Goal: Task Accomplishment & Management: Manage account settings

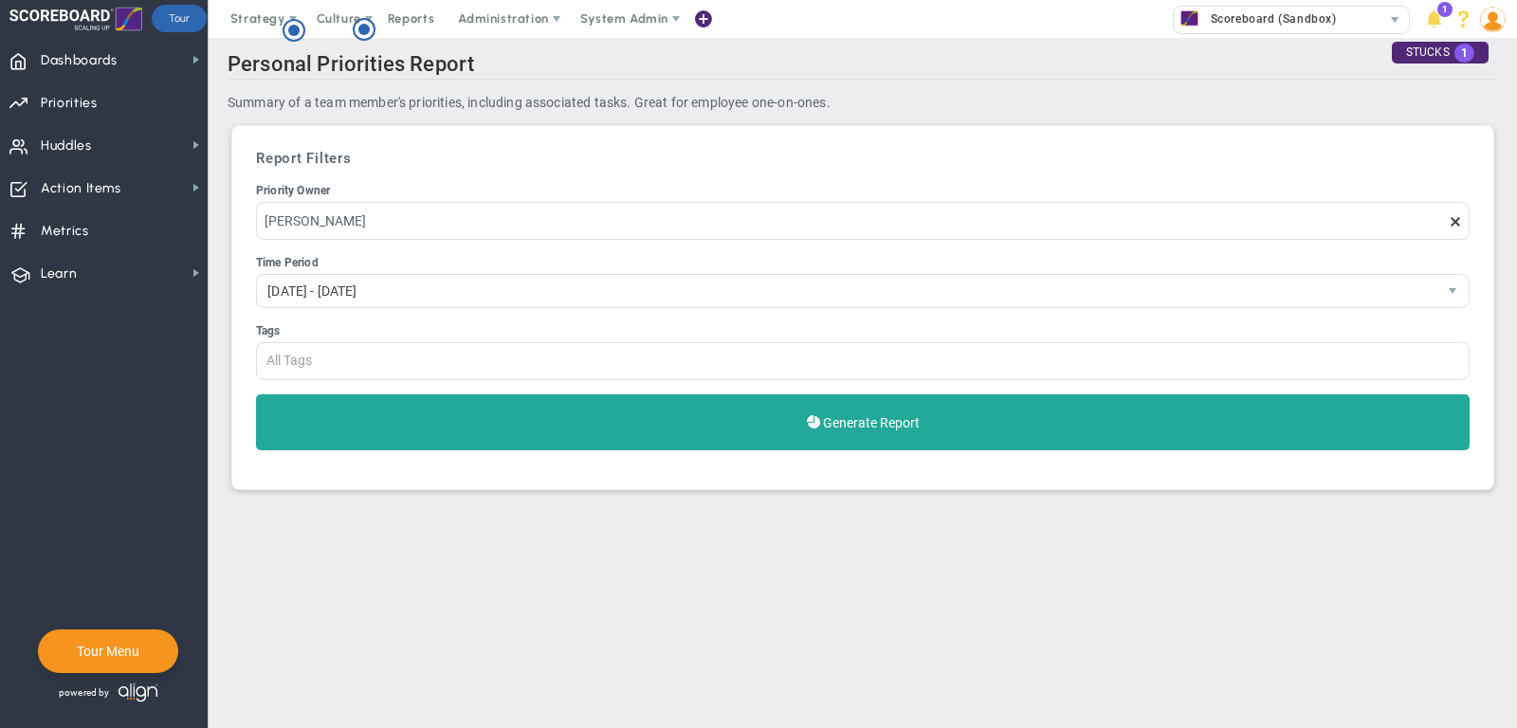
click at [134, 58] on span "Dashboards Dashboards" at bounding box center [104, 59] width 208 height 43
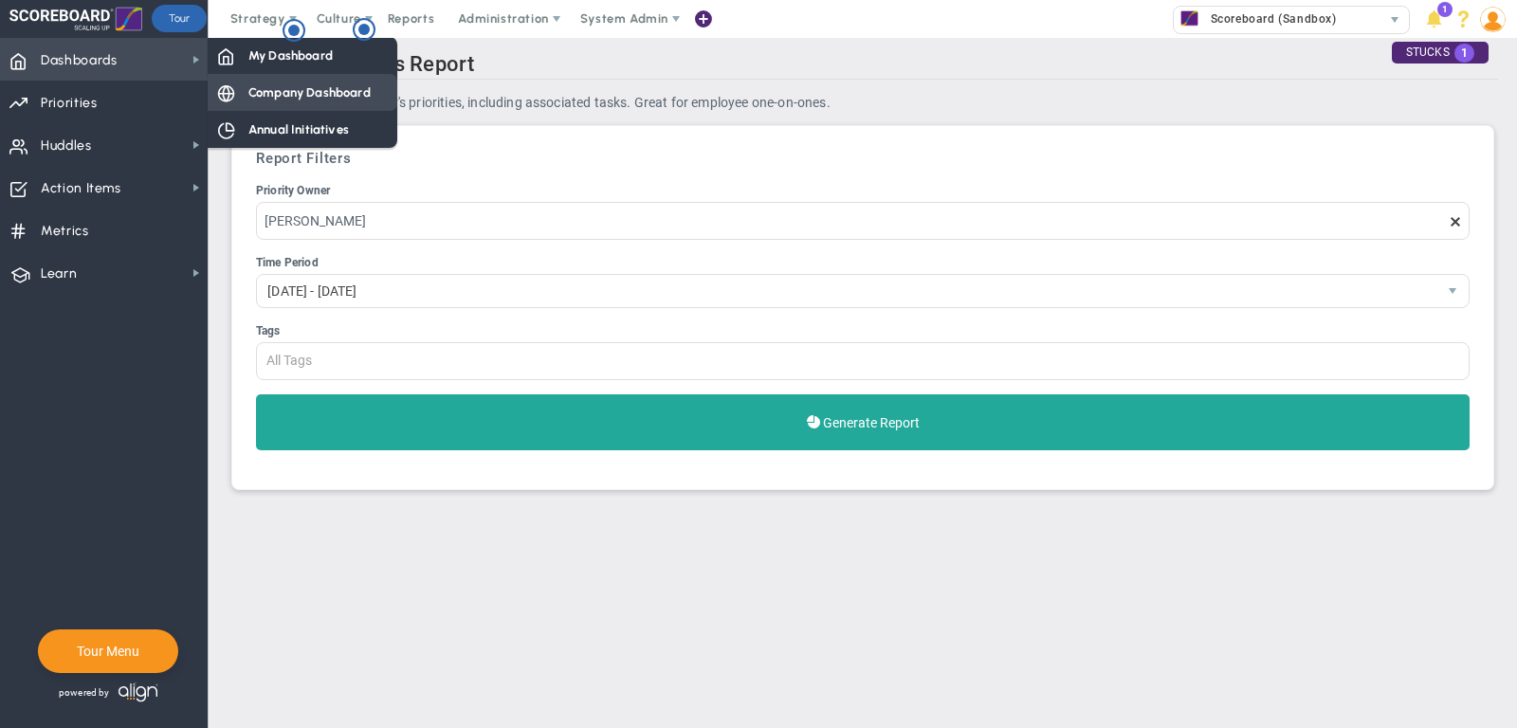
click at [264, 104] on div "Company Dashboard" at bounding box center [303, 92] width 190 height 37
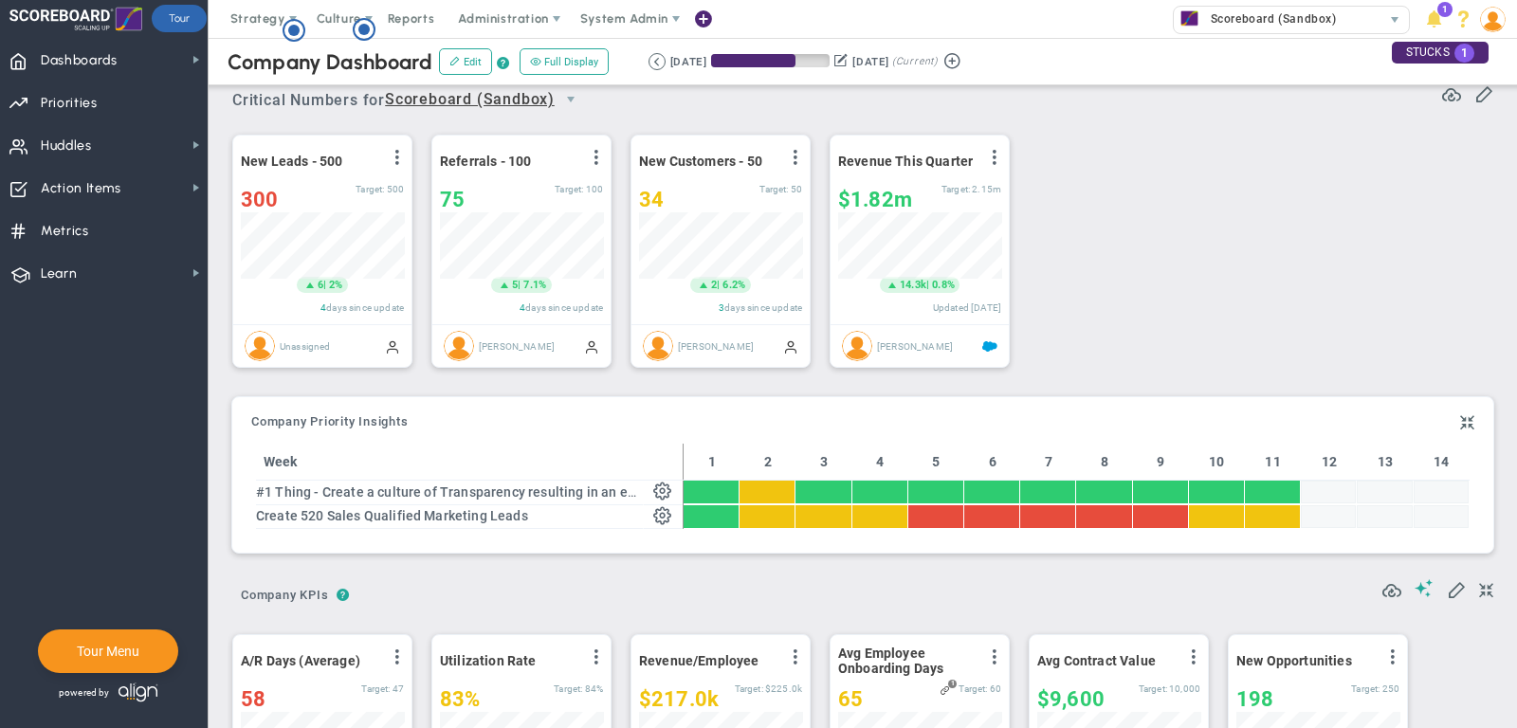
scroll to position [9, 0]
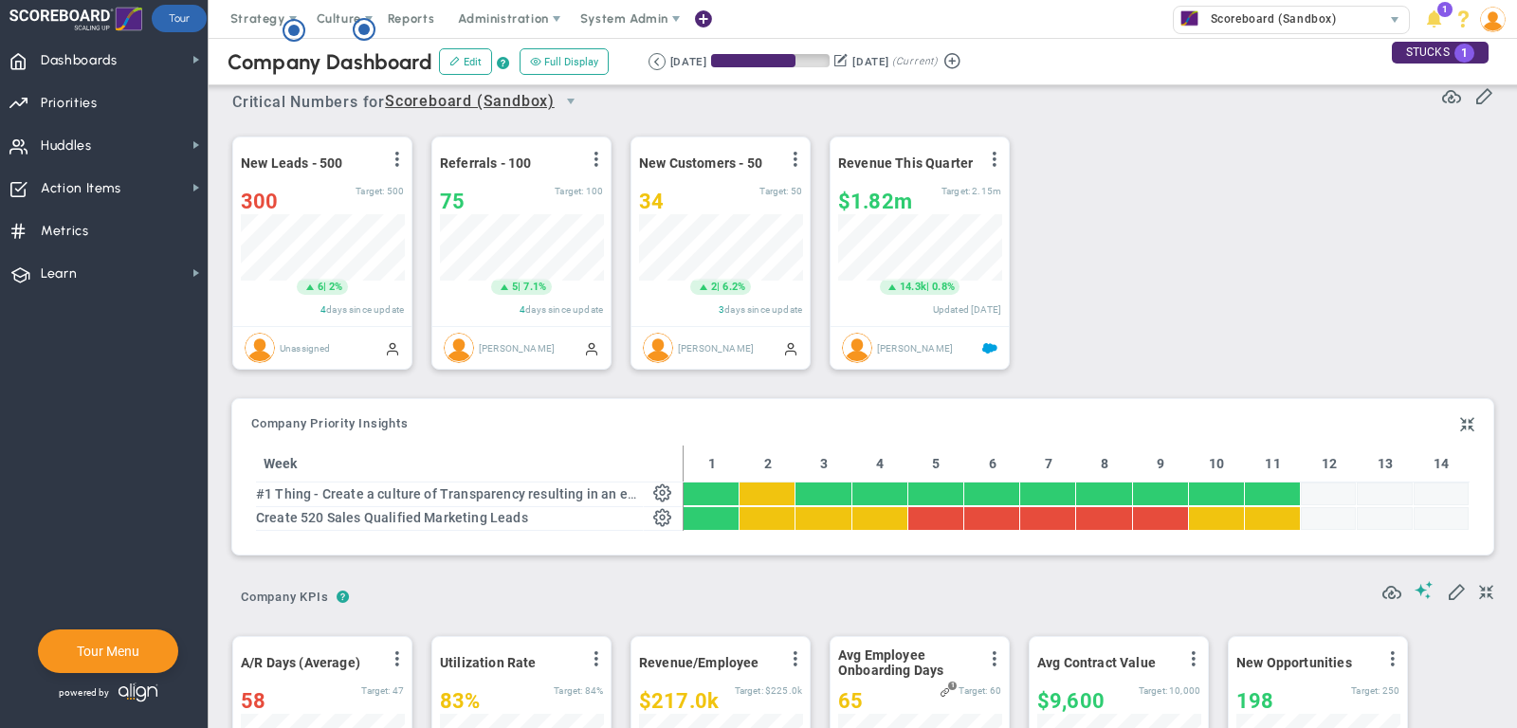
click at [1278, 38] on div "Company Dashboard Edit ? Full Display Retrieving period... [DATE] [DATE] (Curre…" at bounding box center [863, 61] width 1346 height 47
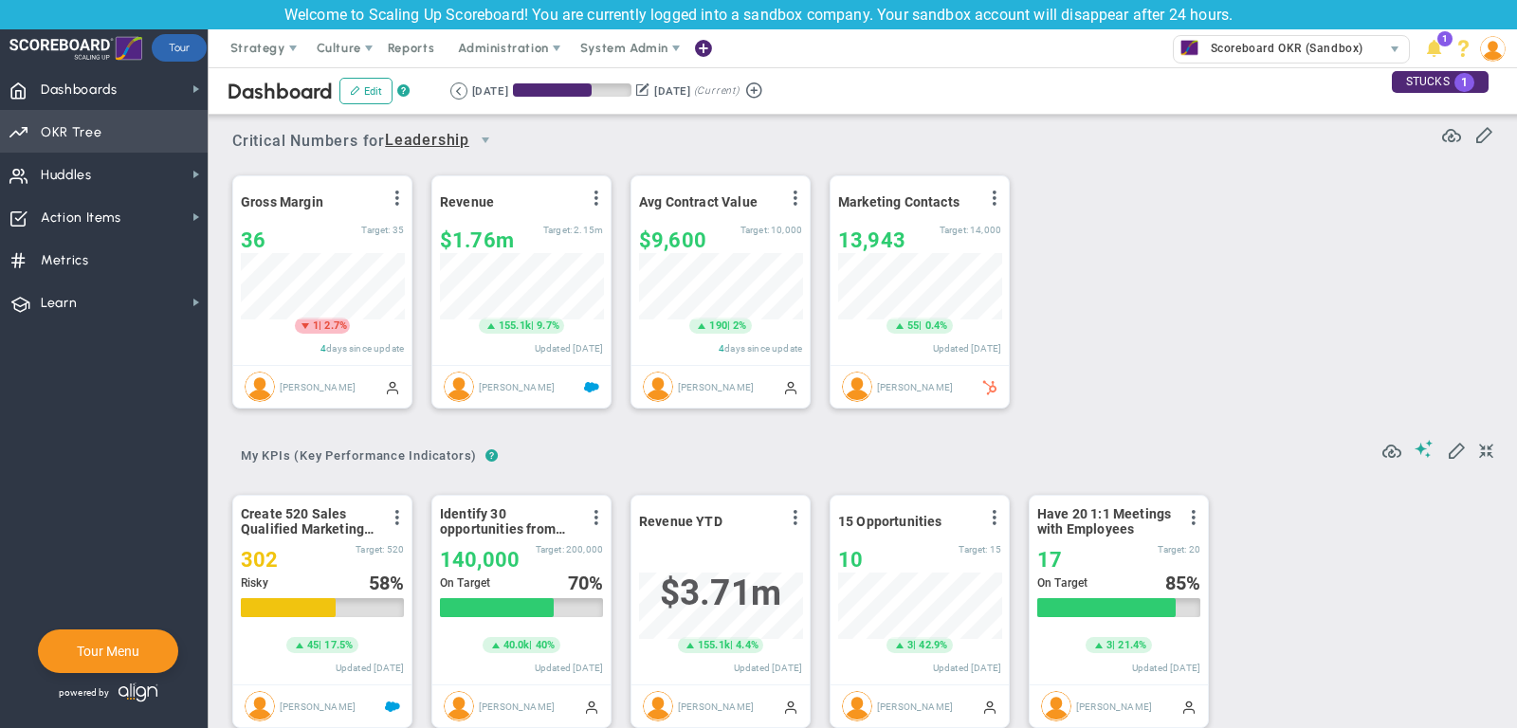
click at [178, 125] on span "Priorities Projects OKR Tree Priorities Projects OKRs" at bounding box center [104, 131] width 208 height 43
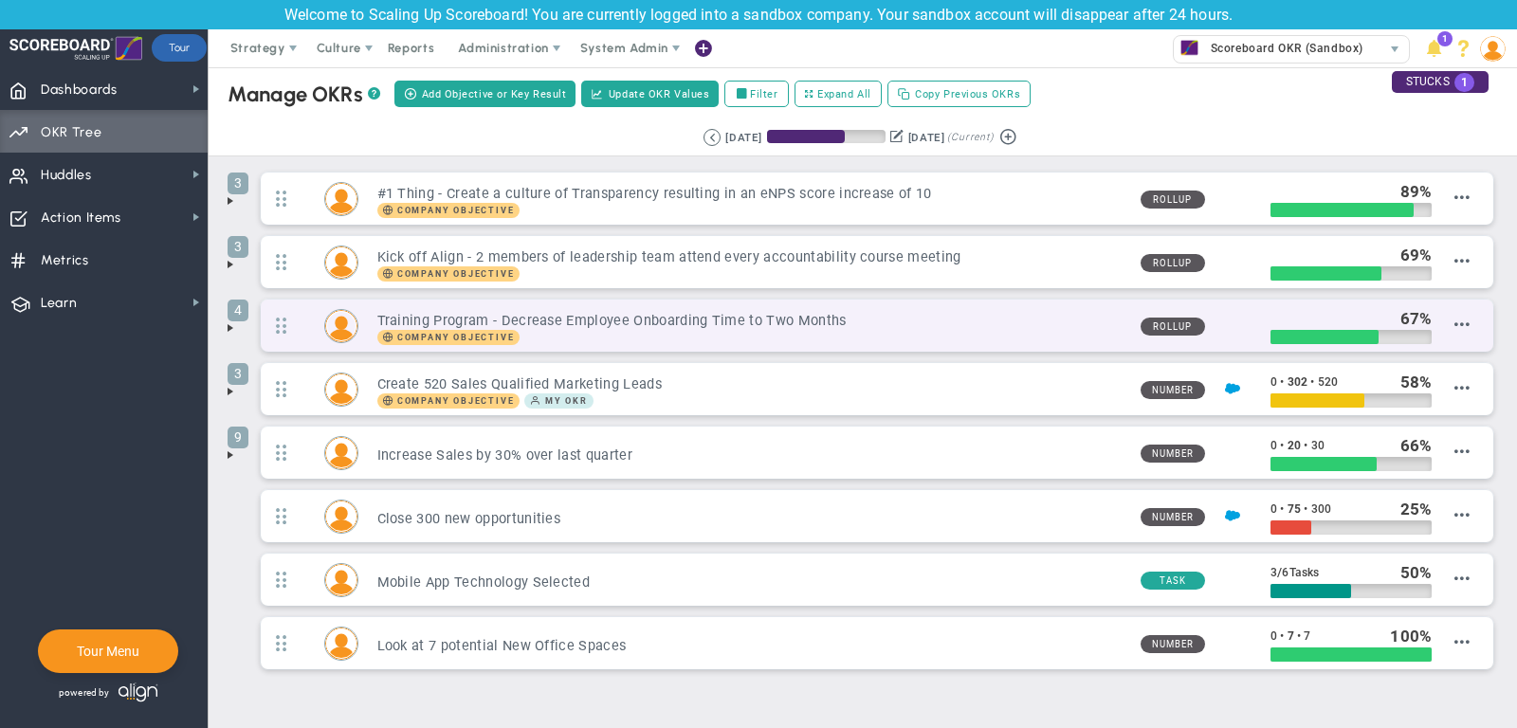
click at [1473, 324] on div "4 Training Program - Decrease Employee Onboarding Time to Two Months Company Ob…" at bounding box center [877, 326] width 1233 height 52
click at [1472, 323] on div "4 Training Program - Decrease Employee Onboarding Time to Two Months Company Ob…" at bounding box center [877, 326] width 1233 height 52
click at [1459, 323] on span at bounding box center [1461, 324] width 15 height 15
click at [1435, 431] on span "Delete OKR" at bounding box center [1439, 436] width 61 height 13
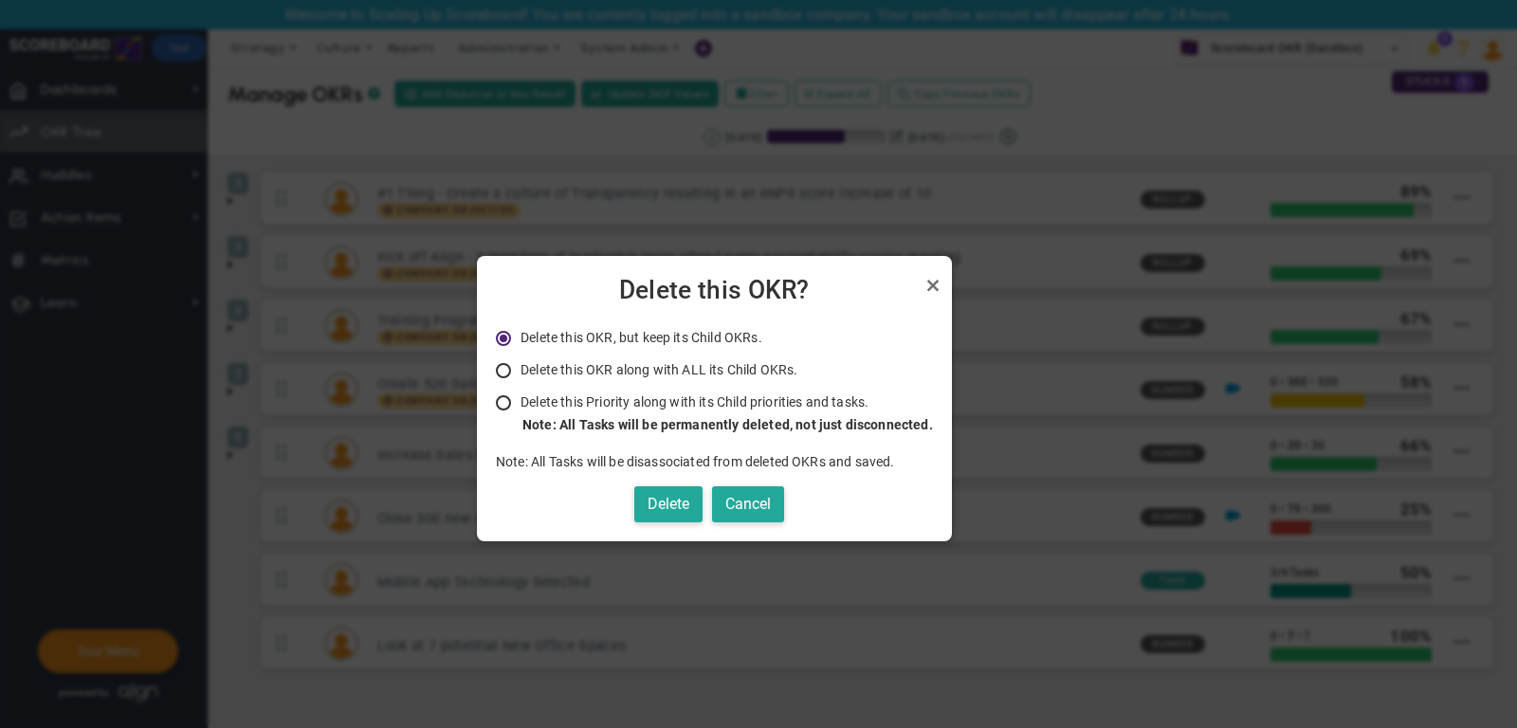
click at [742, 369] on span "Delete this OKR along with ALL its Child OKRs." at bounding box center [659, 369] width 277 height 15
click at [520, 369] on input "Delete this OKR along with ALL its Child OKRs. Only Administrators and the Owne…" at bounding box center [510, 371] width 19 height 15
radio input "true"
radio input "false"
click at [662, 512] on button "Delete" at bounding box center [668, 504] width 68 height 37
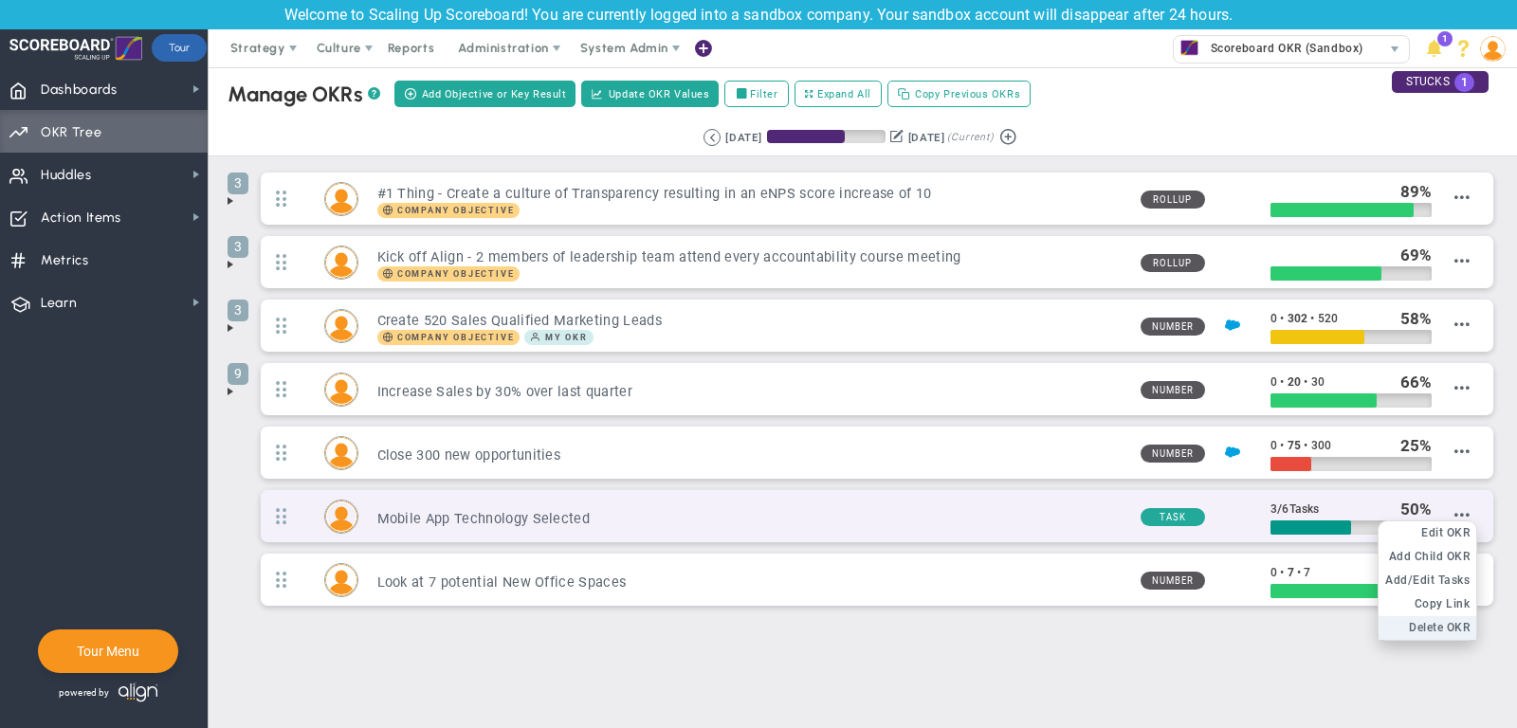
click at [1421, 621] on span "Delete OKR" at bounding box center [1439, 627] width 61 height 13
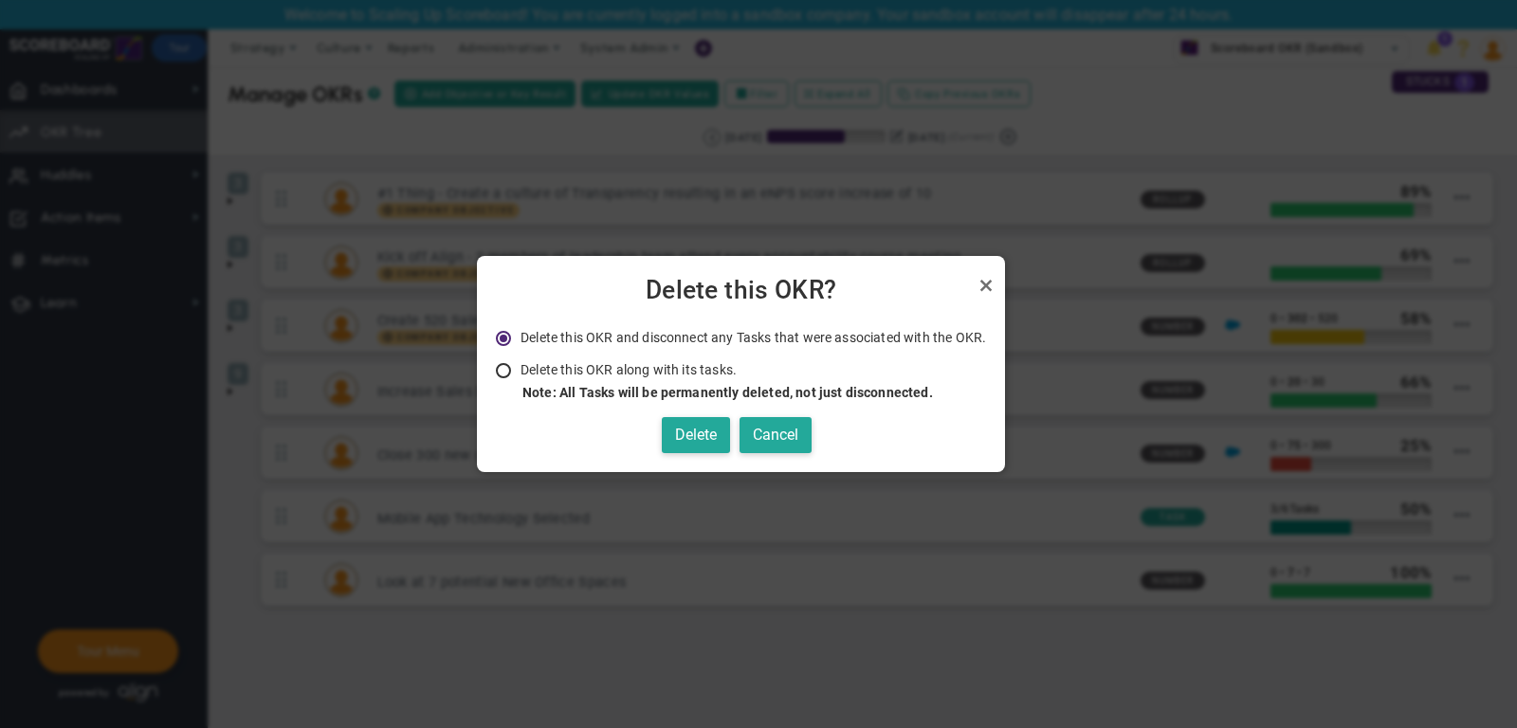
click at [619, 388] on strong "Note: All Tasks will be permanently deleted, not just disconnected." at bounding box center [727, 392] width 411 height 15
click at [520, 379] on input "Delete this OKR along with its tasks. Note: All Tasks will be permanently delet…" at bounding box center [510, 371] width 19 height 15
radio input "true"
radio input "false"
click at [676, 419] on button "Delete" at bounding box center [696, 435] width 68 height 37
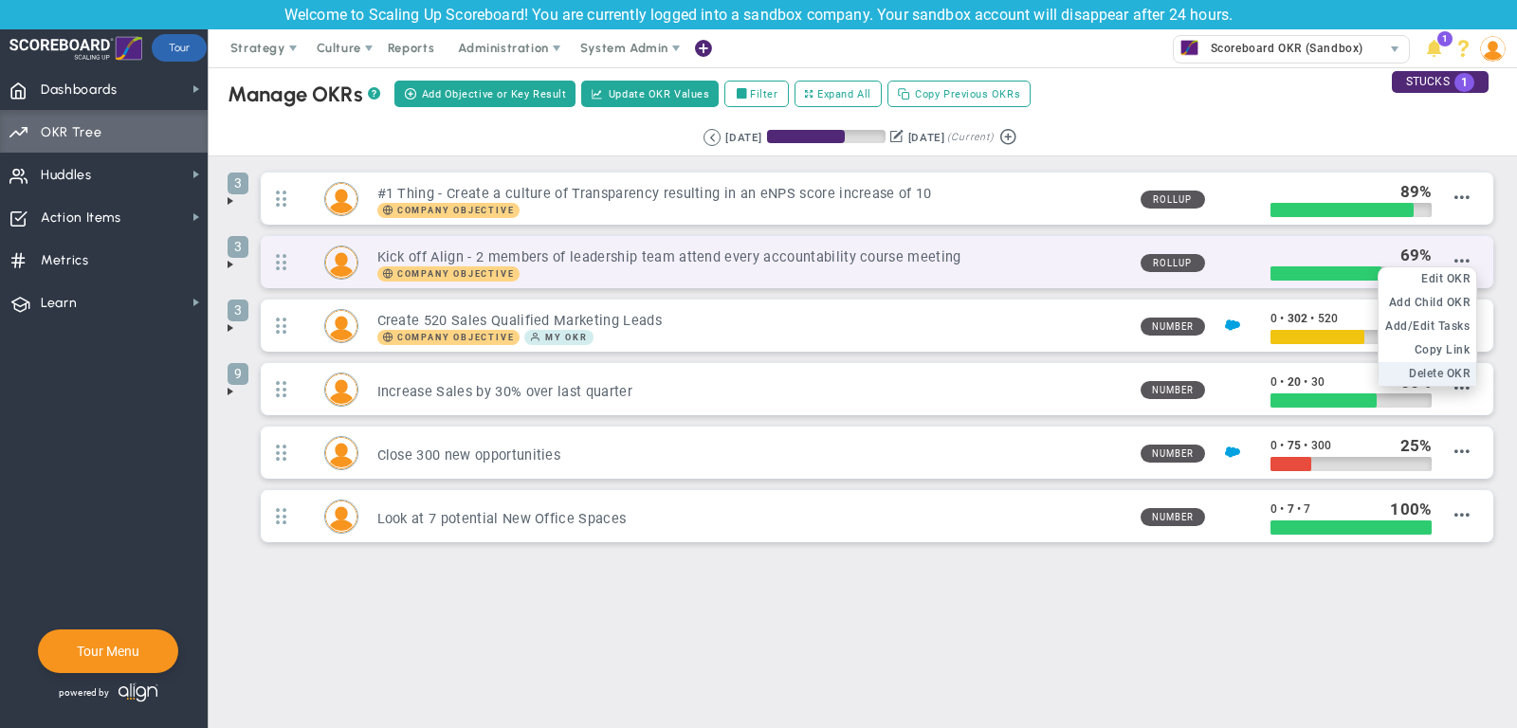
click at [1429, 374] on span "Delete OKR" at bounding box center [1439, 373] width 61 height 13
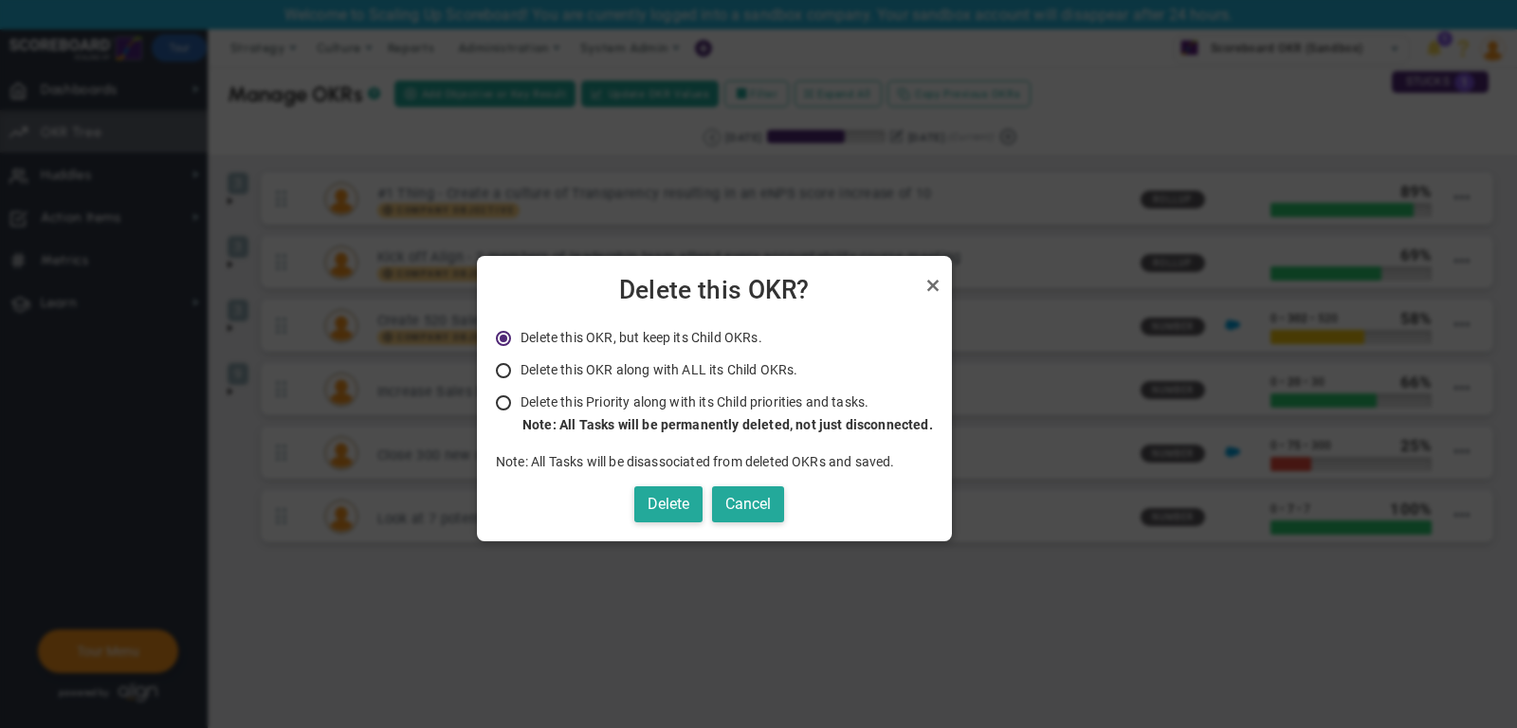
click at [741, 367] on span "Delete this OKR along with ALL its Child OKRs." at bounding box center [659, 369] width 277 height 15
click at [520, 367] on input "Delete this OKR along with ALL its Child OKRs. Only Administrators and the Owne…" at bounding box center [510, 371] width 19 height 15
radio input "true"
radio input "false"
click at [652, 511] on button "Delete" at bounding box center [668, 504] width 68 height 37
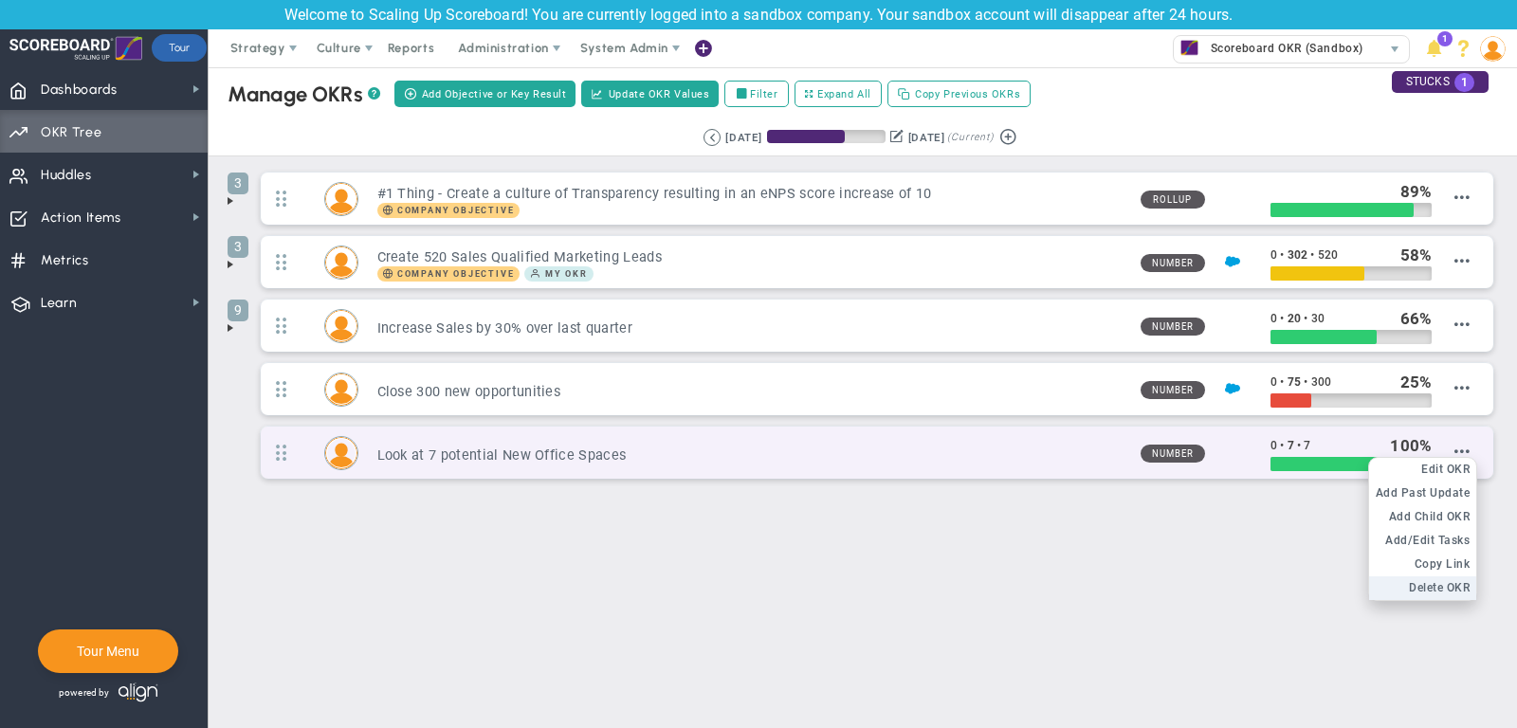
click at [1443, 583] on span "Delete OKR" at bounding box center [1439, 587] width 61 height 13
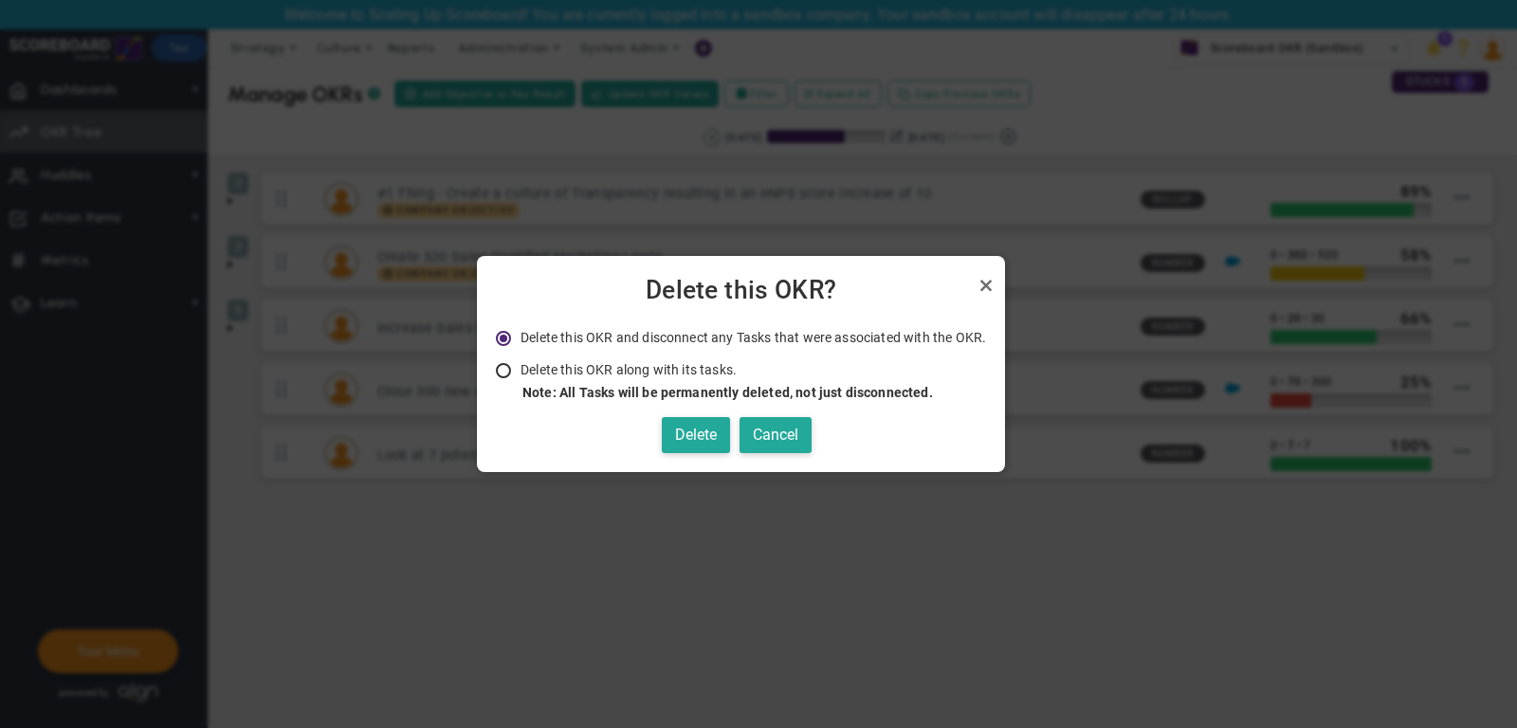
click at [674, 393] on strong "Note: All Tasks will be permanently deleted, not just disconnected." at bounding box center [727, 392] width 411 height 15
click at [520, 379] on input "Delete this OKR along with its tasks. Note: All Tasks will be permanently delet…" at bounding box center [510, 371] width 19 height 15
radio input "true"
radio input "false"
click at [695, 440] on button "Delete" at bounding box center [696, 435] width 68 height 37
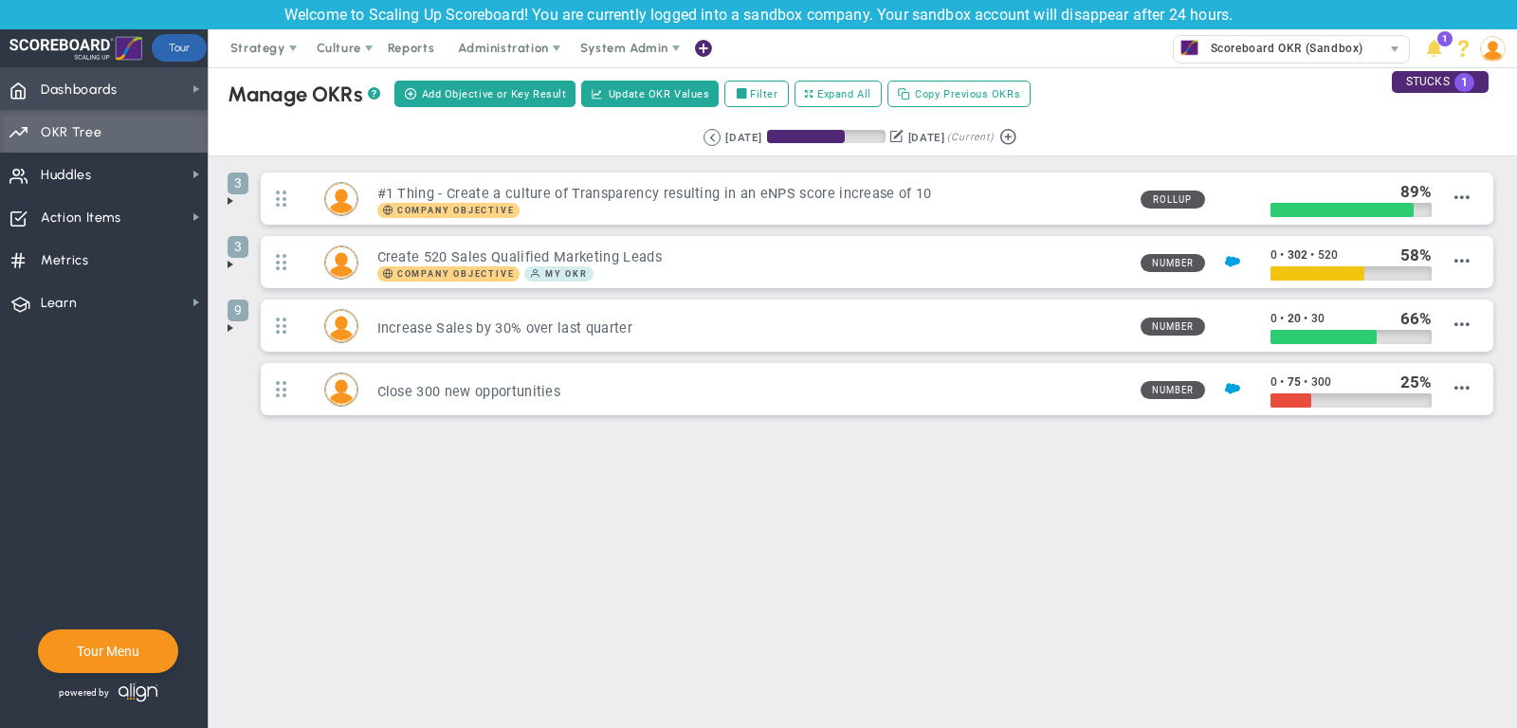
click at [150, 83] on span "Dashboards Dashboards" at bounding box center [104, 88] width 208 height 43
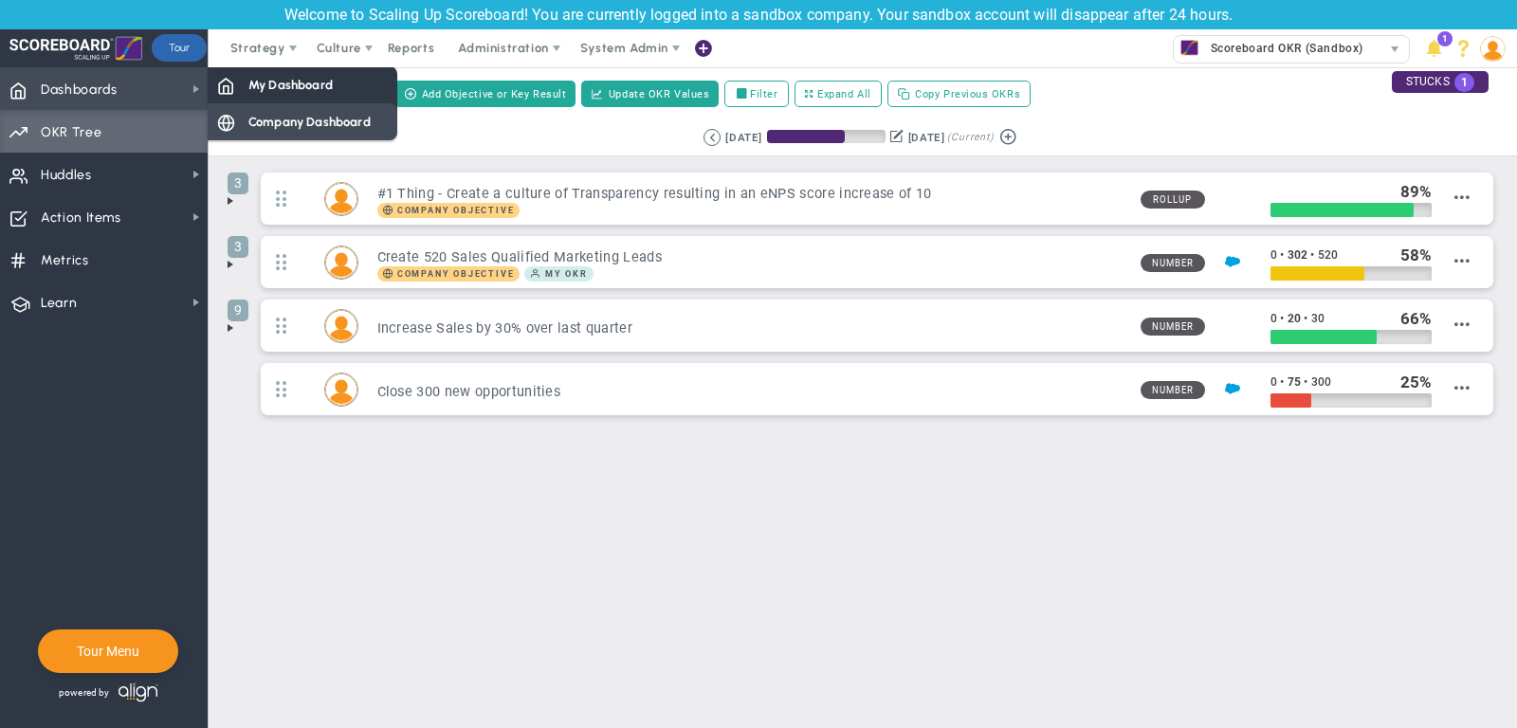
click at [275, 113] on span "Company Dashboard" at bounding box center [309, 122] width 122 height 18
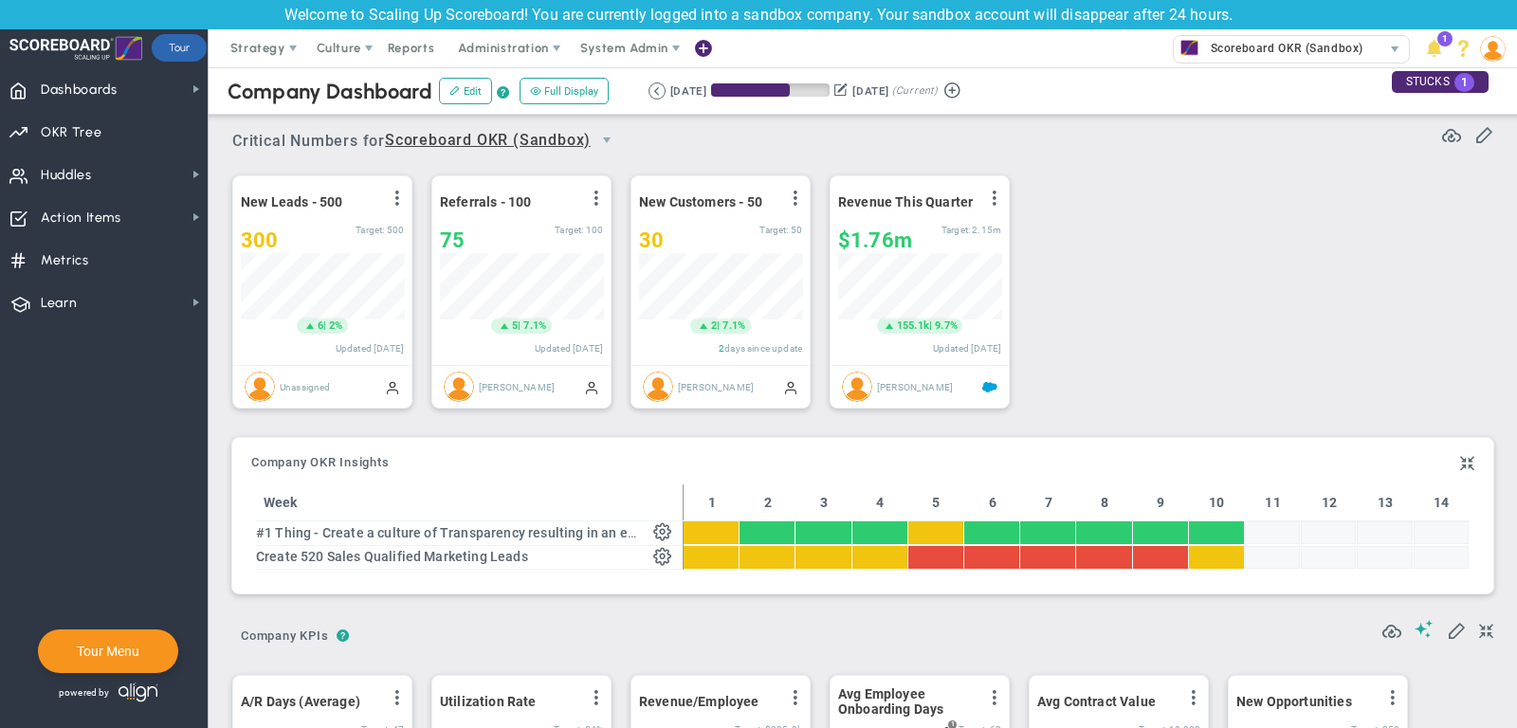
scroll to position [66, 163]
click at [257, 39] on span "Strategy" at bounding box center [259, 48] width 86 height 38
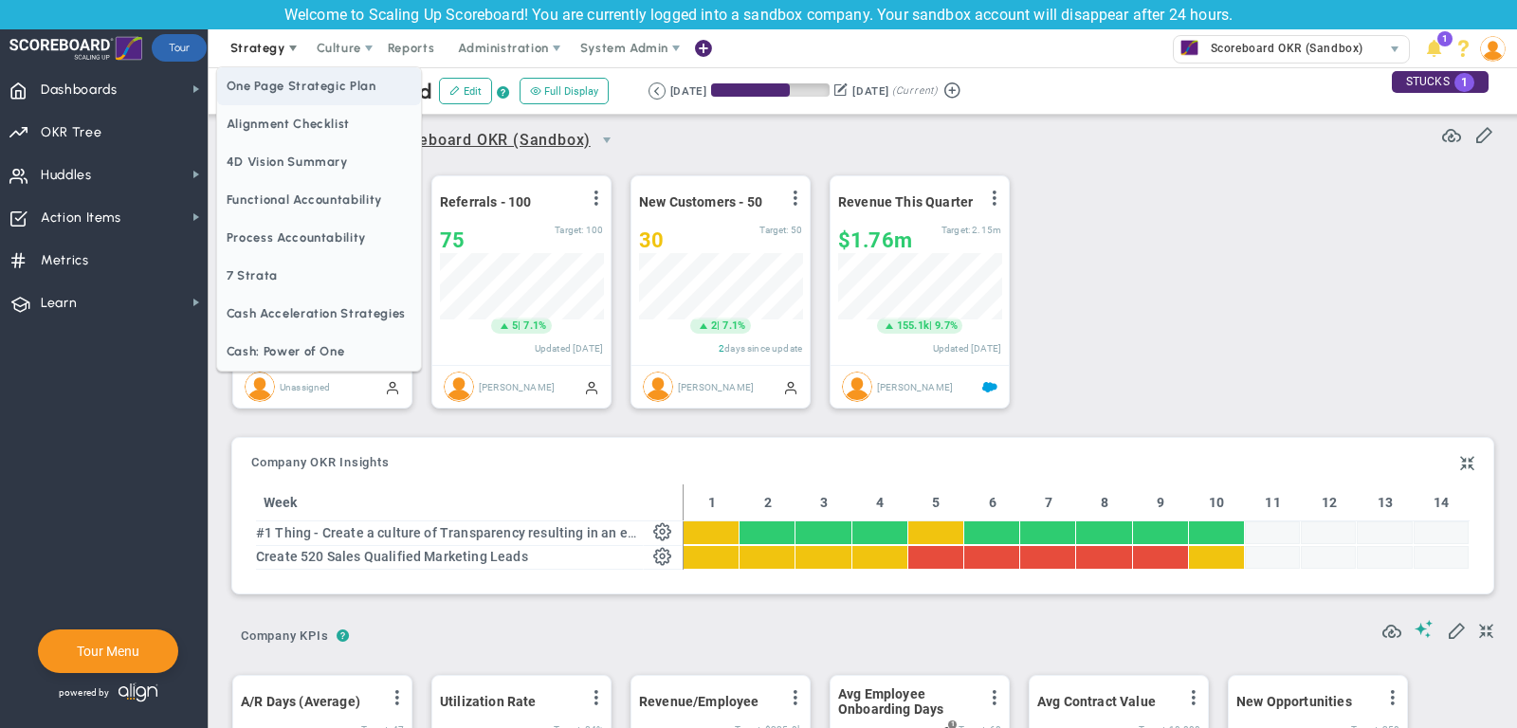
click at [260, 82] on span "One Page Strategic Plan" at bounding box center [319, 86] width 204 height 38
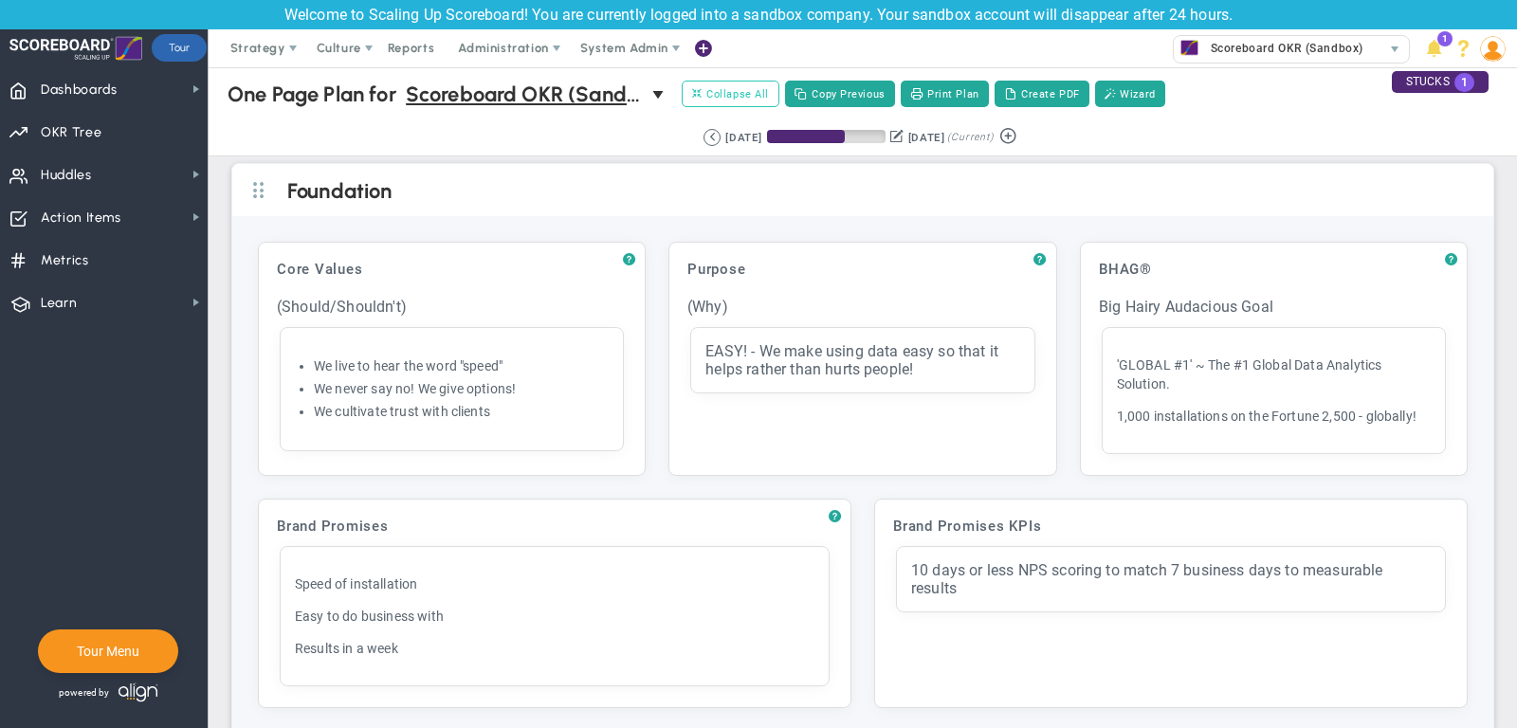
click at [760, 81] on button "Expand All Collapse All" at bounding box center [731, 94] width 98 height 27
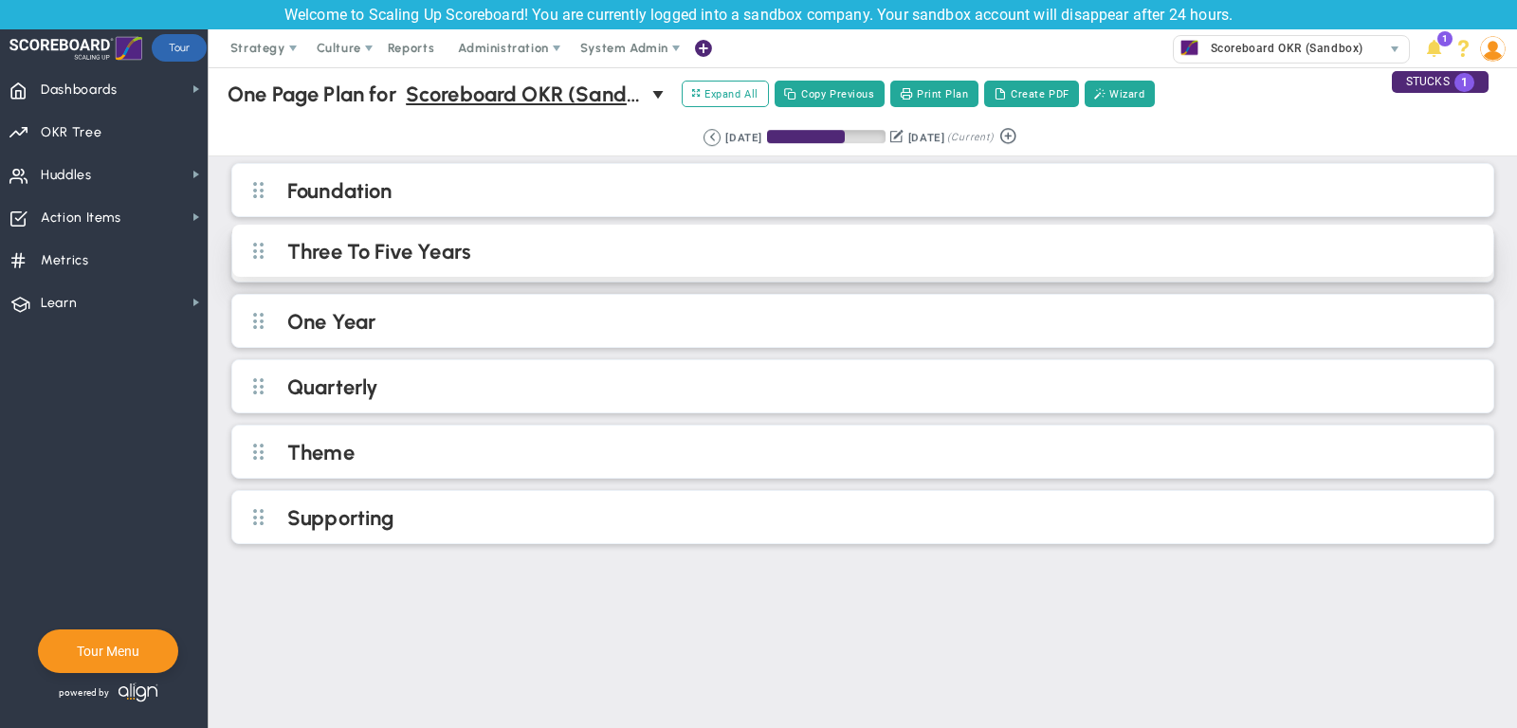
click at [575, 245] on h2 "Three To Five Years" at bounding box center [878, 253] width 1182 height 28
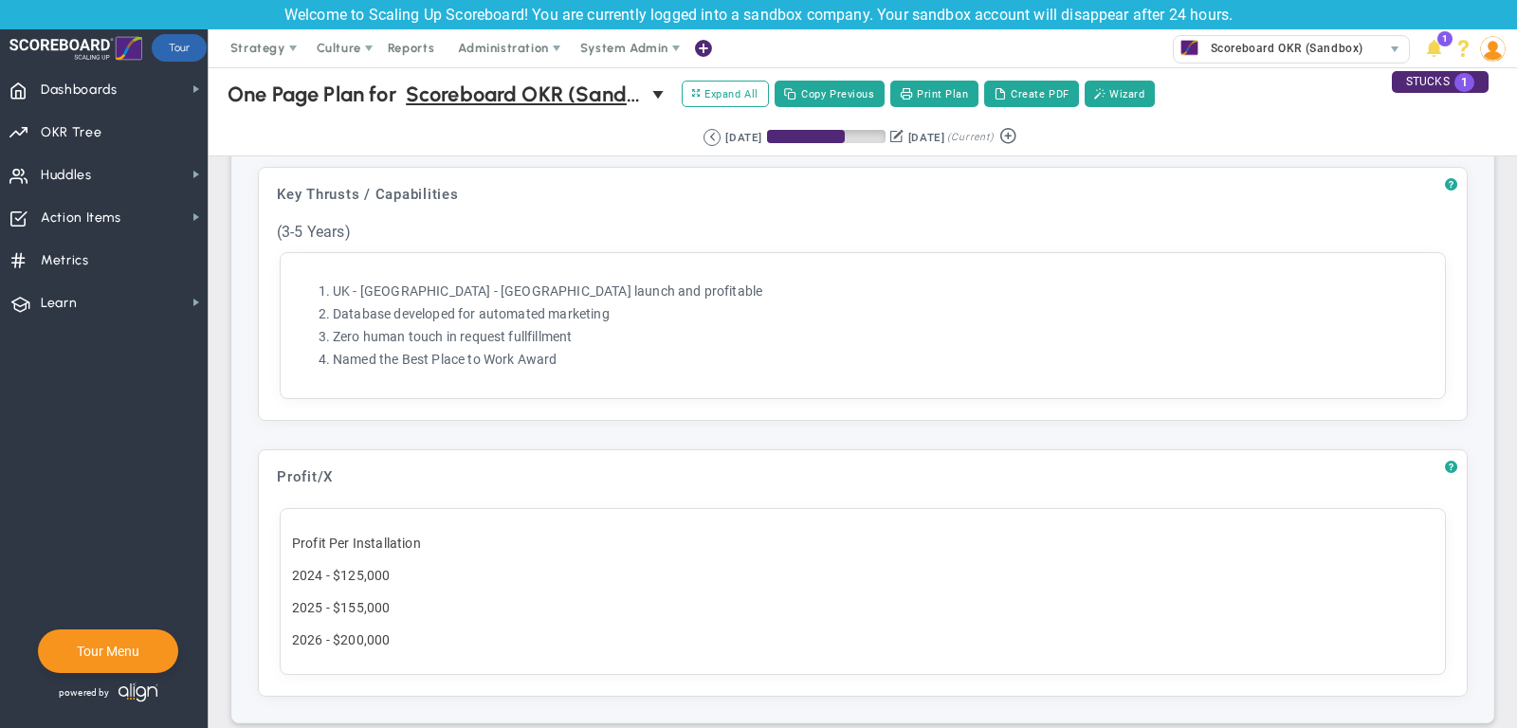
scroll to position [861, 0]
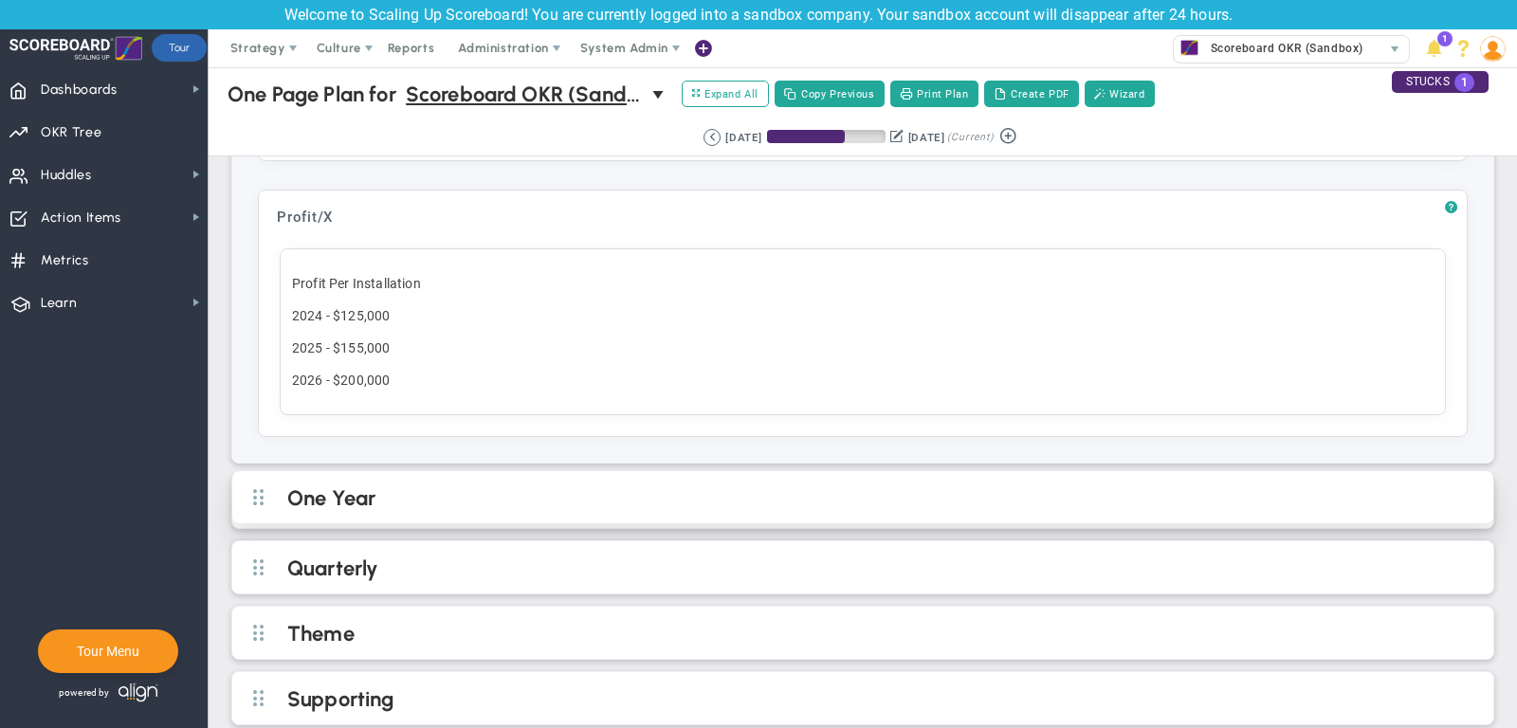
click at [694, 493] on h2 "One Year" at bounding box center [878, 499] width 1182 height 28
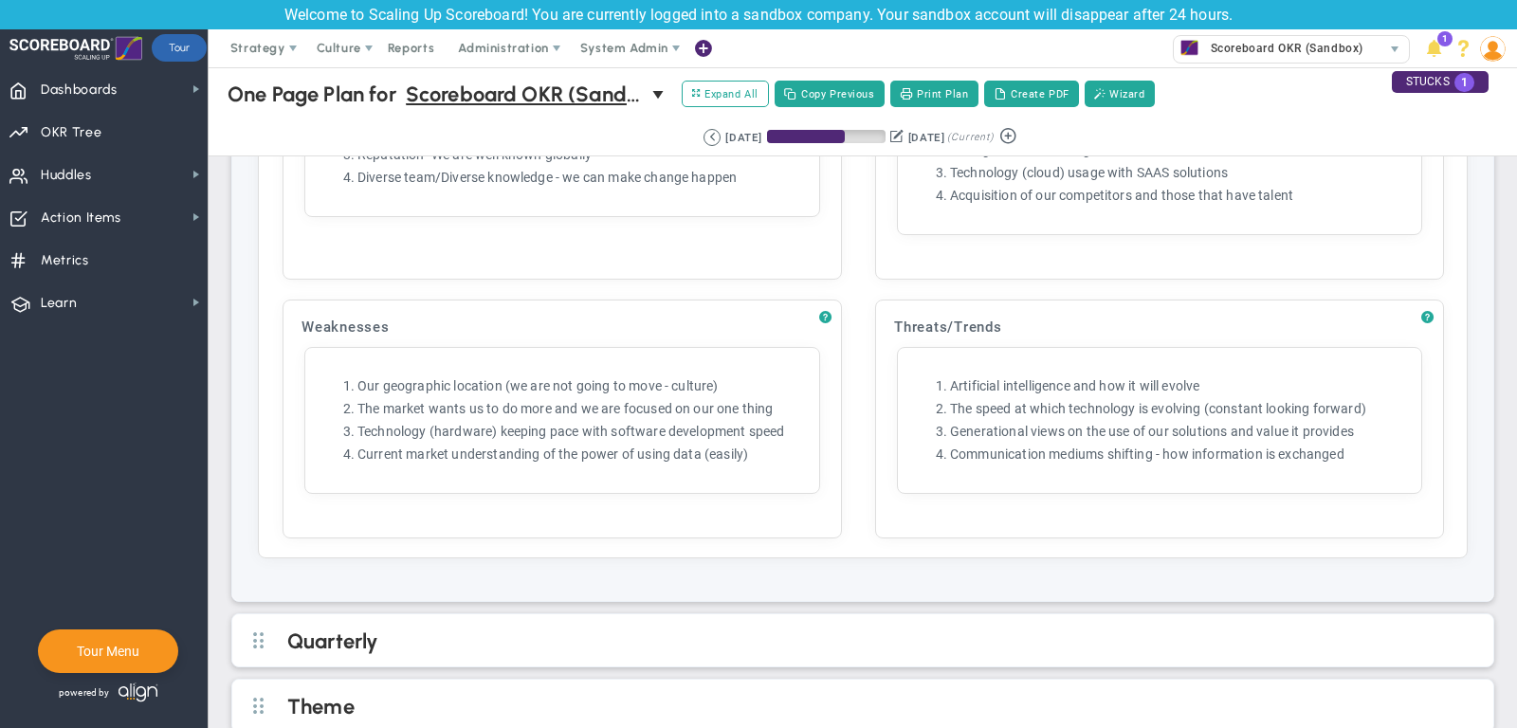
scroll to position [2204, 0]
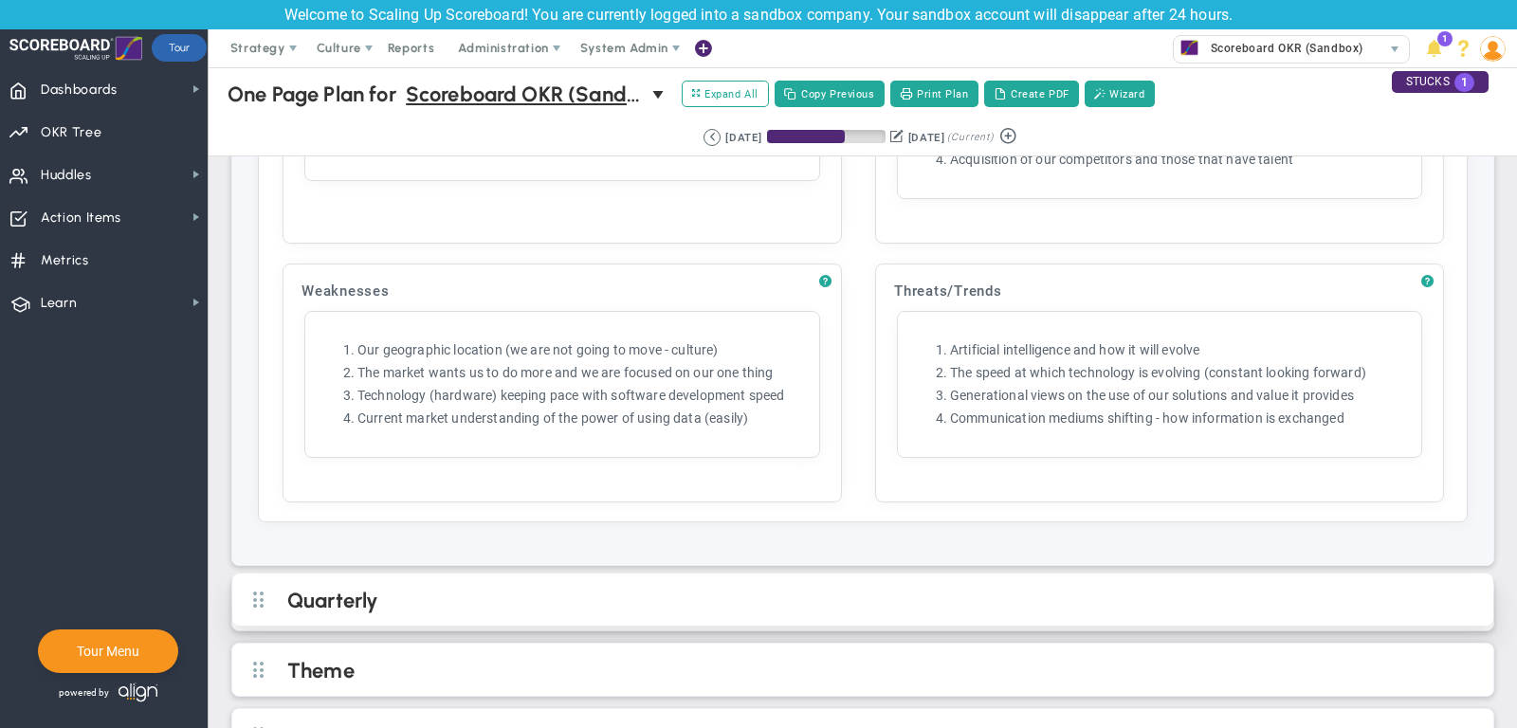
click at [648, 588] on h2 "Quarterly" at bounding box center [878, 602] width 1182 height 28
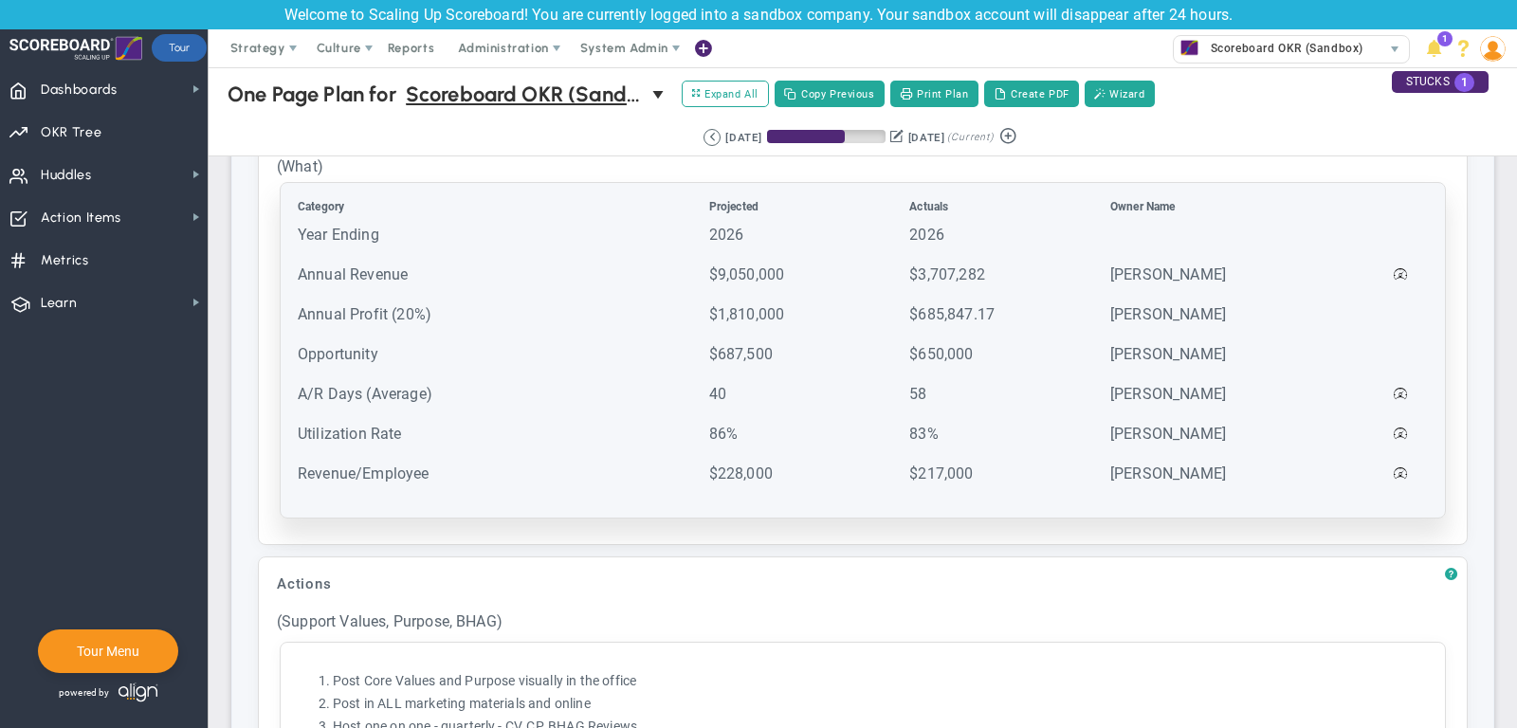
scroll to position [1269, 0]
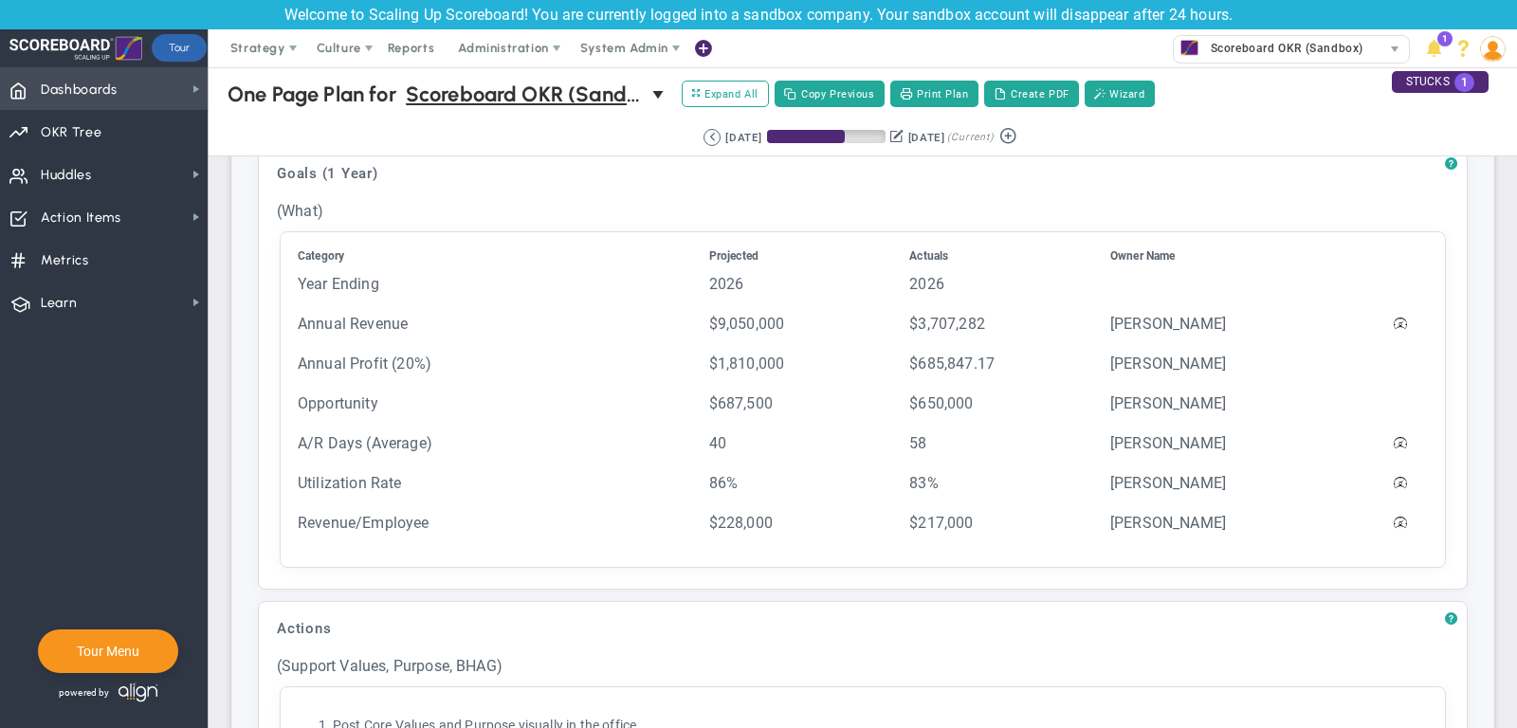
click at [155, 89] on span "Dashboards Dashboards" at bounding box center [104, 88] width 208 height 43
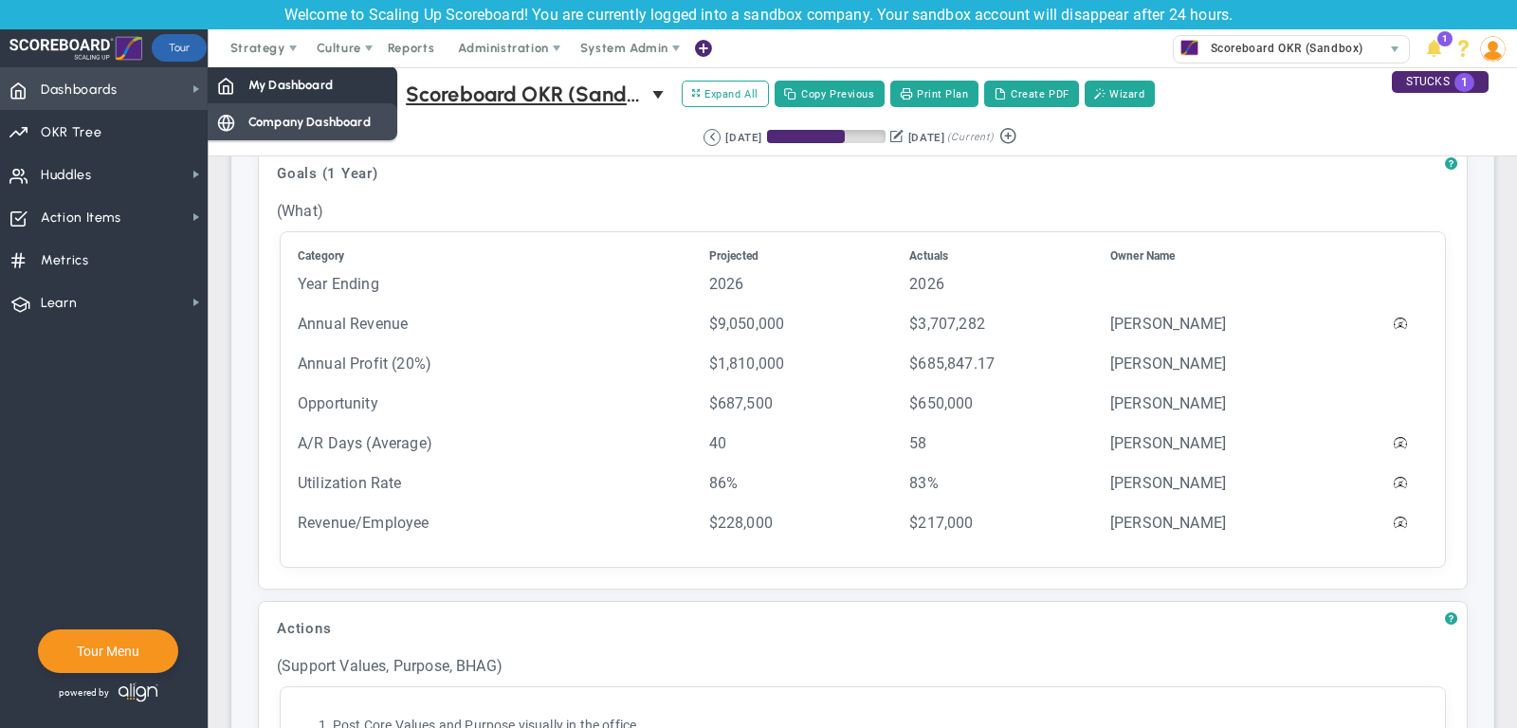
click at [288, 120] on span "Company Dashboard" at bounding box center [309, 122] width 122 height 18
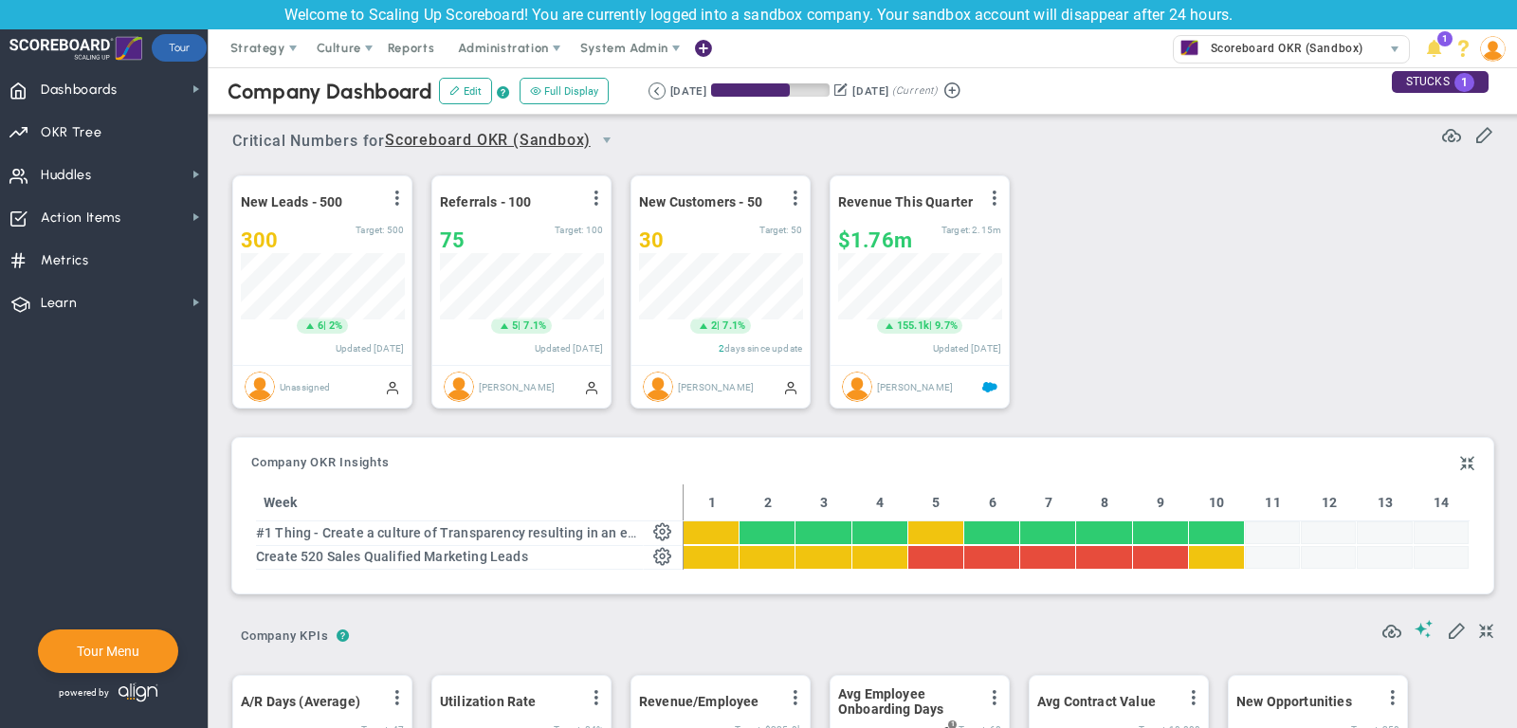
scroll to position [948105, 948007]
click at [137, 100] on span "Dashboards Dashboards" at bounding box center [104, 88] width 208 height 43
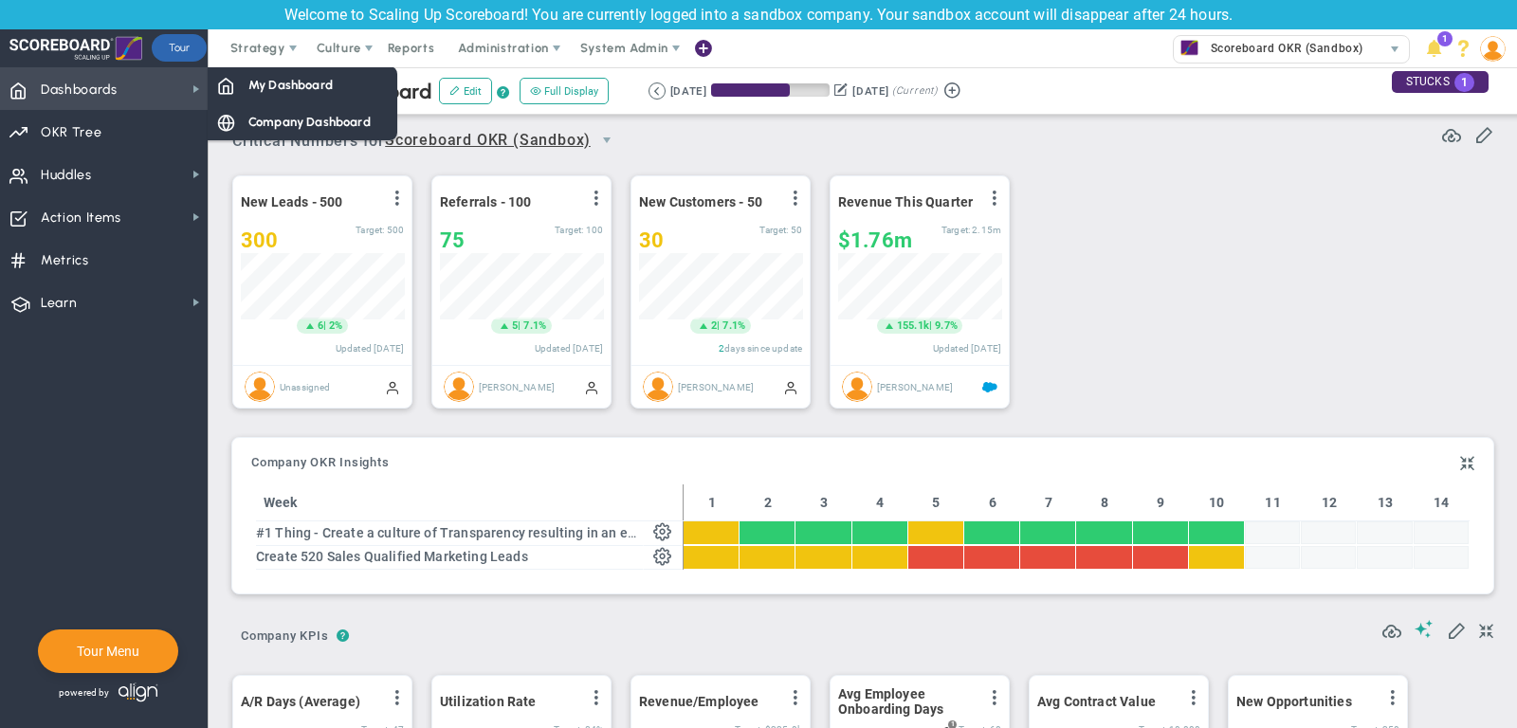
click at [141, 96] on span "Dashboards Dashboards" at bounding box center [104, 88] width 208 height 43
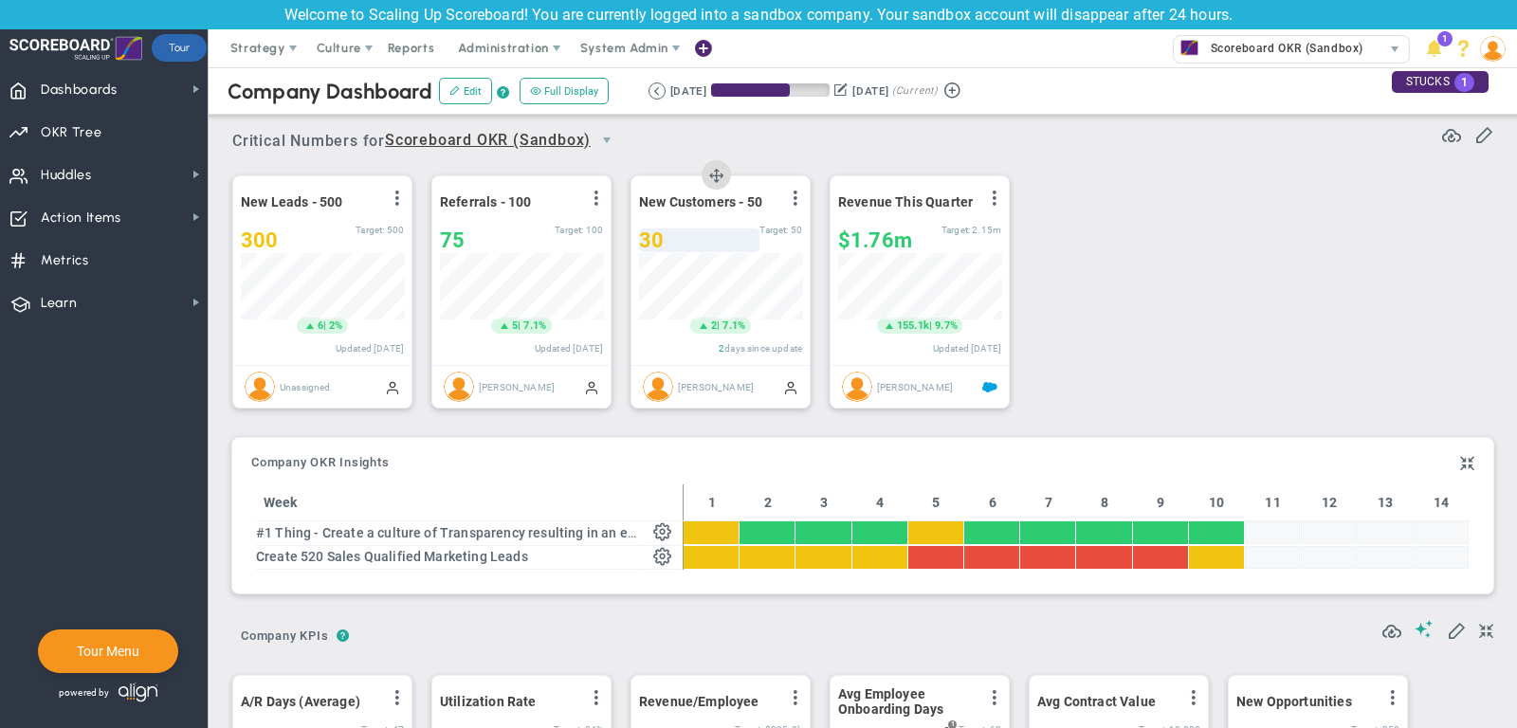
click at [680, 240] on div "30" at bounding box center [699, 241] width 120 height 24
type input "33"
click at [657, 235] on span "33" at bounding box center [651, 241] width 25 height 24
click at [1093, 197] on div "New Leads - 500 View Historical Graph Edit Make "No Change" Update Add Past Upd…" at bounding box center [855, 292] width 1285 height 266
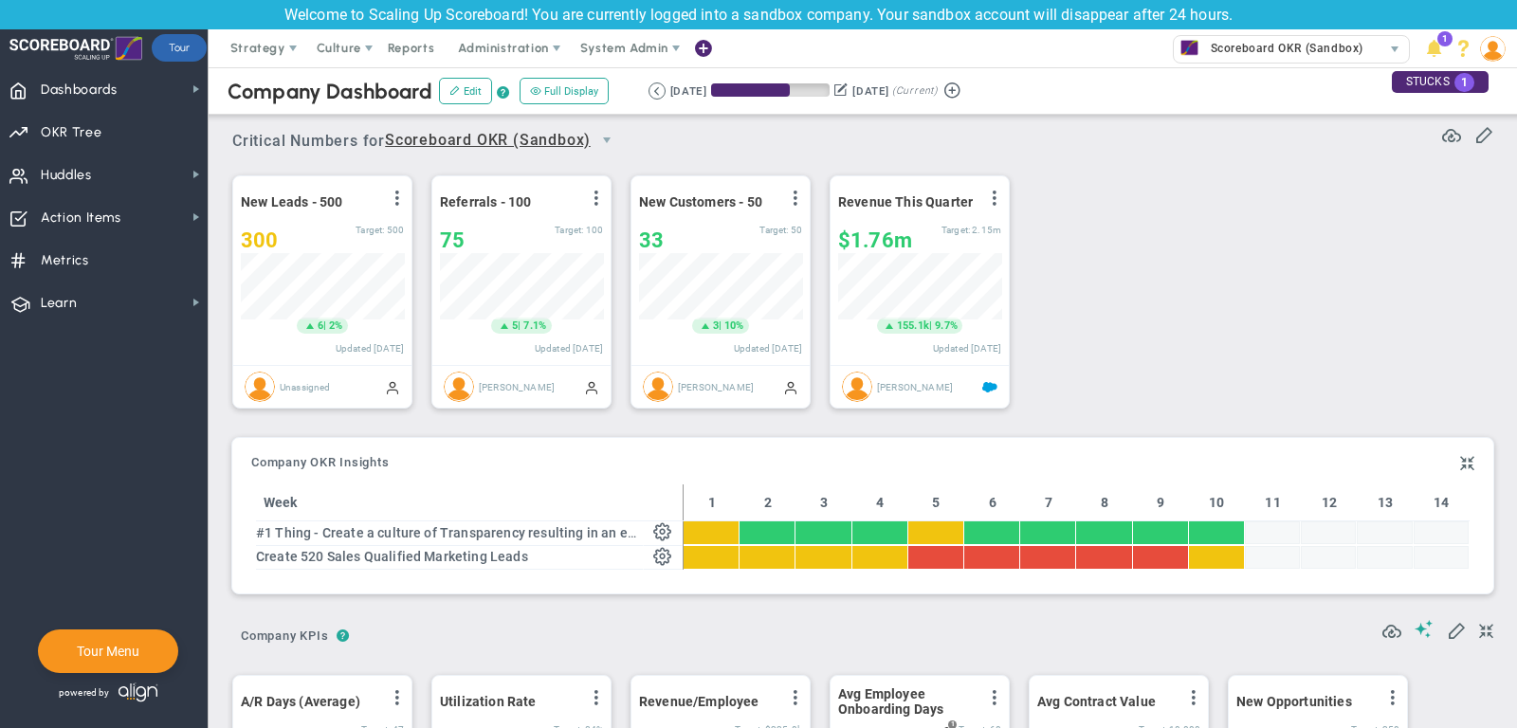
click at [612, 129] on span "select" at bounding box center [607, 140] width 32 height 32
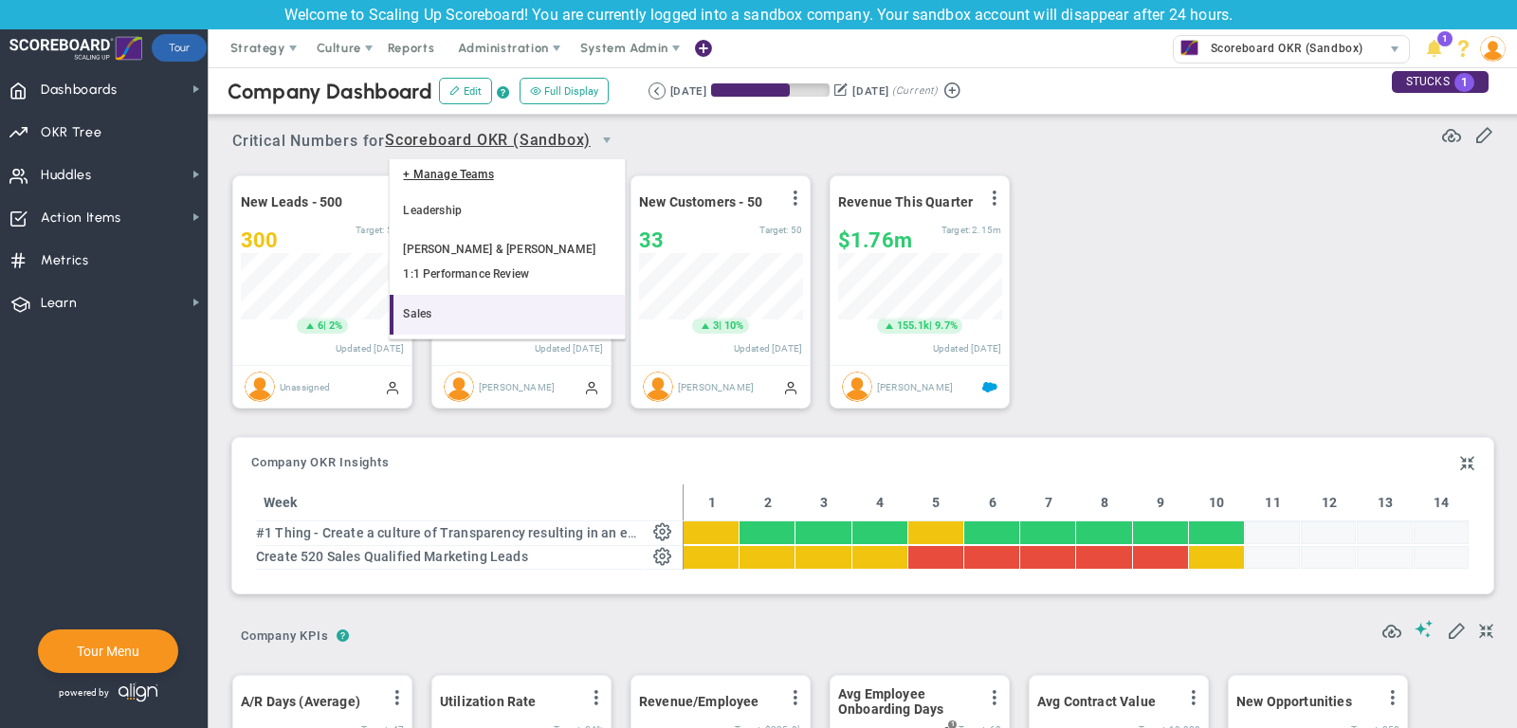
click at [532, 295] on li "Sales" at bounding box center [507, 315] width 234 height 40
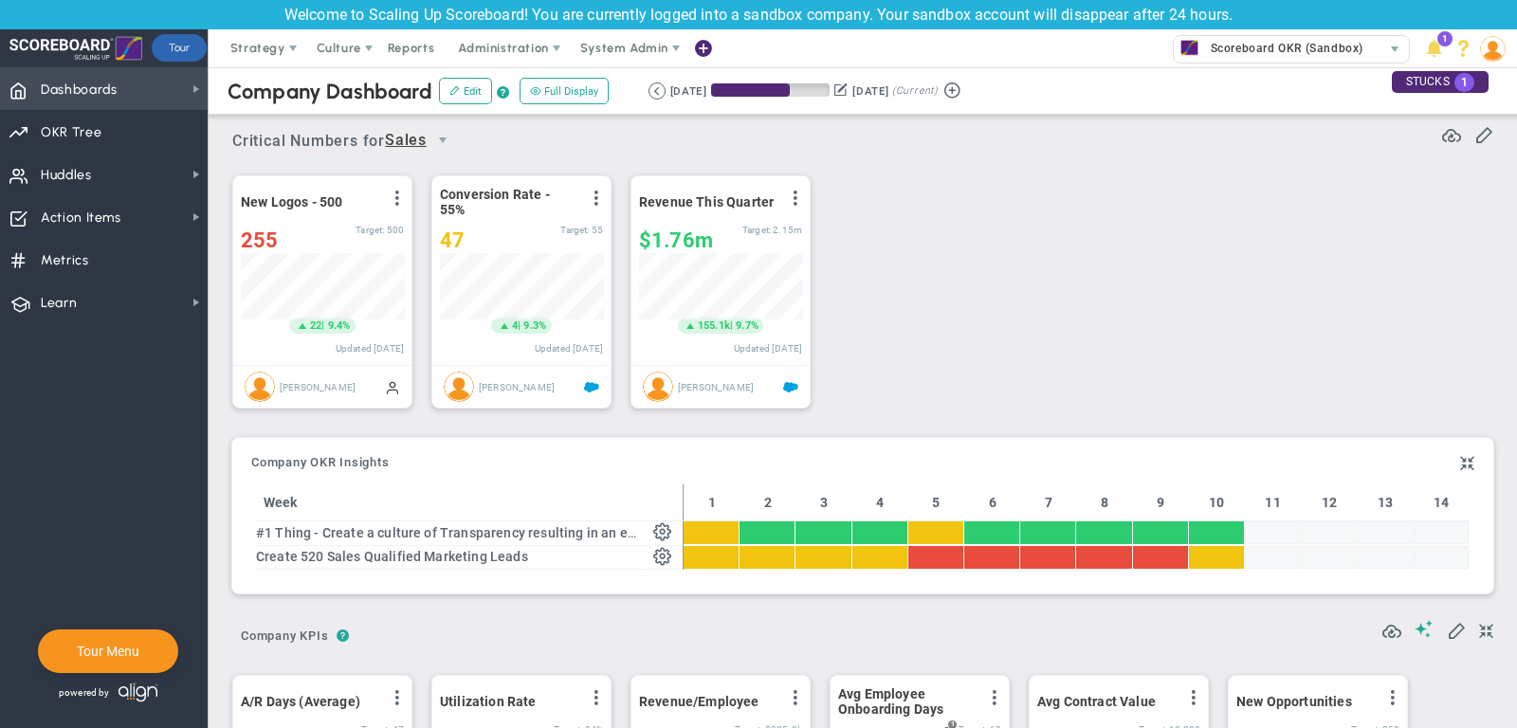
click at [82, 81] on span "Dashboards" at bounding box center [79, 90] width 77 height 40
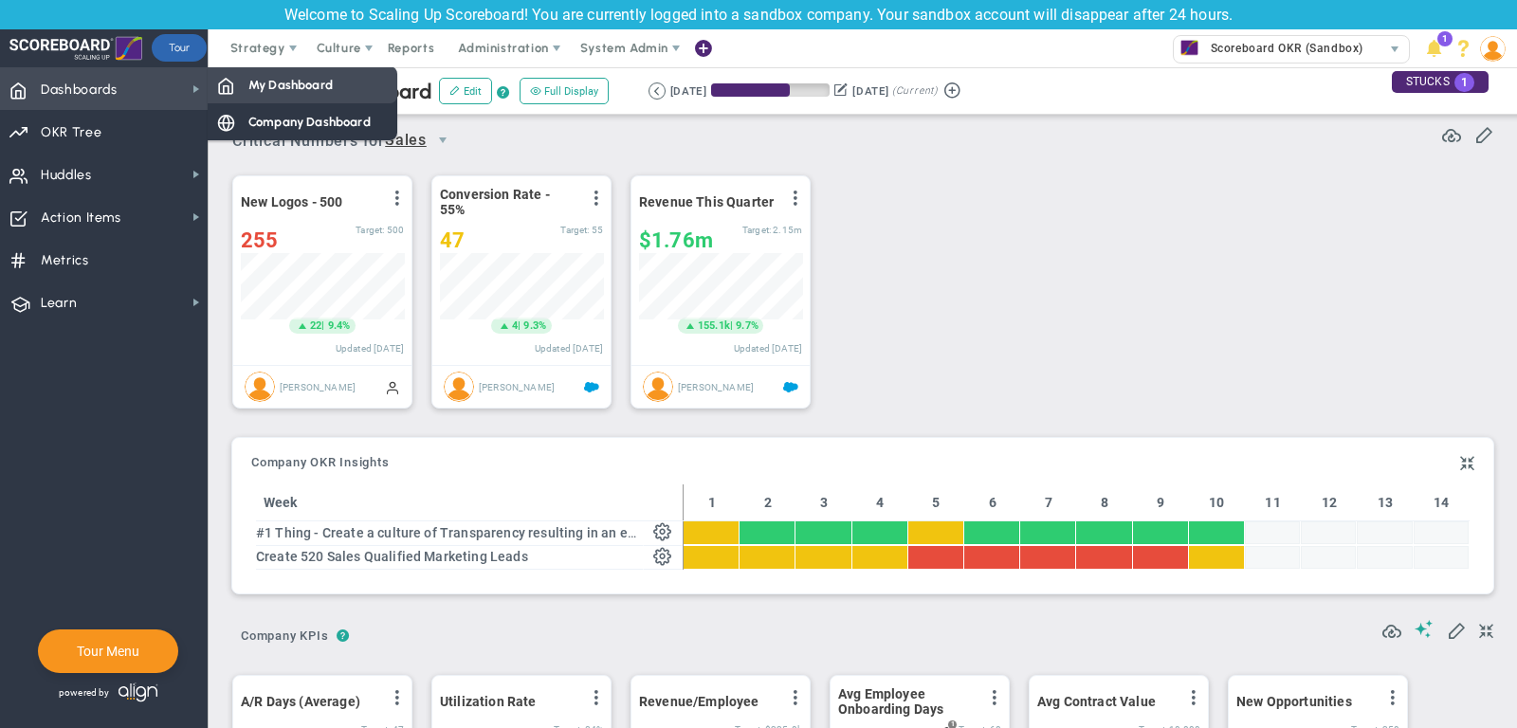
click at [282, 91] on span "My Dashboard" at bounding box center [290, 85] width 84 height 18
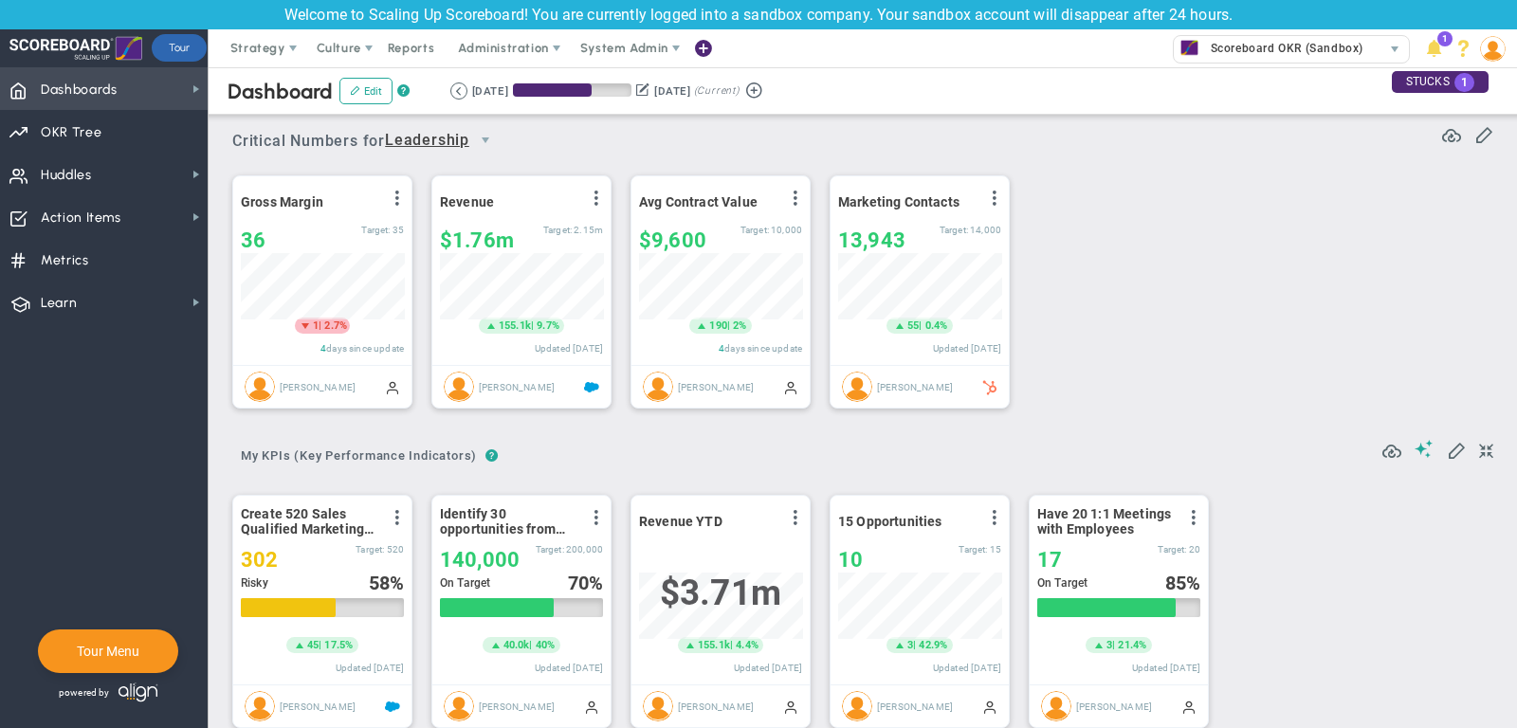
scroll to position [66, 163]
click at [493, 140] on span "select" at bounding box center [485, 140] width 15 height 15
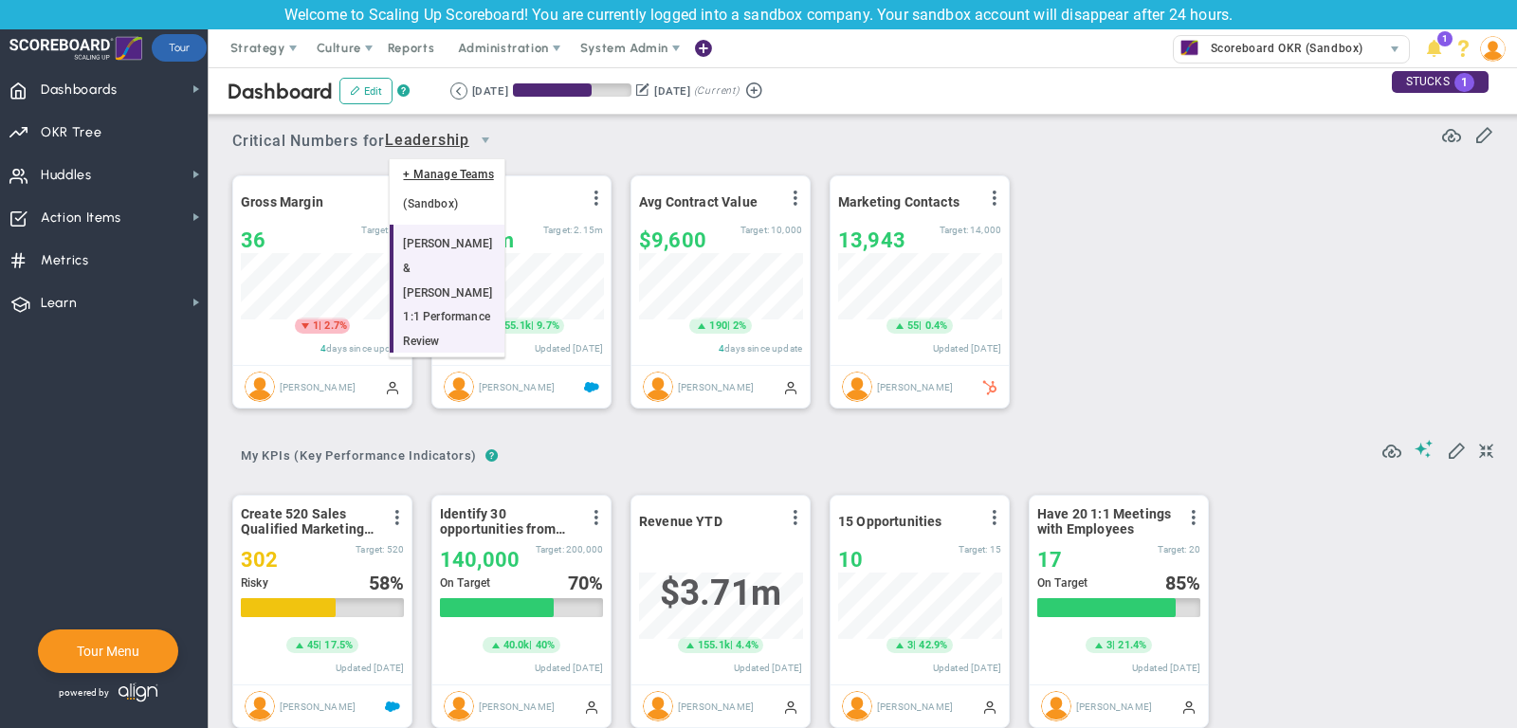
scroll to position [29, 0]
click at [1198, 260] on div "Gross Margin View Historical Graph Edit Make "No Change" Update Add Past Update…" at bounding box center [855, 292] width 1285 height 266
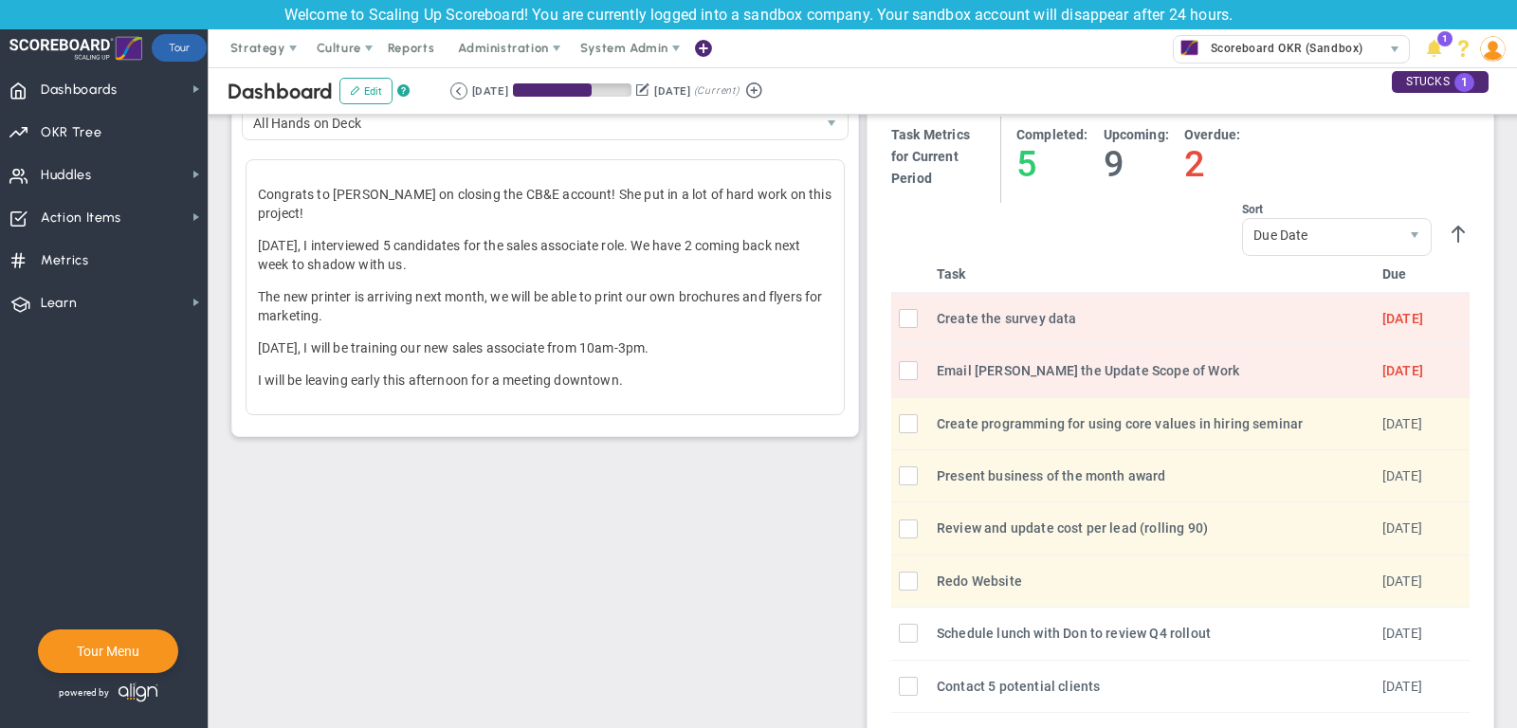
scroll to position [607, 0]
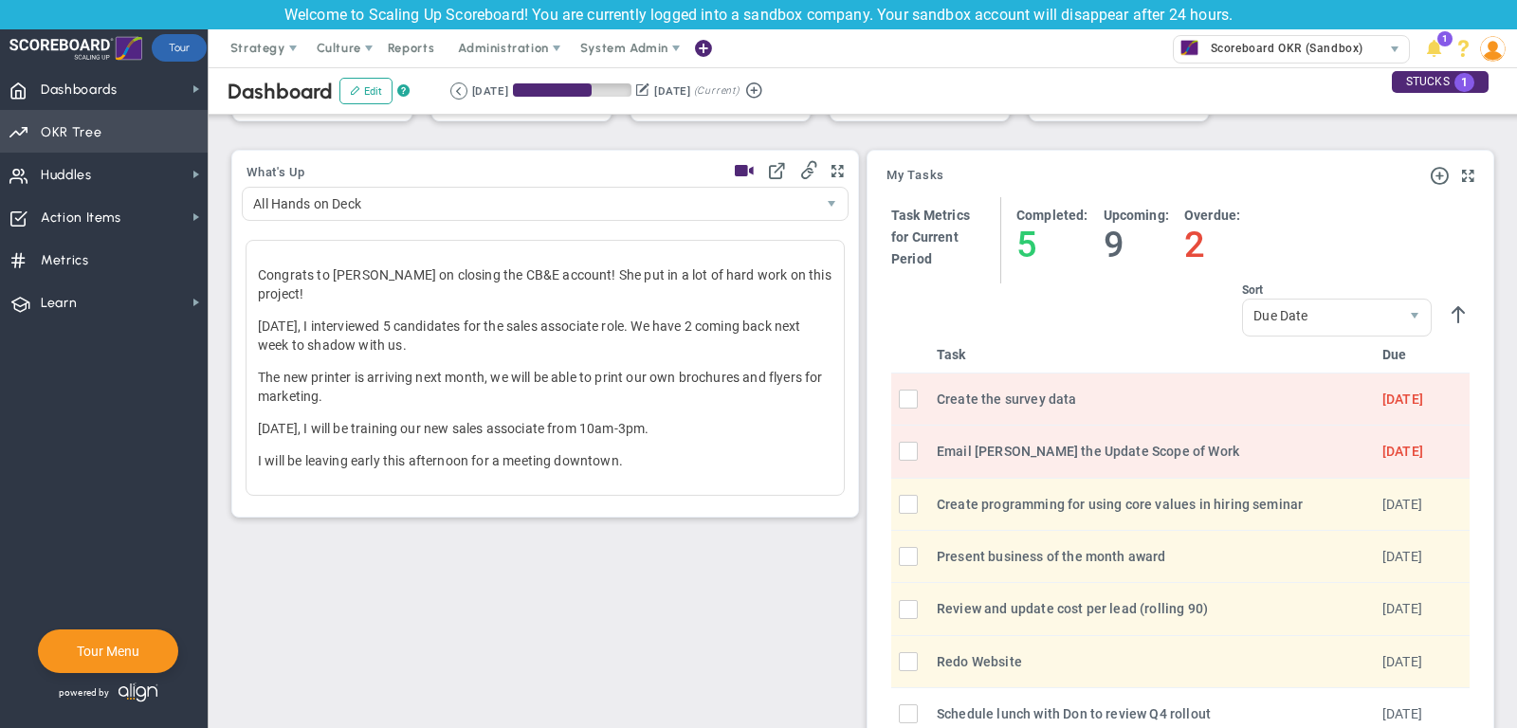
click at [118, 111] on span "Priorities Projects OKR Tree Priorities Projects OKRs" at bounding box center [104, 131] width 208 height 43
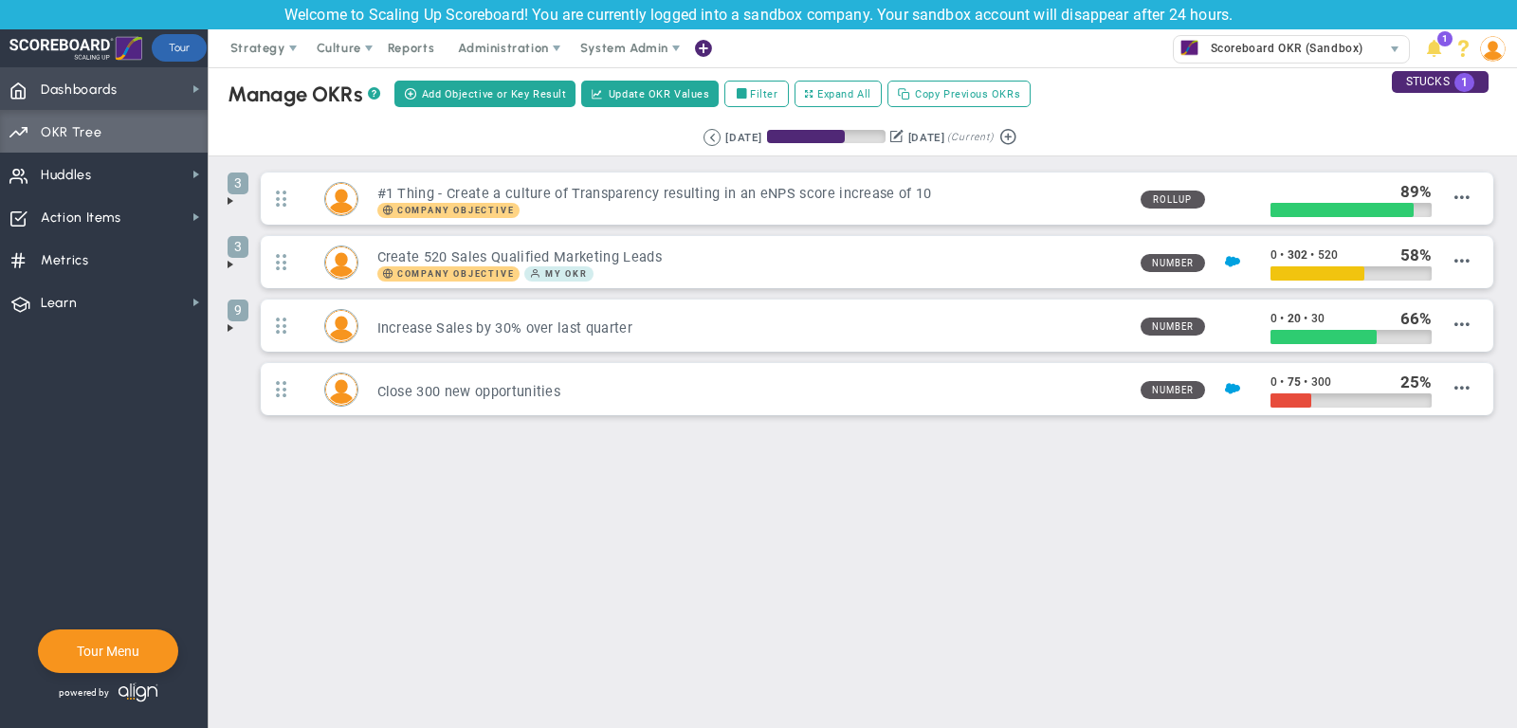
click at [106, 82] on span "Dashboards" at bounding box center [79, 90] width 77 height 40
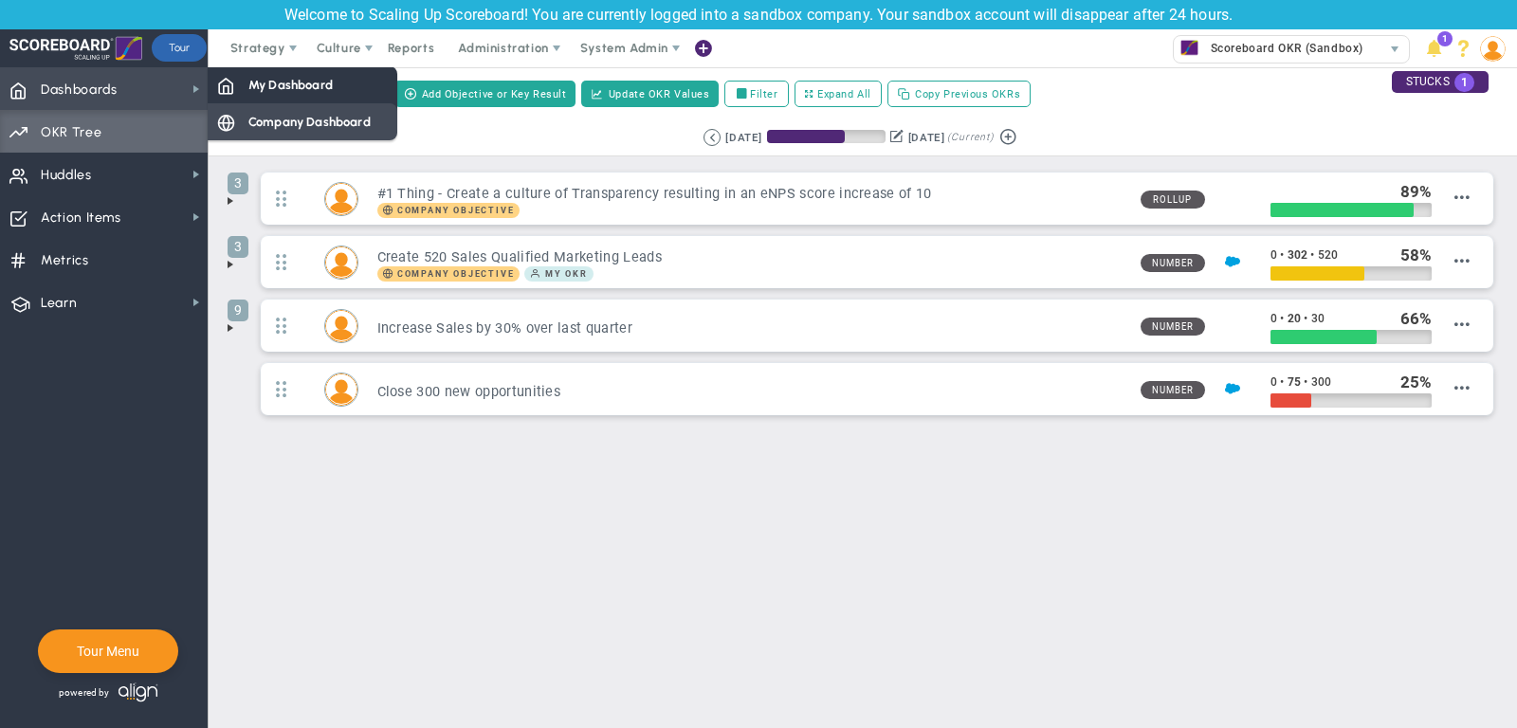
click at [286, 116] on span "Company Dashboard" at bounding box center [309, 122] width 122 height 18
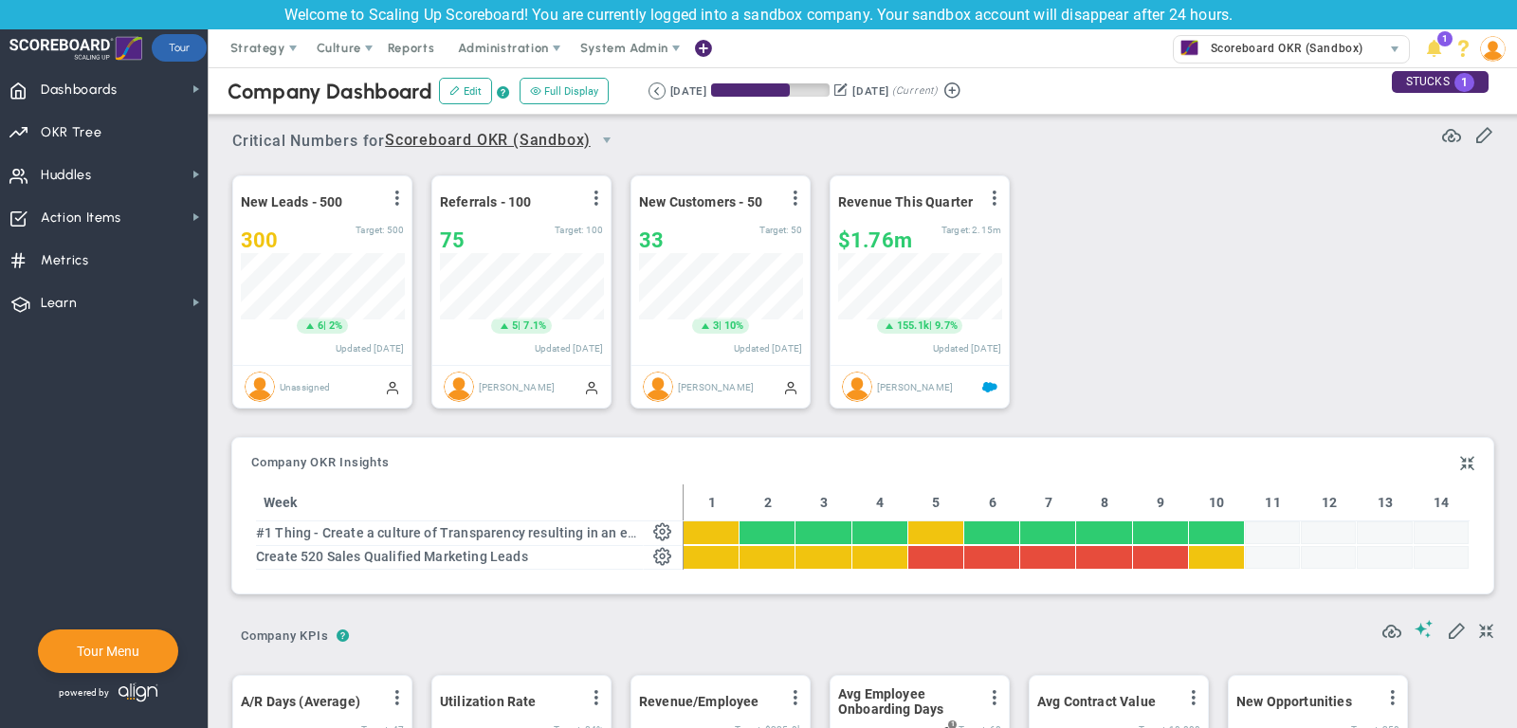
scroll to position [66, 163]
click at [117, 125] on span "Priorities Projects OKR Tree Priorities Projects OKRs" at bounding box center [104, 131] width 208 height 43
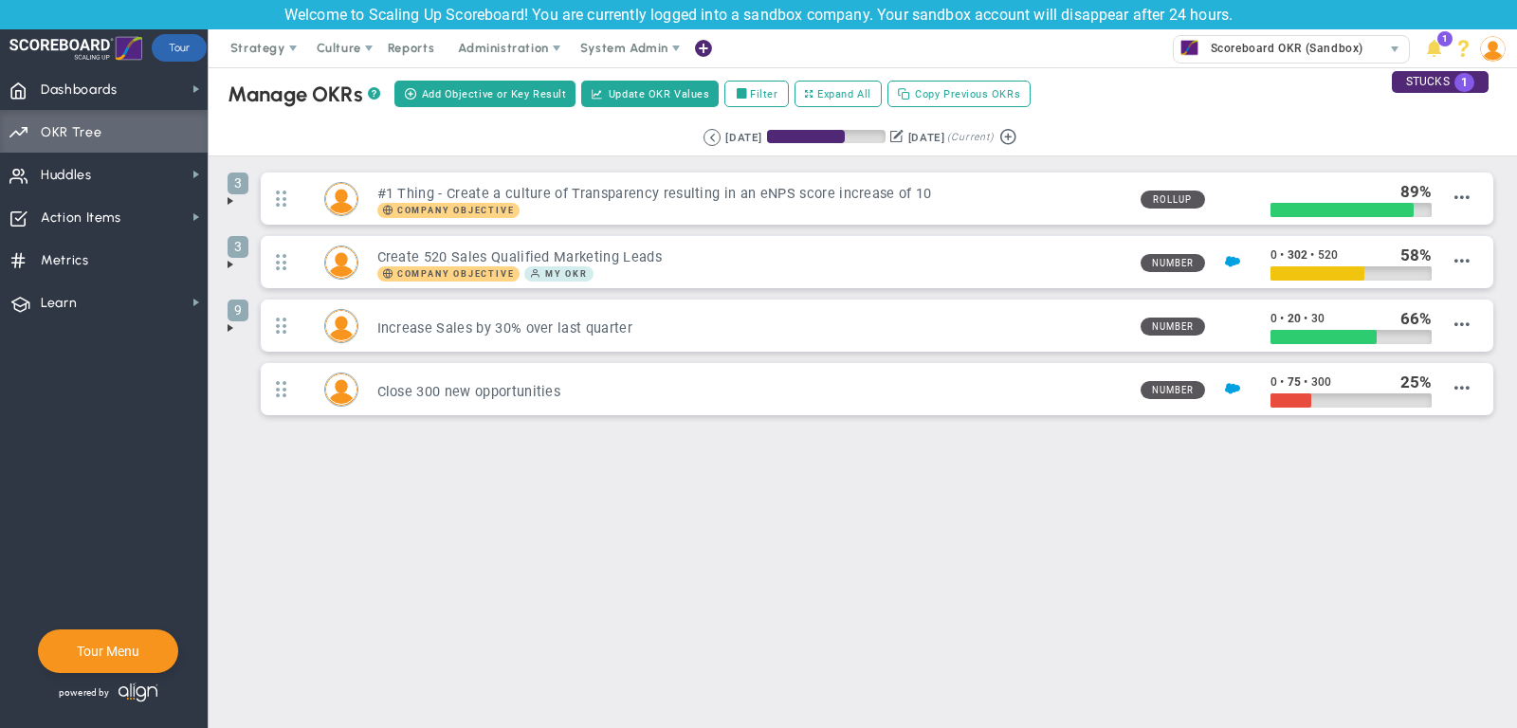
click at [229, 199] on span at bounding box center [230, 200] width 15 height 15
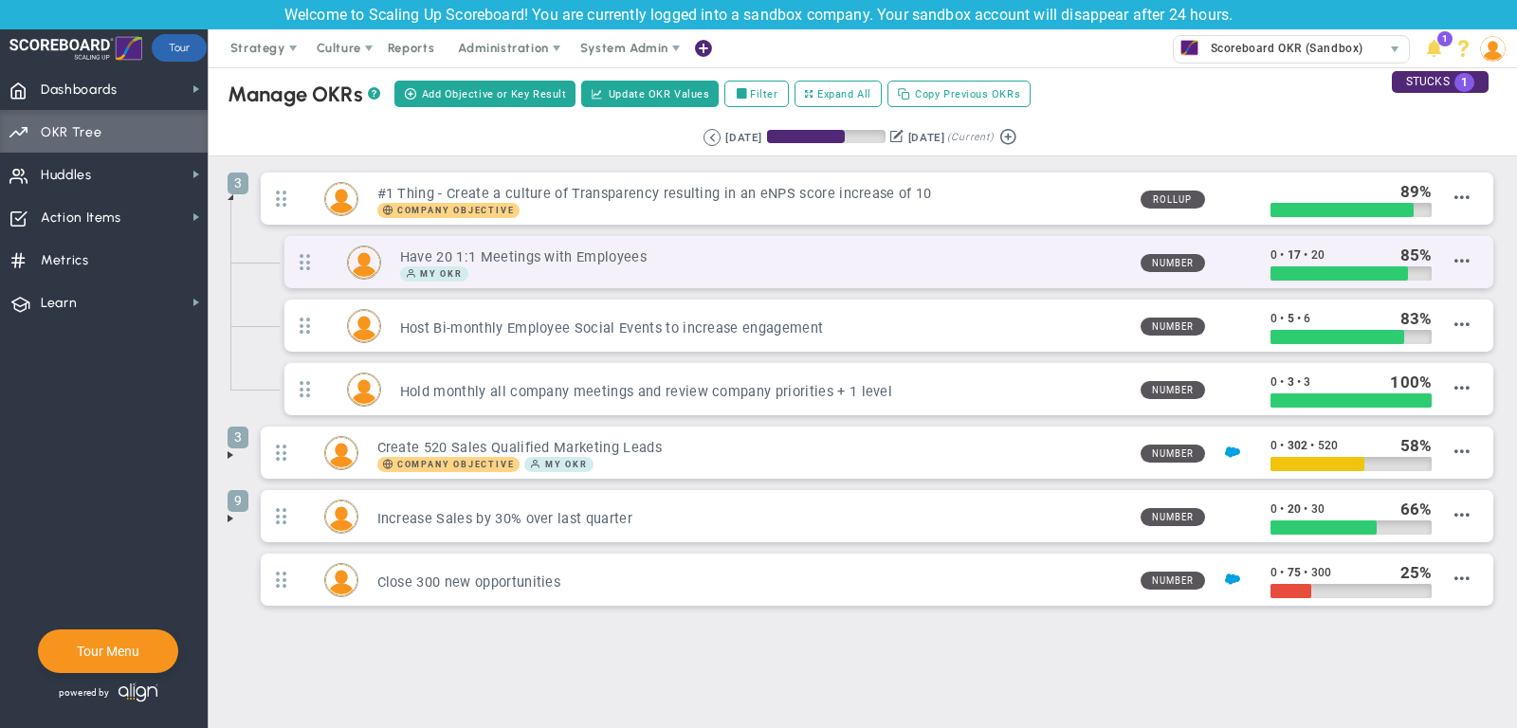
click at [1040, 251] on h3 "Have 20 1:1 Meetings with Employees" at bounding box center [762, 257] width 725 height 18
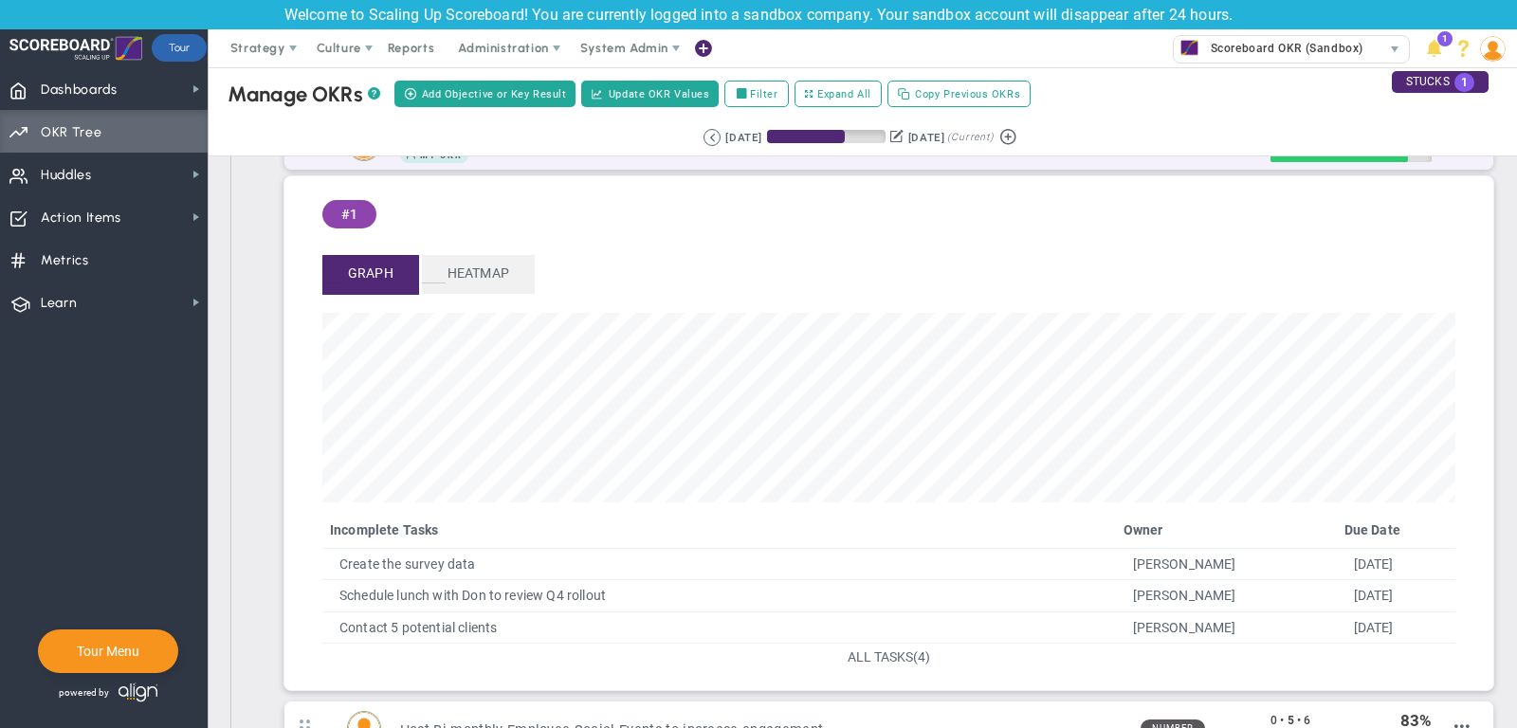
scroll to position [120, 0]
click at [896, 648] on span "ALL TASKS" at bounding box center [880, 655] width 65 height 15
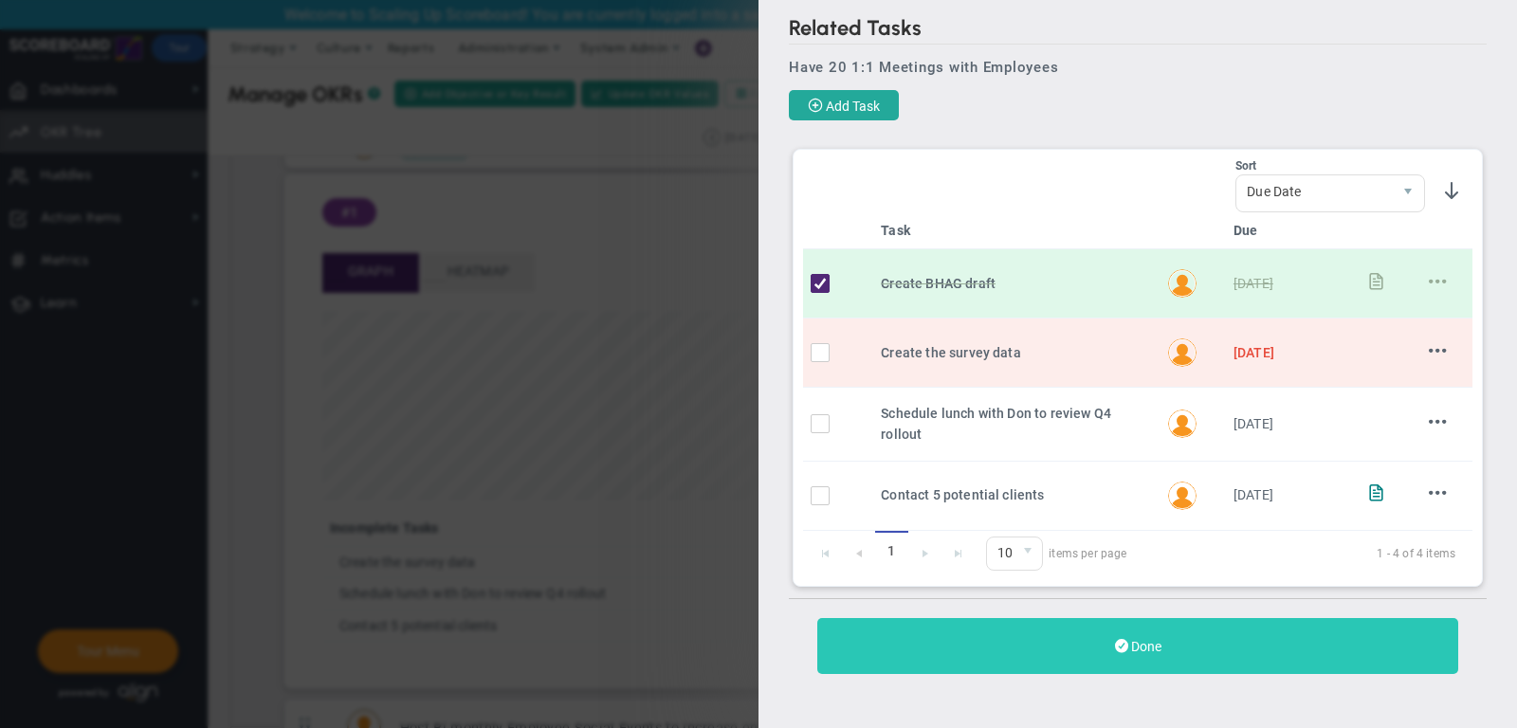
click at [1173, 631] on button "Done" at bounding box center [1137, 646] width 641 height 56
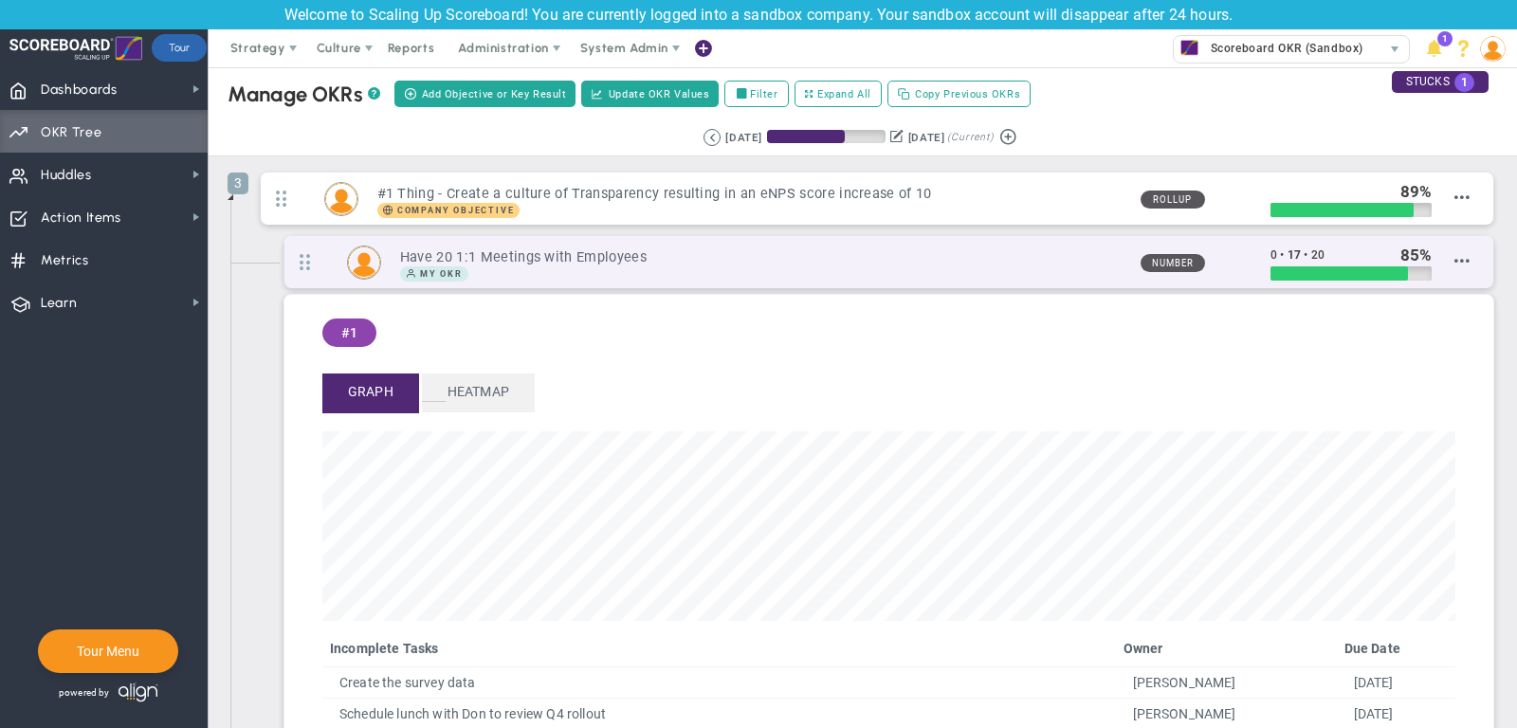
click at [1027, 258] on h3 "Have 20 1:1 Meetings with Employees" at bounding box center [762, 257] width 725 height 18
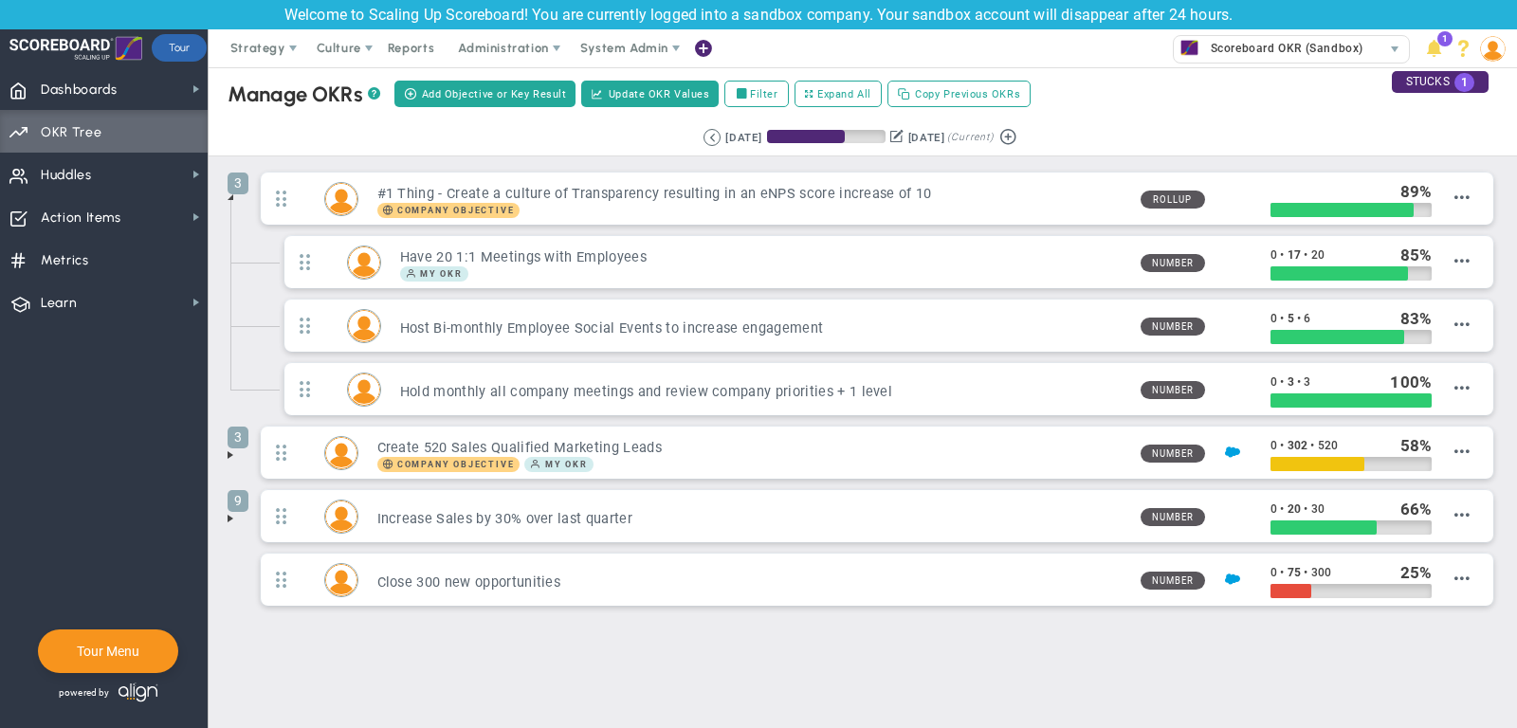
click at [229, 511] on span at bounding box center [230, 518] width 15 height 15
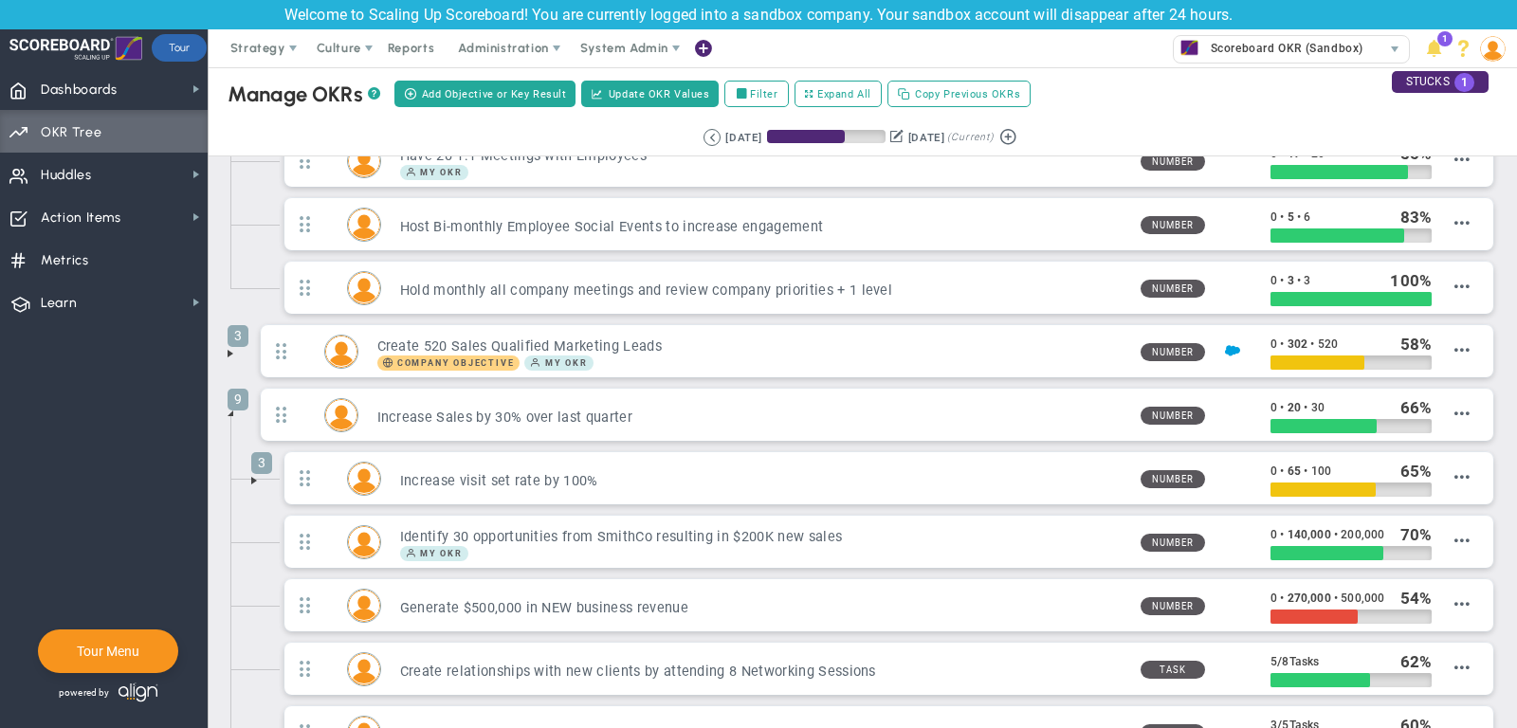
scroll to position [120, 0]
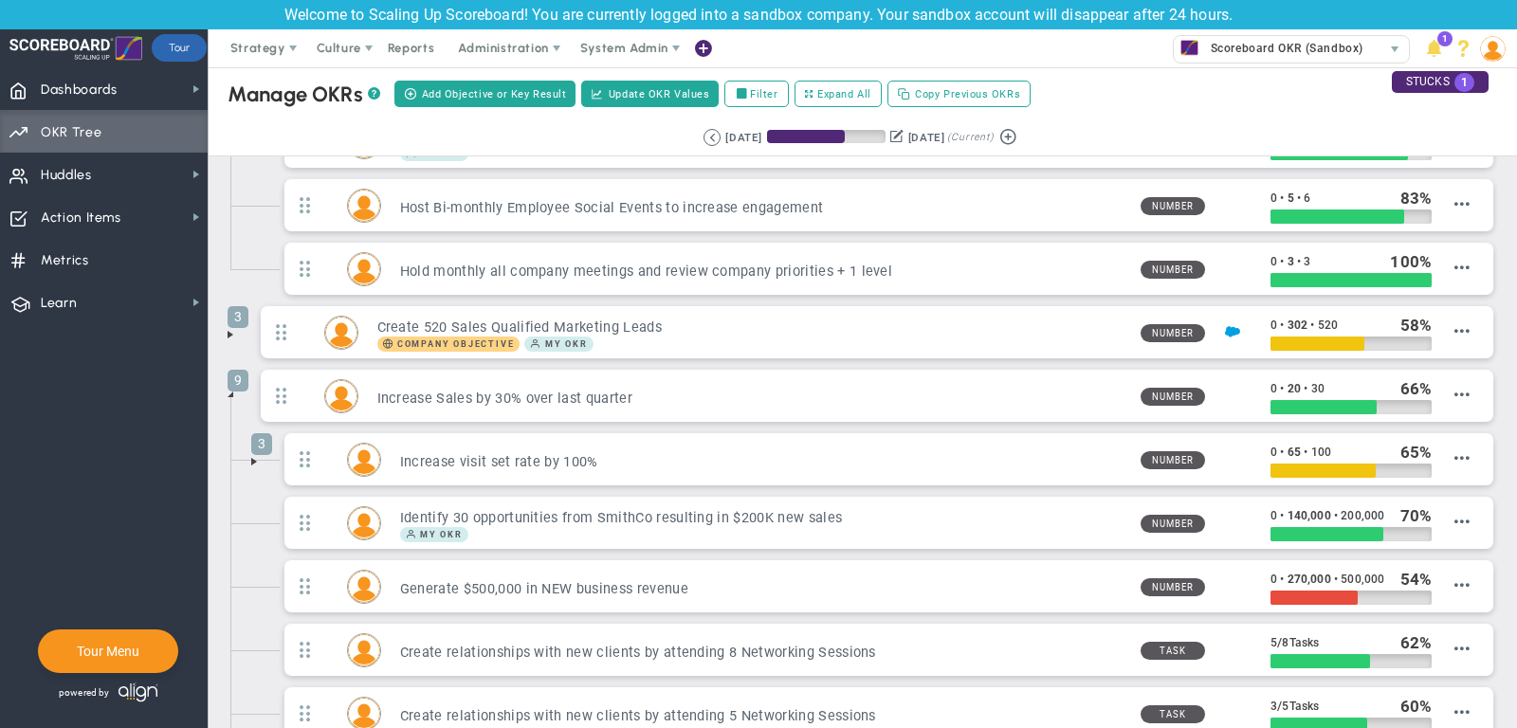
click at [250, 458] on span at bounding box center [254, 461] width 15 height 15
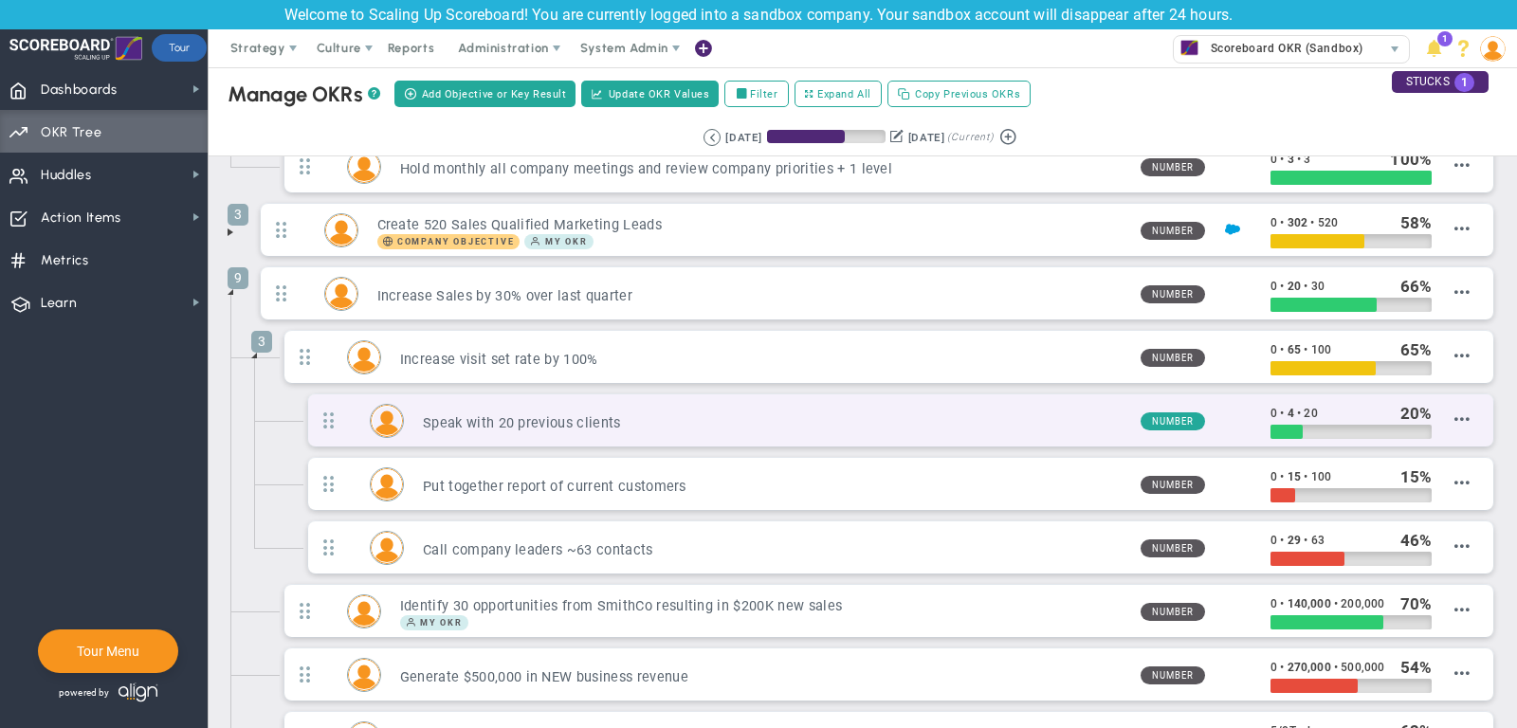
scroll to position [235, 0]
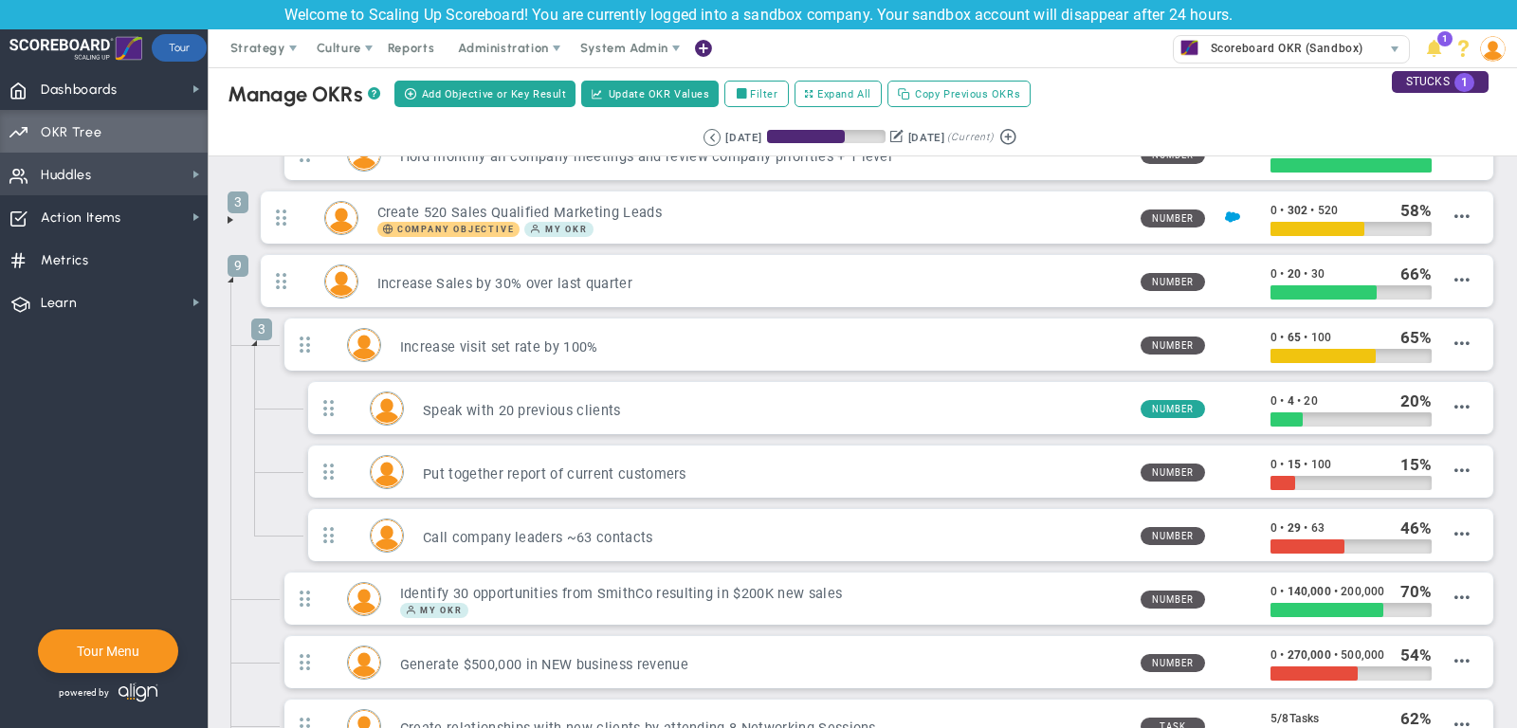
click at [179, 179] on span "Huddles Huddles" at bounding box center [104, 174] width 208 height 43
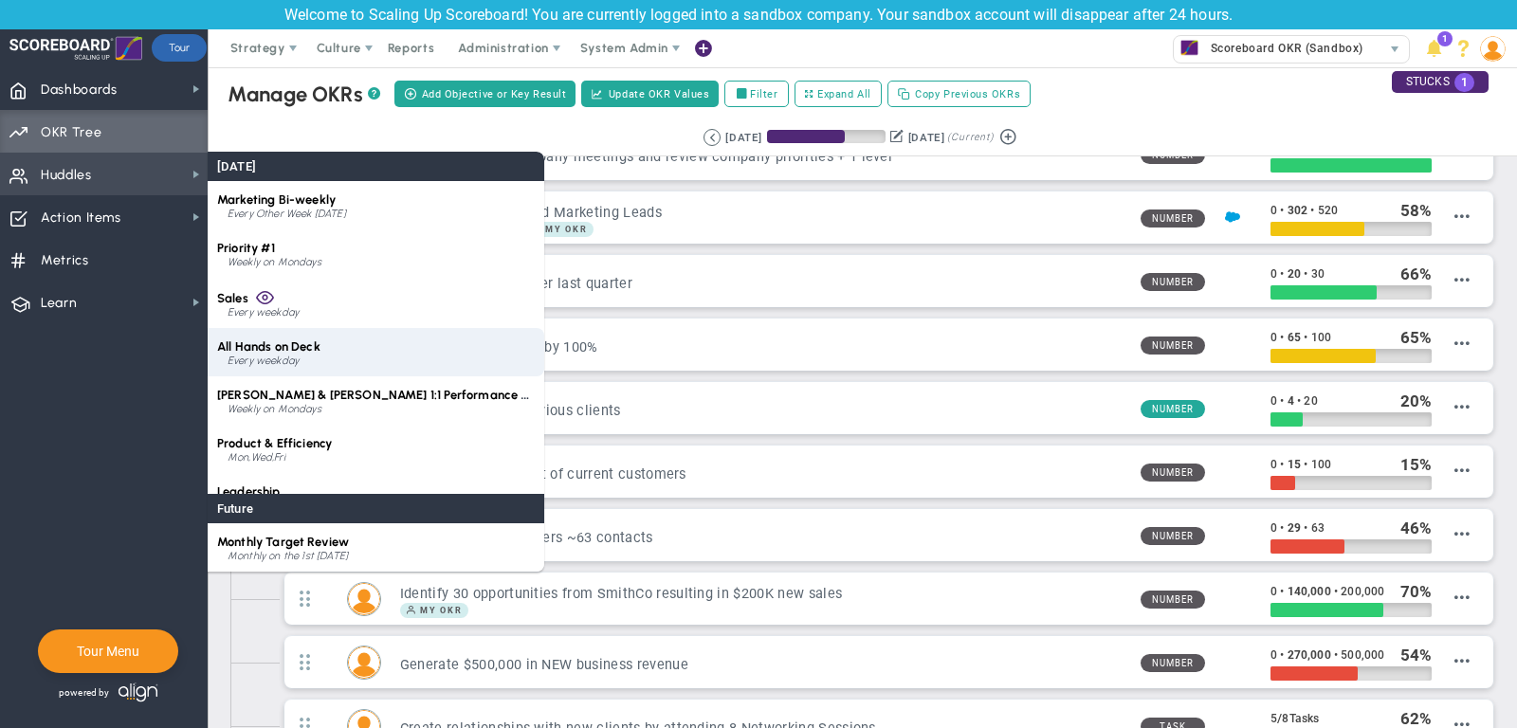
scroll to position [27, 0]
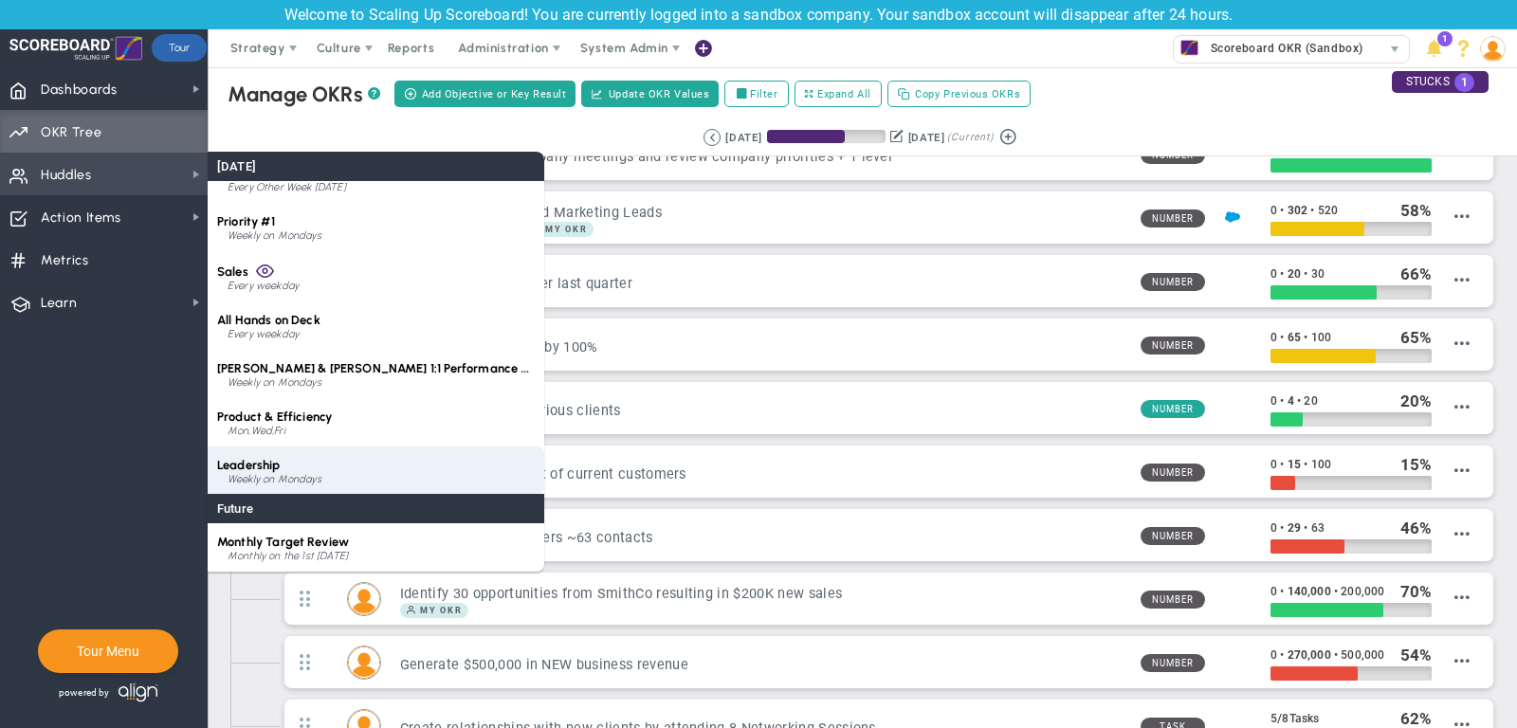
click at [330, 460] on div "Leadership Weekly on Mondays" at bounding box center [376, 471] width 337 height 48
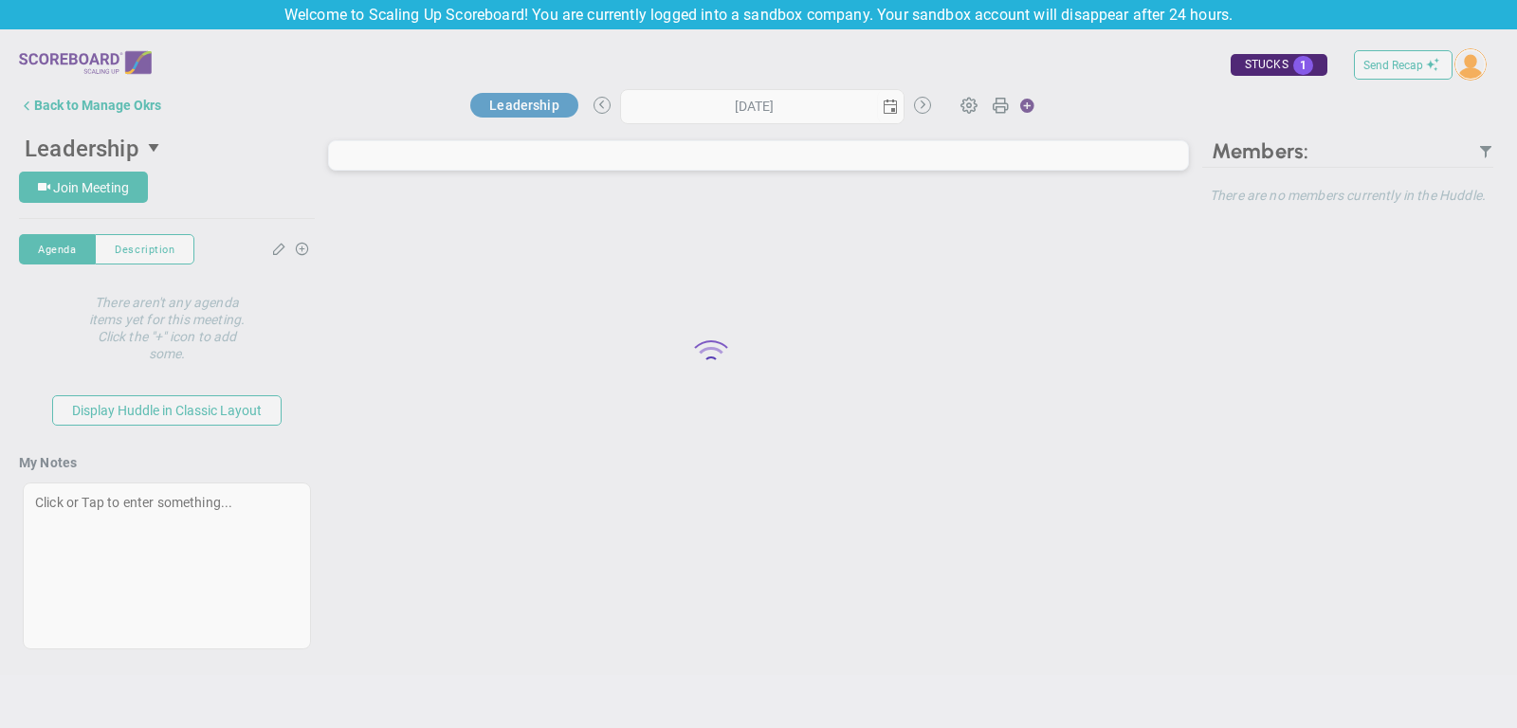
type input "Monday, September 29, 2025"
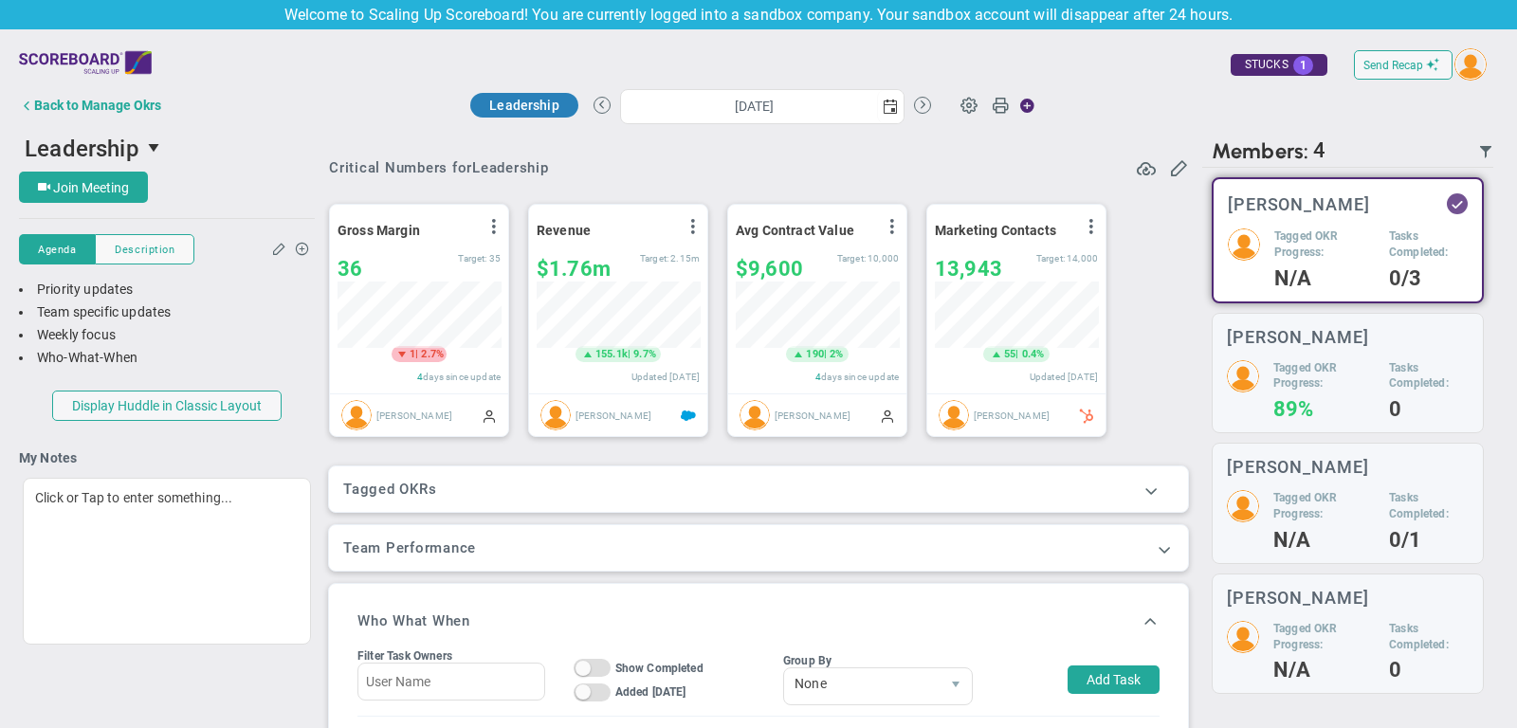
scroll to position [66, 163]
click at [1156, 488] on span at bounding box center [1151, 490] width 19 height 19
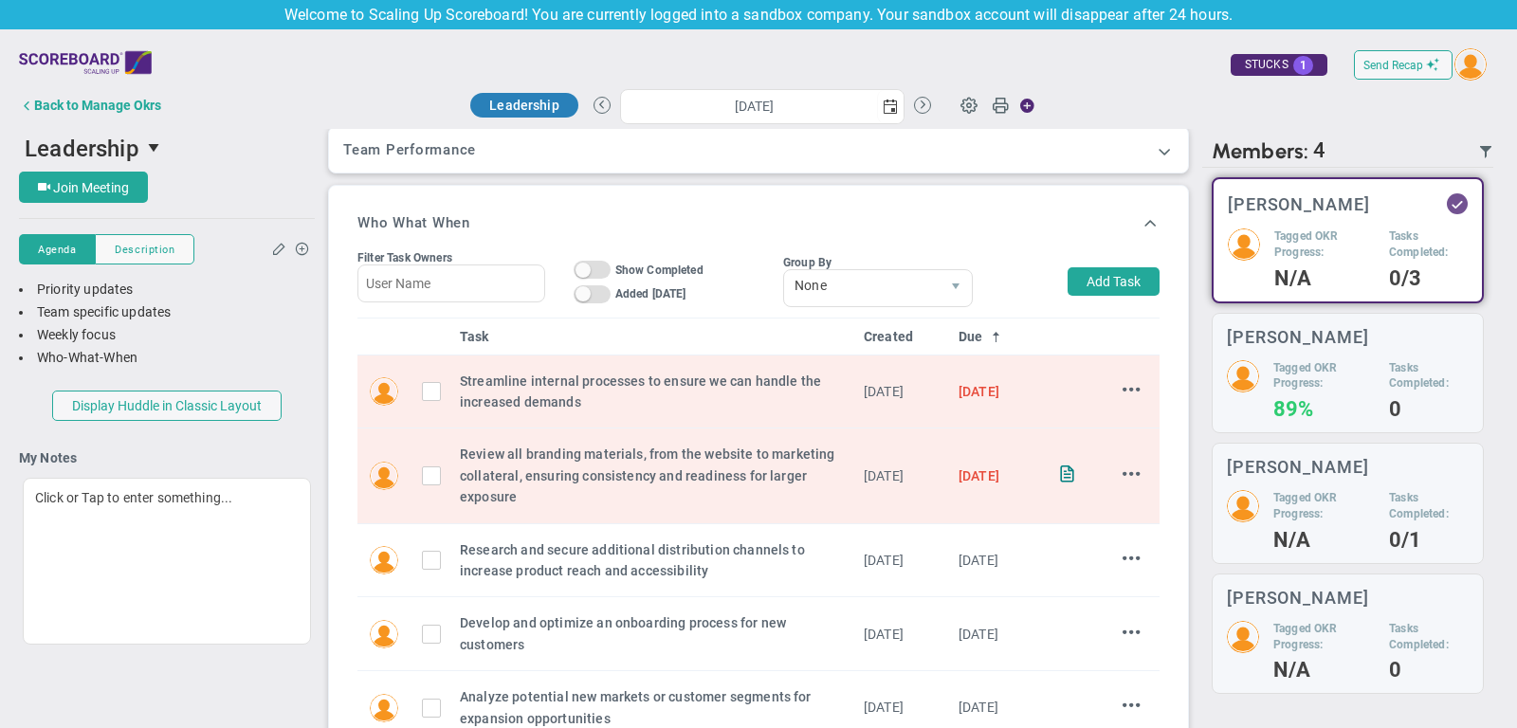
scroll to position [512, 0]
click at [1111, 281] on button "Add Task" at bounding box center [1114, 284] width 92 height 28
type input "[PERSON_NAME]"
type input "10/6/2025"
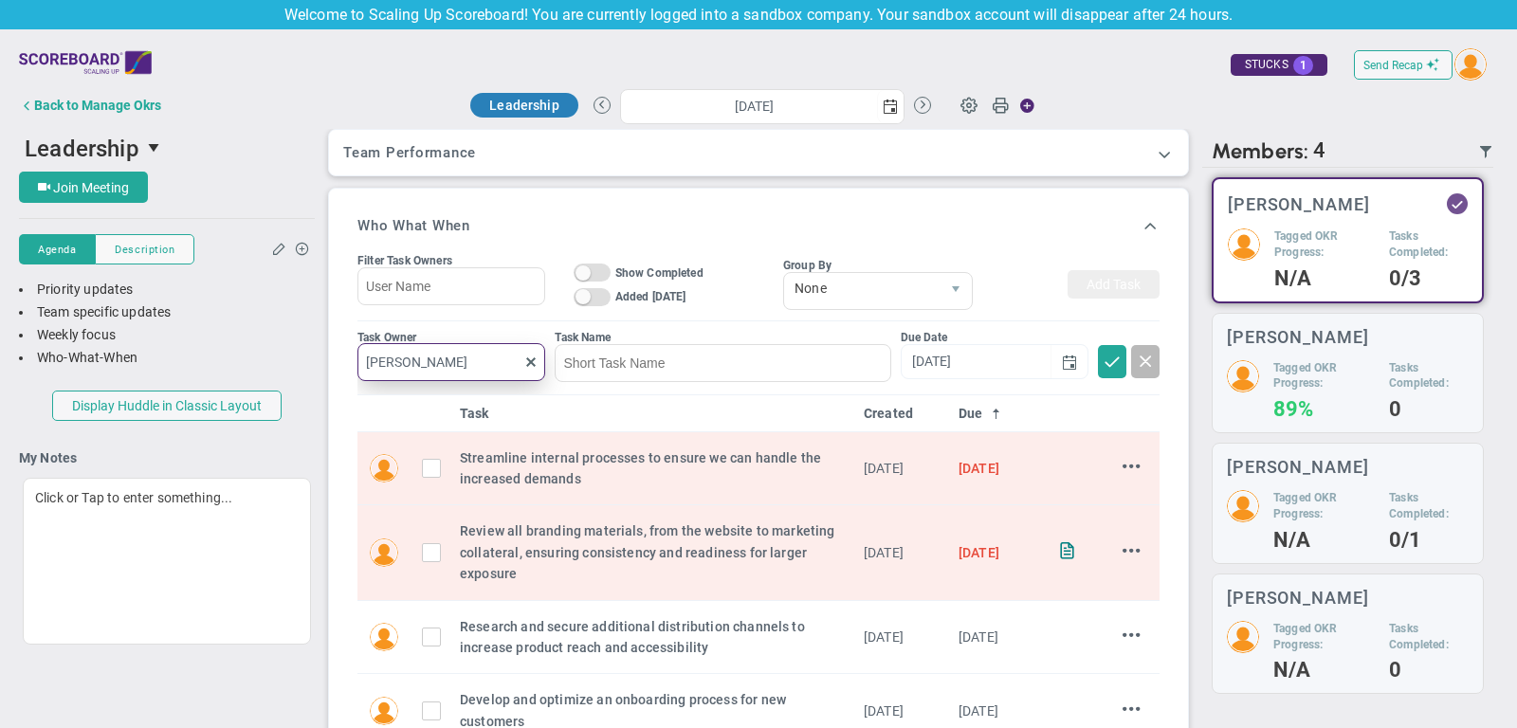
click at [483, 359] on input "[PERSON_NAME]" at bounding box center [451, 362] width 188 height 38
click at [441, 395] on span "[PERSON_NAME]" at bounding box center [457, 401] width 104 height 13
type input "[PERSON_NAME]"
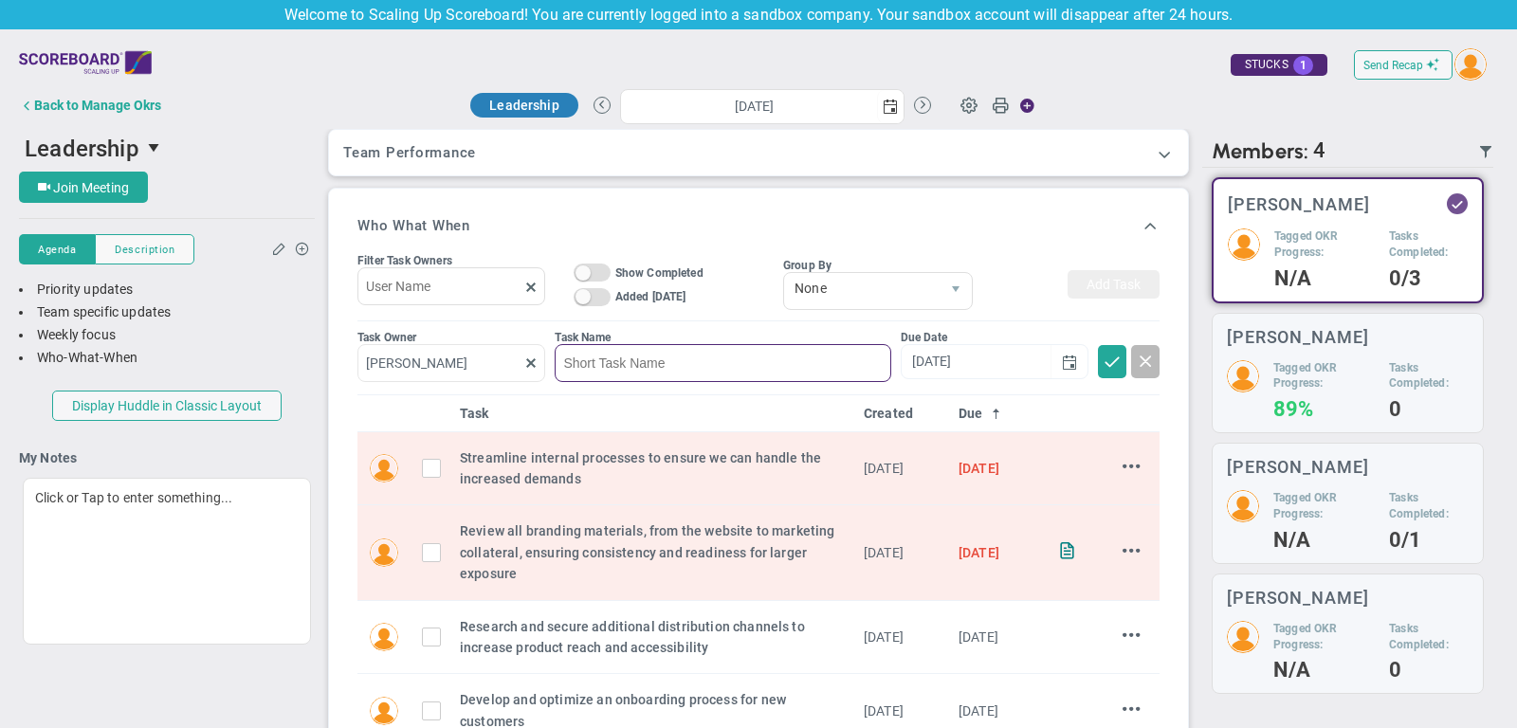
click at [626, 356] on input at bounding box center [723, 363] width 336 height 38
type input "example"
click at [1110, 357] on span at bounding box center [1112, 360] width 19 height 19
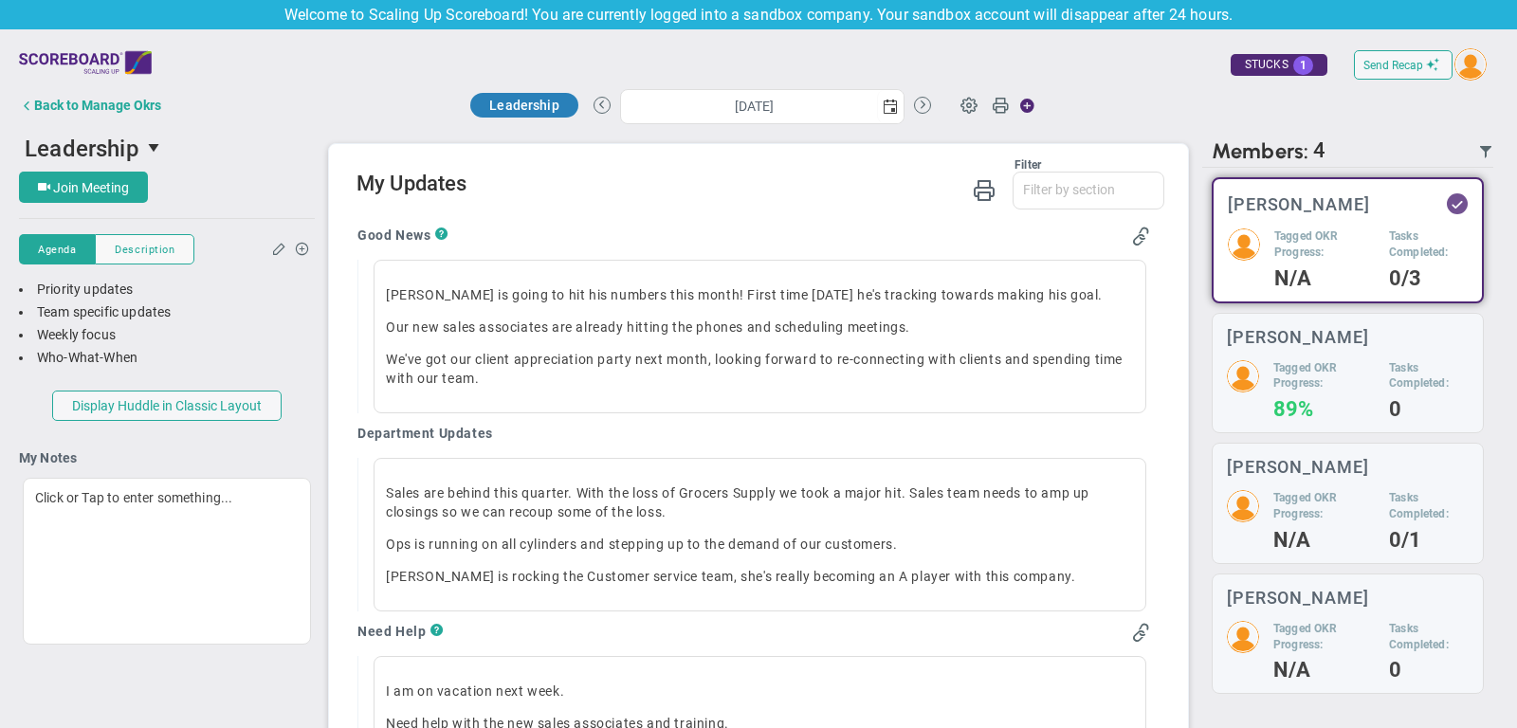
scroll to position [1212, 0]
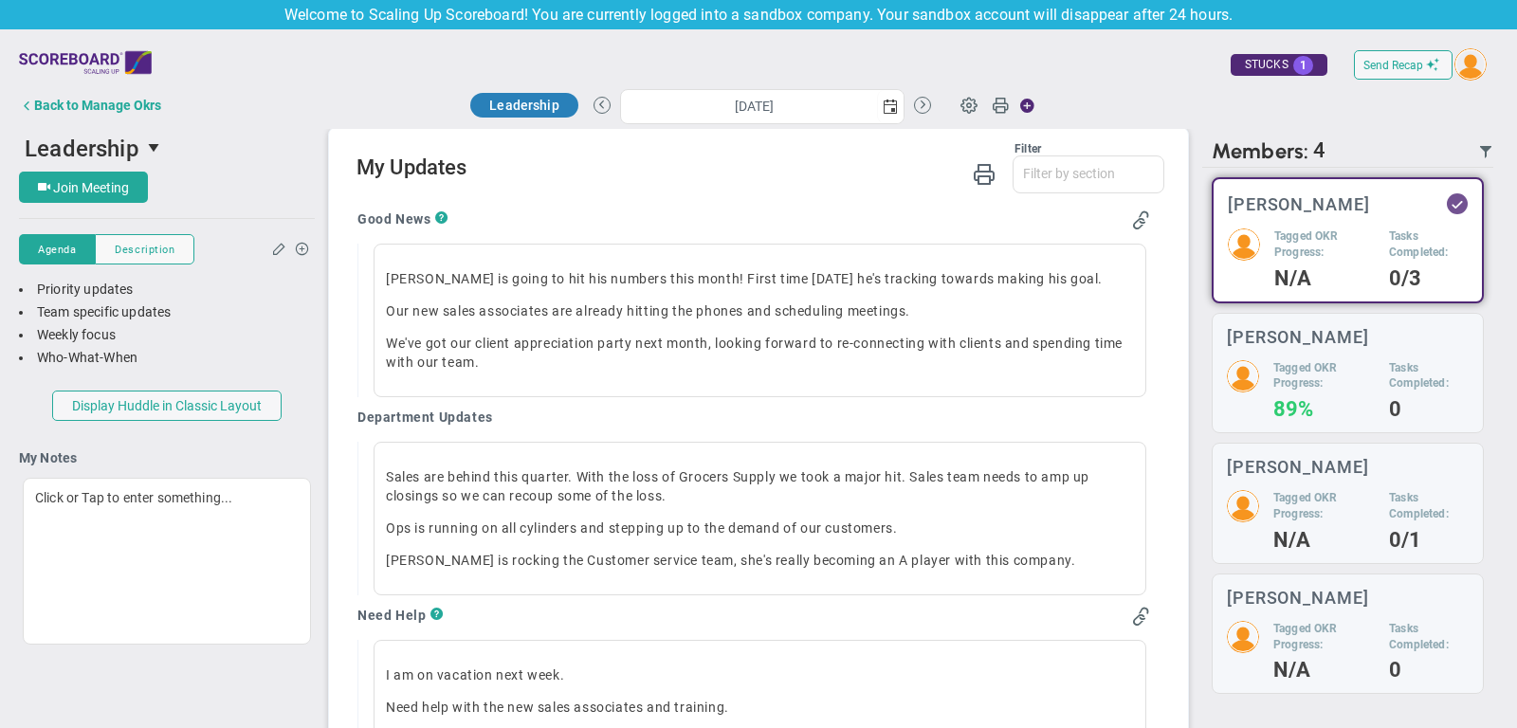
click at [270, 242] on div "Agenda Agenda Description Description" at bounding box center [167, 249] width 296 height 33
click at [279, 247] on span at bounding box center [279, 248] width 15 height 14
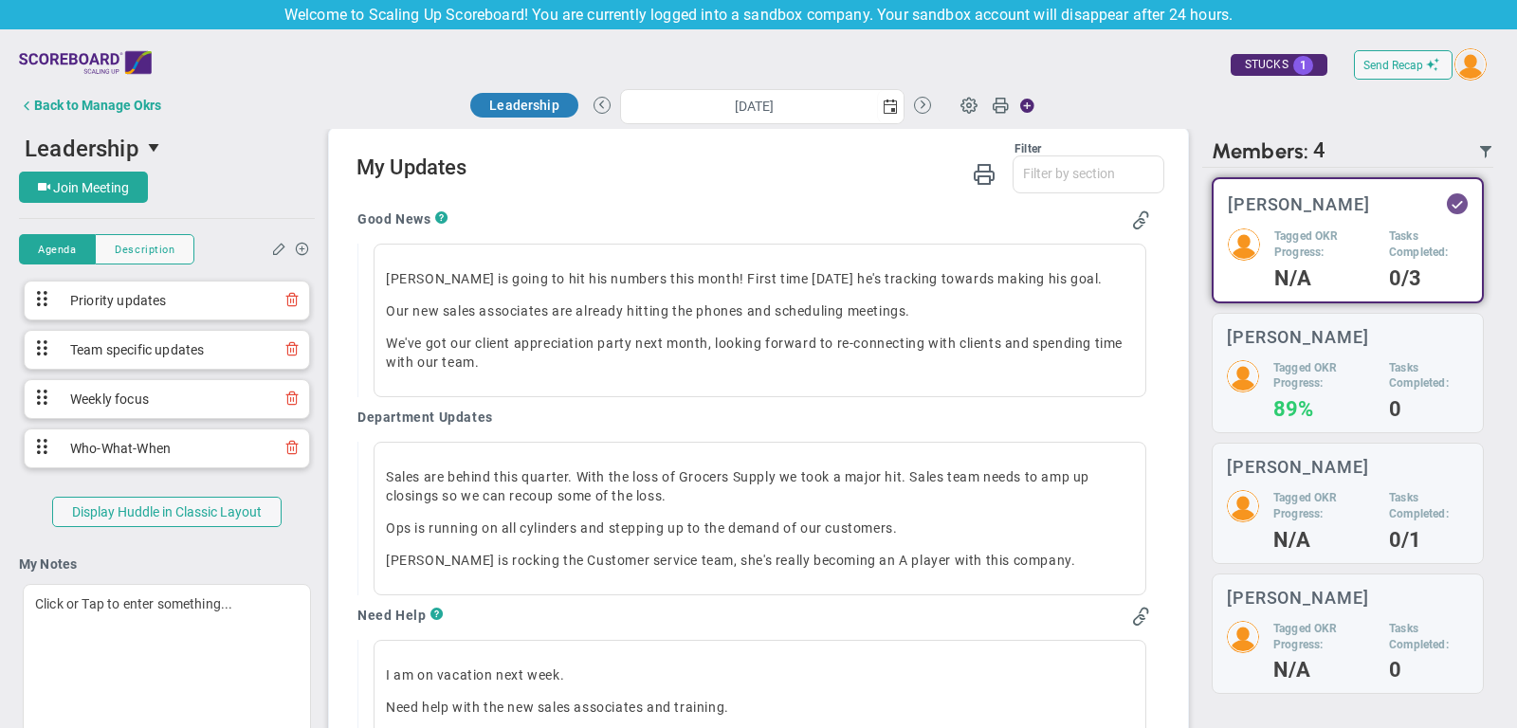
click at [345, 420] on div "Good News ? Mark is going to hit his numbers this month! First time in 3 months…" at bounding box center [753, 702] width 821 height 1013
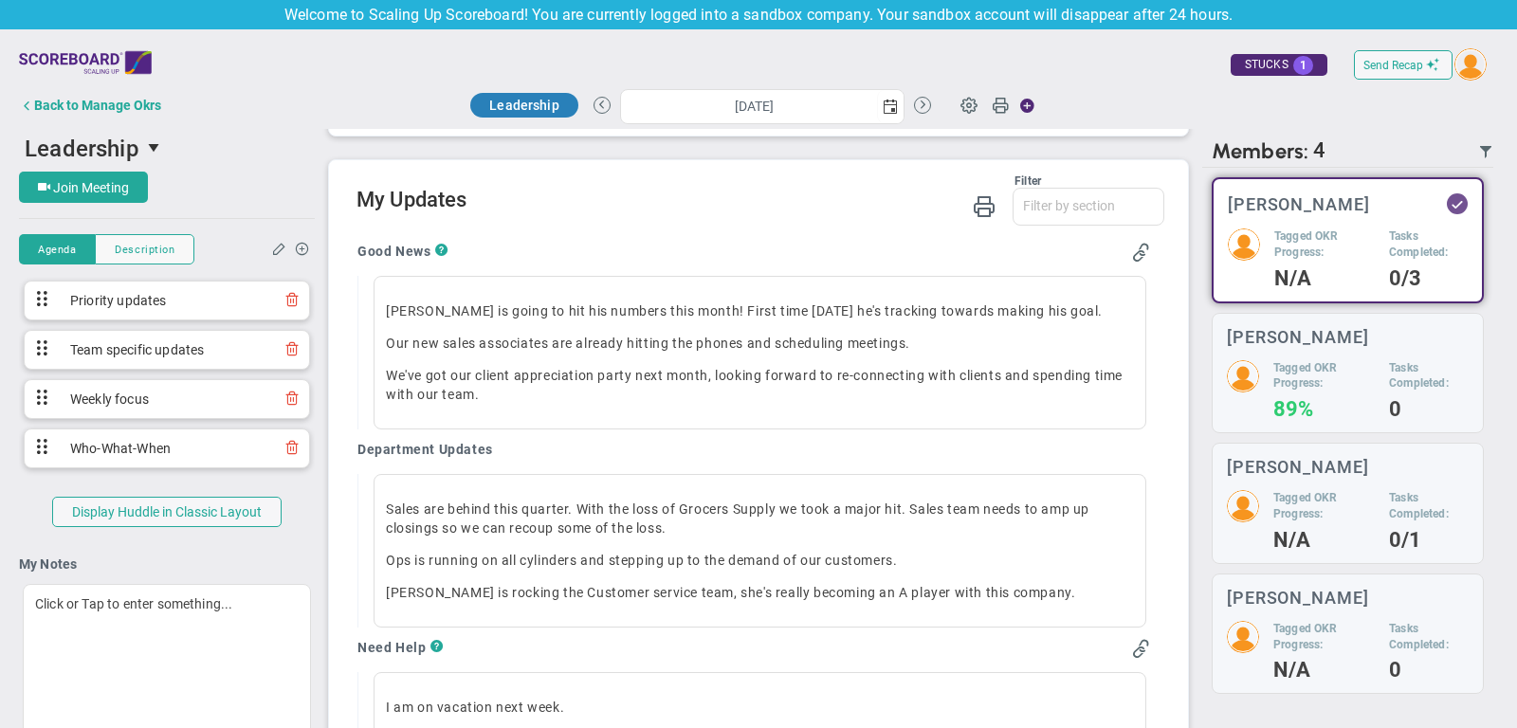
scroll to position [1183, 0]
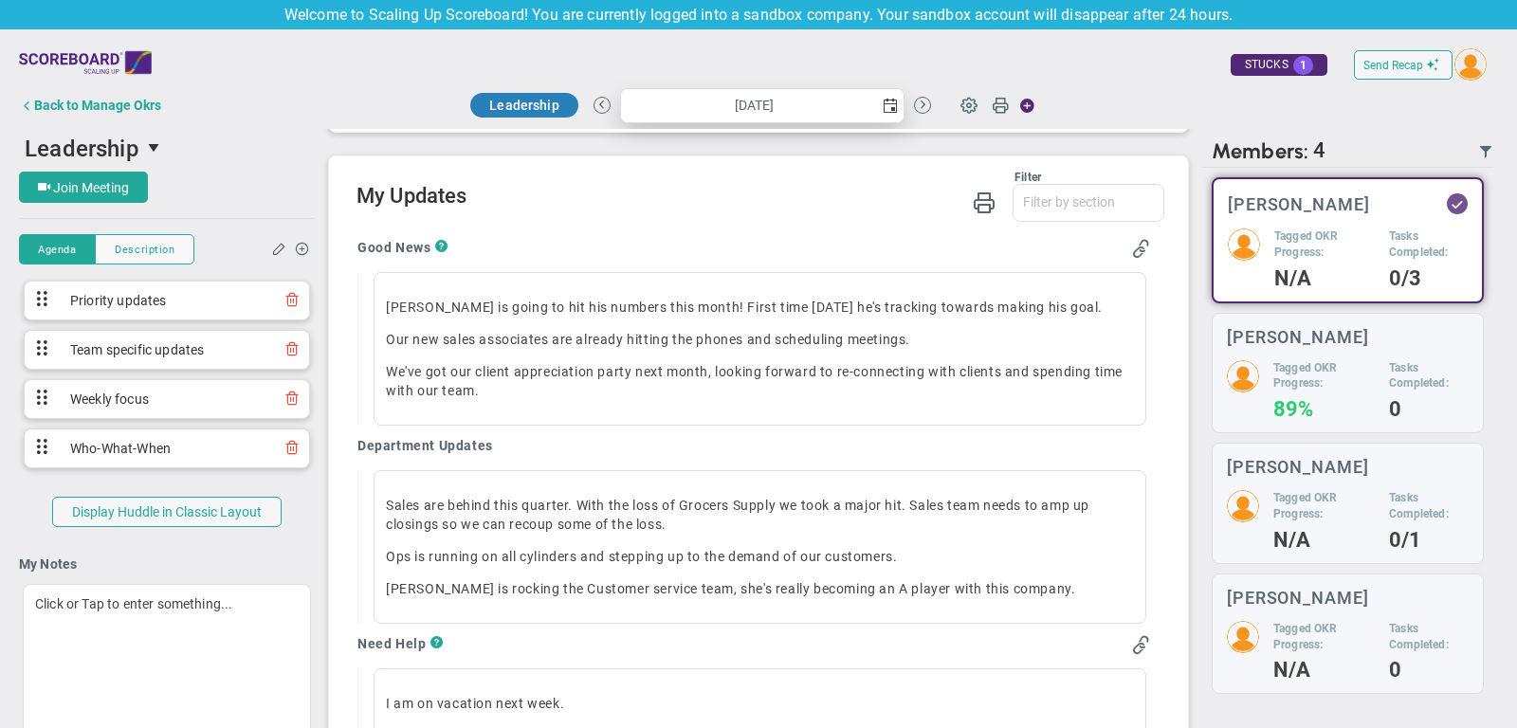
click at [883, 106] on span "select" at bounding box center [890, 106] width 15 height 15
click at [882, 239] on div "Good News ?" at bounding box center [753, 250] width 793 height 22
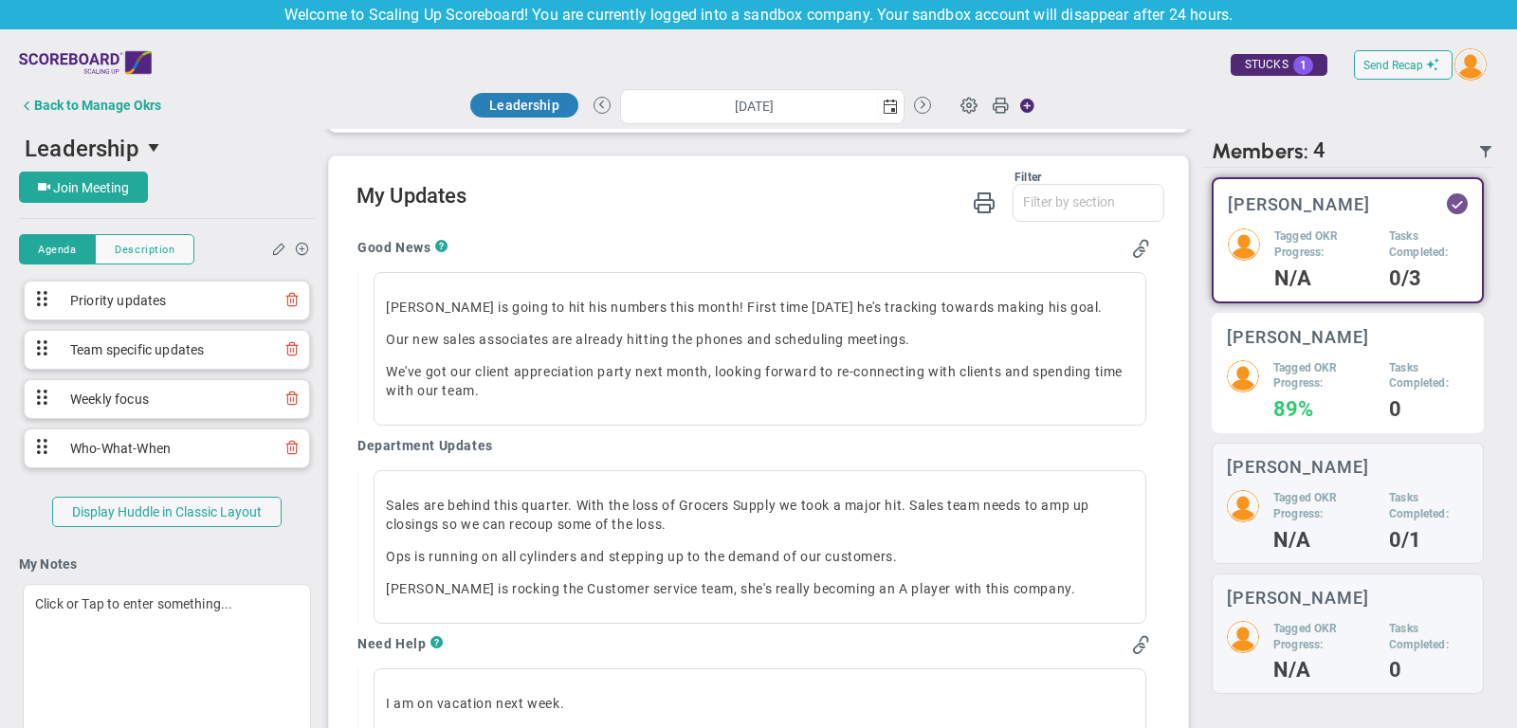
click at [1331, 346] on div "Mark Collins Tagged OKR Progress: 89% Tasks Completed: 0" at bounding box center [1348, 373] width 272 height 121
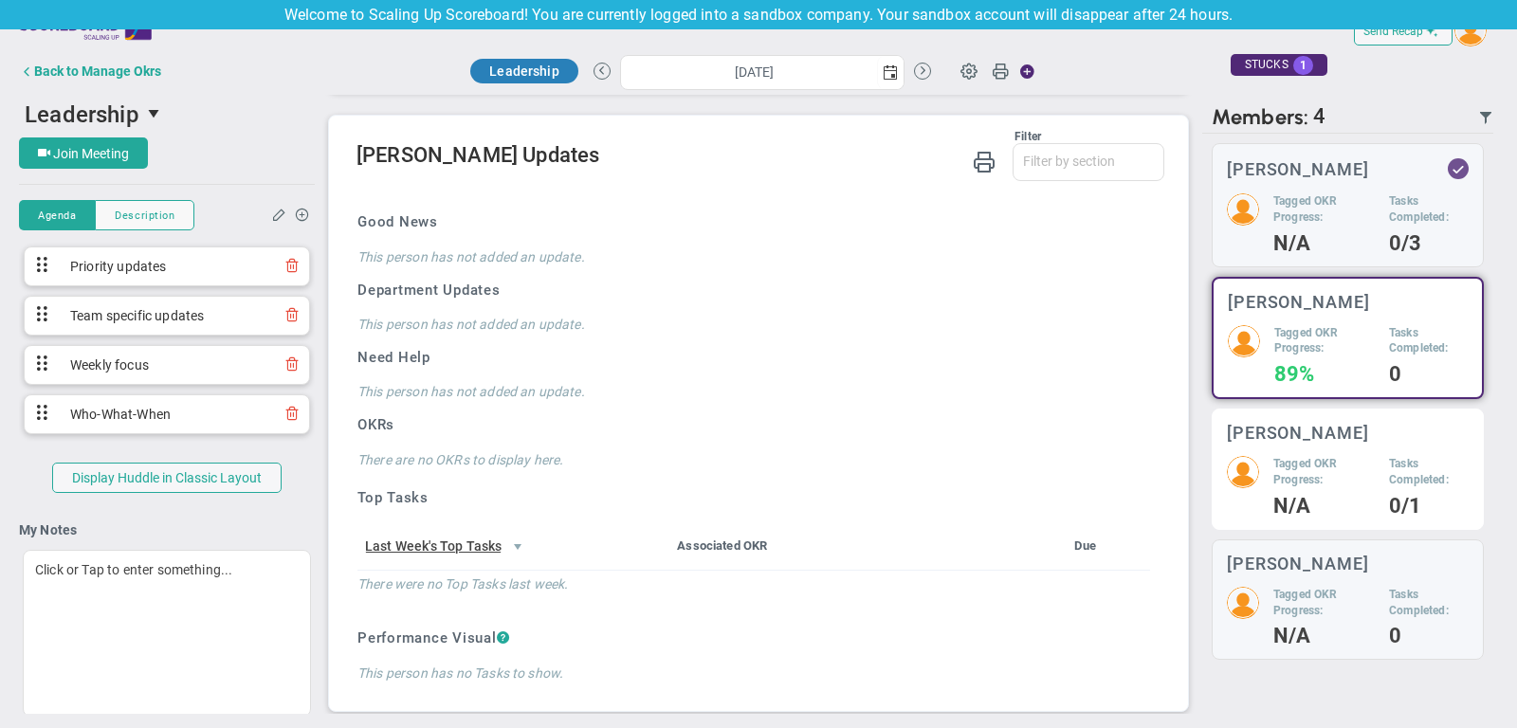
click at [1368, 460] on h5 "Tagged OKR Progress:" at bounding box center [1323, 472] width 101 height 32
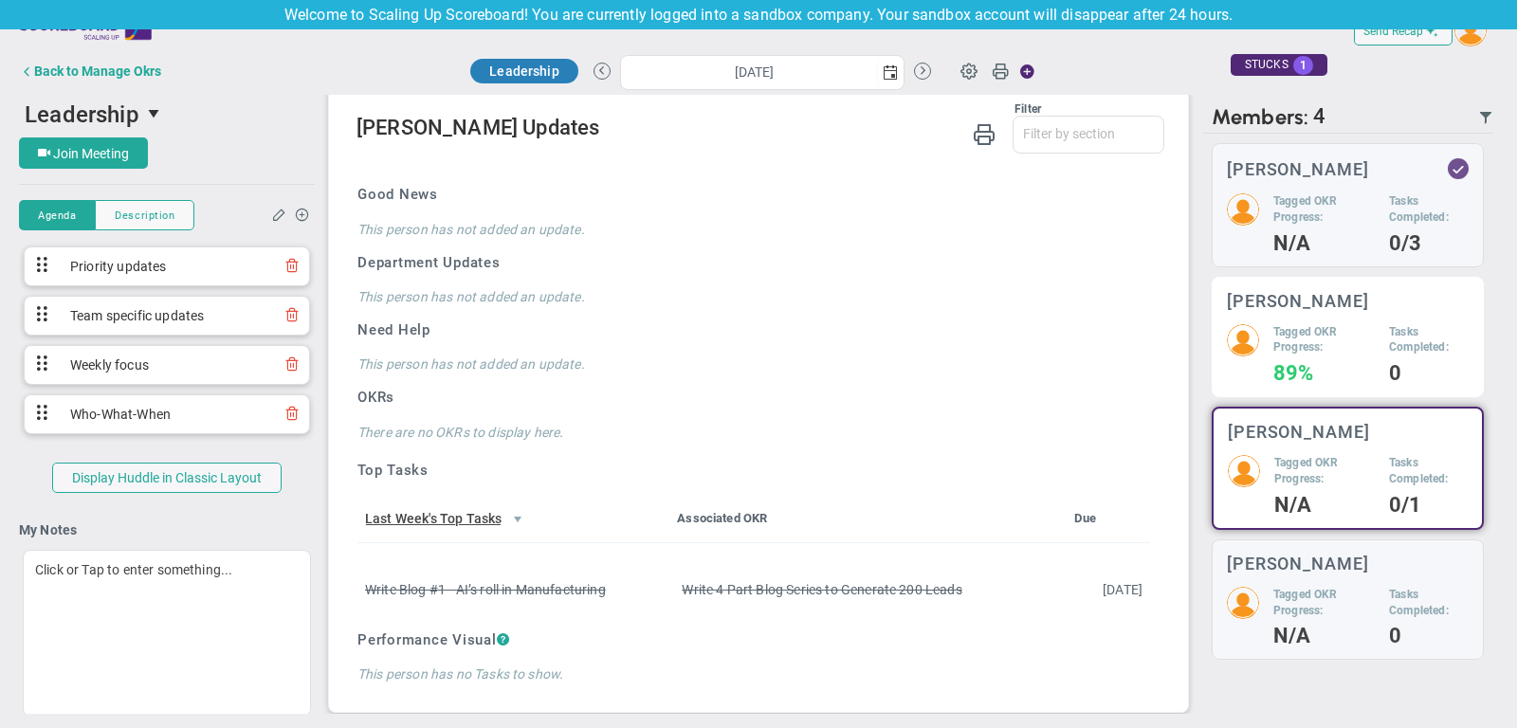
click at [1346, 360] on div "Tagged OKR Progress: 89%" at bounding box center [1323, 353] width 101 height 59
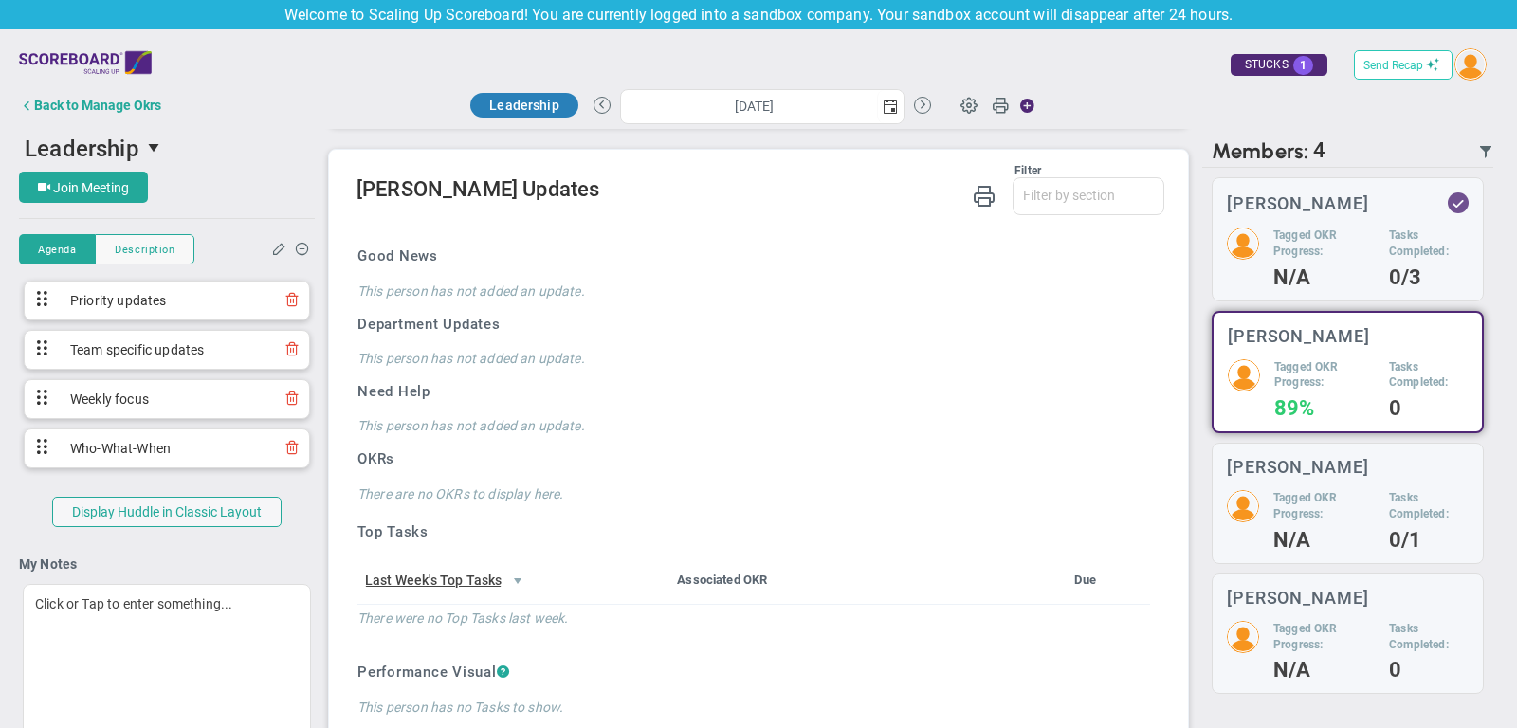
click at [1428, 66] on span at bounding box center [1432, 64] width 13 height 13
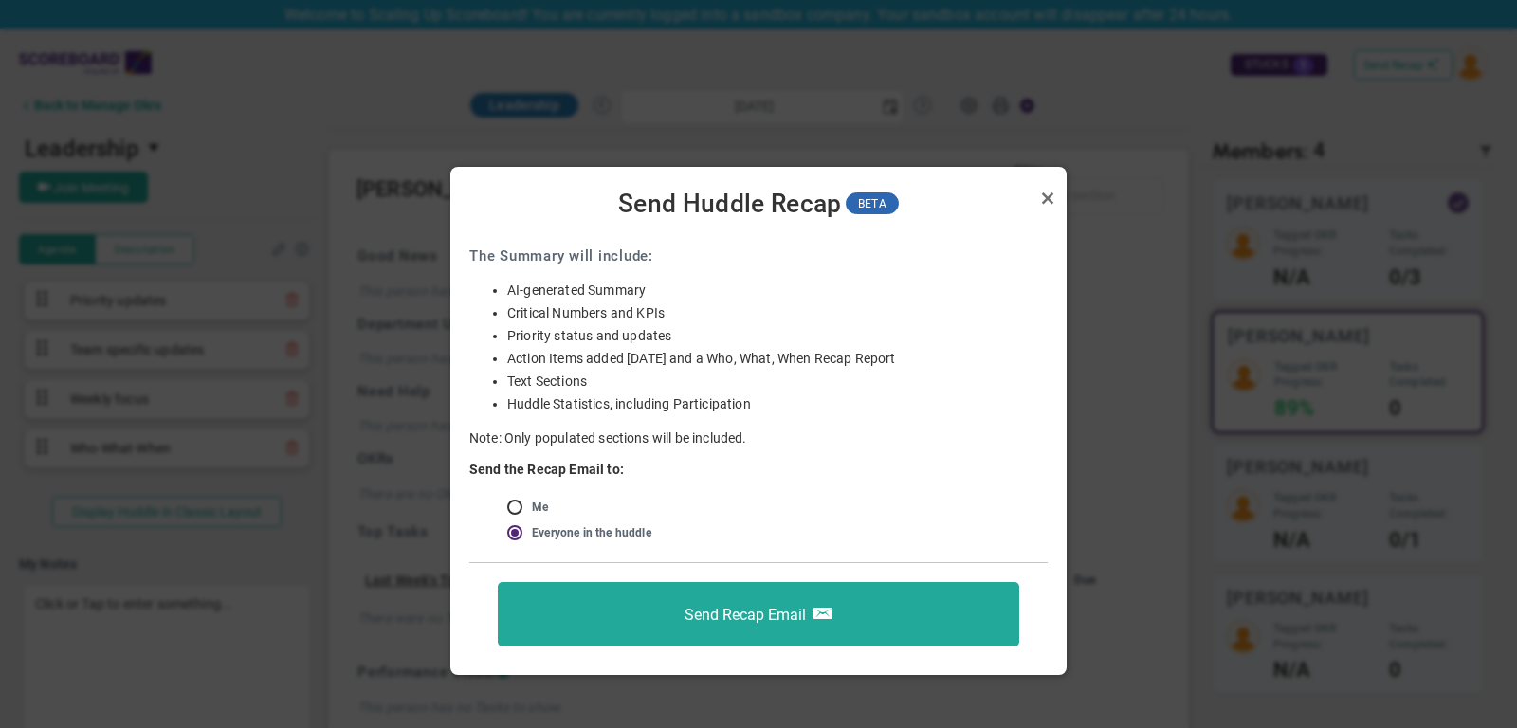
click at [508, 513] on span at bounding box center [516, 506] width 19 height 15
click at [515, 509] on input "radio" at bounding box center [521, 508] width 19 height 15
radio input "true"
click at [519, 535] on input "radio" at bounding box center [521, 533] width 19 height 15
radio input "true"
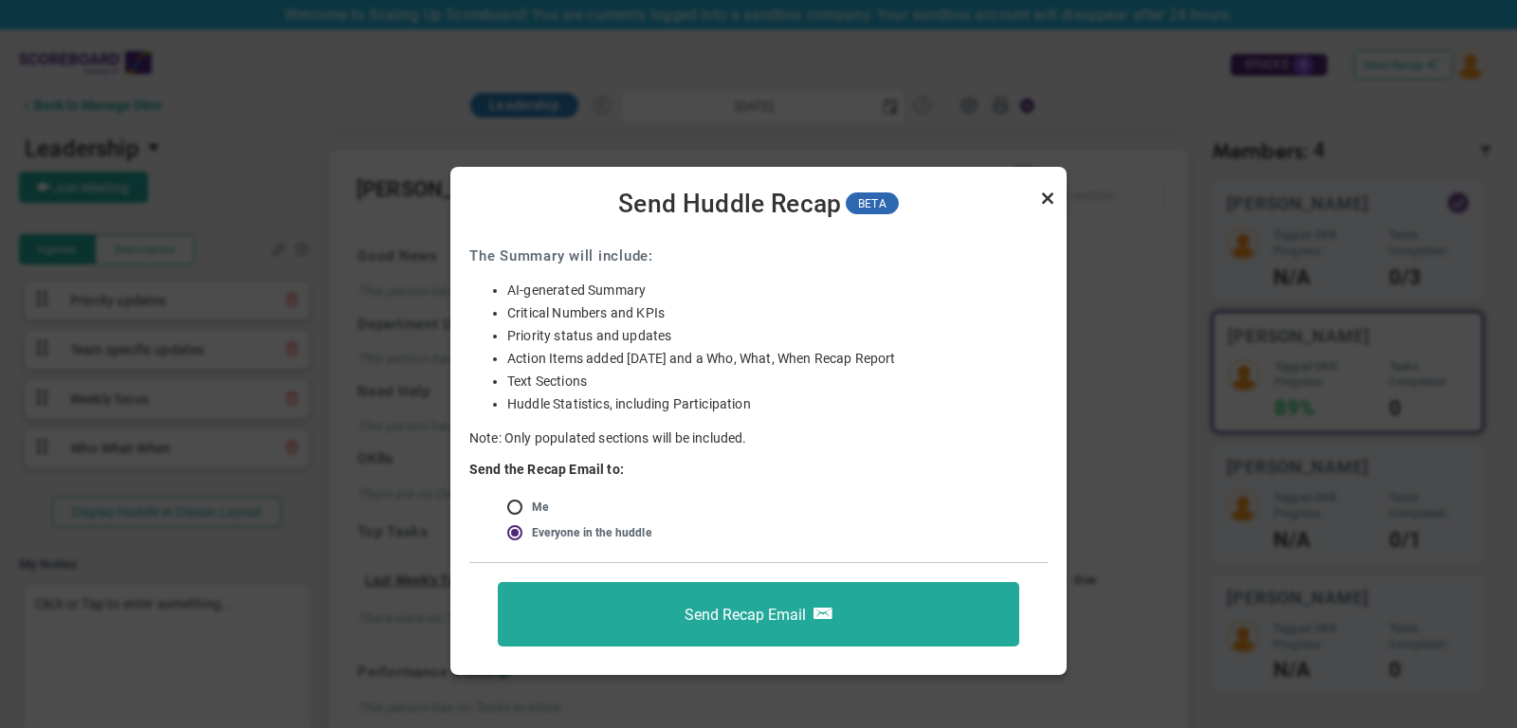
click at [1046, 200] on link "Close" at bounding box center [1047, 198] width 23 height 23
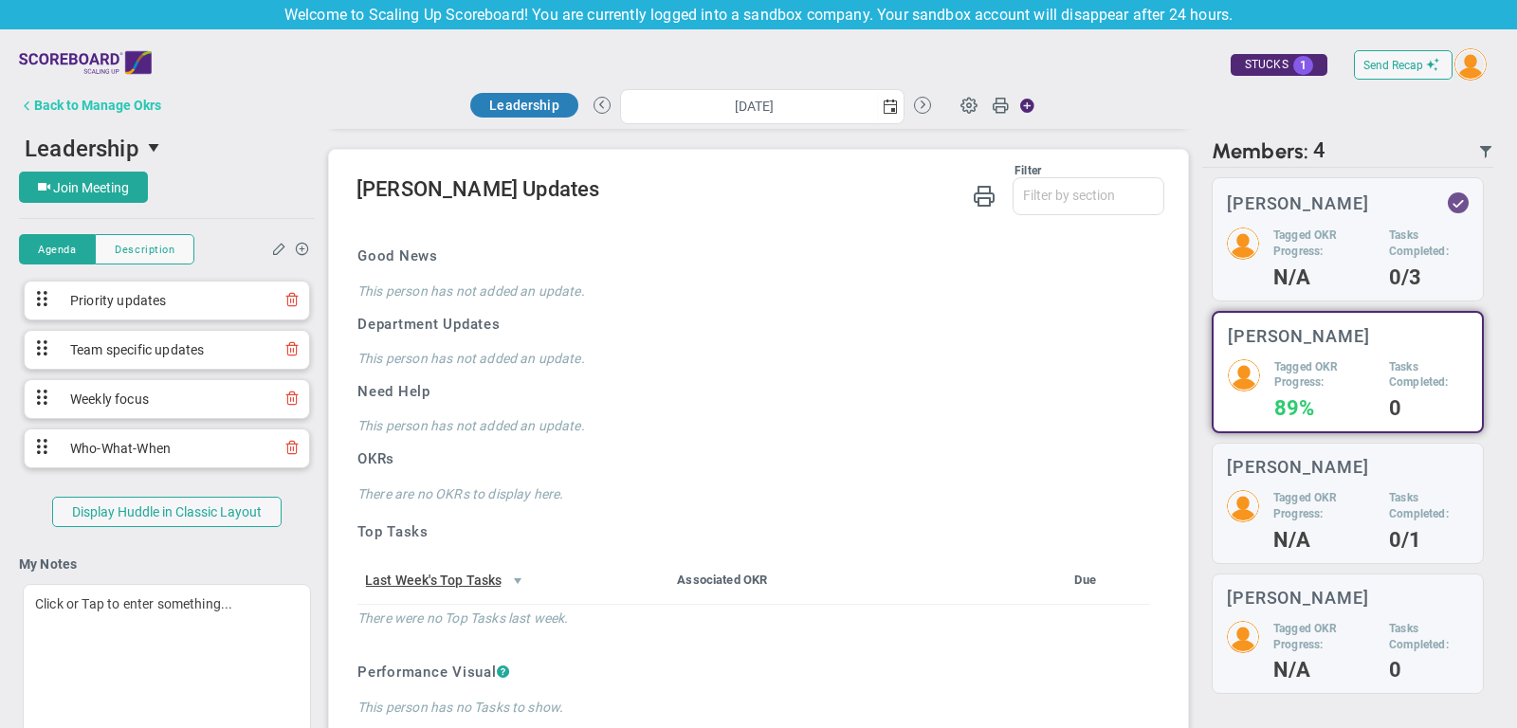
click at [131, 106] on div "Back to Manage Okrs" at bounding box center [97, 105] width 127 height 15
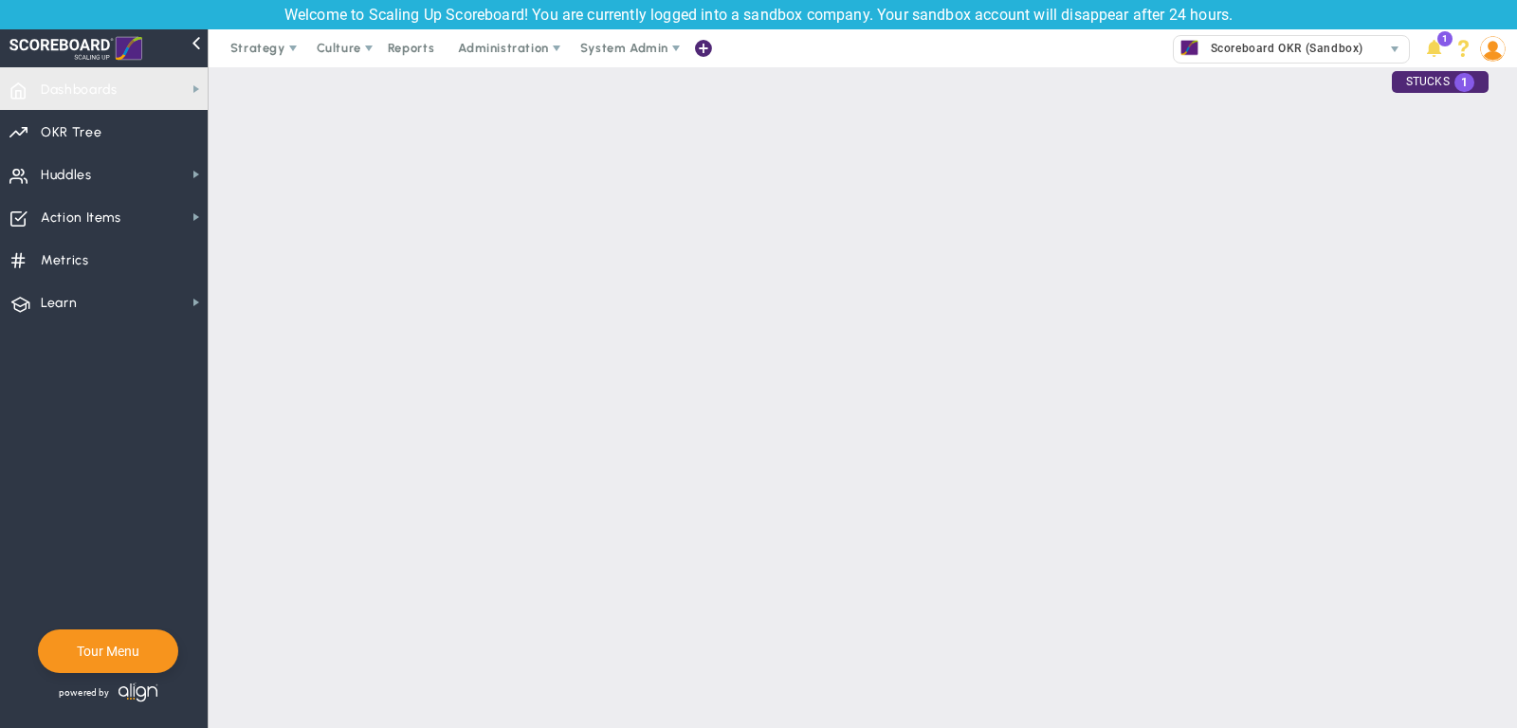
checkbox input "false"
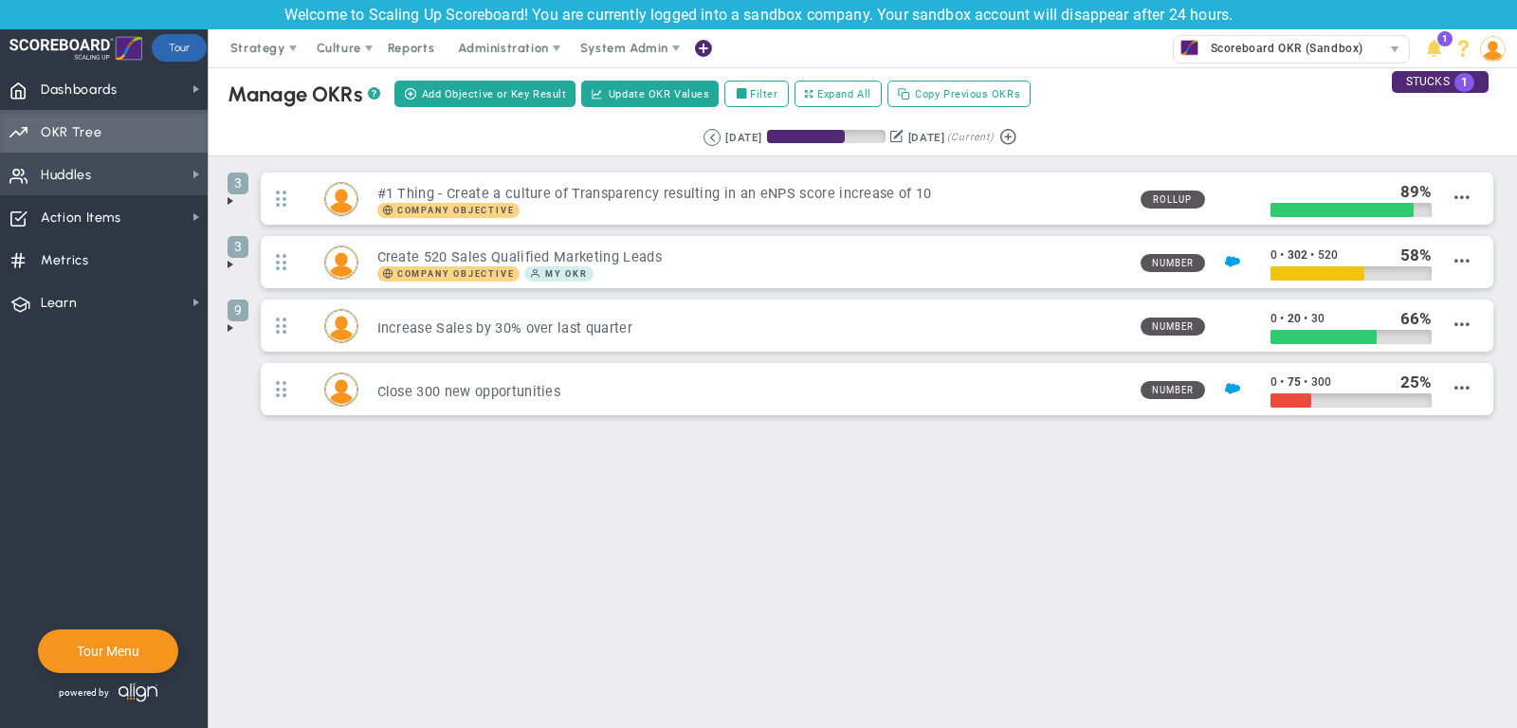
click at [111, 161] on span "Huddles Huddles" at bounding box center [104, 174] width 208 height 43
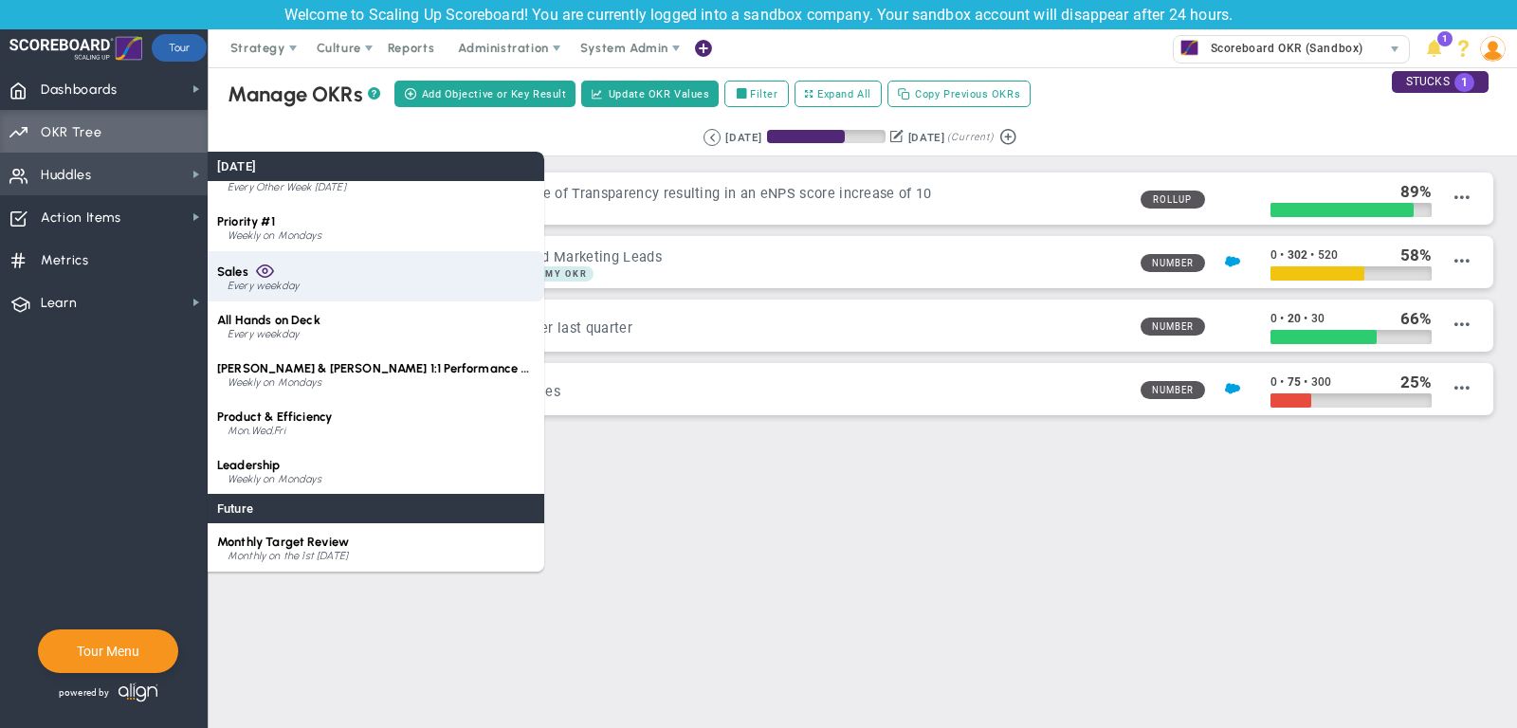
scroll to position [25, 0]
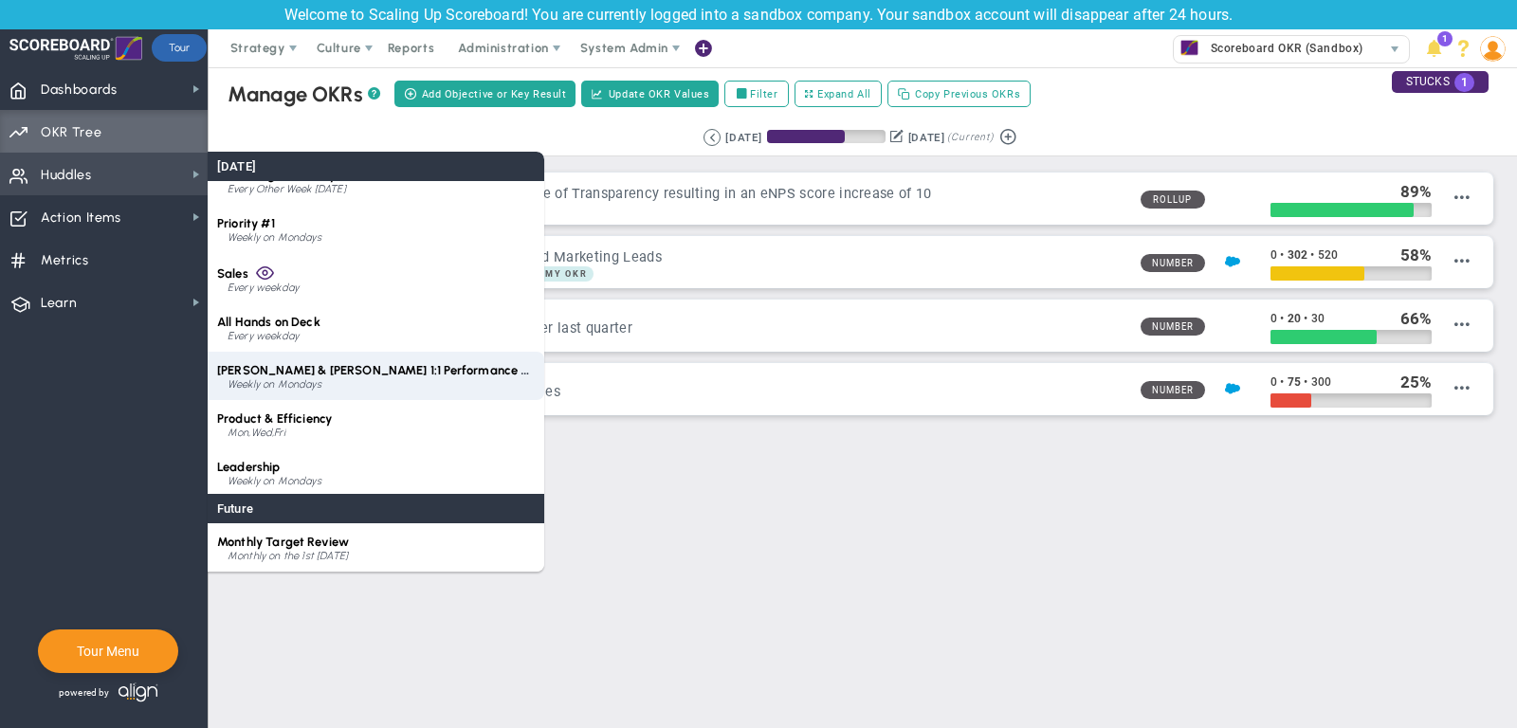
click at [357, 383] on div "Weekly on Mondays" at bounding box center [381, 384] width 307 height 11
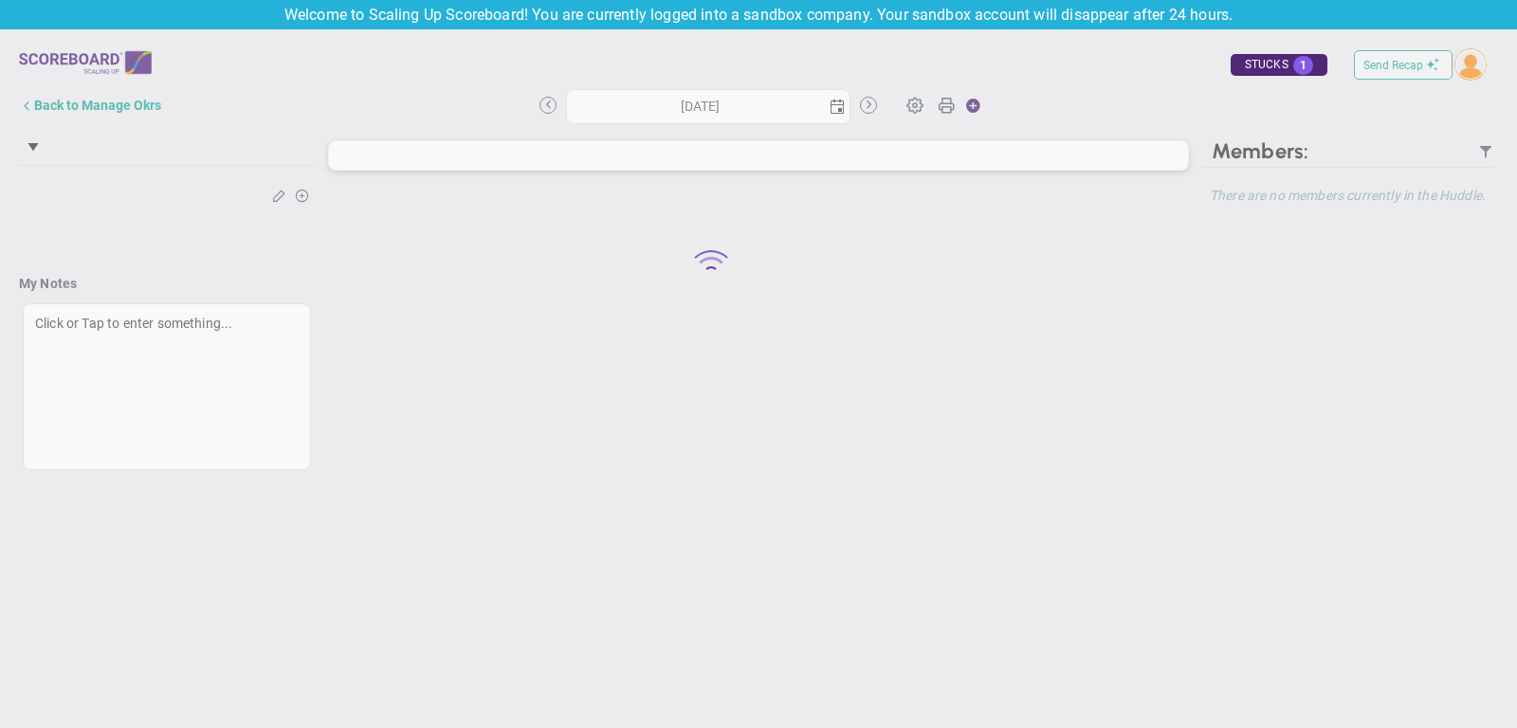
type input "Monday, September 29, 2025"
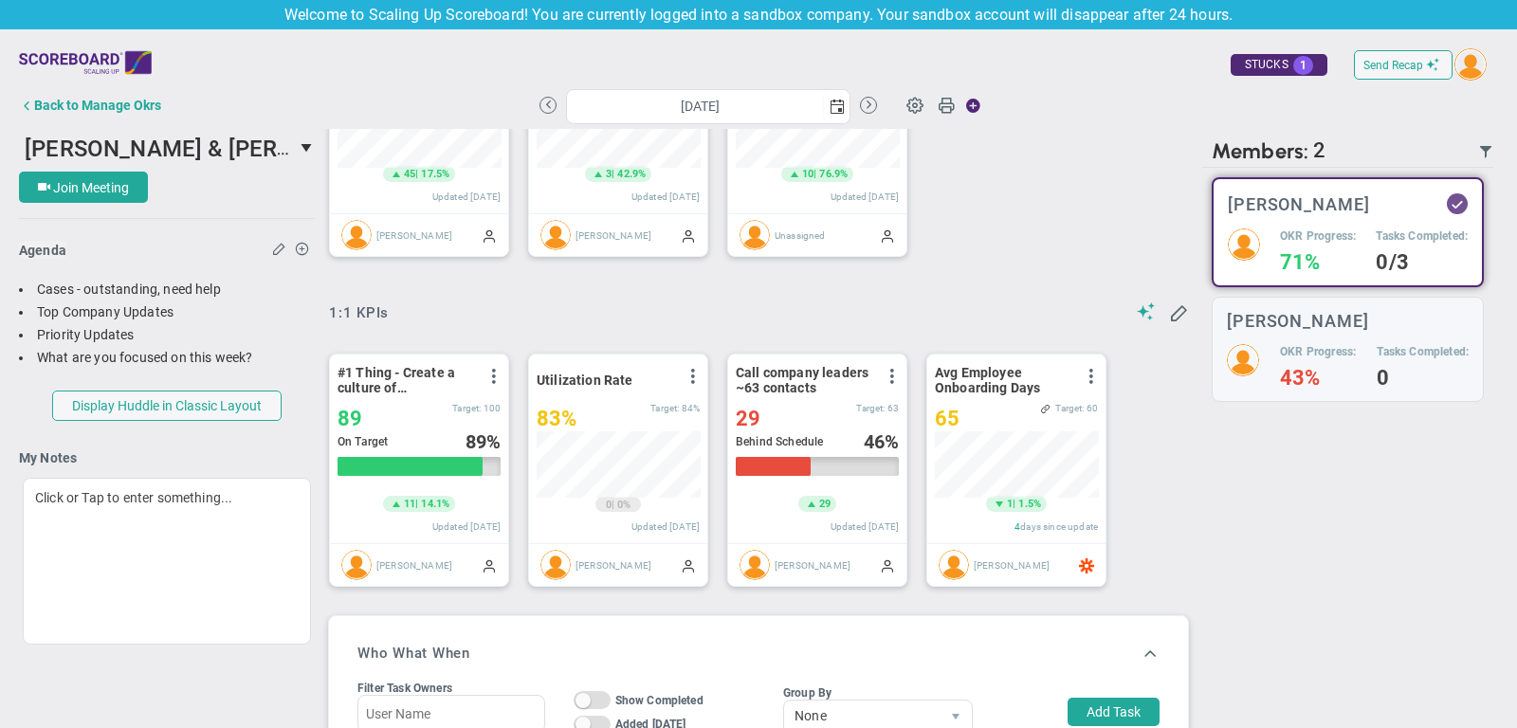
scroll to position [192, 0]
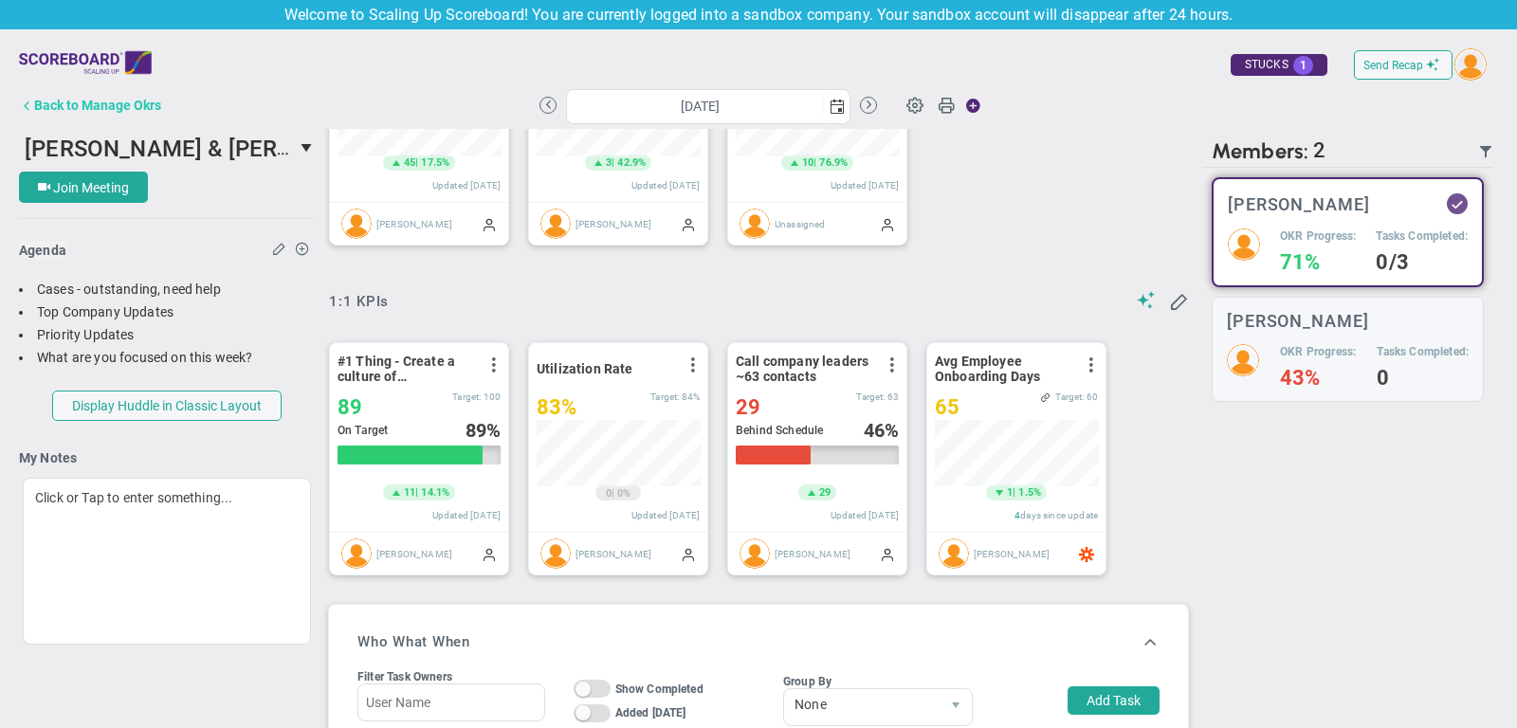
click at [66, 102] on div "Back to Manage Okrs" at bounding box center [97, 105] width 127 height 15
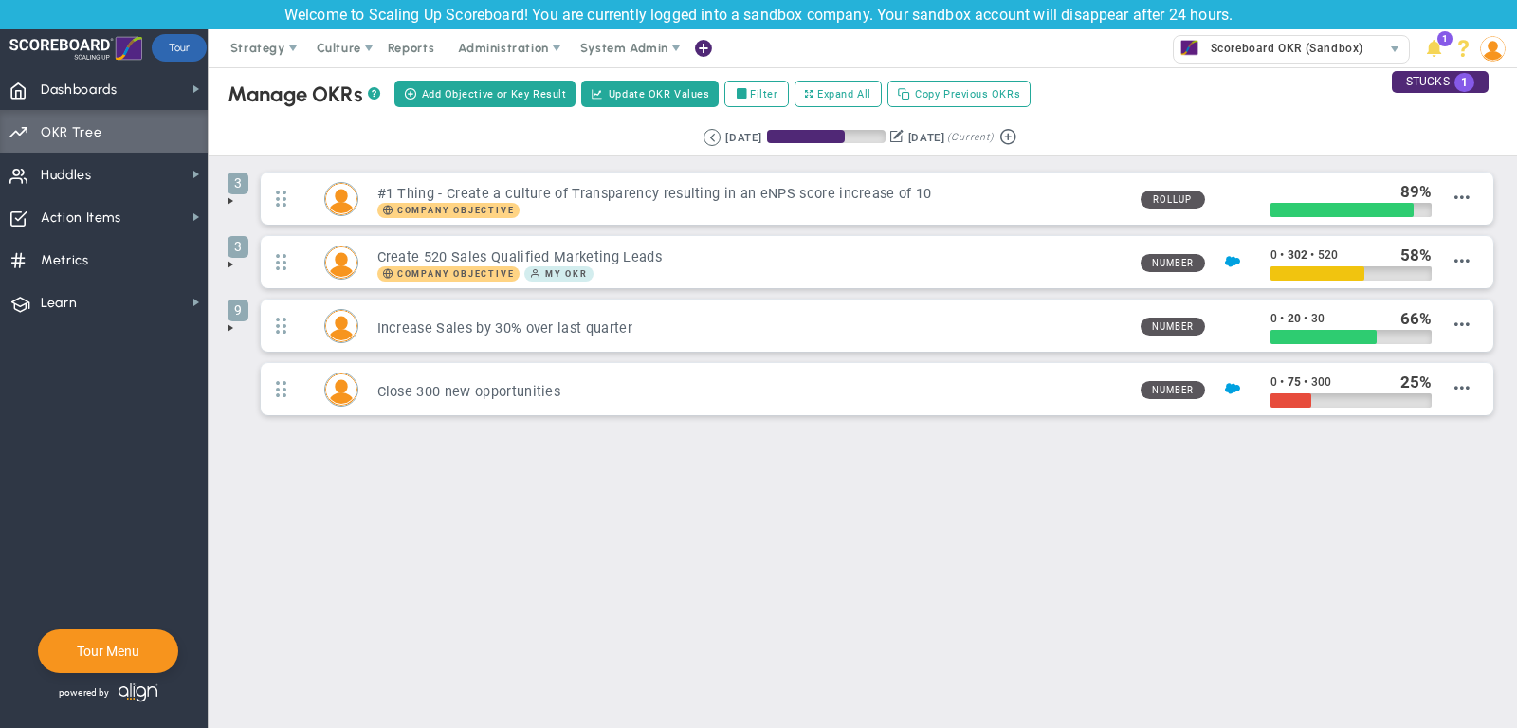
click at [230, 265] on span at bounding box center [230, 264] width 15 height 15
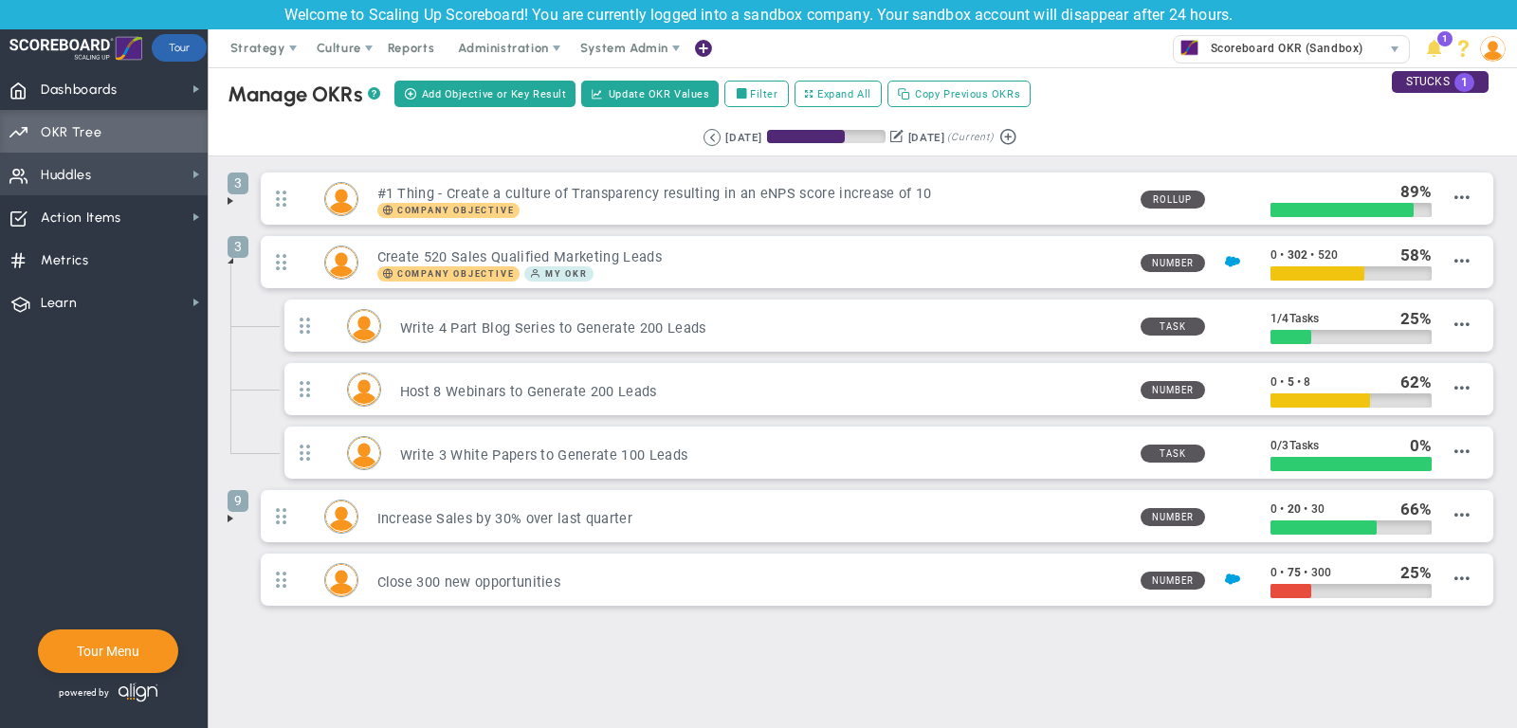
click at [162, 185] on span "Huddles Huddles" at bounding box center [104, 174] width 208 height 43
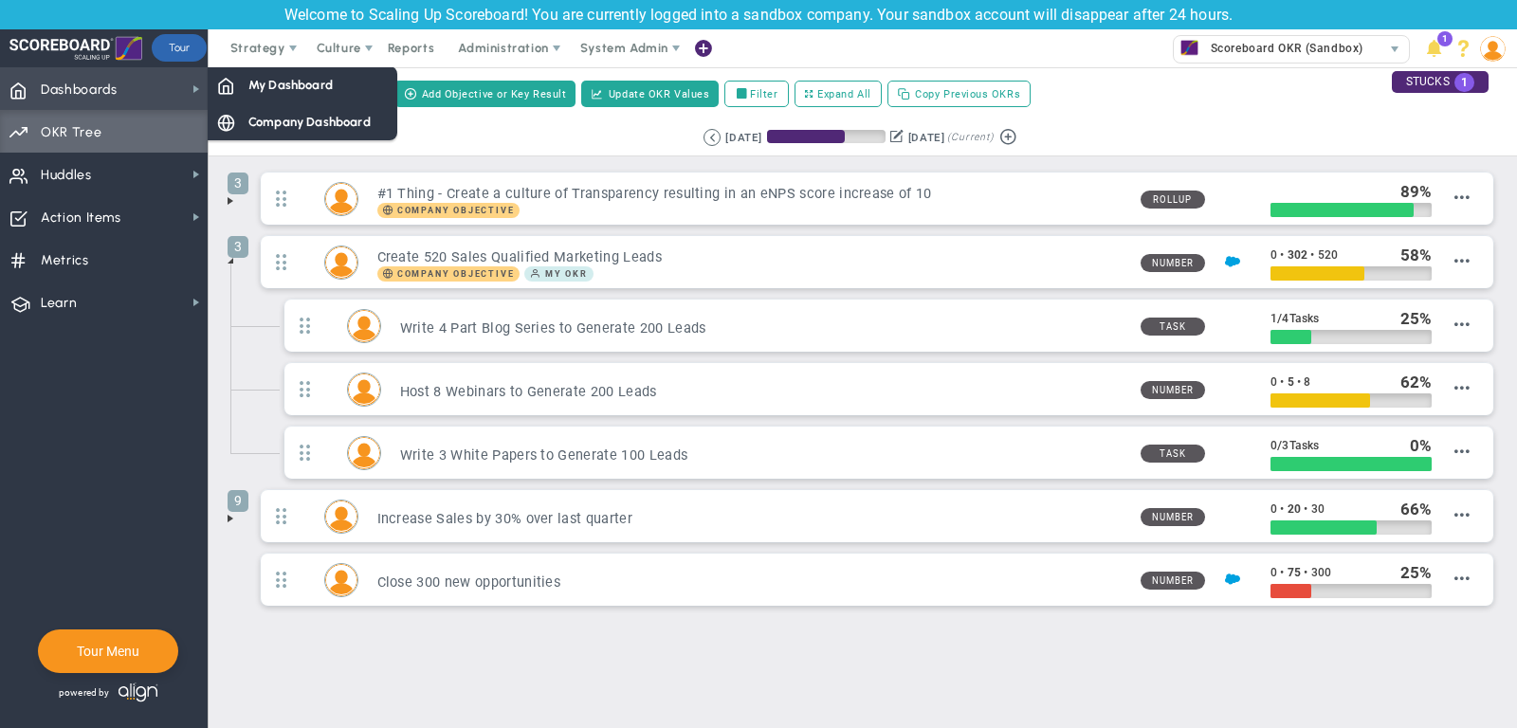
click at [156, 95] on span "Dashboards Dashboards" at bounding box center [104, 88] width 208 height 43
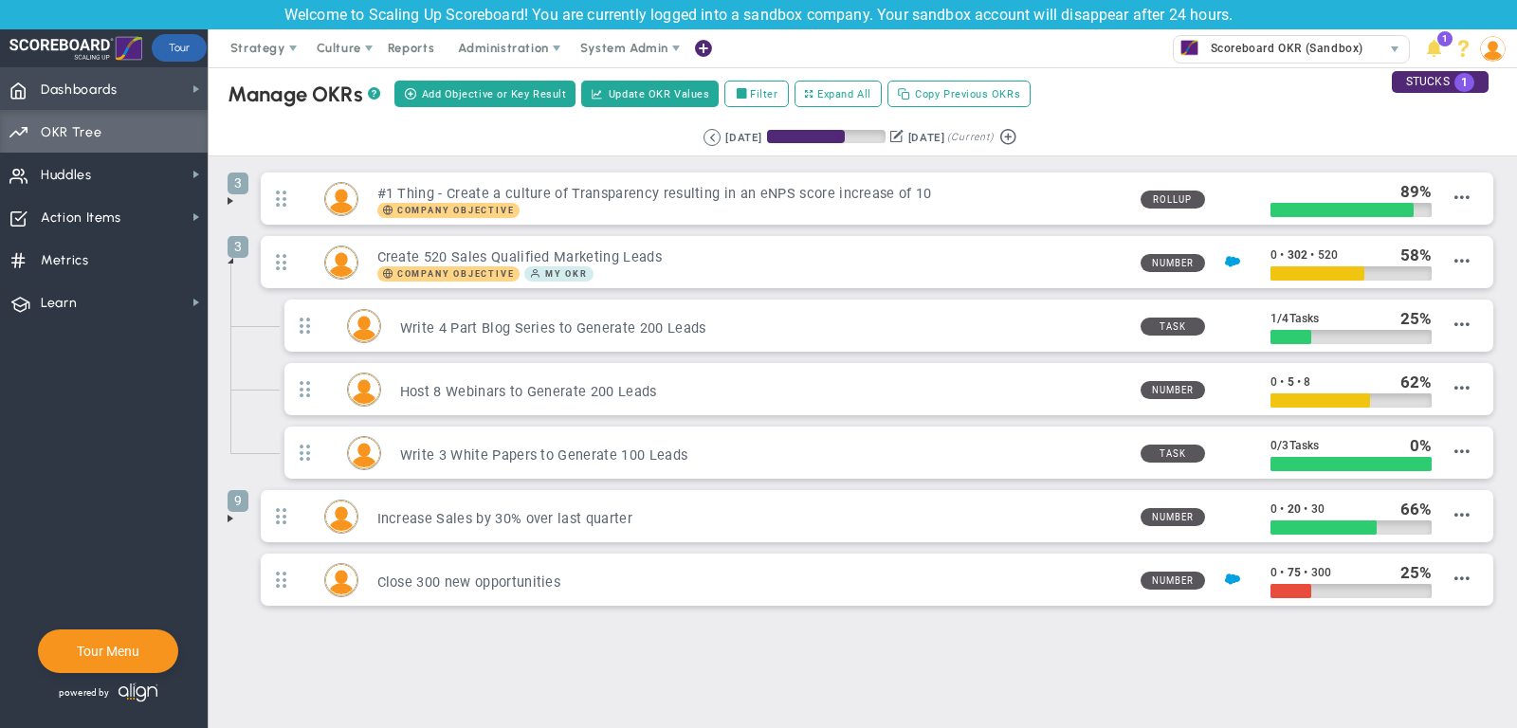
click at [164, 87] on span "Dashboards Dashboards" at bounding box center [104, 88] width 208 height 43
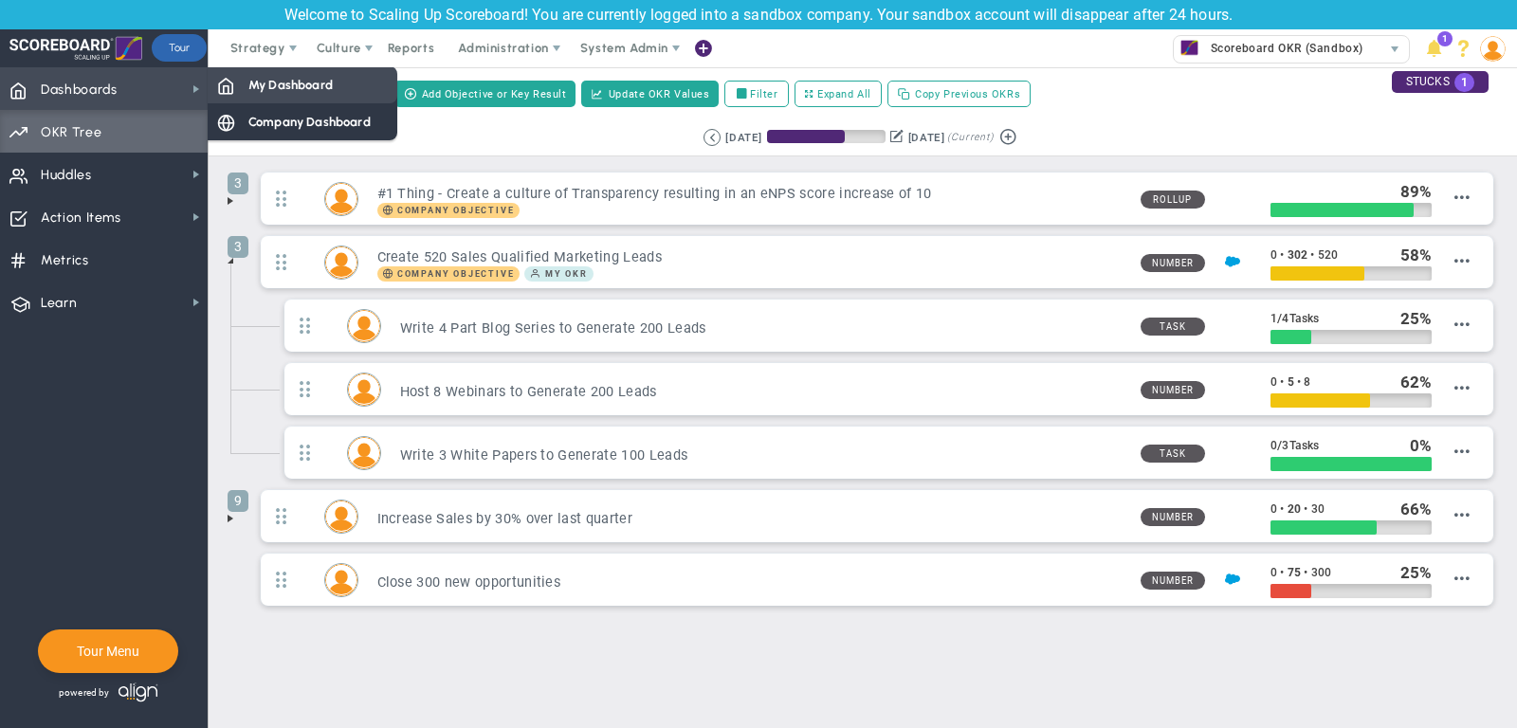
click at [245, 85] on div "My Dashboard" at bounding box center [303, 84] width 190 height 37
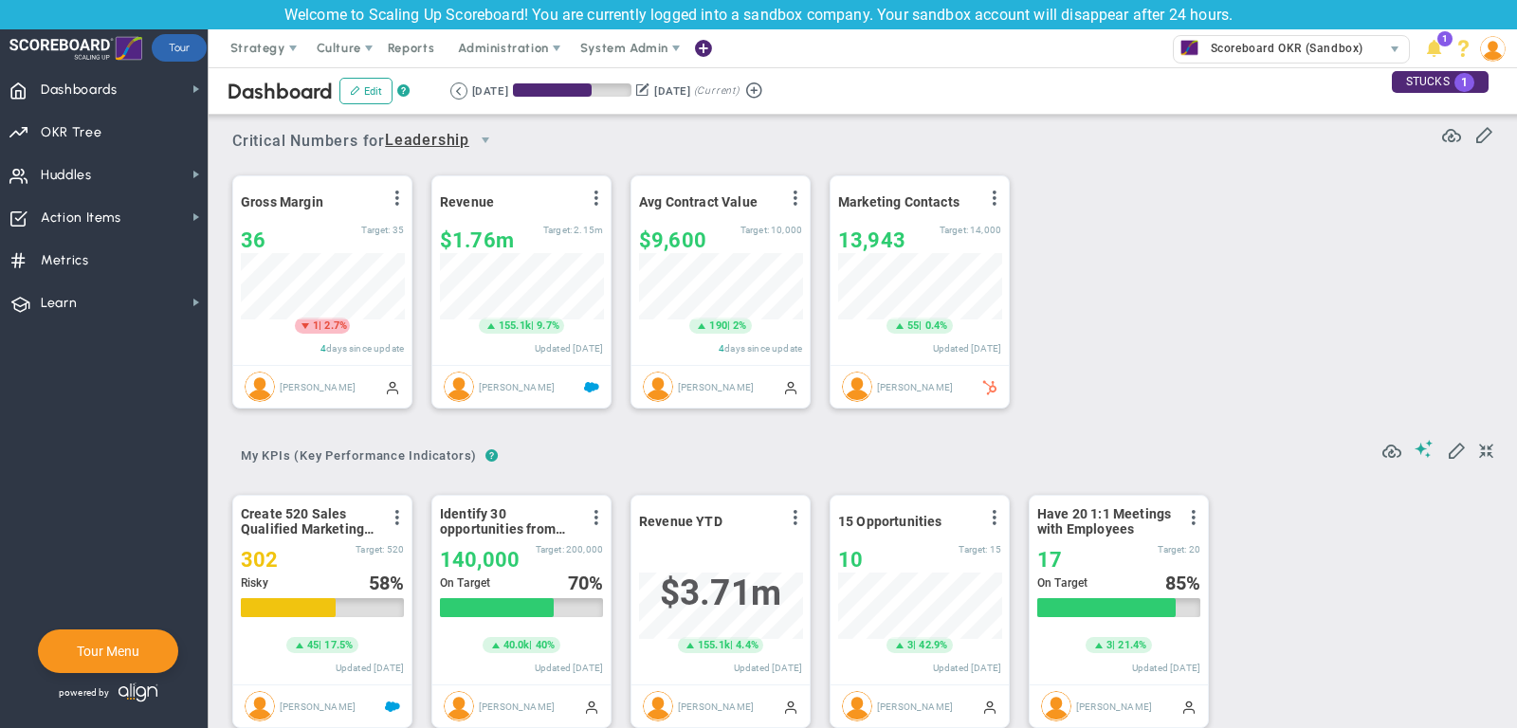
scroll to position [66, 163]
click at [113, 179] on span "Huddles Huddles" at bounding box center [104, 174] width 208 height 43
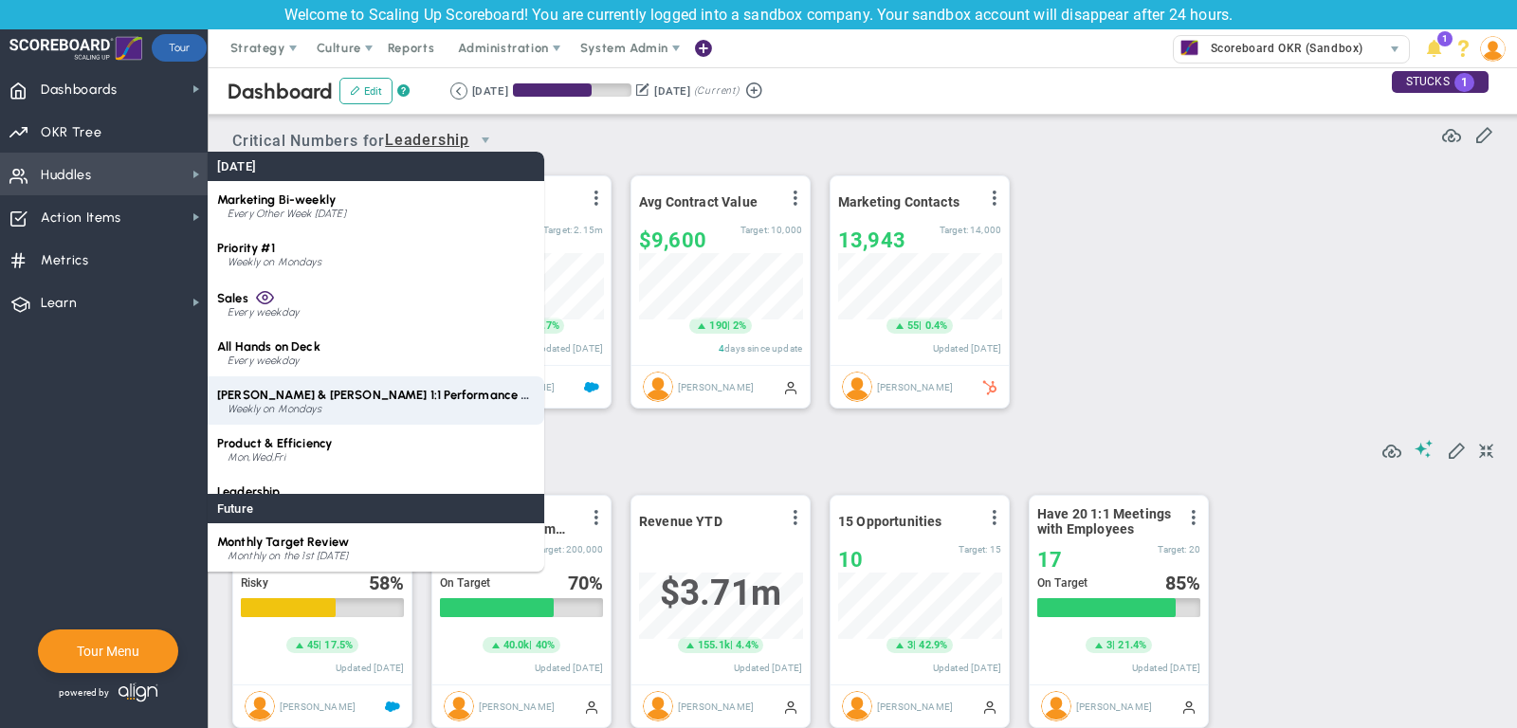
click at [324, 400] on span "[PERSON_NAME] & [PERSON_NAME] 1:1 Performance Review" at bounding box center [389, 395] width 345 height 14
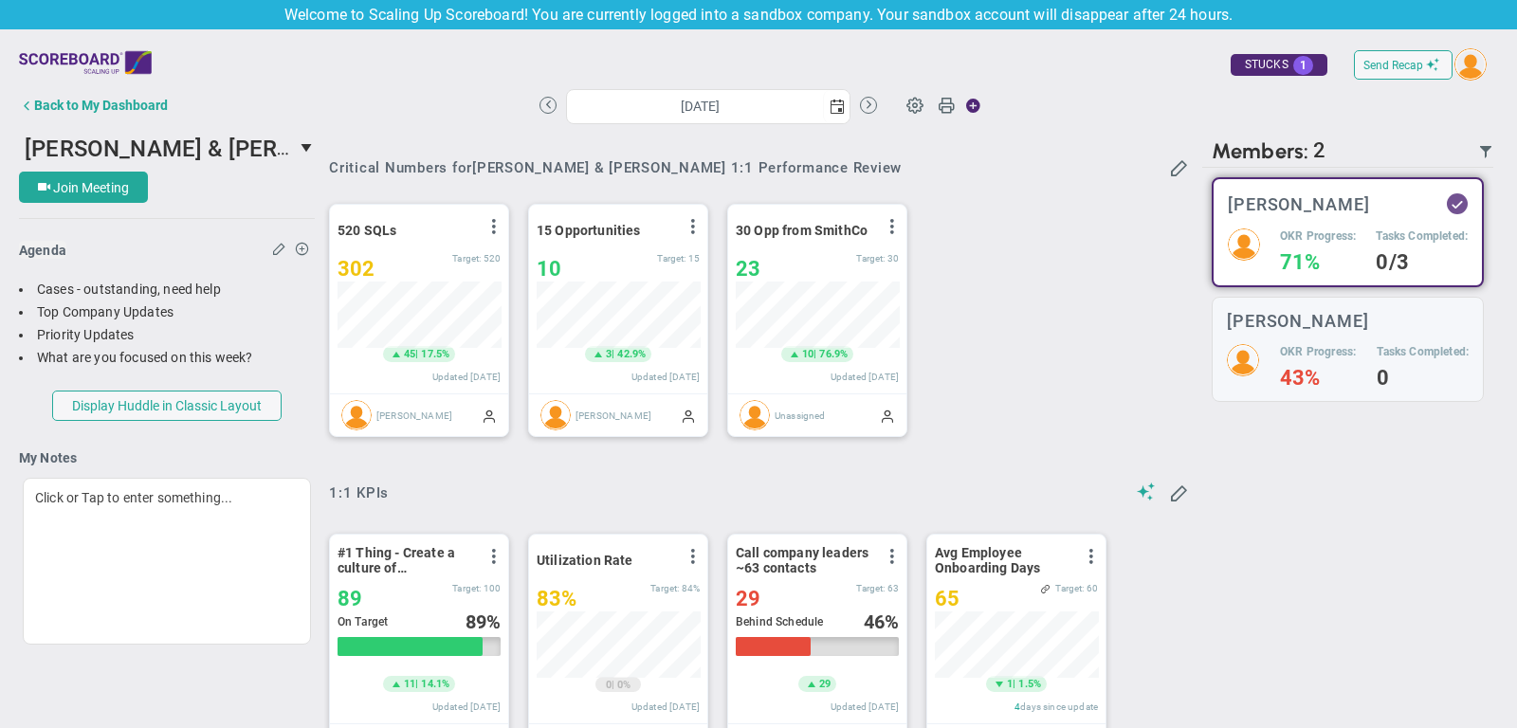
scroll to position [2, 0]
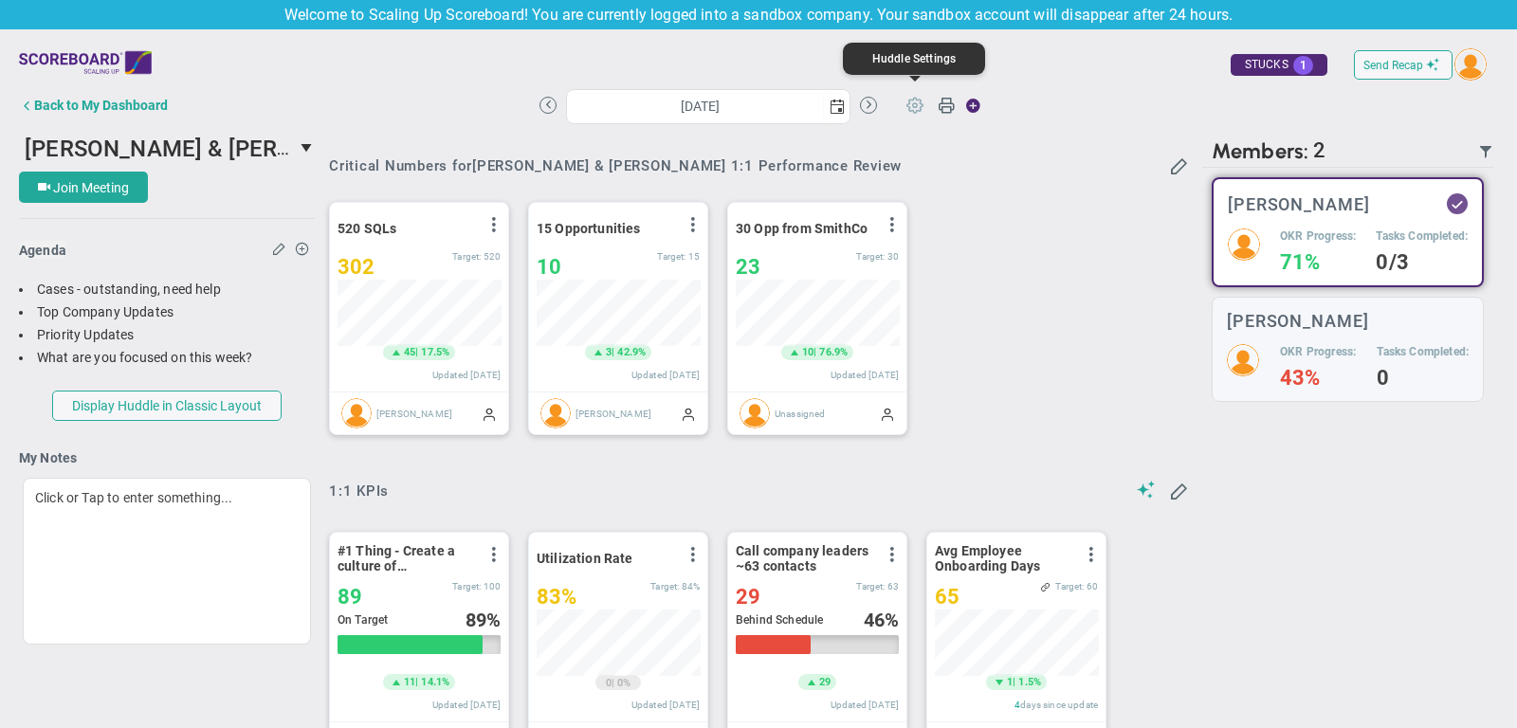
click at [913, 104] on span at bounding box center [915, 104] width 36 height 36
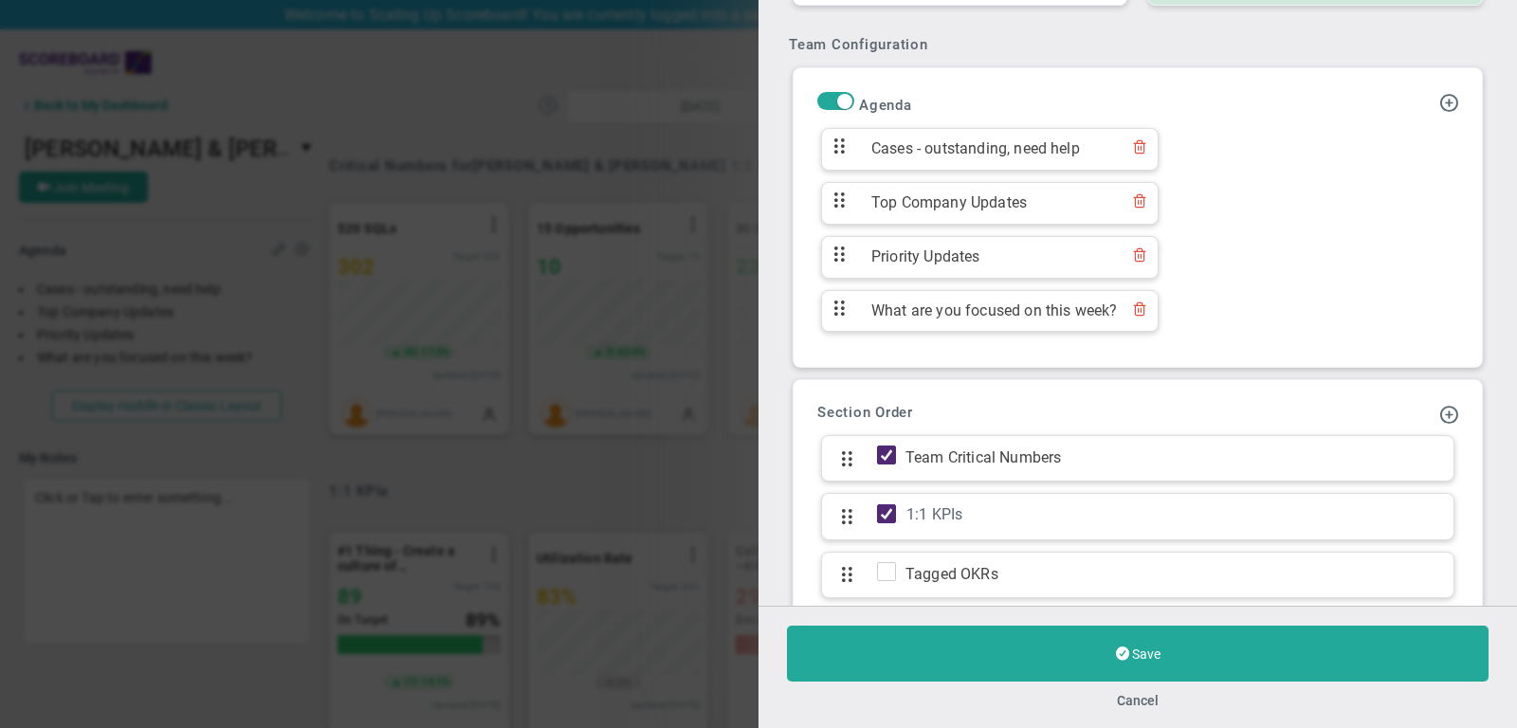
scroll to position [1152, 0]
click at [1144, 700] on button "Cancel" at bounding box center [1138, 700] width 42 height 15
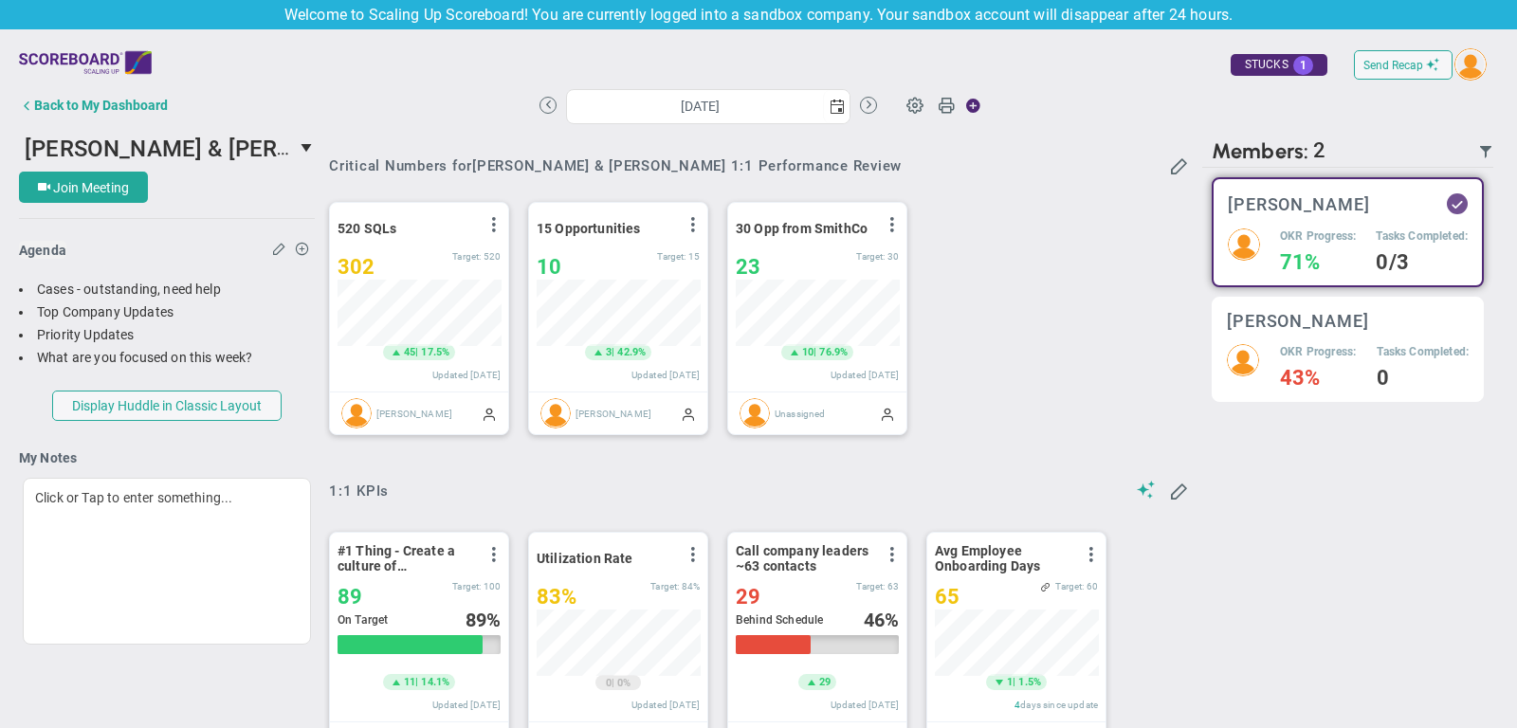
click at [1253, 354] on img at bounding box center [1243, 360] width 32 height 32
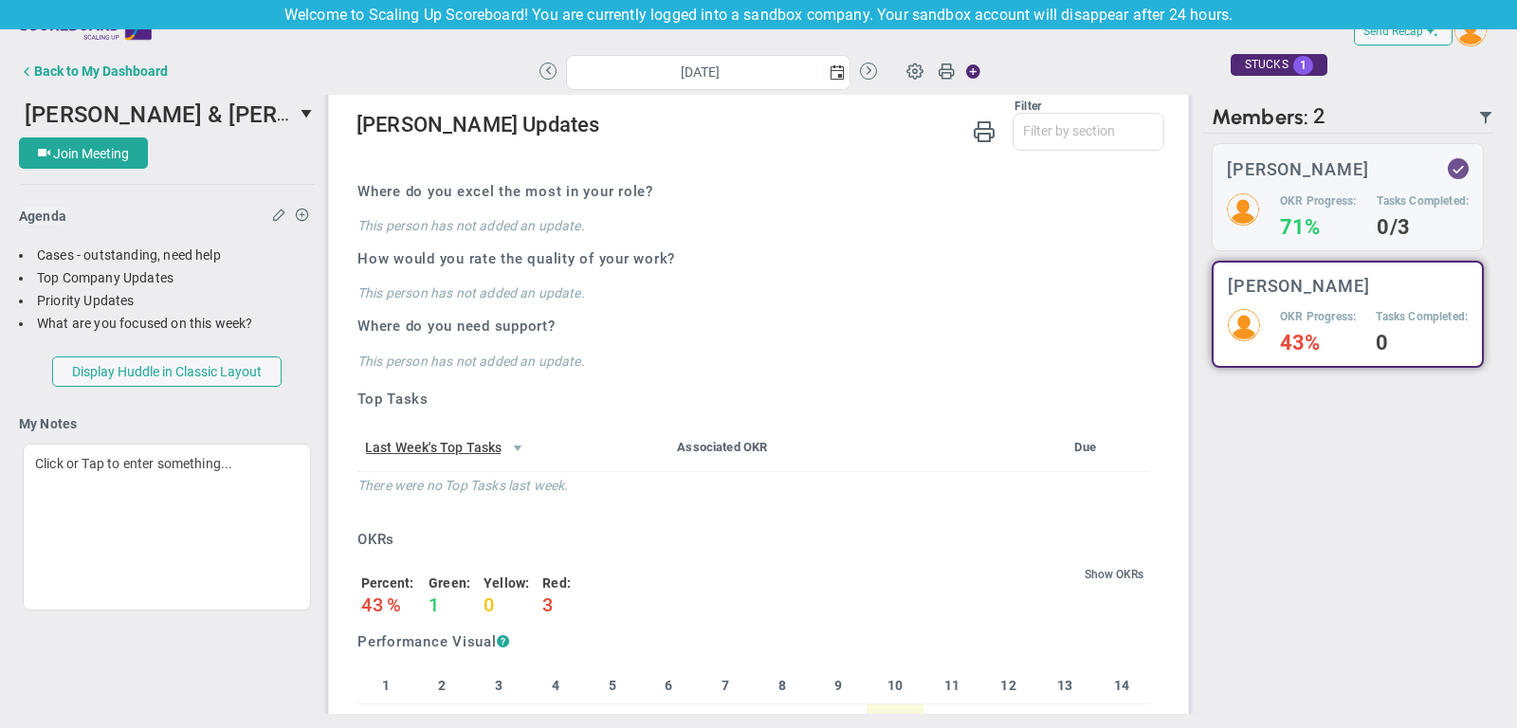
scroll to position [929, 0]
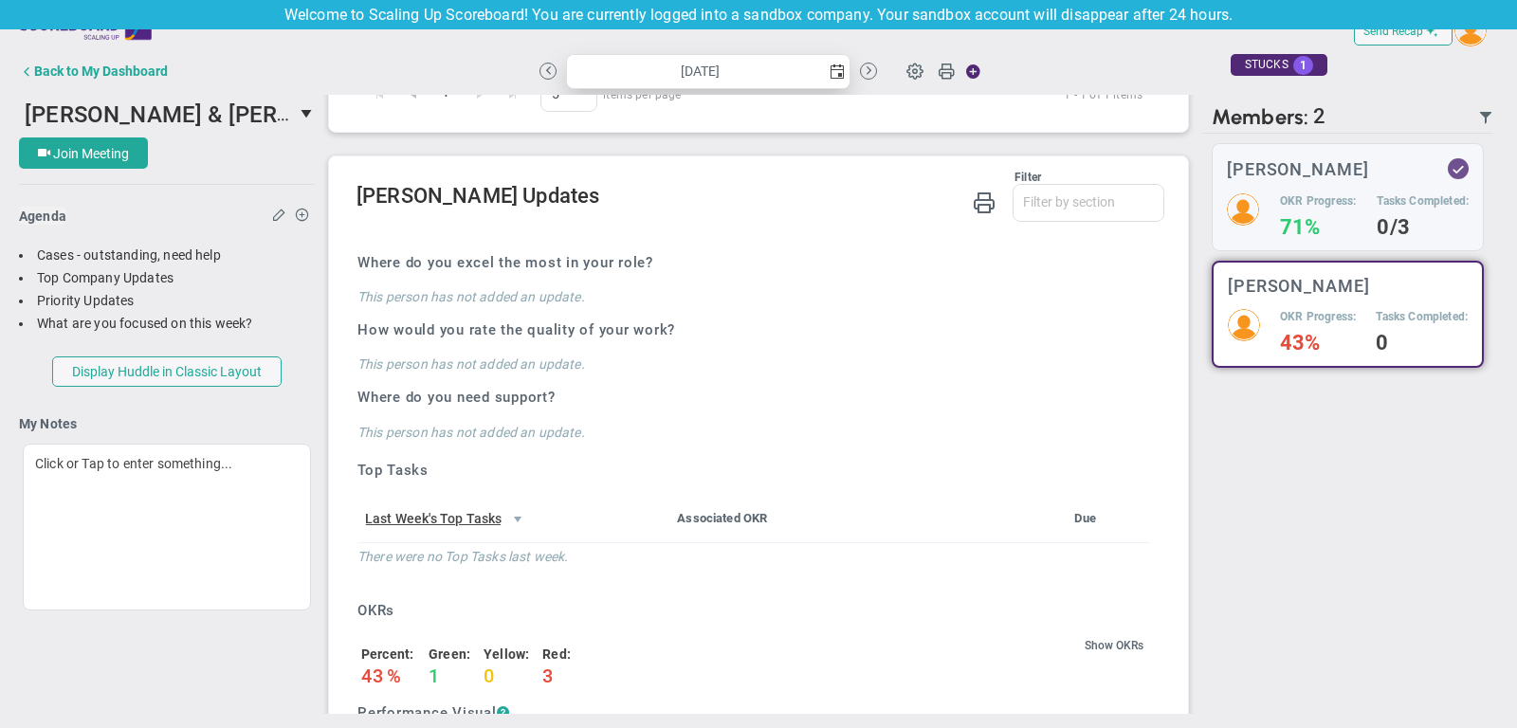
click at [832, 68] on span "select" at bounding box center [837, 71] width 15 height 15
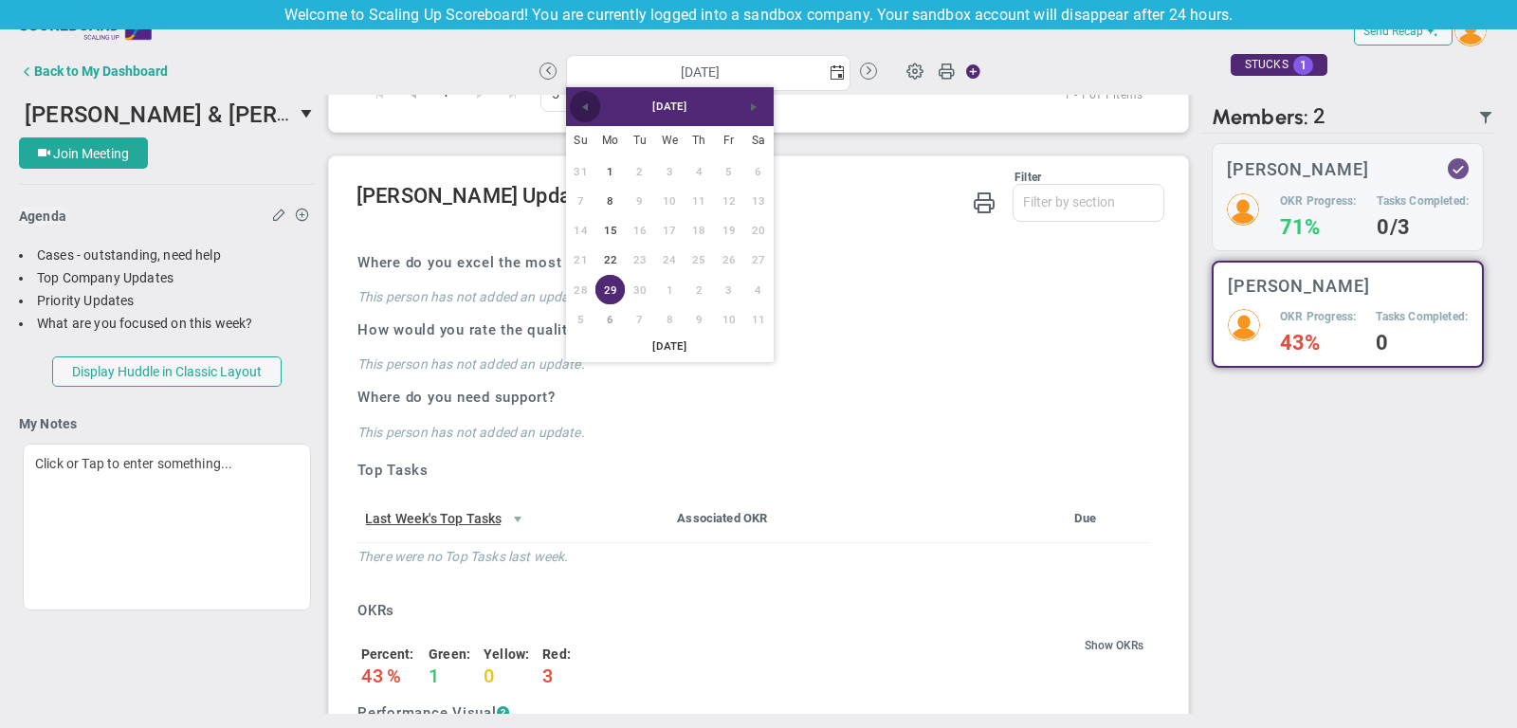
click at [588, 113] on span "Previous" at bounding box center [584, 107] width 15 height 15
click at [613, 252] on link "18" at bounding box center [609, 260] width 29 height 29
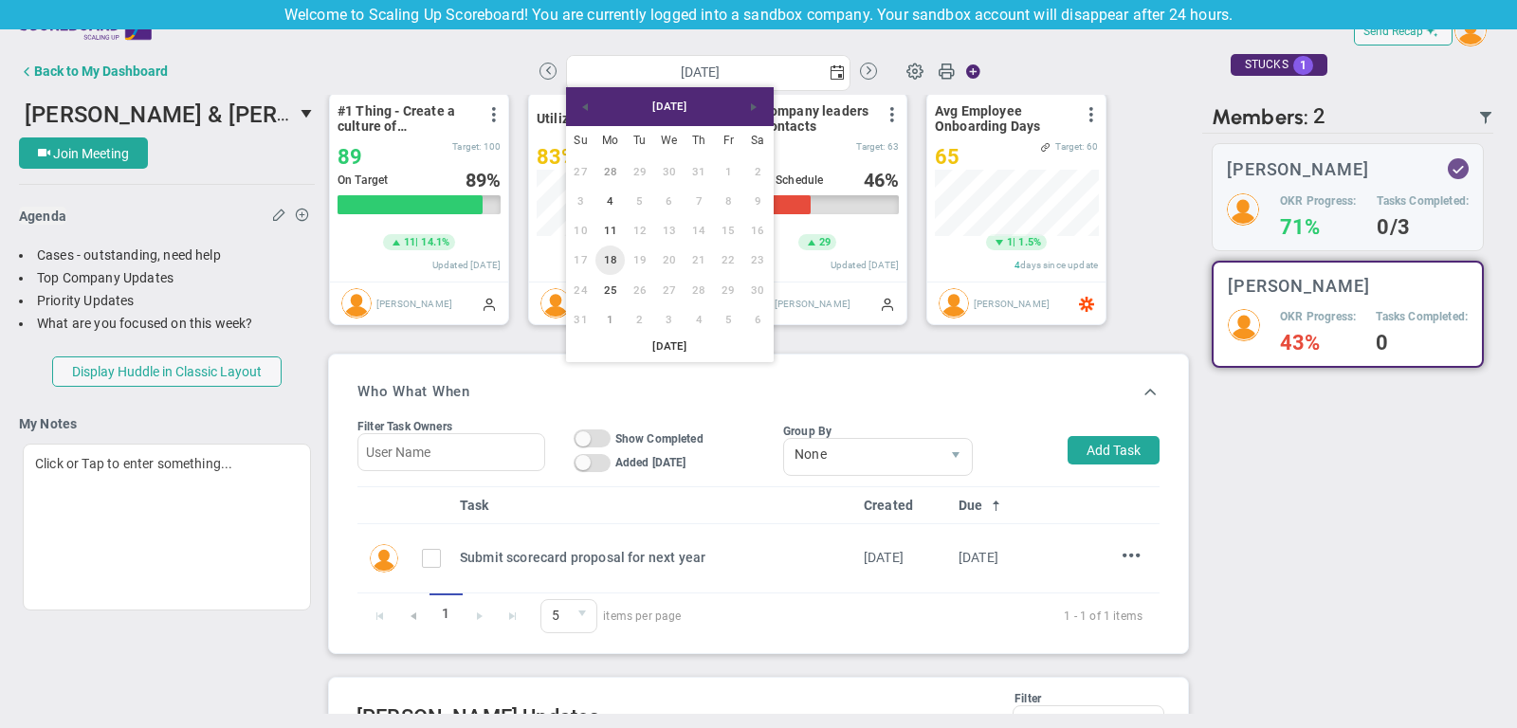
type input "Monday, August 18, 2025"
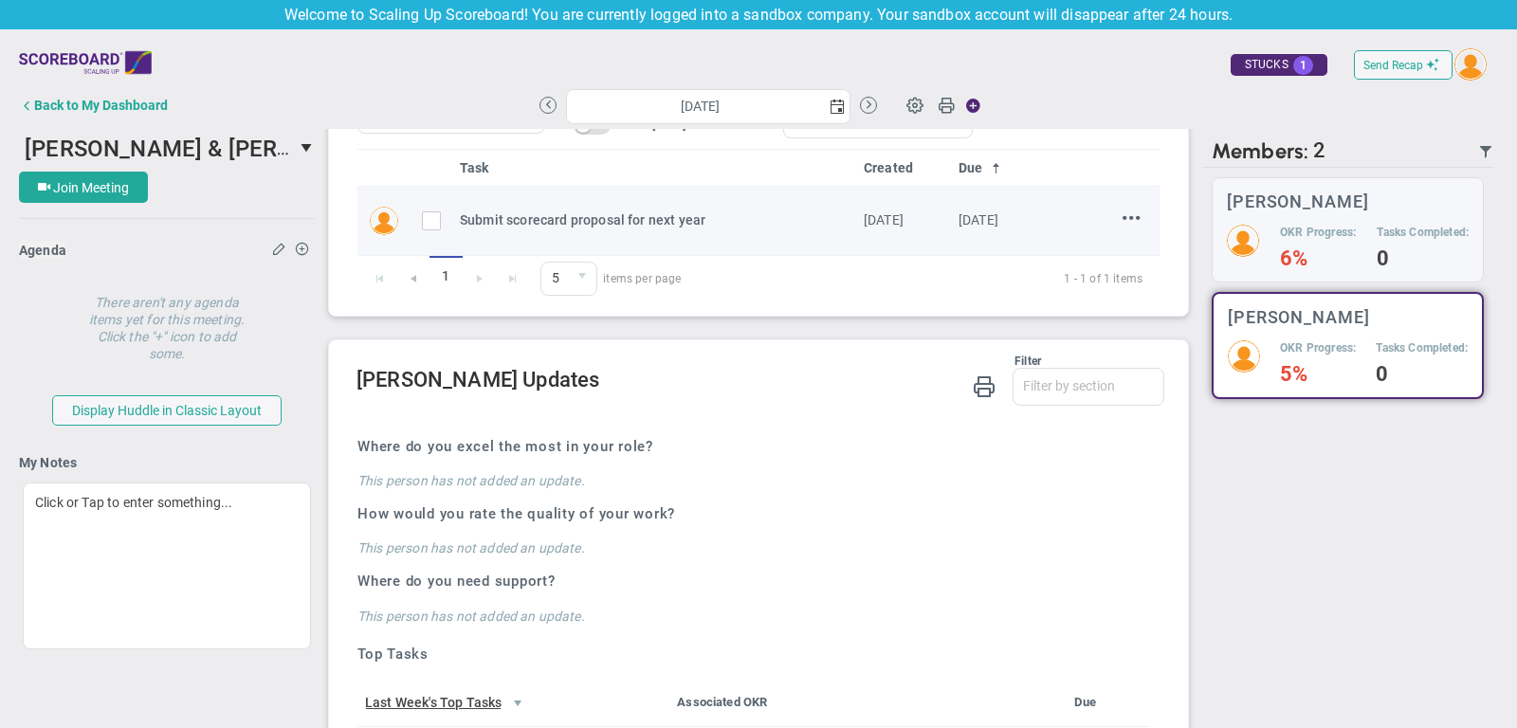
scroll to position [778, 0]
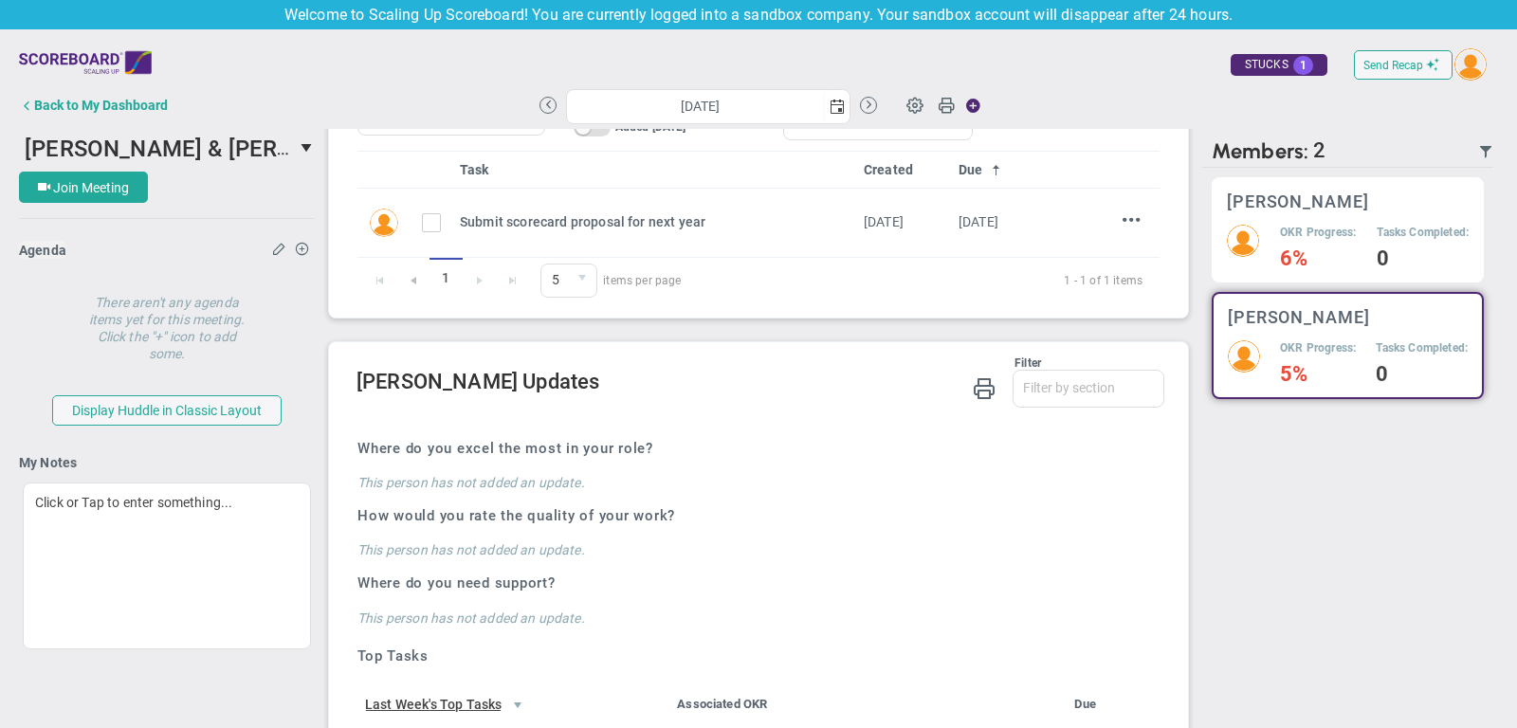
click at [1331, 260] on h4 "6%" at bounding box center [1318, 258] width 76 height 17
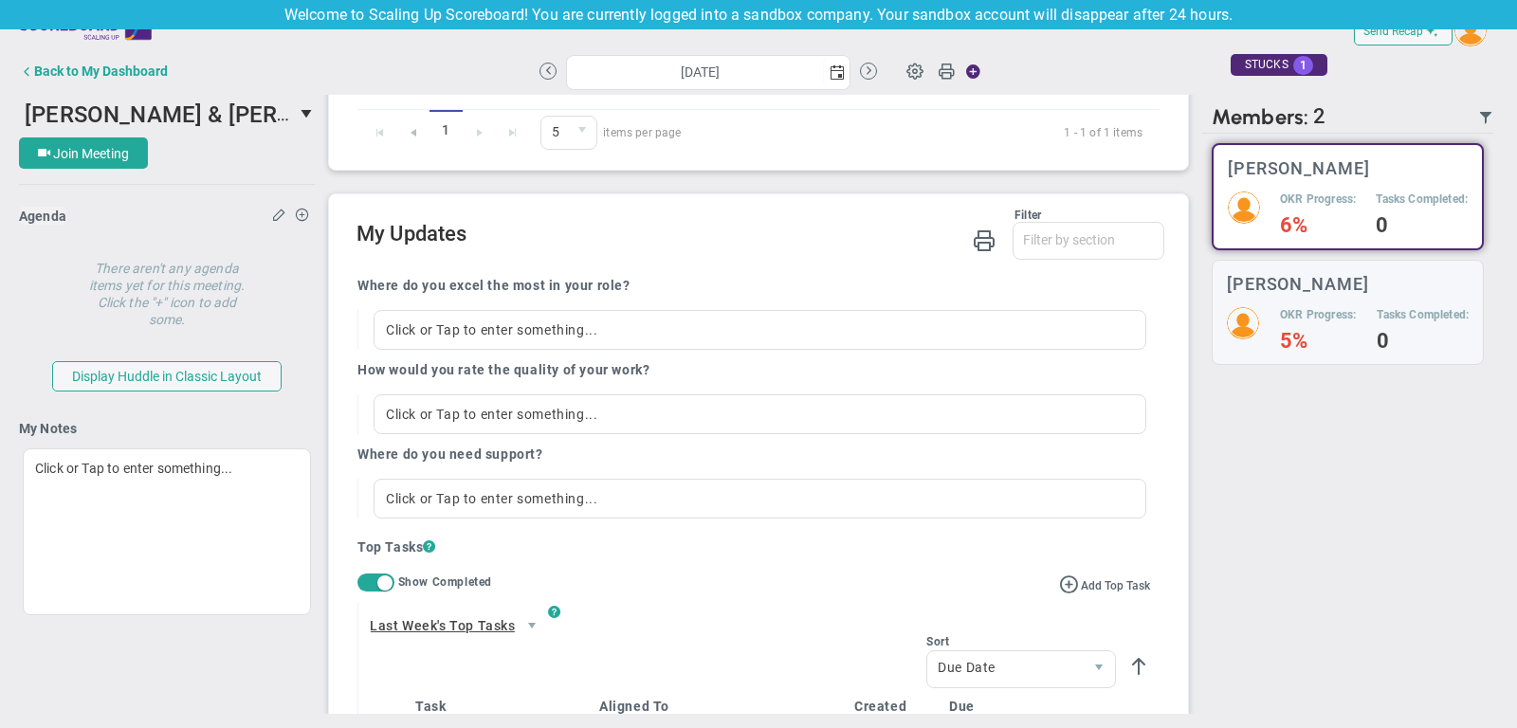
scroll to position [872, 0]
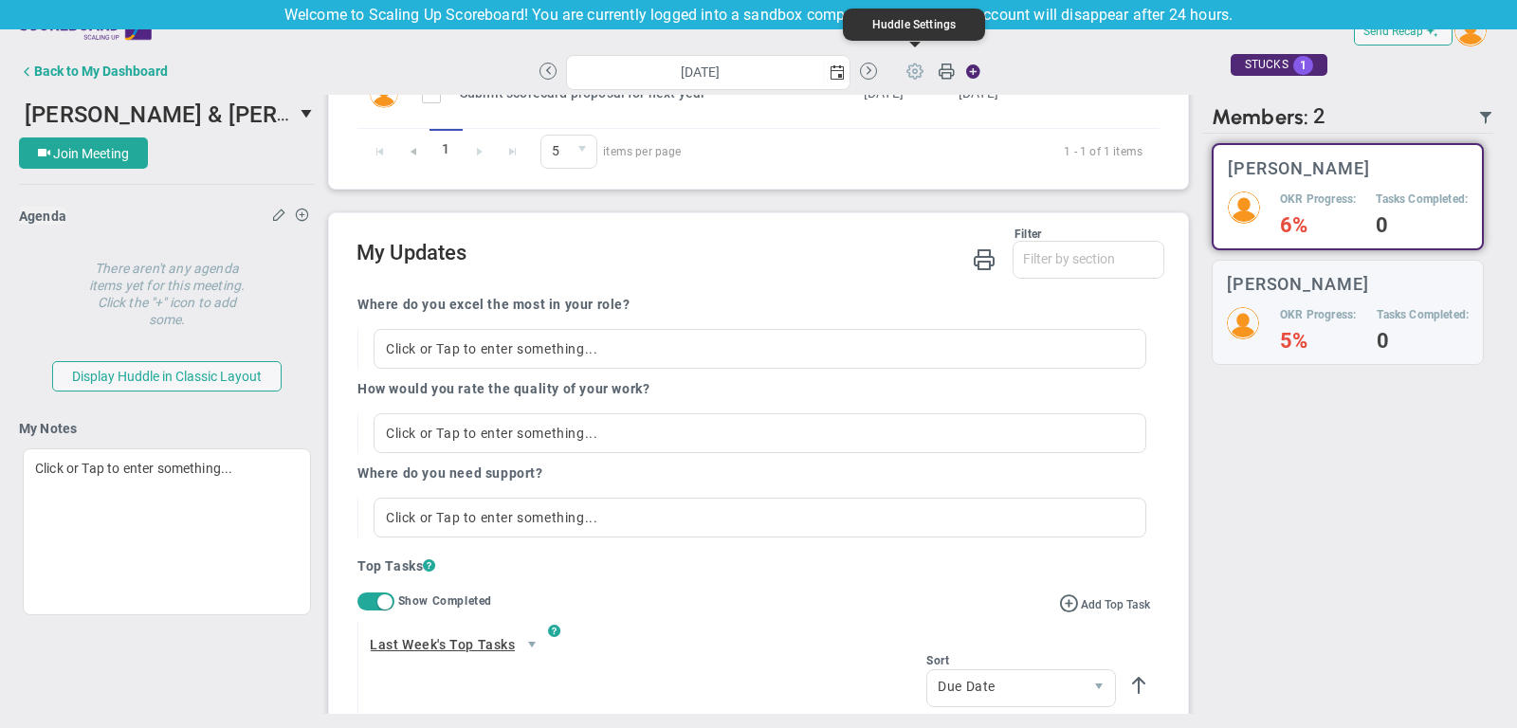
click at [918, 74] on span at bounding box center [915, 70] width 36 height 36
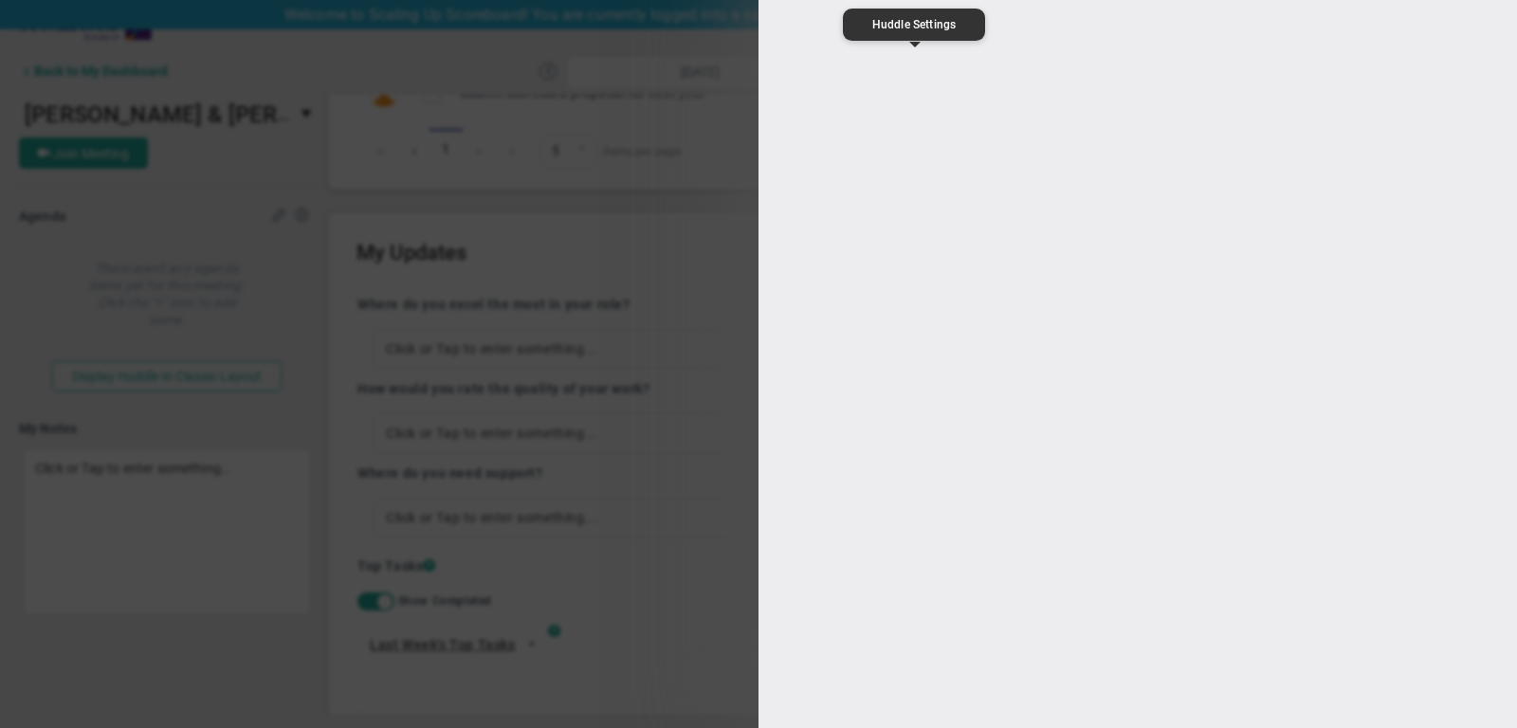
type input "[PERSON_NAME] & [PERSON_NAME] 1:1 Performance Review"
type input "https://join.skype.com/"
type input "13:00:00"
type input "13:30:00"
type input "[PERSON_NAME]"
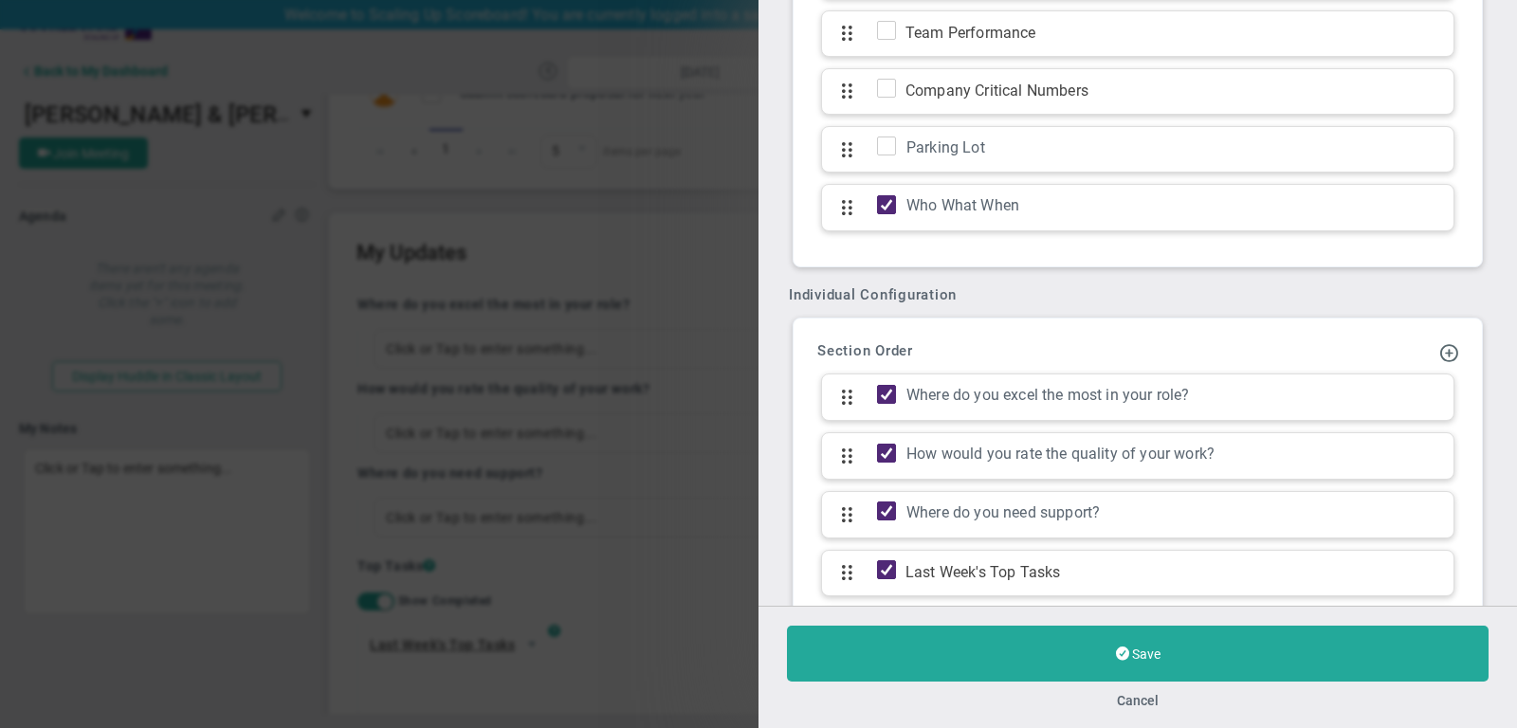
scroll to position [1784, 0]
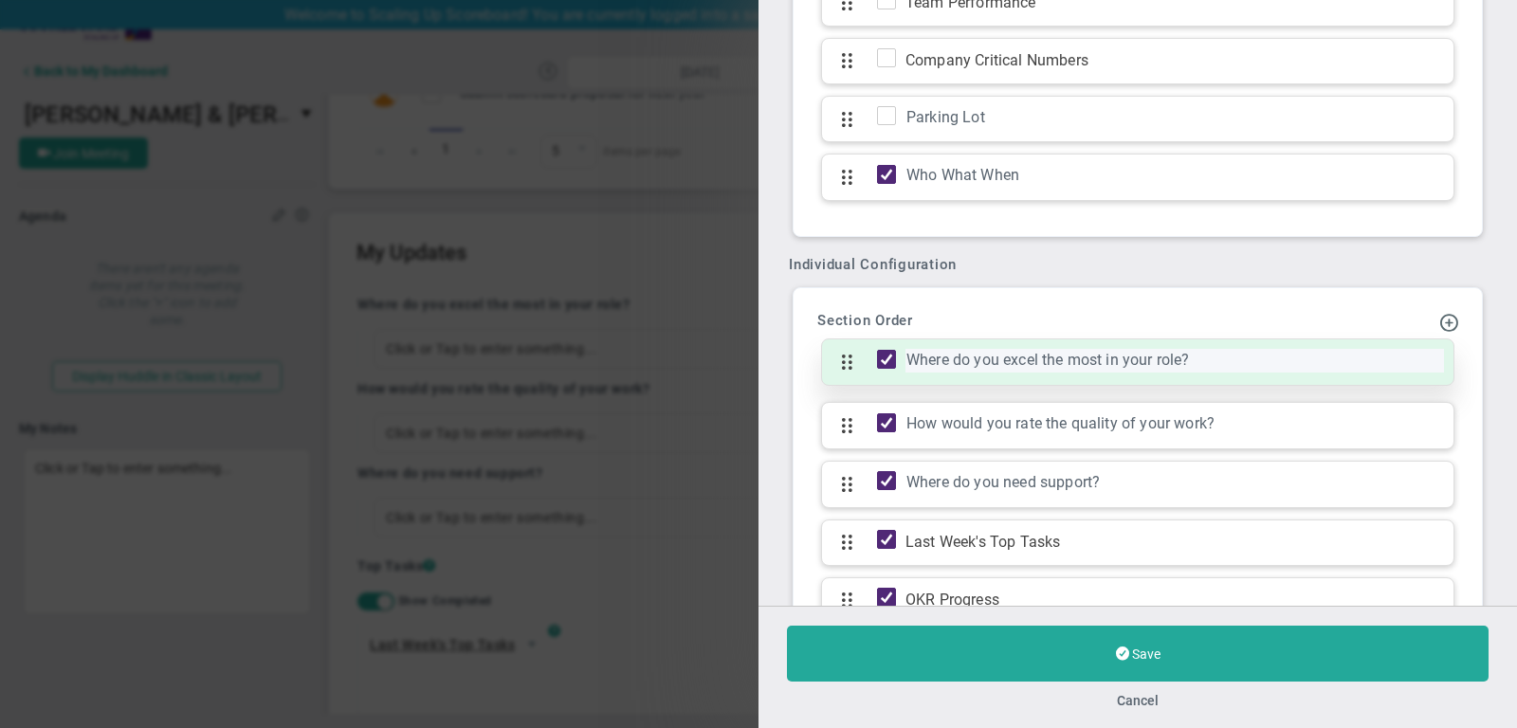
click at [1221, 349] on div "Where do you excel the most in your role?" at bounding box center [1175, 361] width 539 height 24
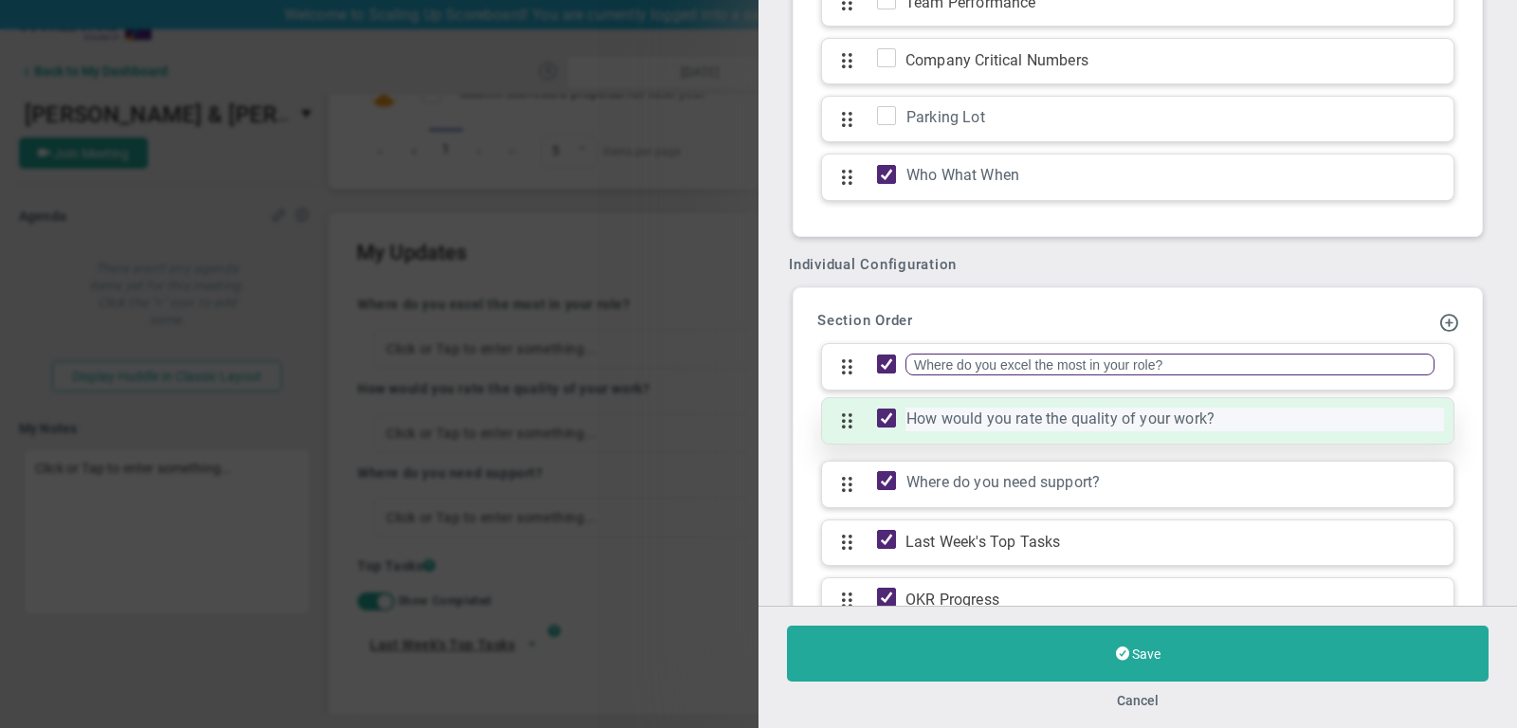
click at [1224, 408] on div "How would you rate the quality of your work?" at bounding box center [1175, 420] width 539 height 24
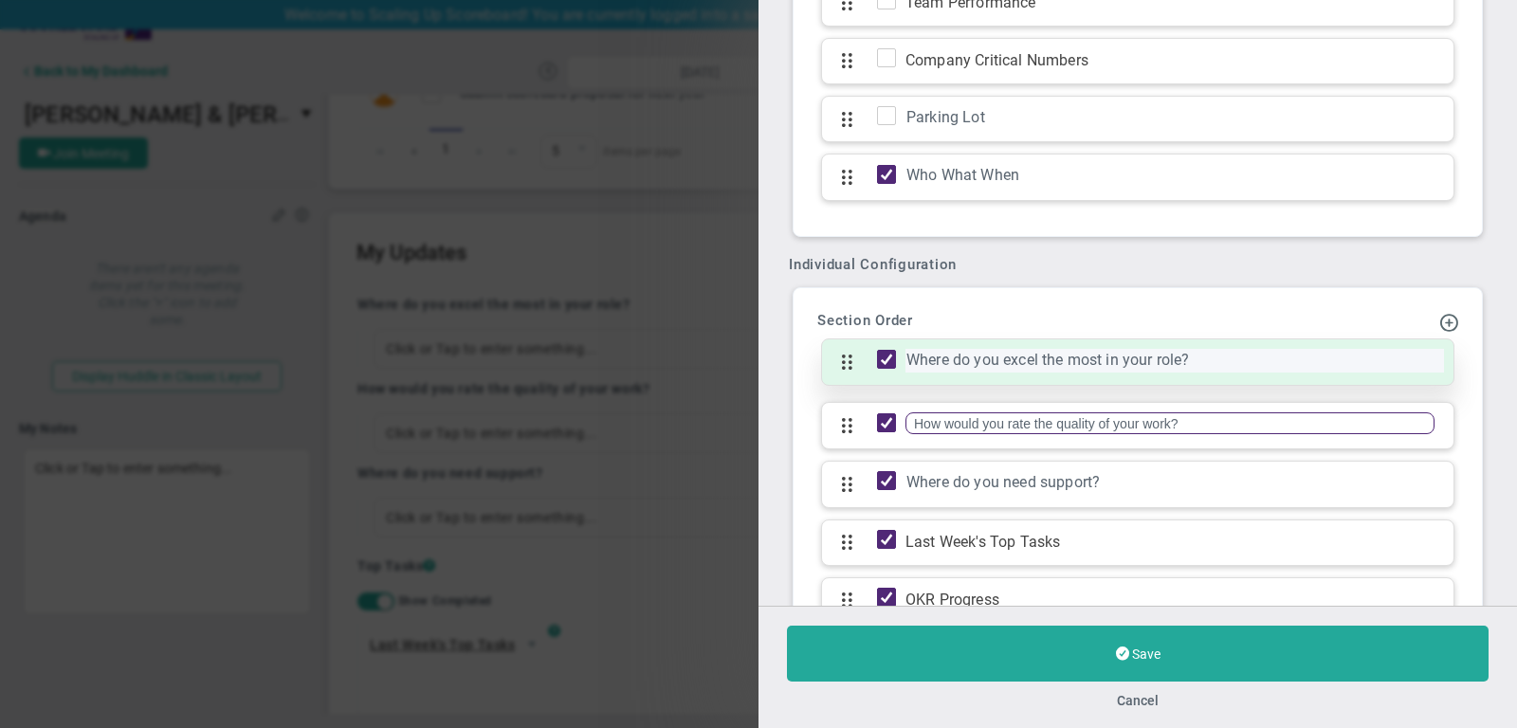
click at [1206, 349] on div "Where do you excel the most in your role?" at bounding box center [1175, 361] width 539 height 24
drag, startPoint x: 1185, startPoint y: 327, endPoint x: 895, endPoint y: 321, distance: 290.2
click at [895, 338] on div "Where do you excel the most in your role? Click to add section name Where do yo…" at bounding box center [1137, 361] width 633 height 47
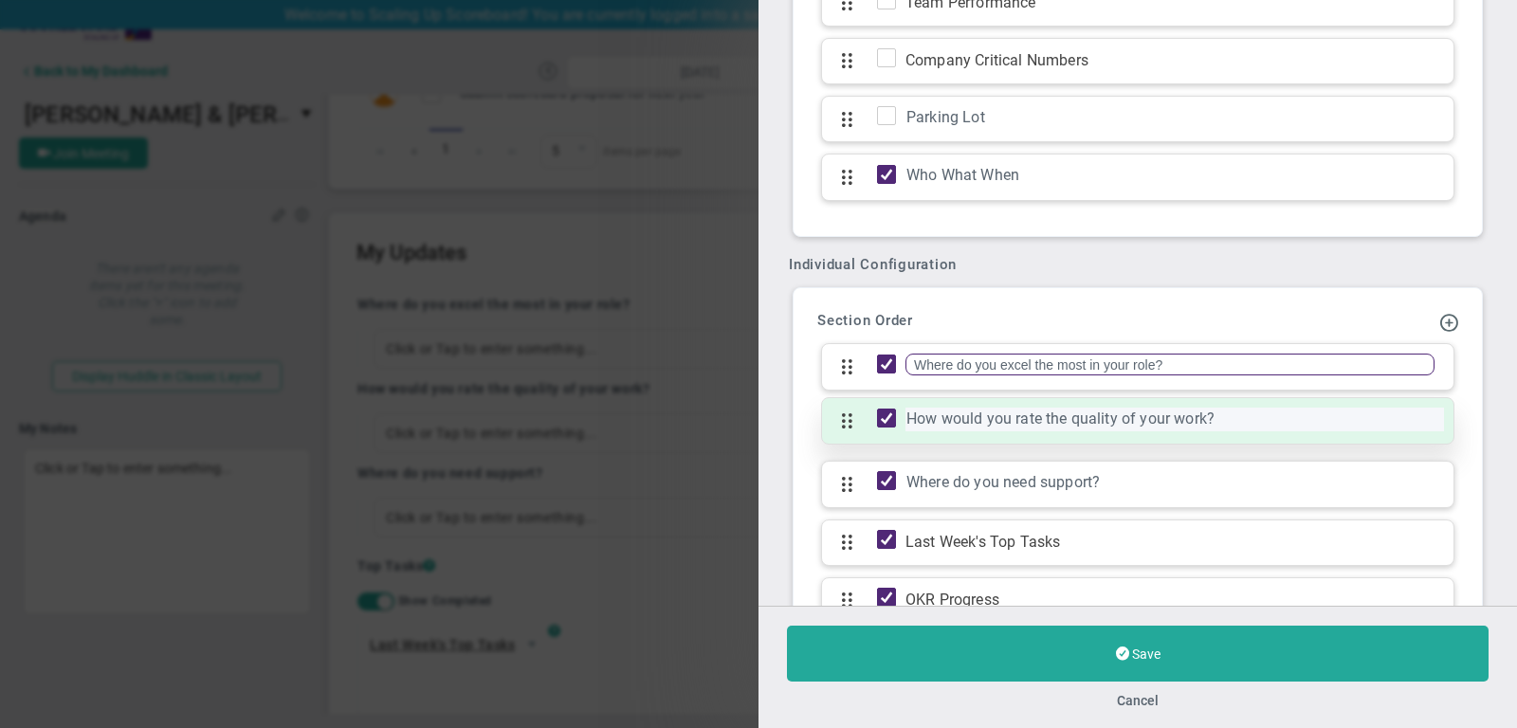
click at [1235, 408] on div "How would you rate the quality of your work?" at bounding box center [1175, 420] width 539 height 24
drag, startPoint x: 1233, startPoint y: 388, endPoint x: 886, endPoint y: 380, distance: 347.1
click at [886, 397] on div "How would you rate the quality of your work? Click to add section name How woul…" at bounding box center [1137, 420] width 633 height 47
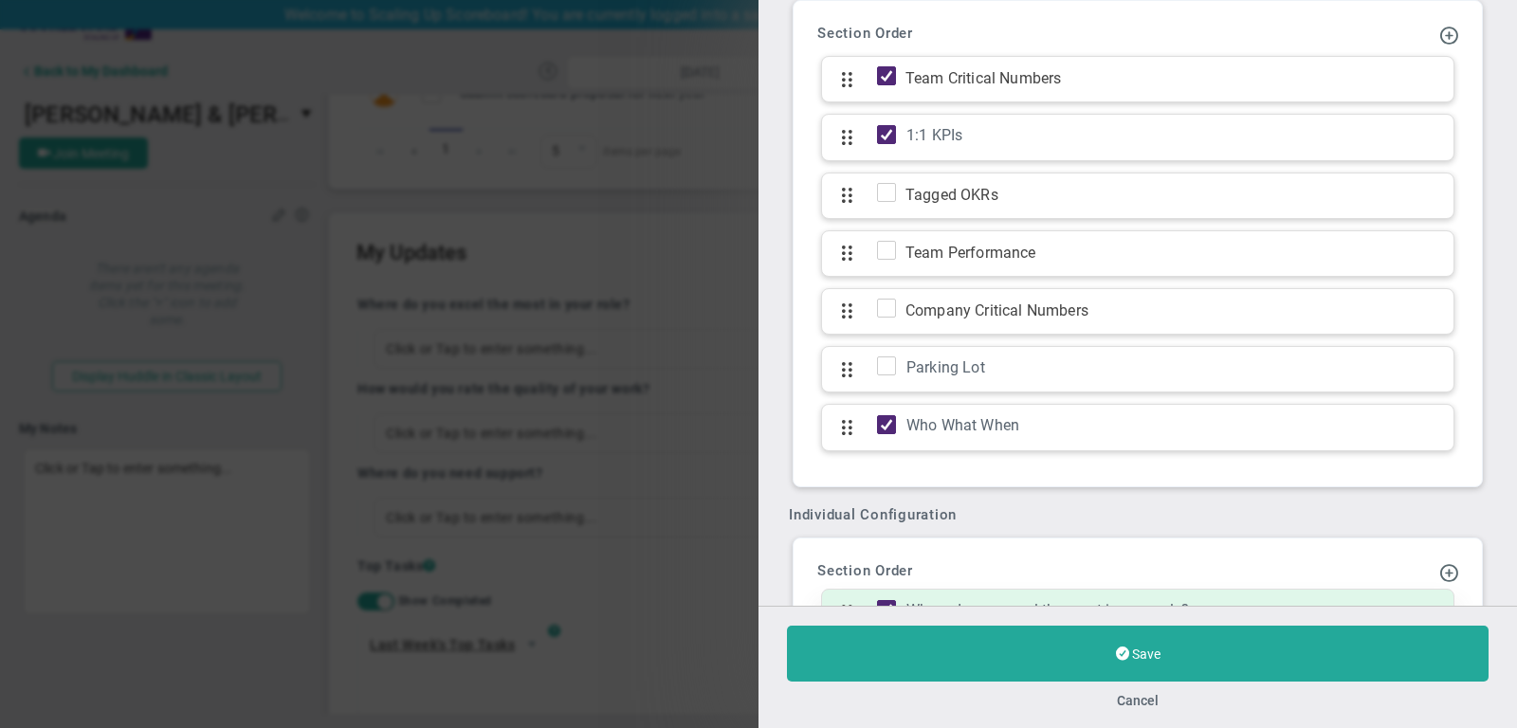
scroll to position [1527, 0]
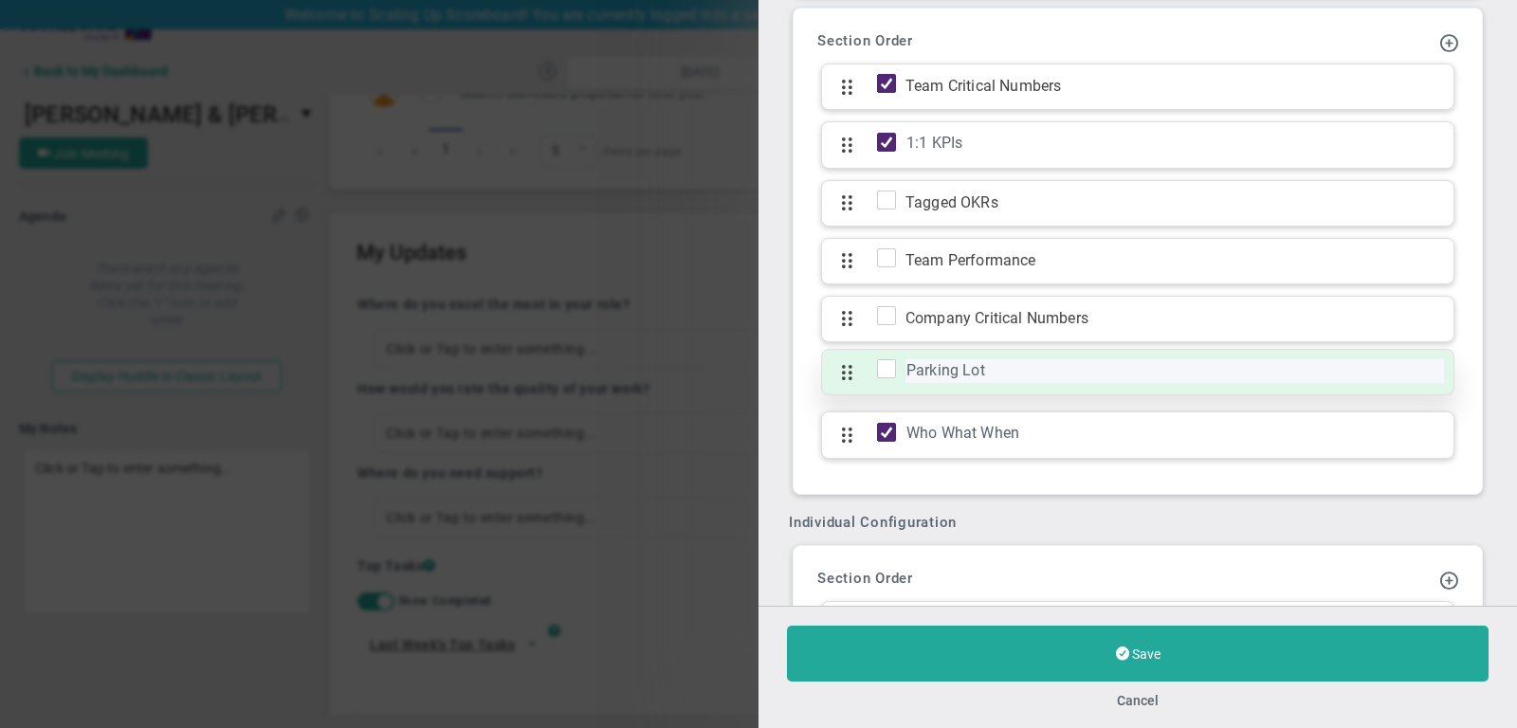
click at [1021, 359] on div "Parking Lot" at bounding box center [1175, 371] width 539 height 24
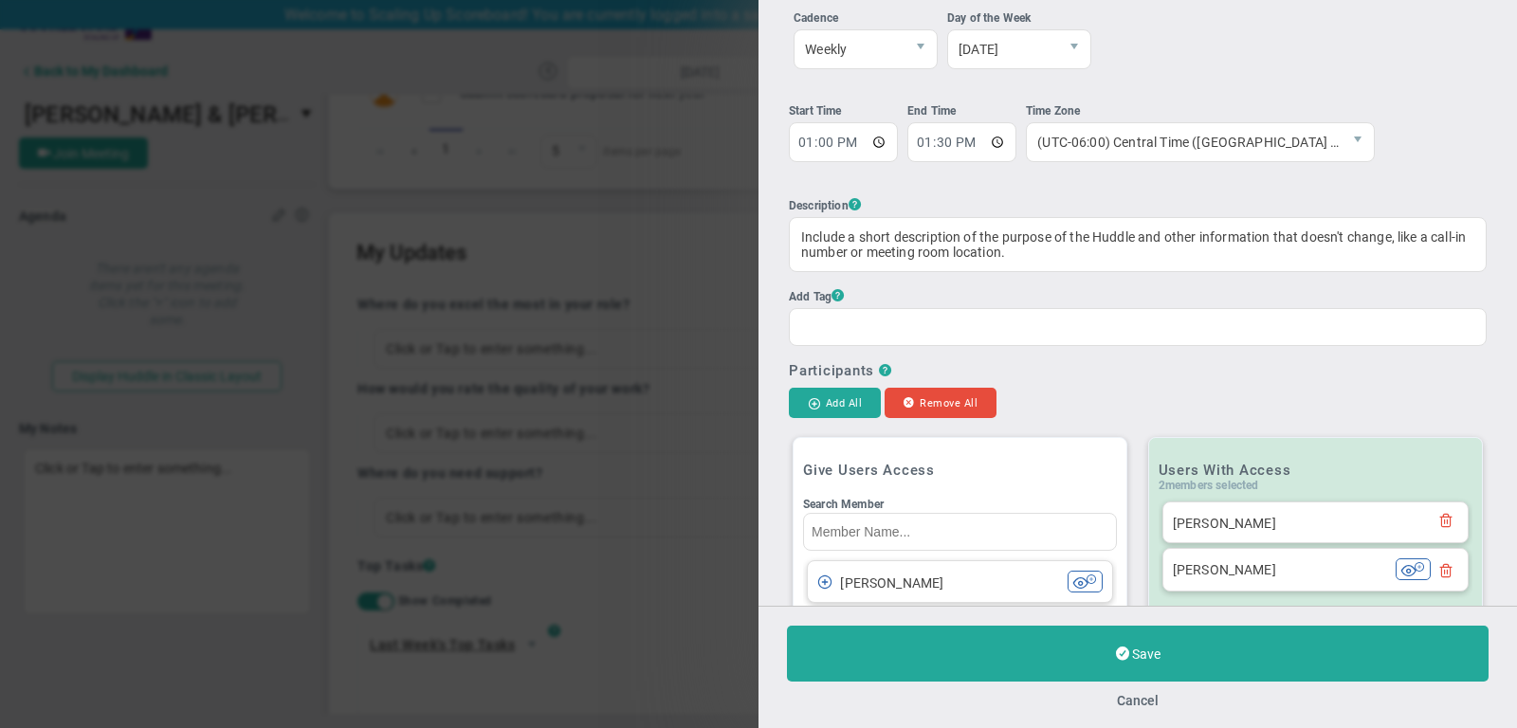
scroll to position [0, 0]
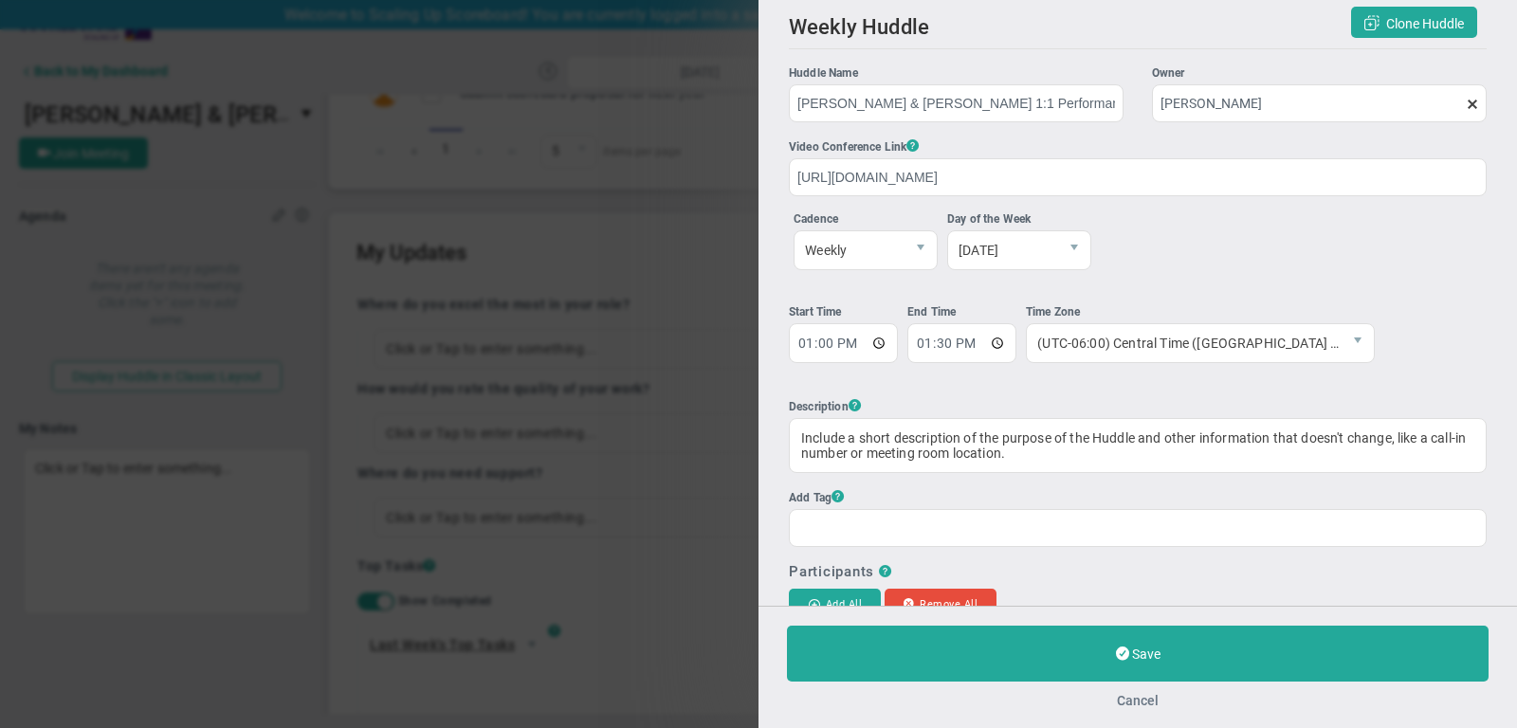
click at [1137, 697] on button "Cancel" at bounding box center [1138, 700] width 42 height 15
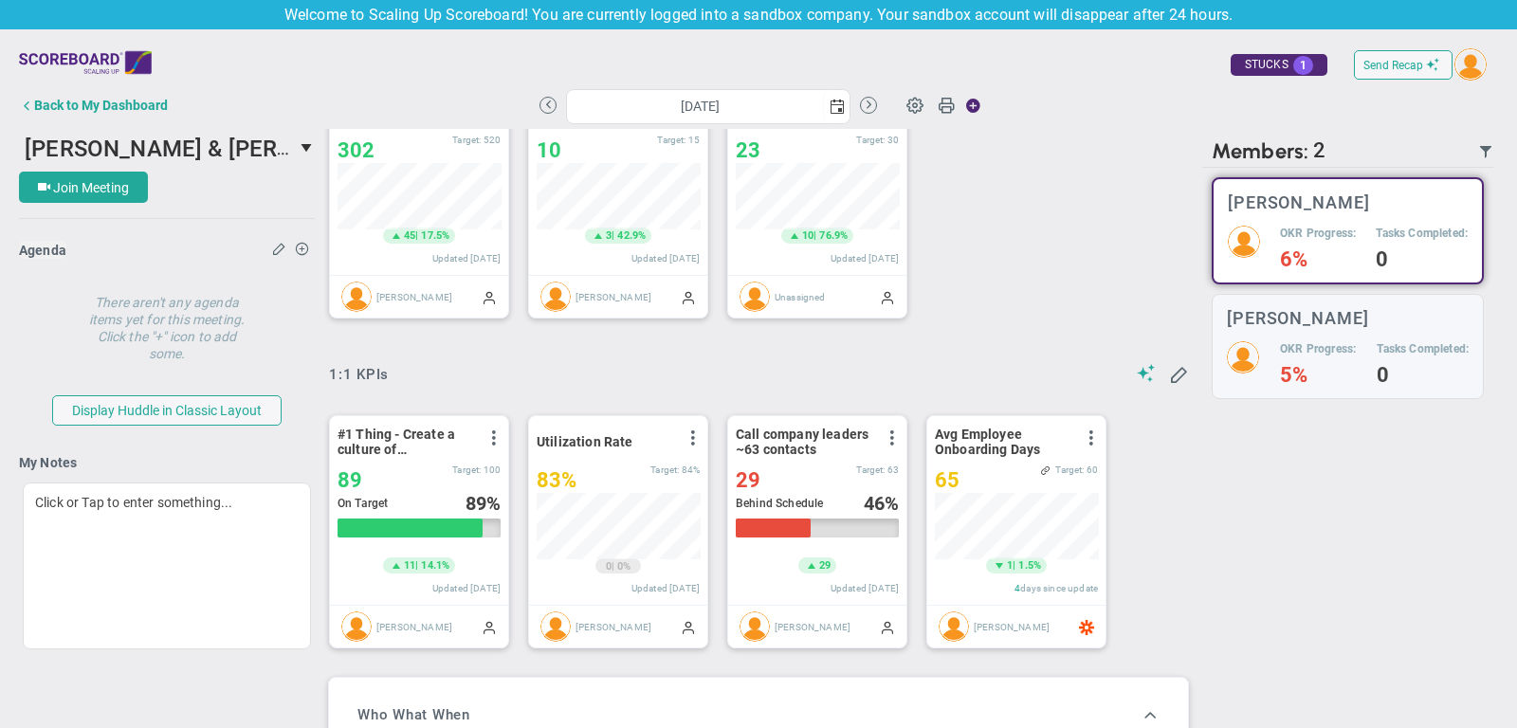
scroll to position [36, 0]
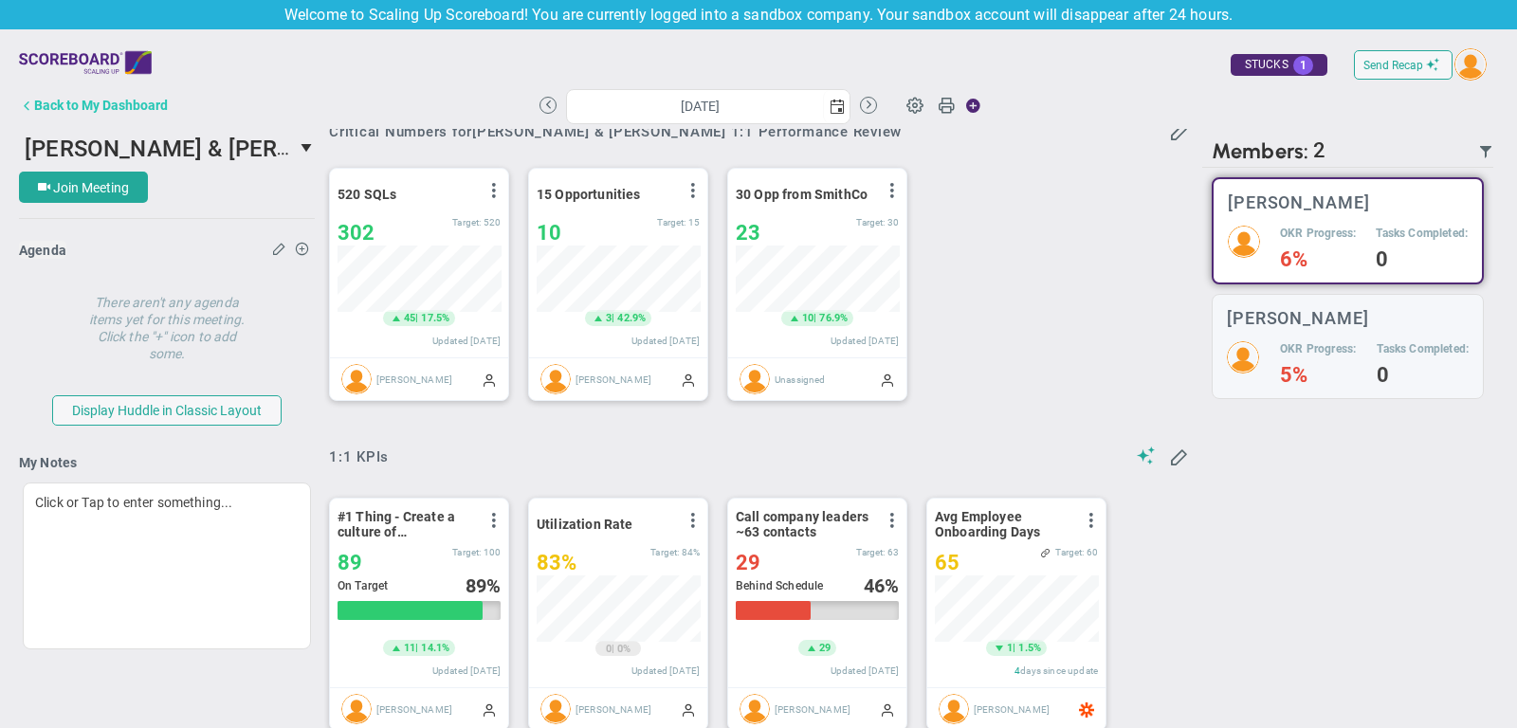
click at [138, 99] on div "Back to My Dashboard" at bounding box center [101, 105] width 134 height 15
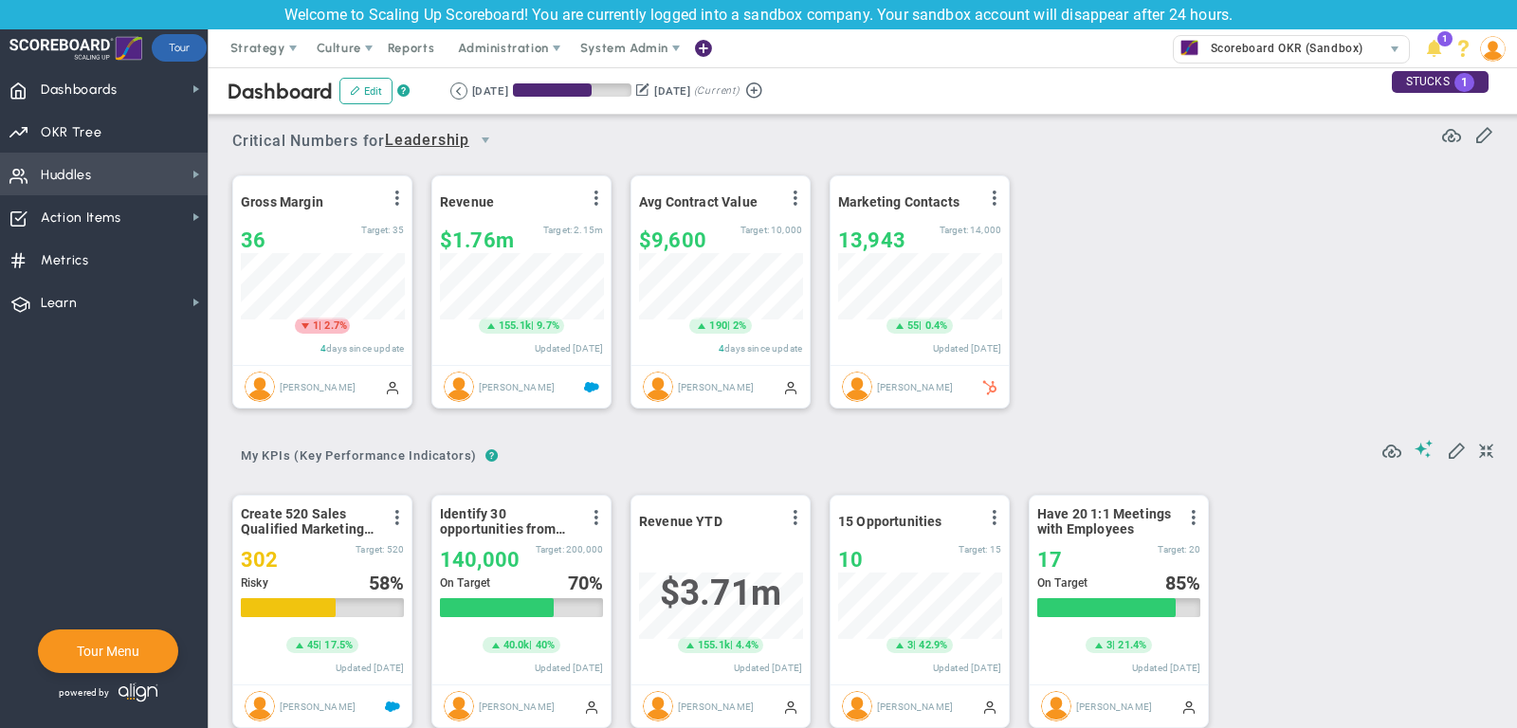
scroll to position [66, 163]
click at [142, 173] on span "Huddles Huddles" at bounding box center [104, 174] width 208 height 43
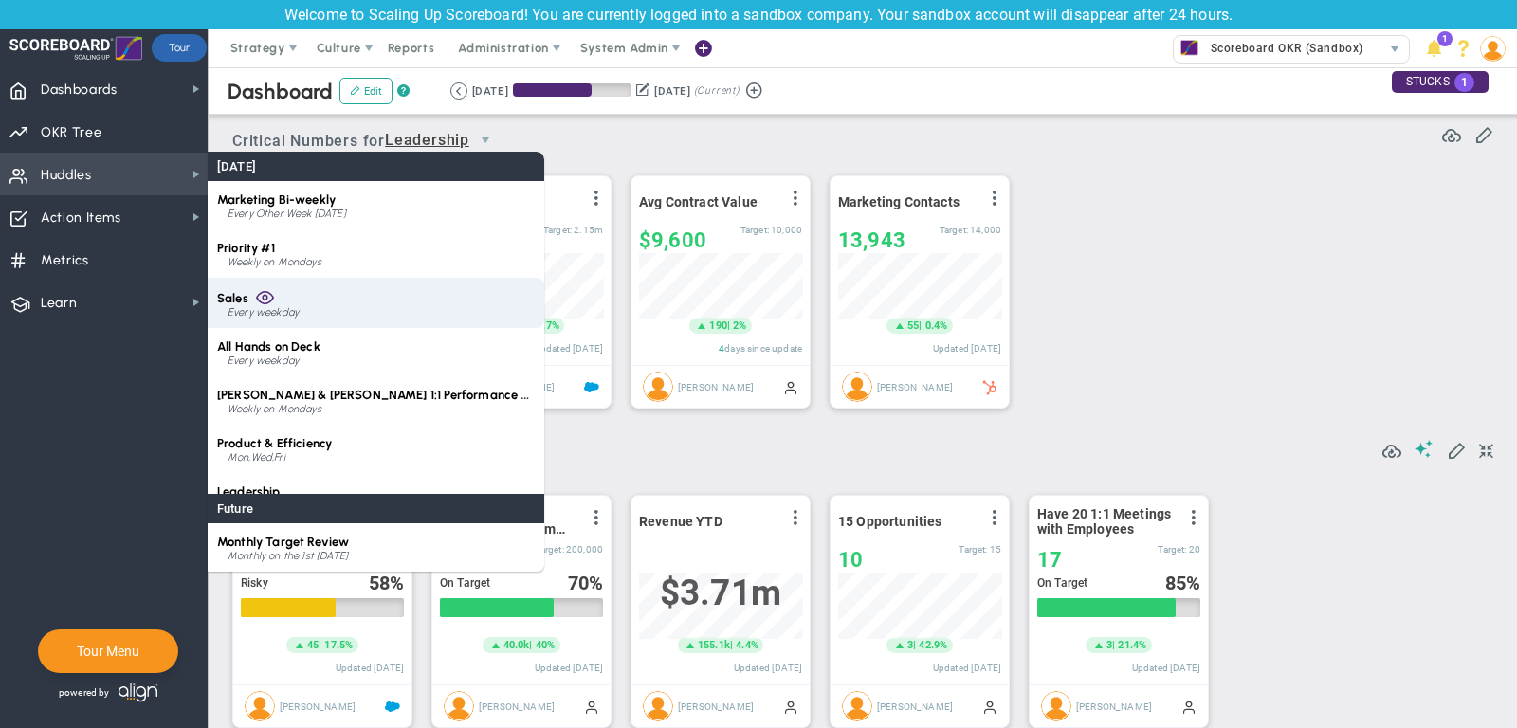
click at [306, 298] on div "Sales Every weekday" at bounding box center [376, 303] width 337 height 50
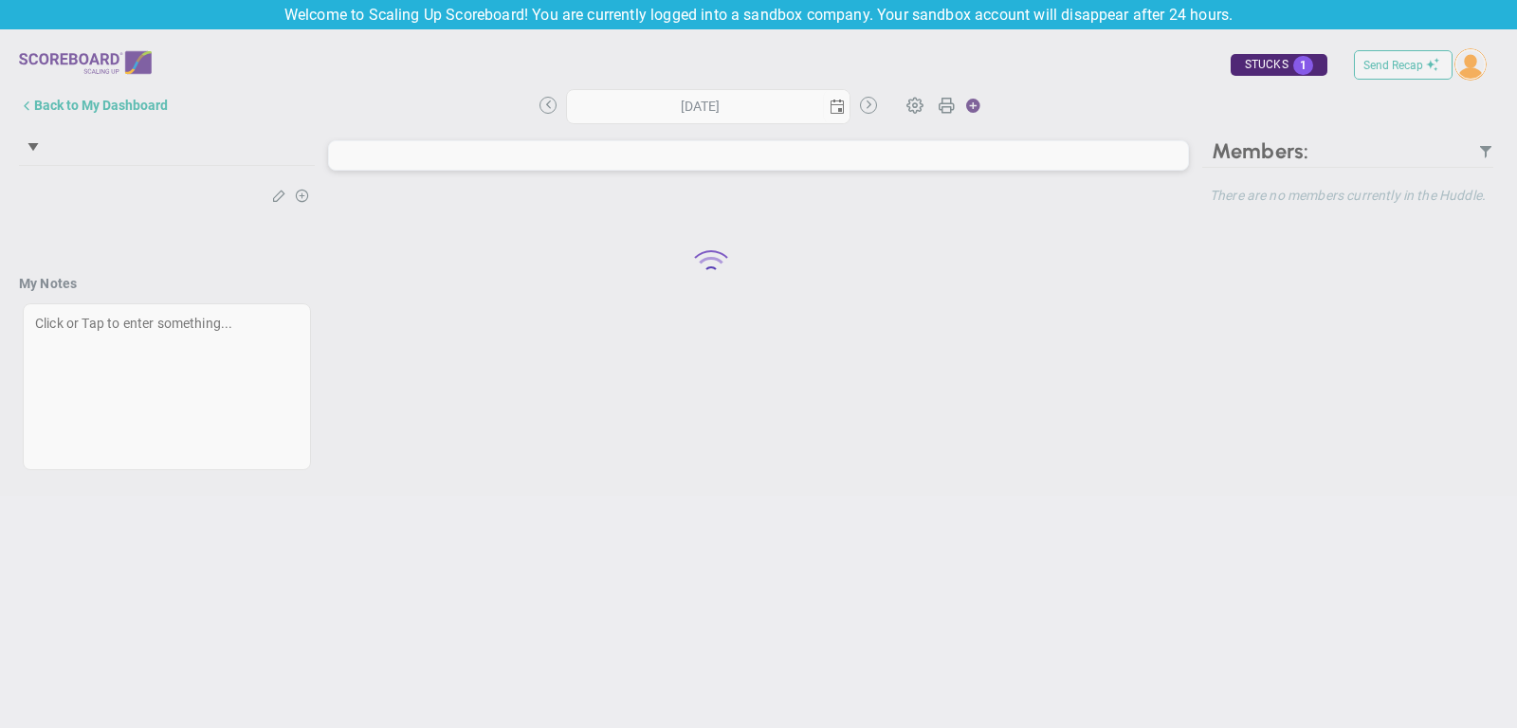
type input "Monday, September 29, 2025"
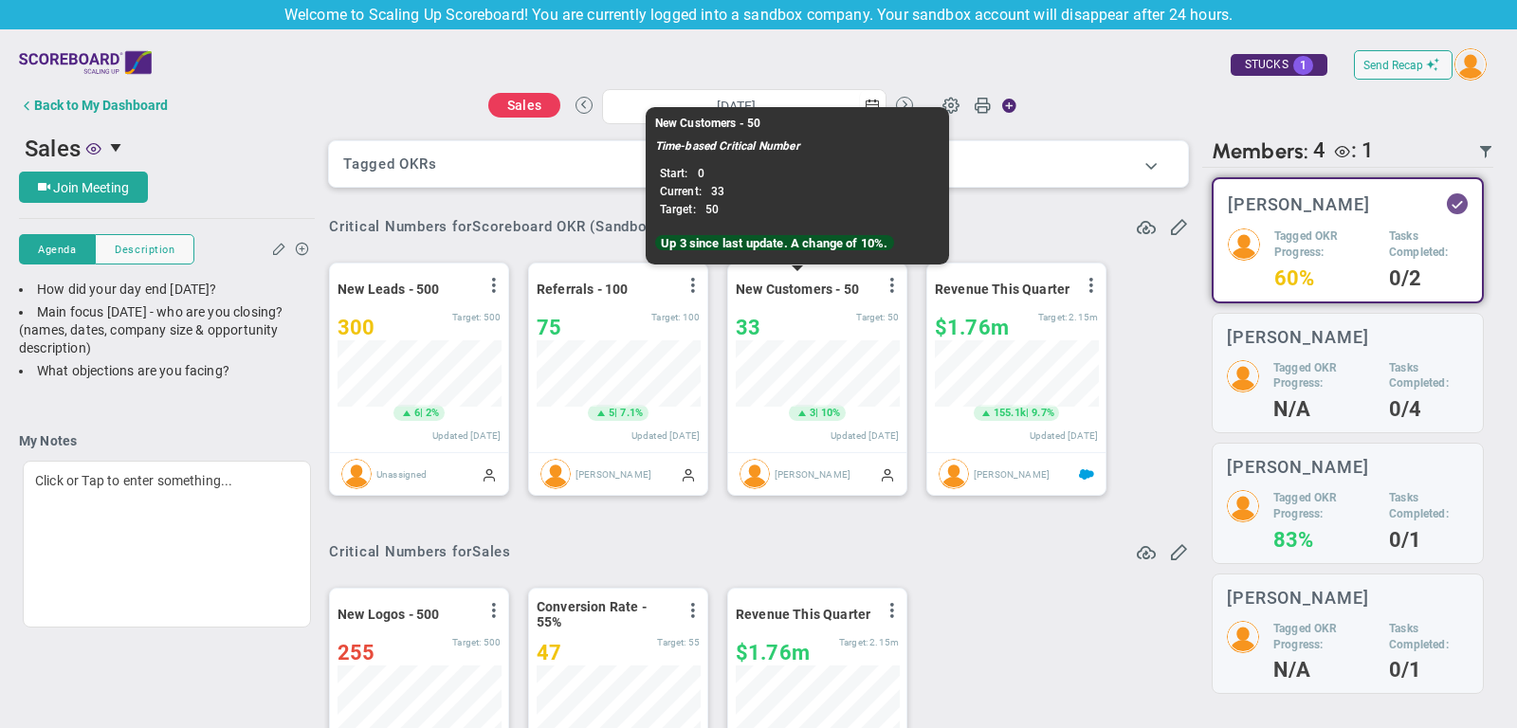
scroll to position [66, 163]
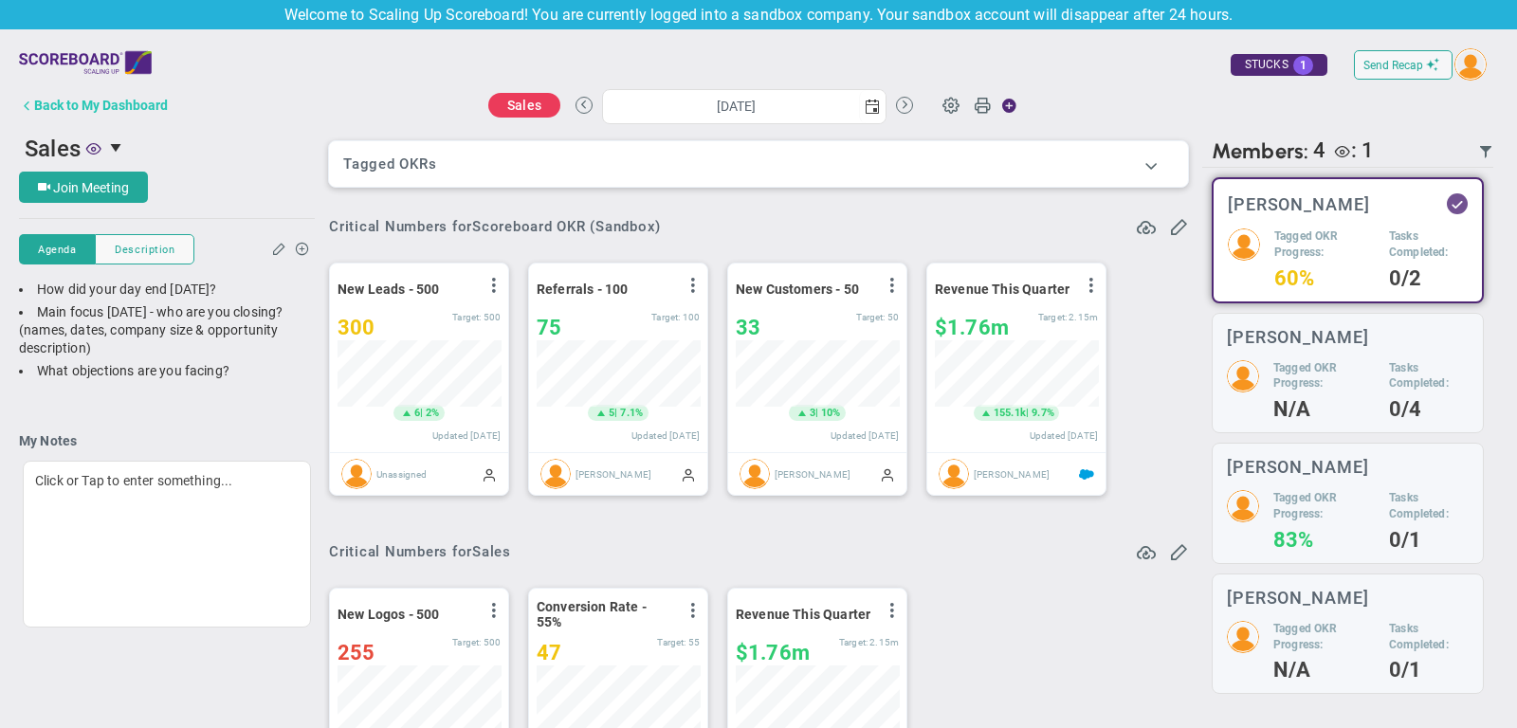
click at [152, 102] on div "Back to My Dashboard" at bounding box center [101, 105] width 134 height 15
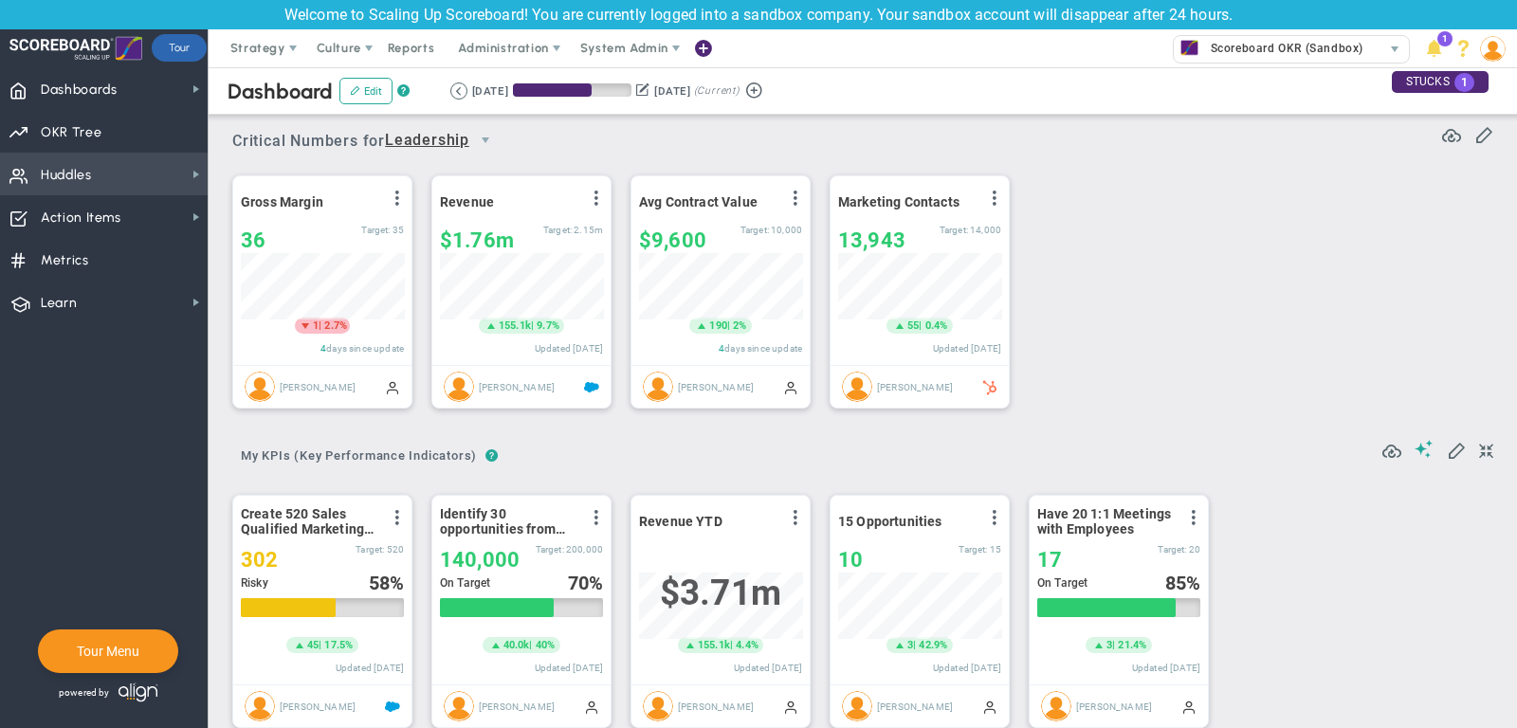
click at [131, 173] on span "Huddles Huddles" at bounding box center [104, 174] width 208 height 43
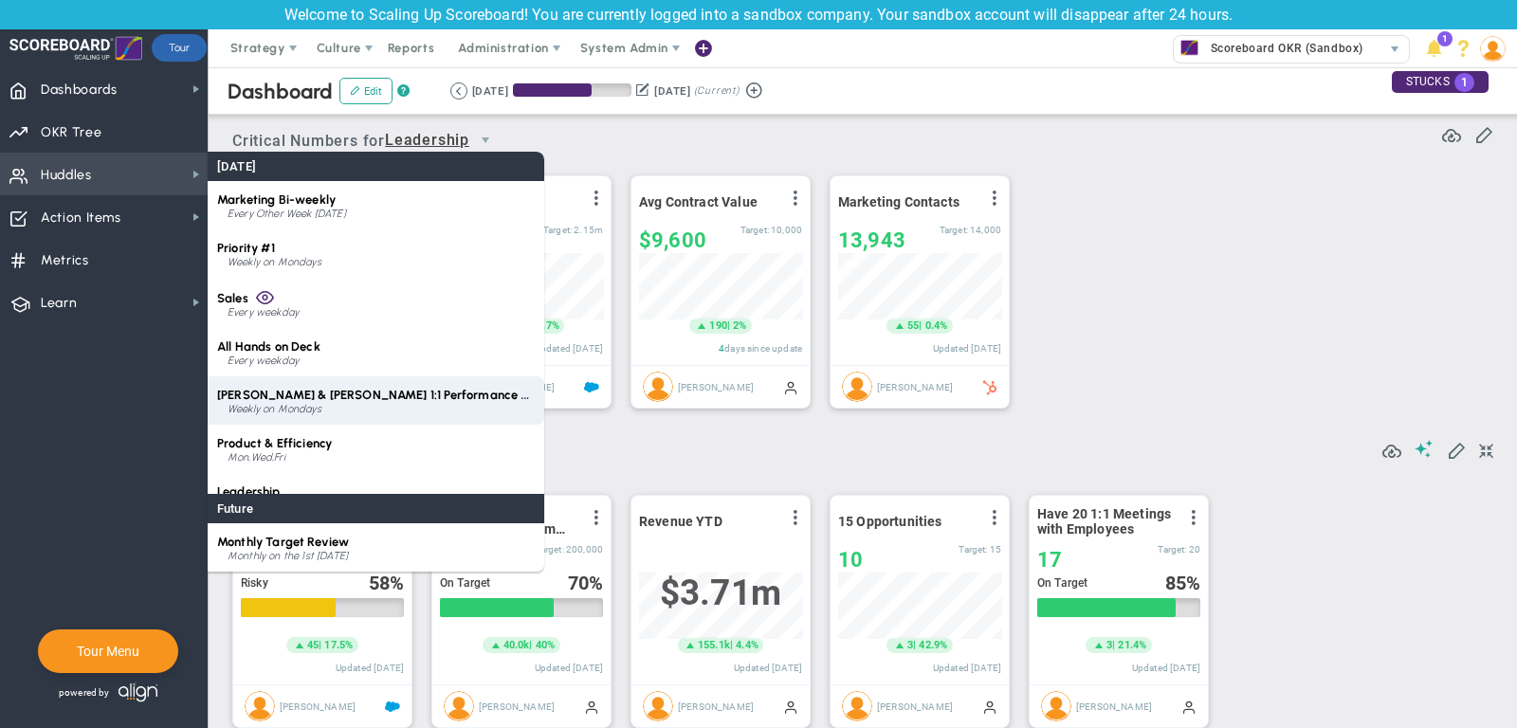
click at [338, 402] on div "Mark & Hannah 1:1 Performance Review Weekly on Mondays" at bounding box center [376, 400] width 337 height 48
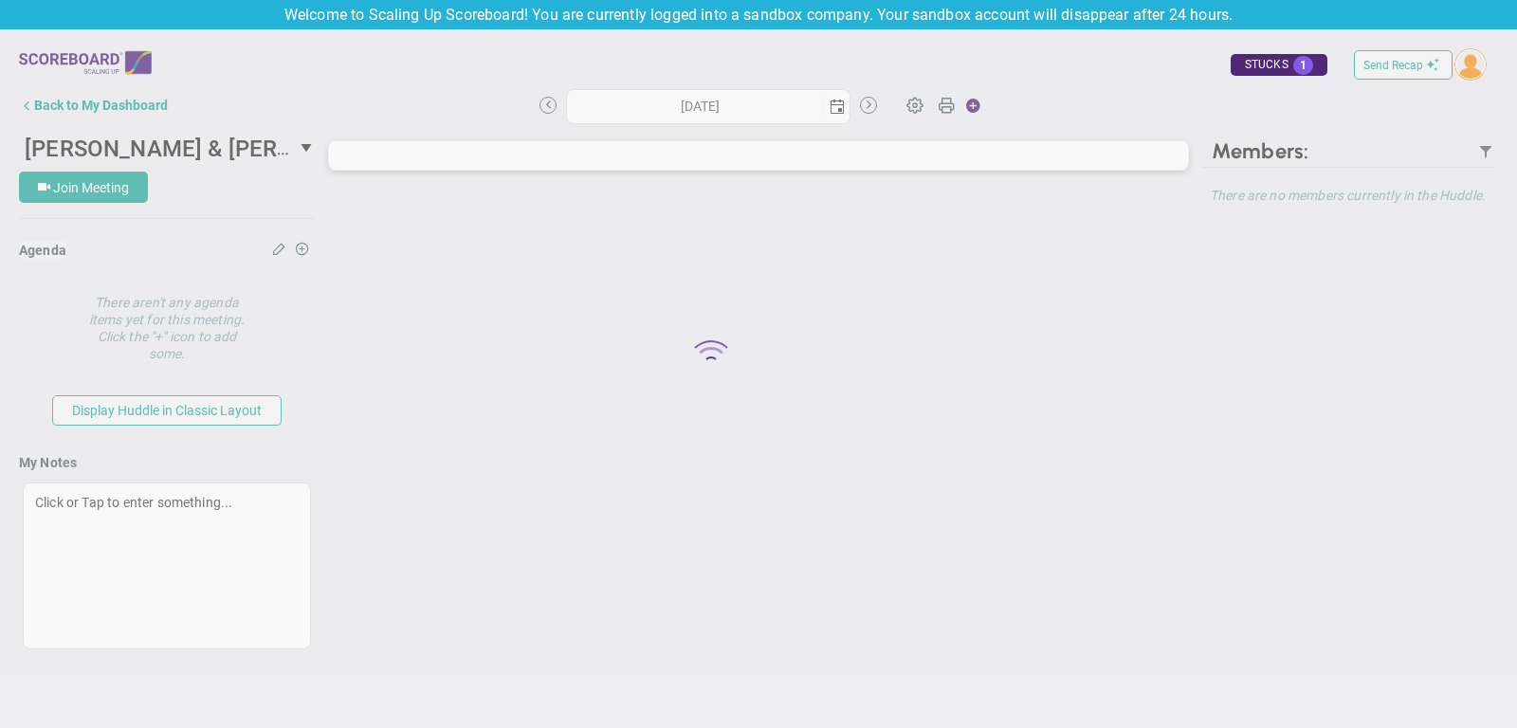
type input "Monday, September 29, 2025"
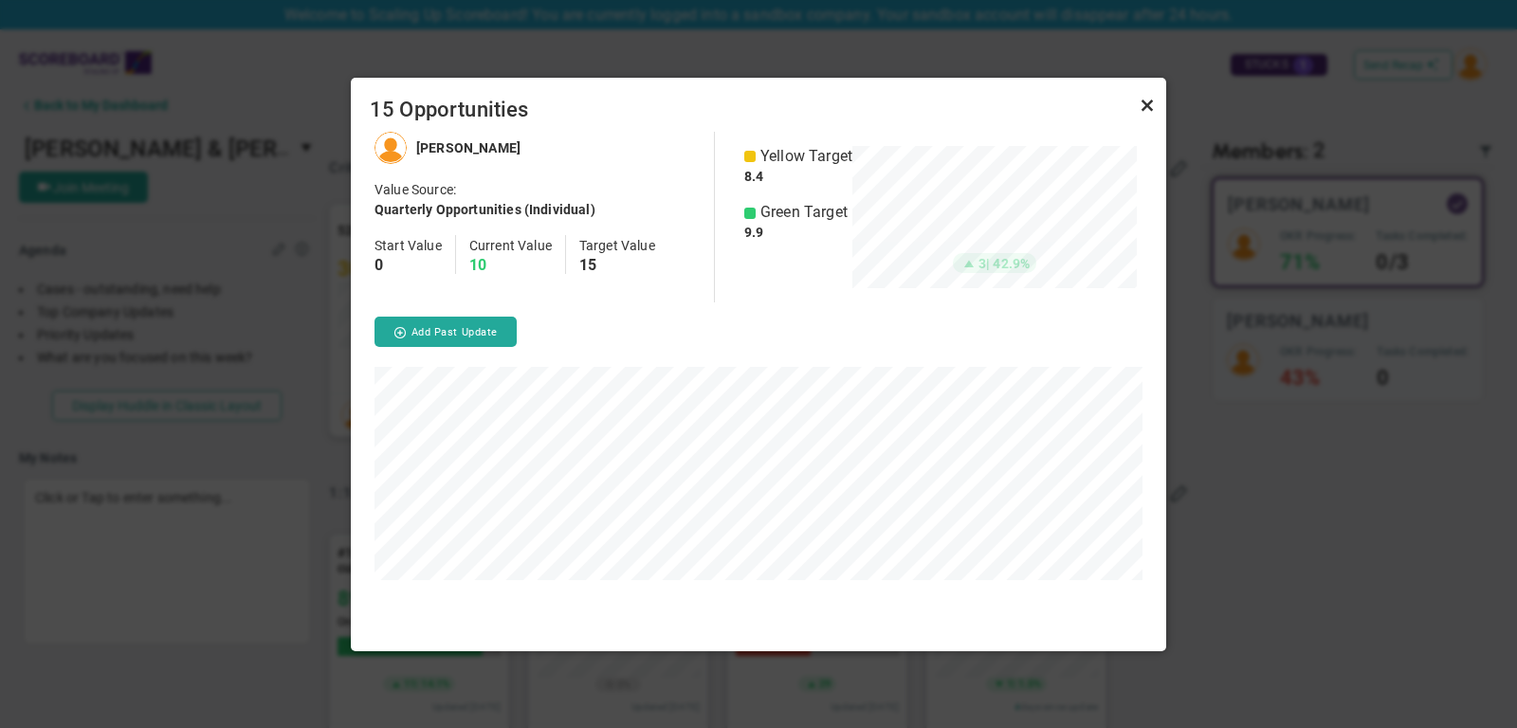
click at [1146, 107] on link "Close" at bounding box center [1147, 106] width 23 height 23
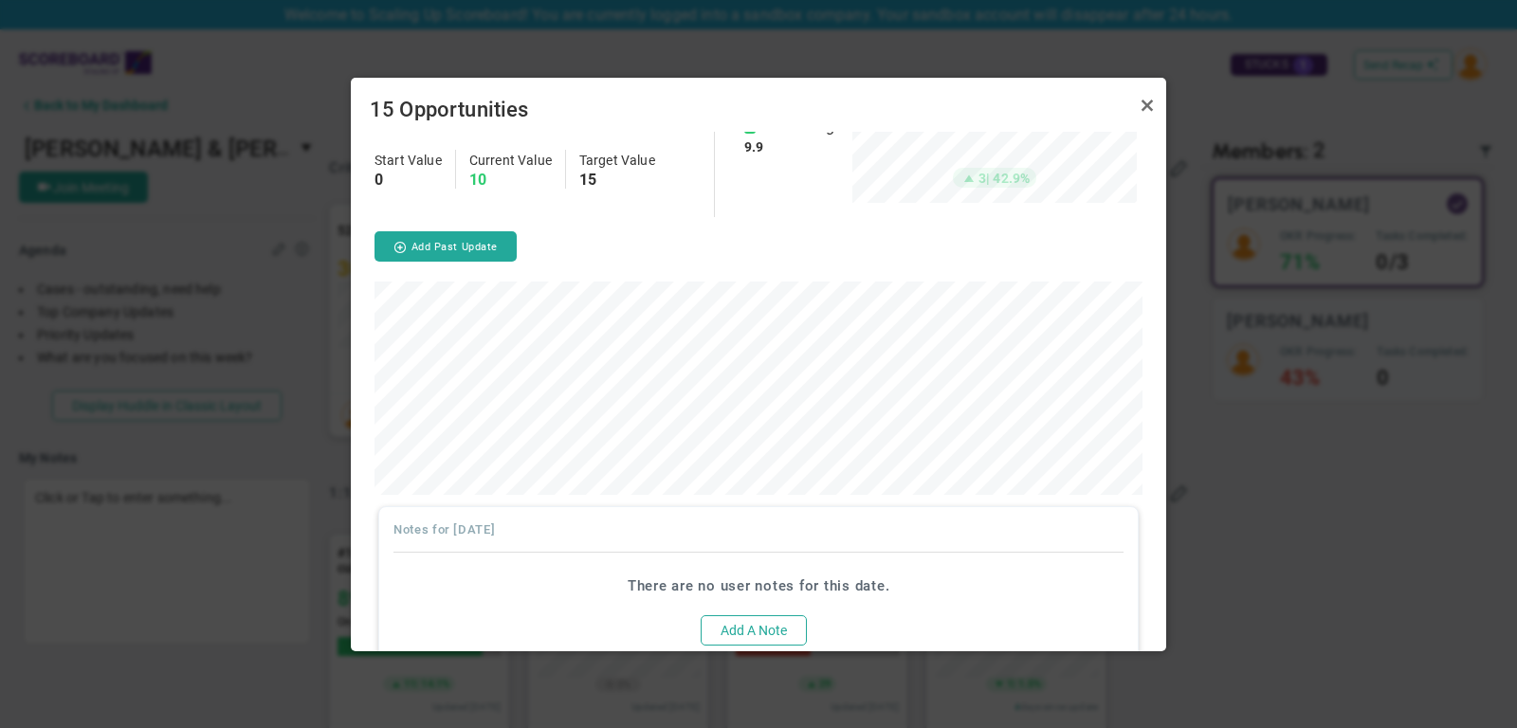
scroll to position [119, 0]
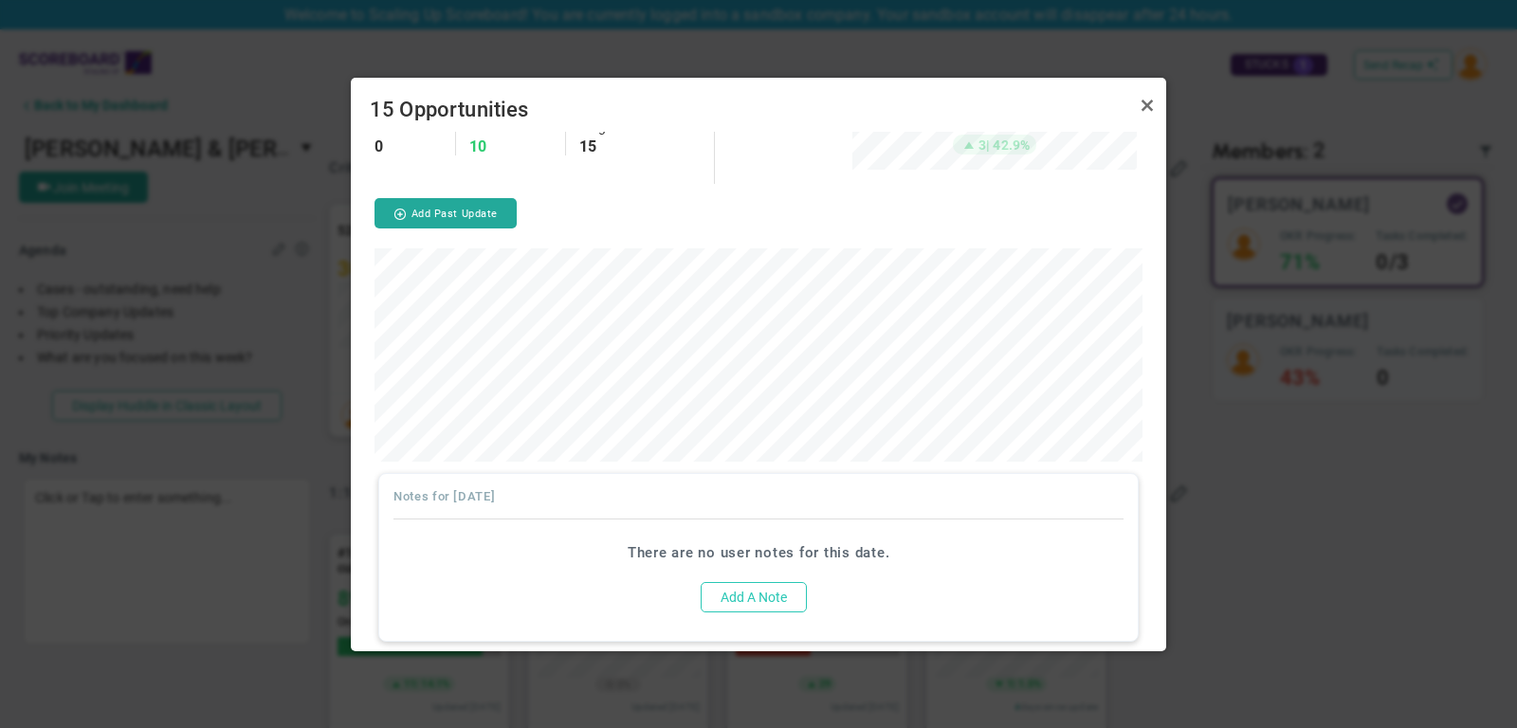
click at [771, 585] on button "Add A Note" at bounding box center [754, 597] width 106 height 30
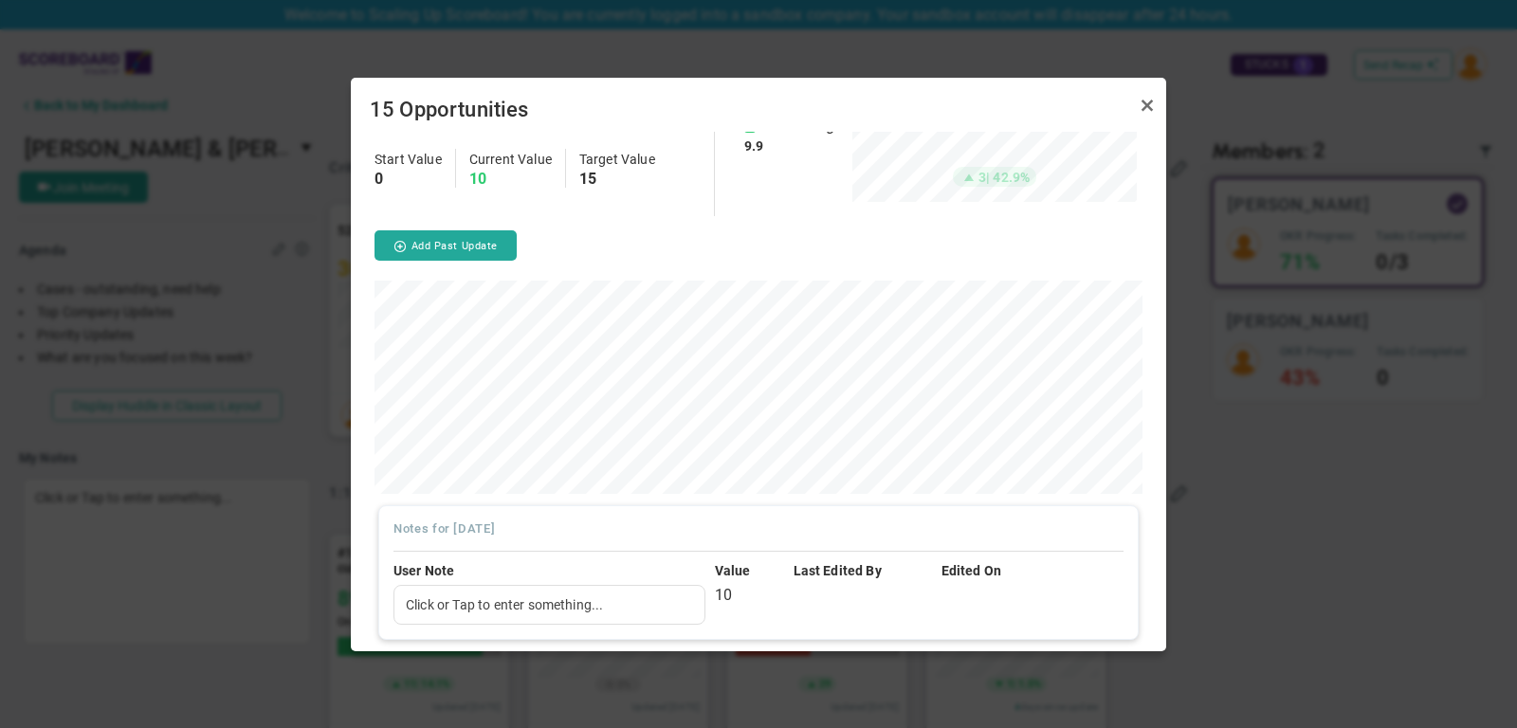
scroll to position [84, 0]
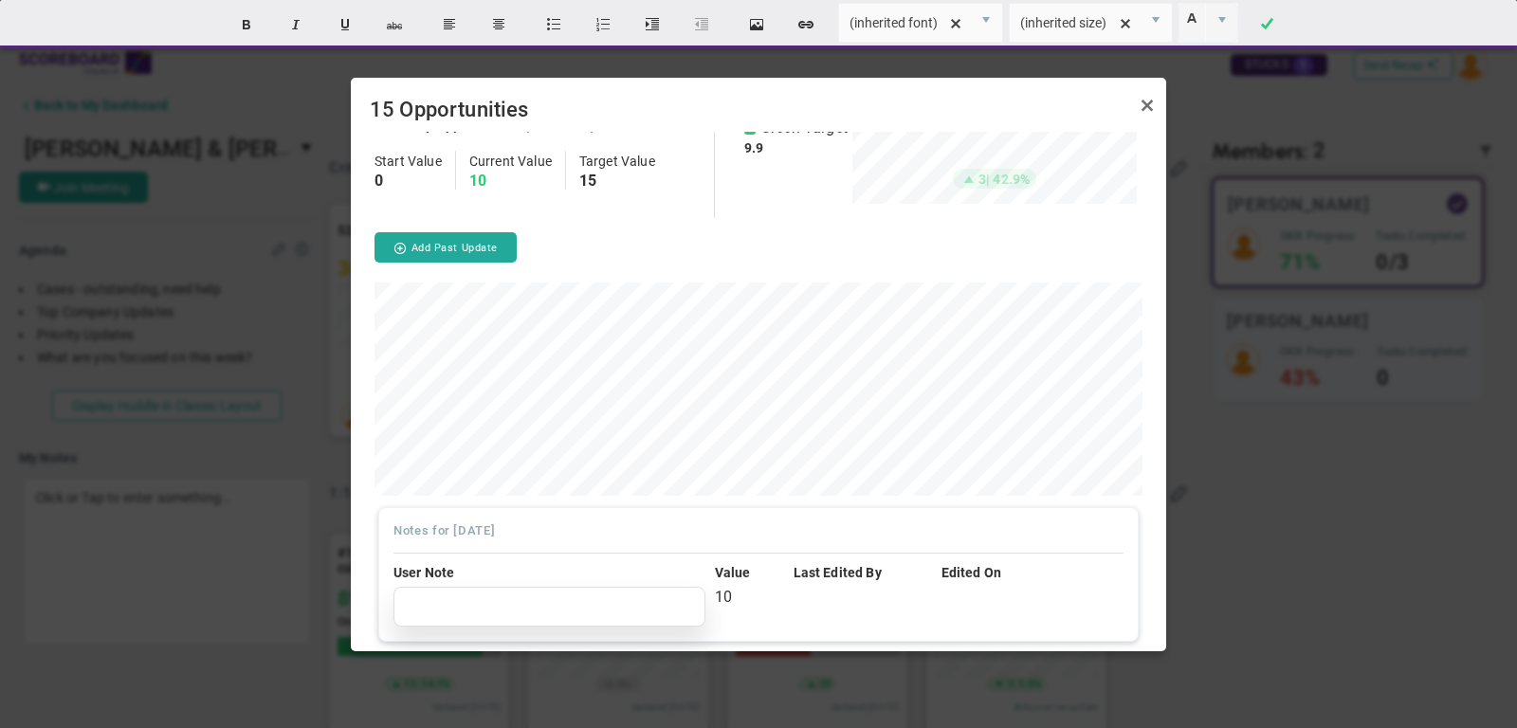
click at [572, 613] on div at bounding box center [549, 607] width 312 height 40
click at [1144, 101] on link "Close" at bounding box center [1147, 106] width 23 height 23
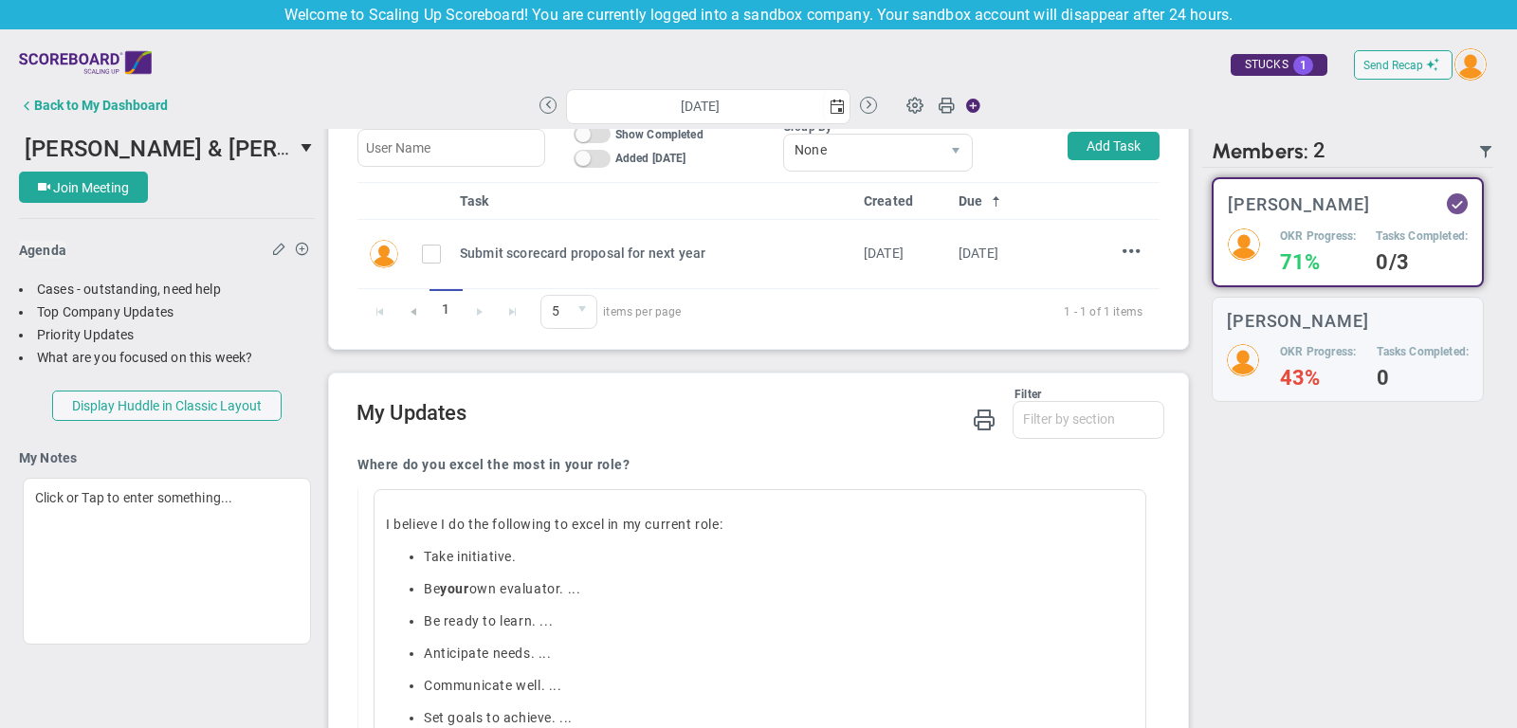
scroll to position [780, 0]
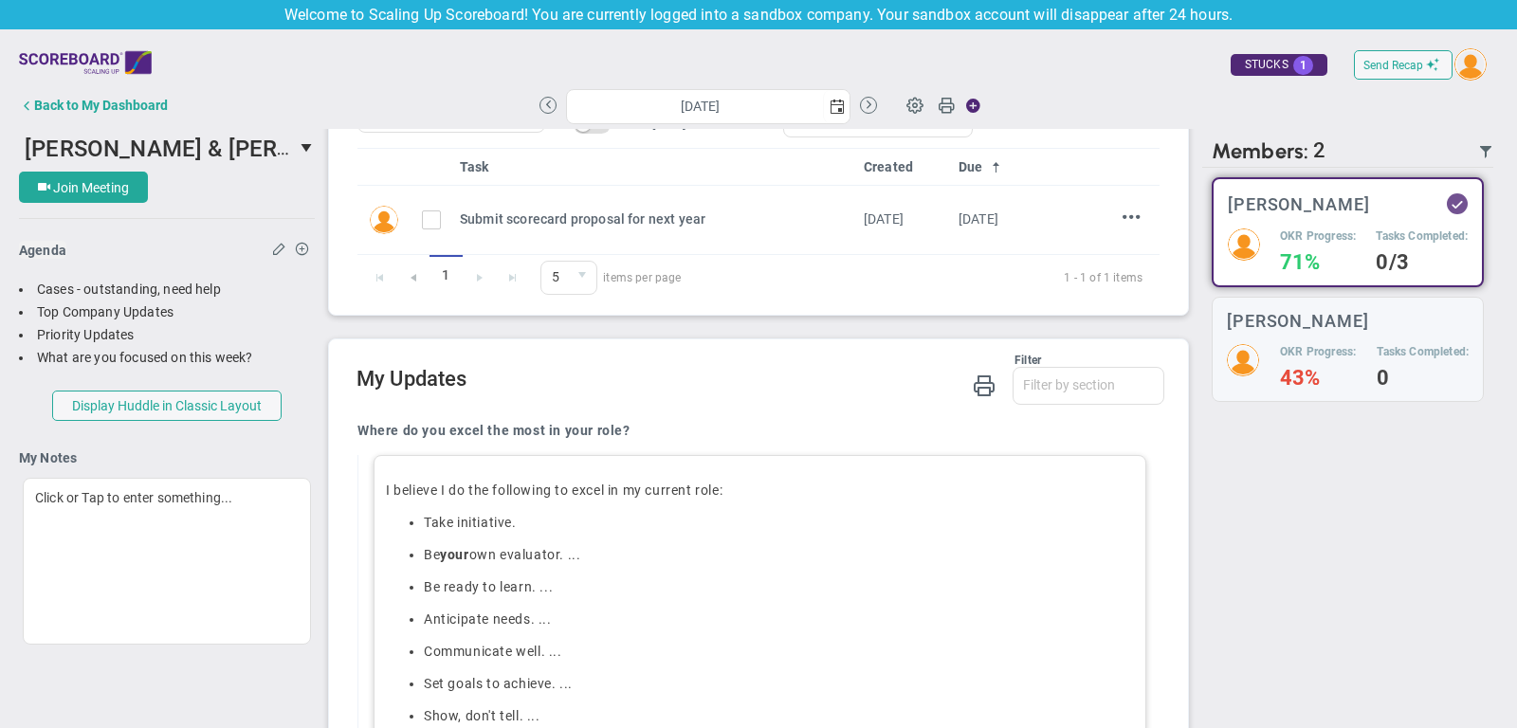
click at [660, 474] on div "I believe I do the following to excel in my current role: Take initiative. Be y…" at bounding box center [760, 619] width 773 height 328
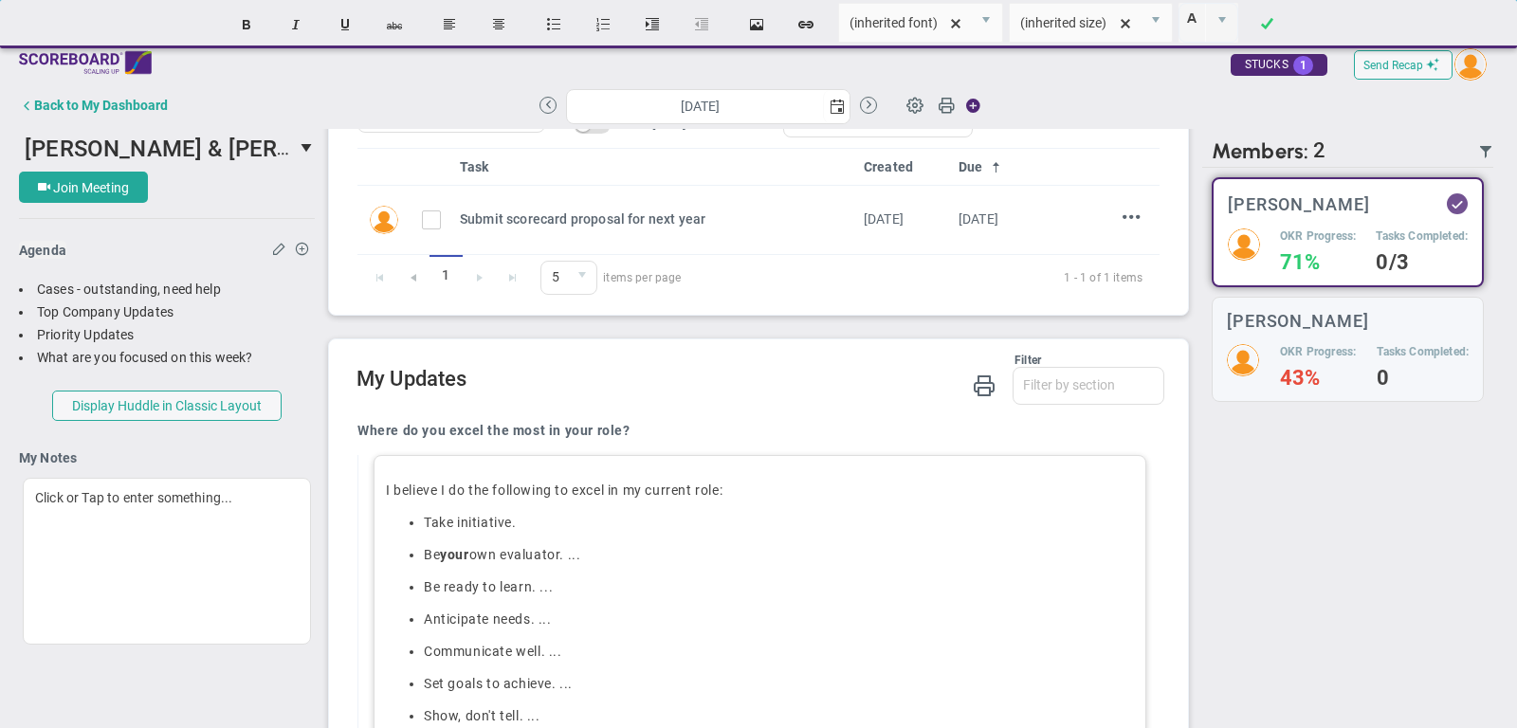
scroll to position [876, 0]
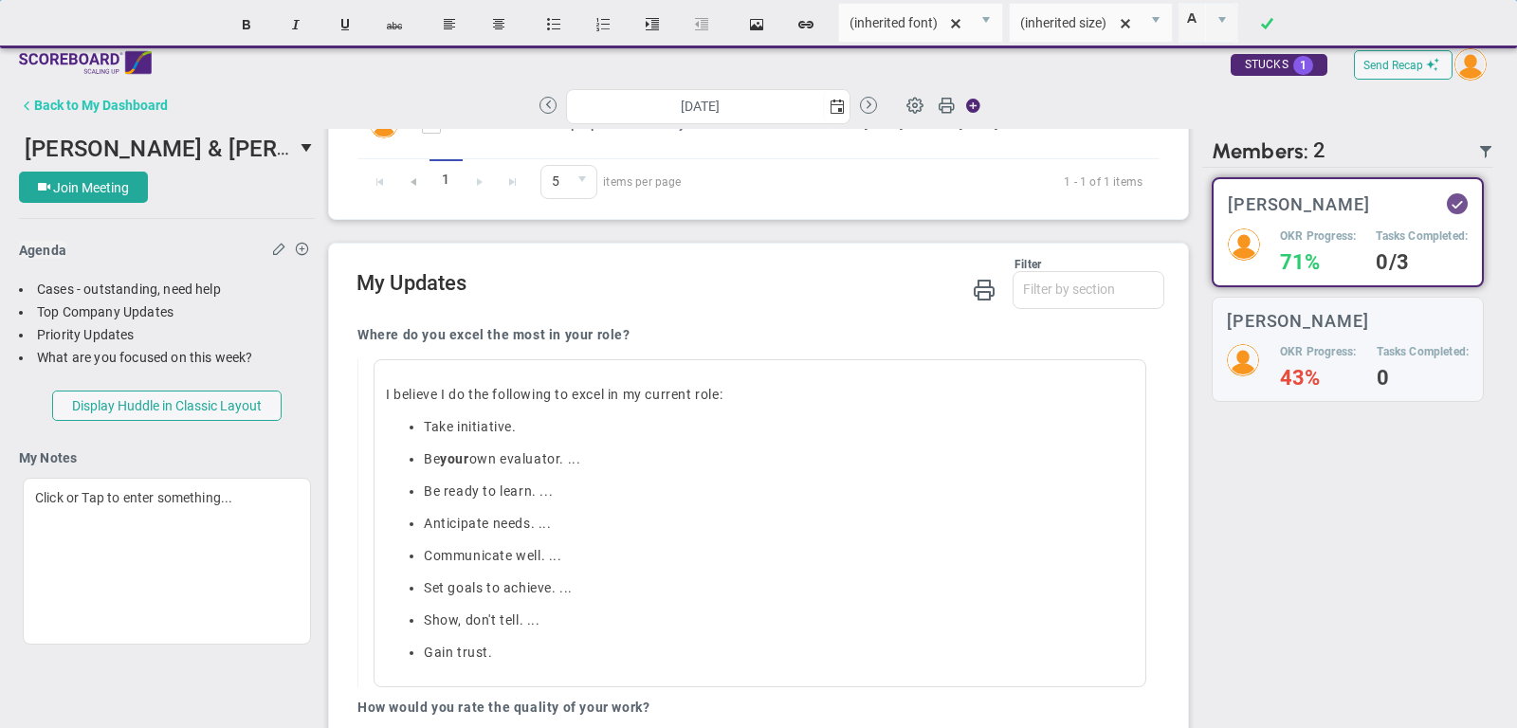
click at [124, 113] on button "Back to My Dashboard" at bounding box center [93, 105] width 149 height 38
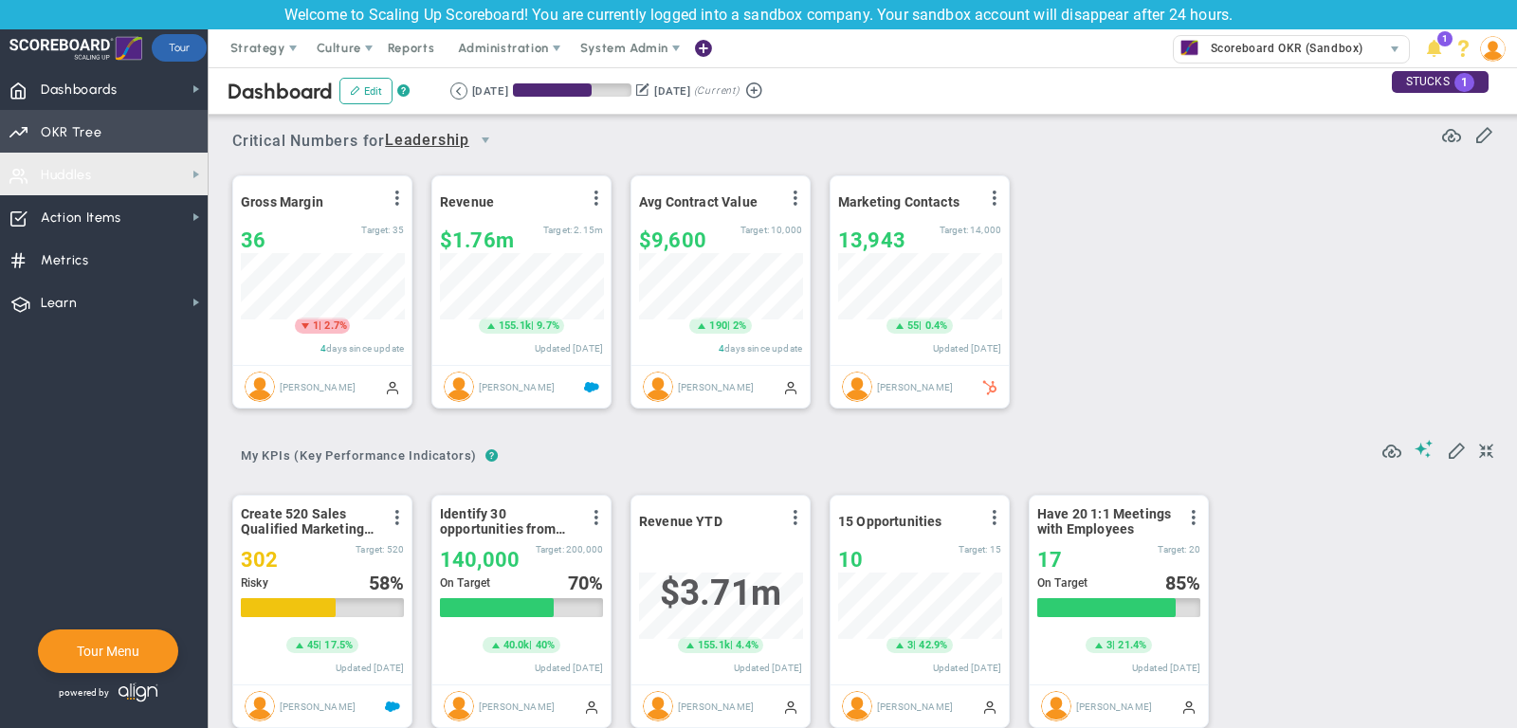
scroll to position [66, 163]
click at [120, 141] on span "Priorities Projects OKR Tree Priorities Projects OKRs" at bounding box center [104, 131] width 208 height 43
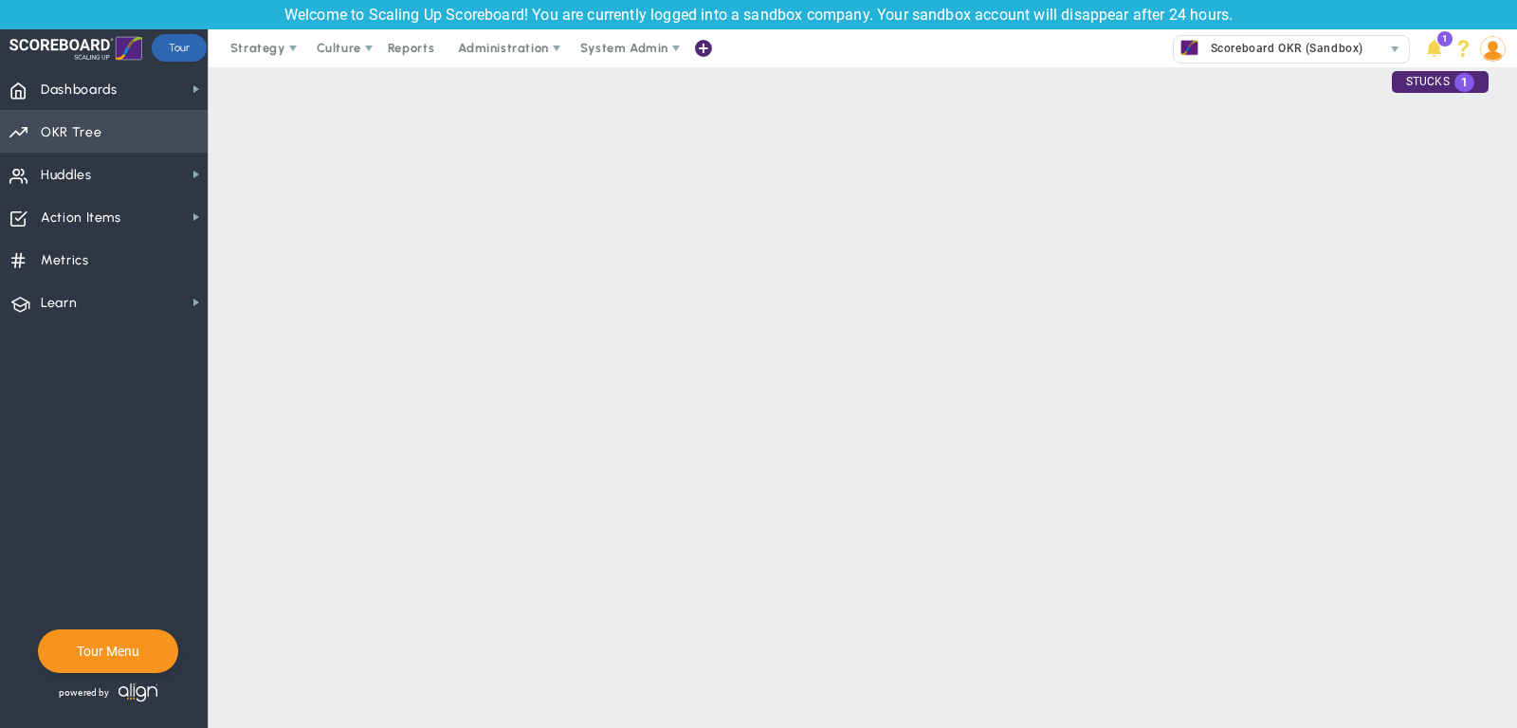
checkbox input "false"
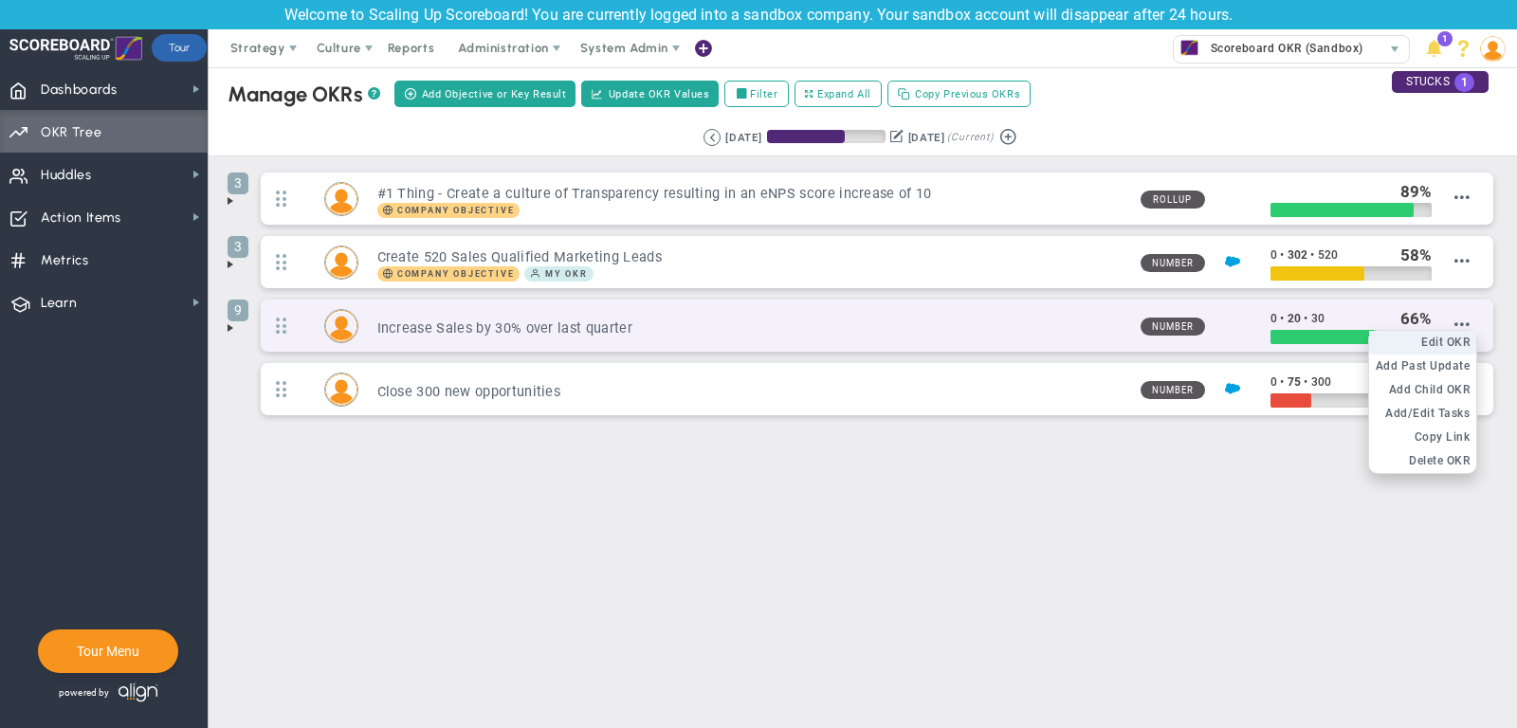
click at [1442, 341] on span "Edit OKR" at bounding box center [1445, 342] width 48 height 13
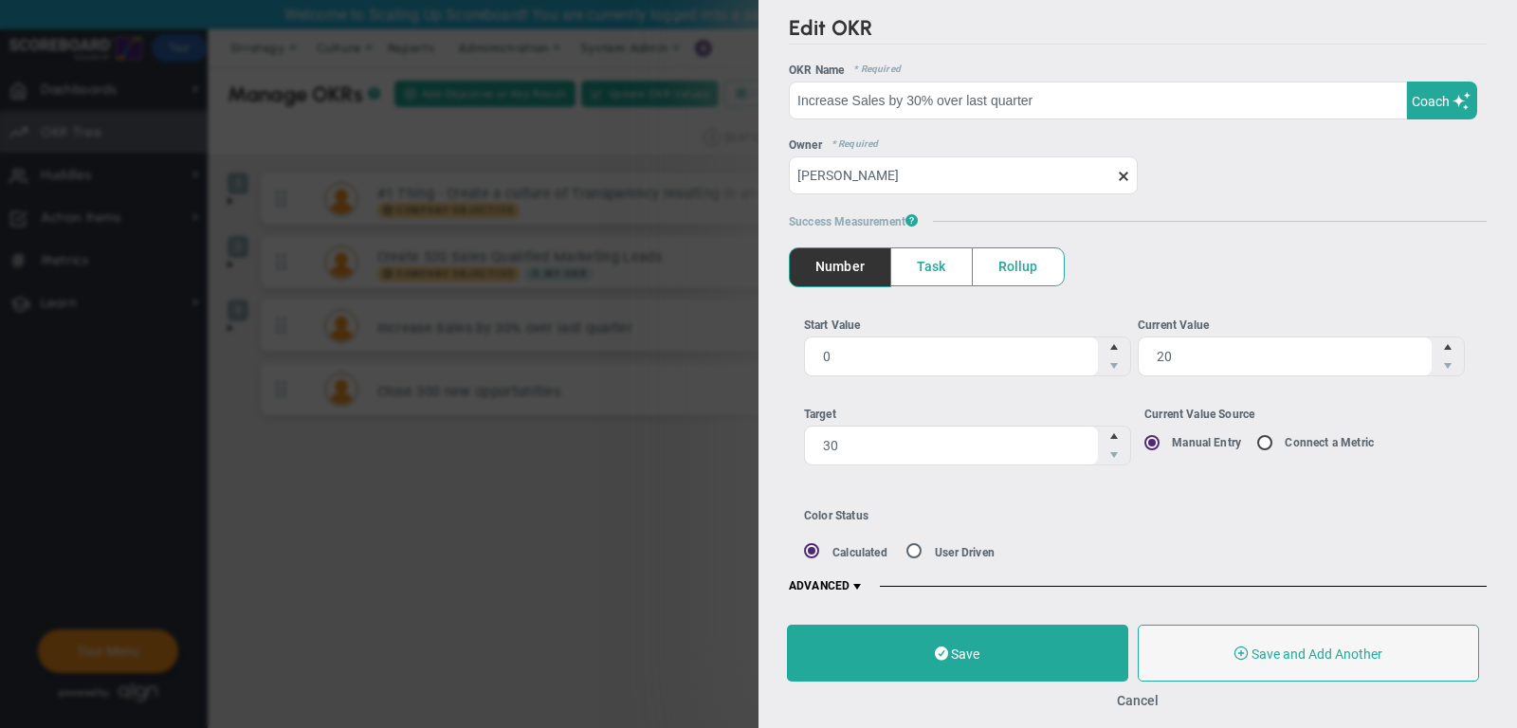
click at [851, 580] on span "ADVANCED" at bounding box center [827, 586] width 76 height 15
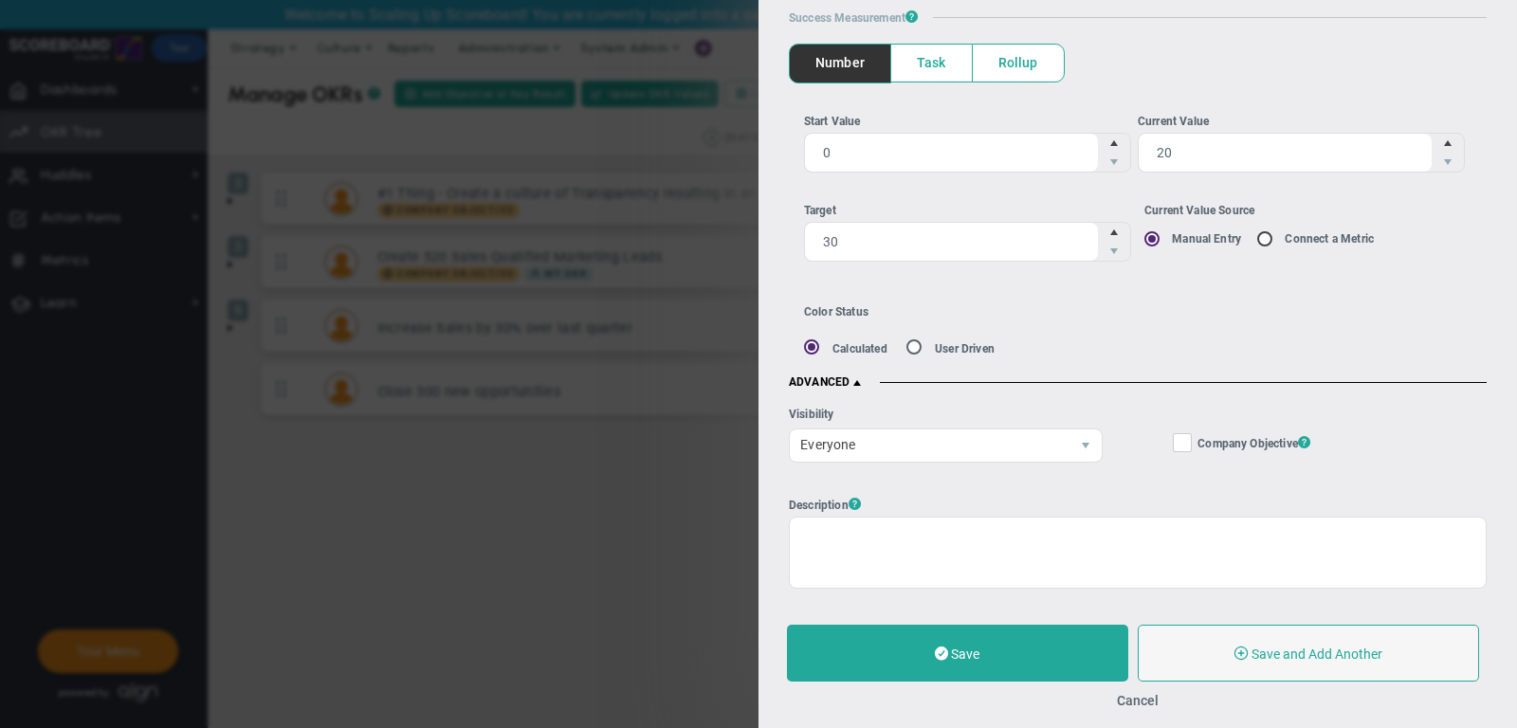
scroll to position [241, 0]
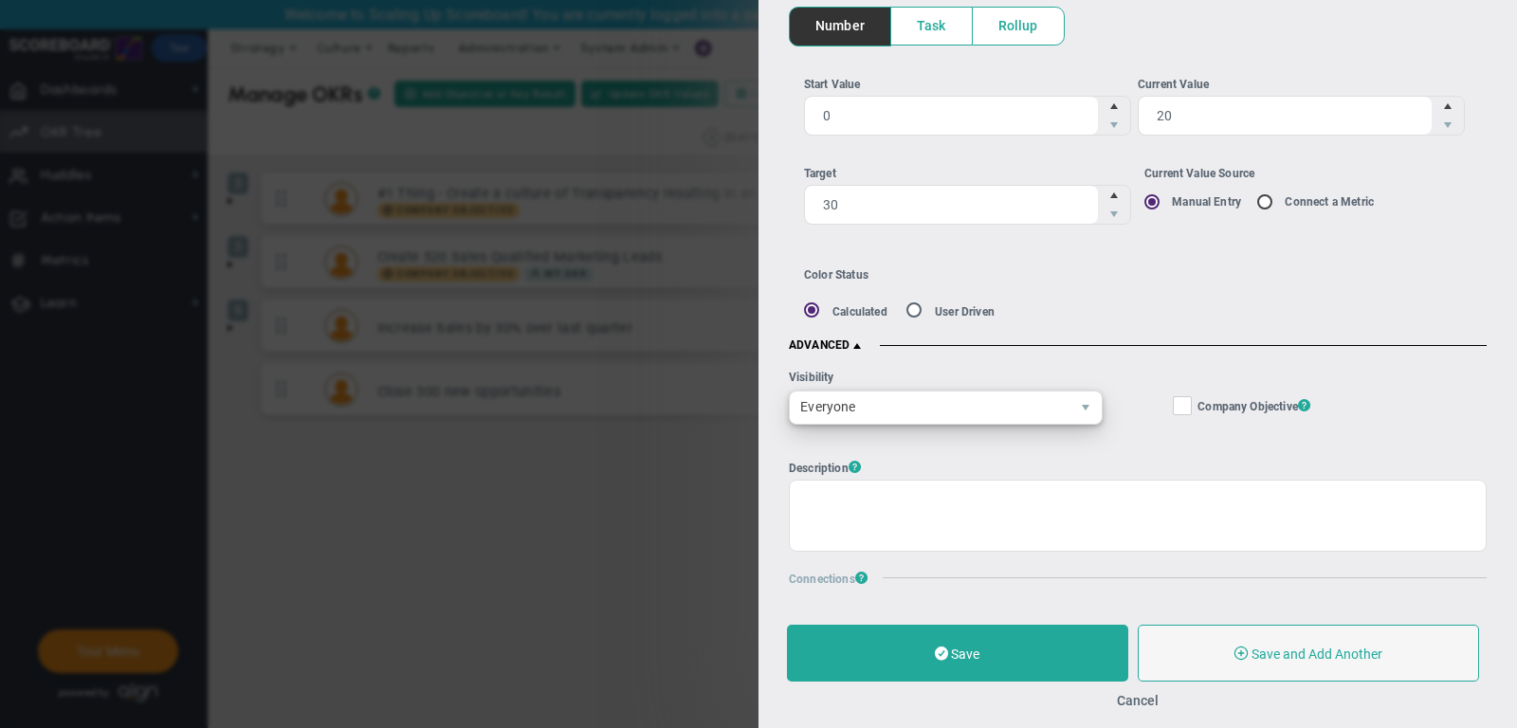
click at [910, 404] on span "Everyone" at bounding box center [930, 408] width 280 height 32
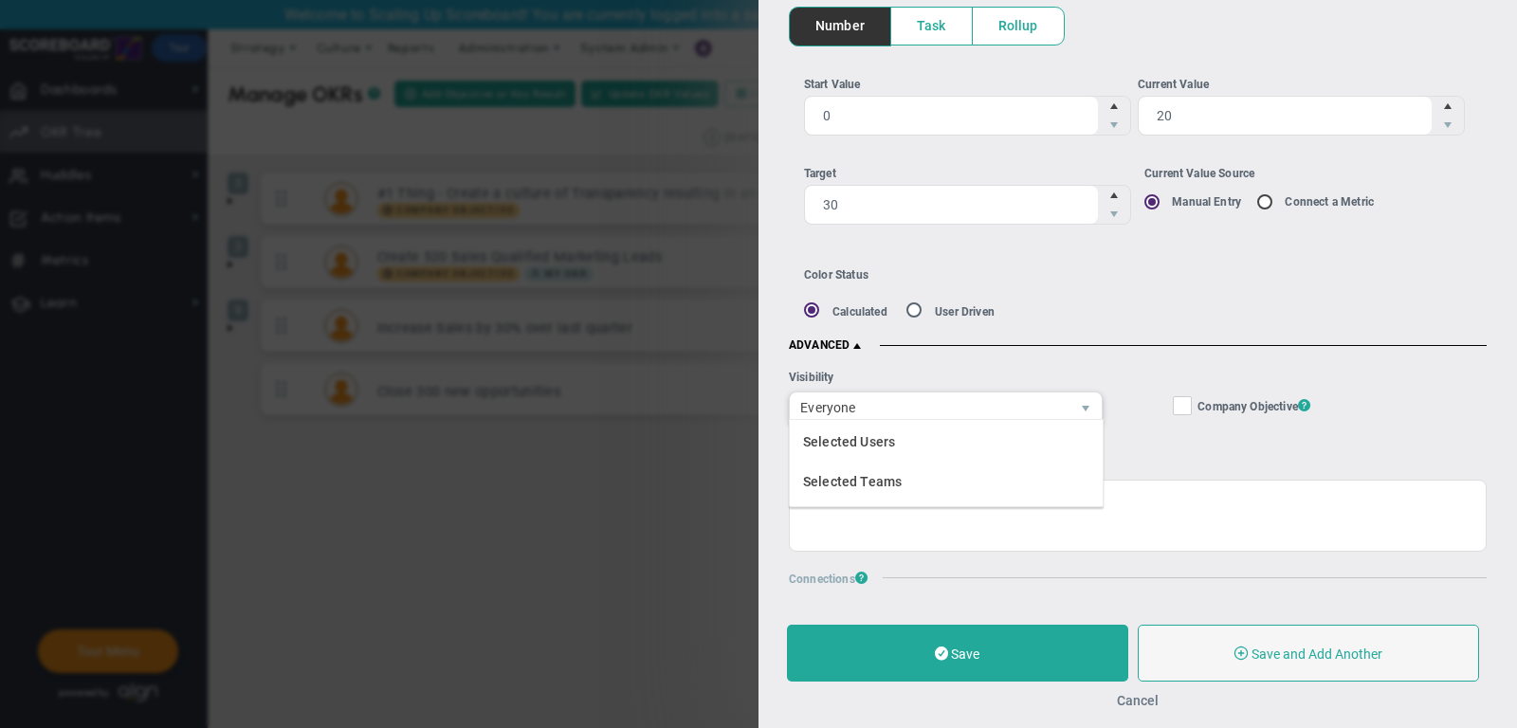
click at [1131, 702] on button "Cancel" at bounding box center [1138, 700] width 42 height 15
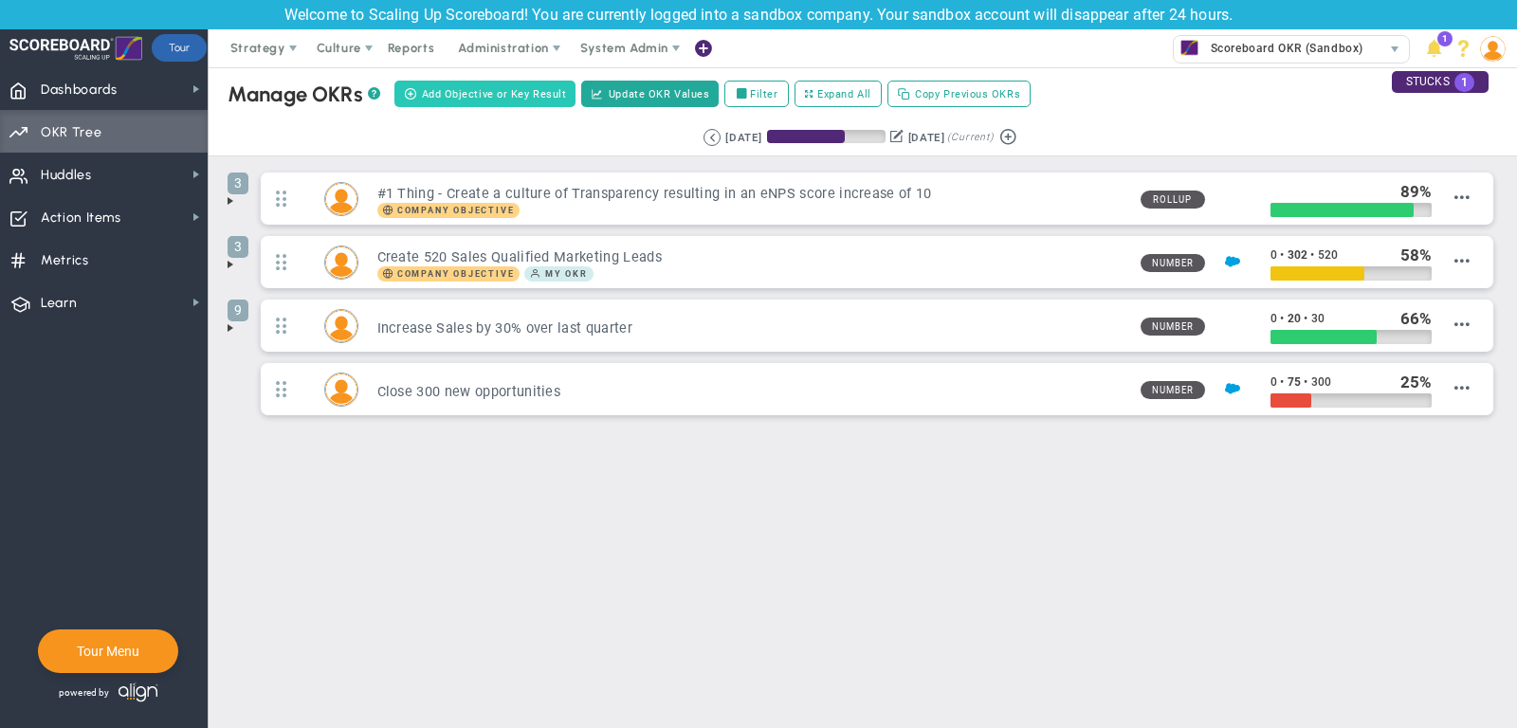
click at [489, 93] on span "Add Objective or Key Result" at bounding box center [494, 94] width 145 height 16
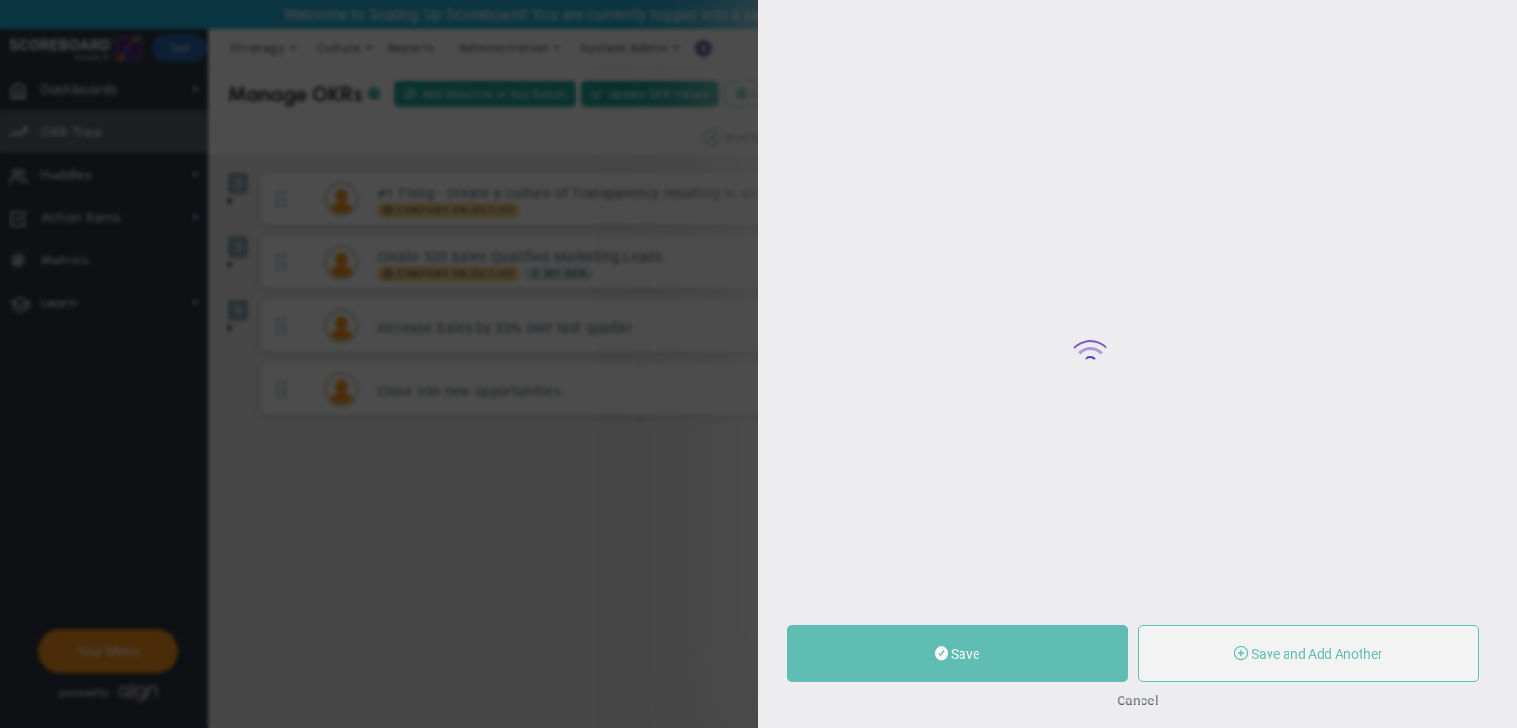
type input "0"
radio input "true"
type input "[PERSON_NAME]"
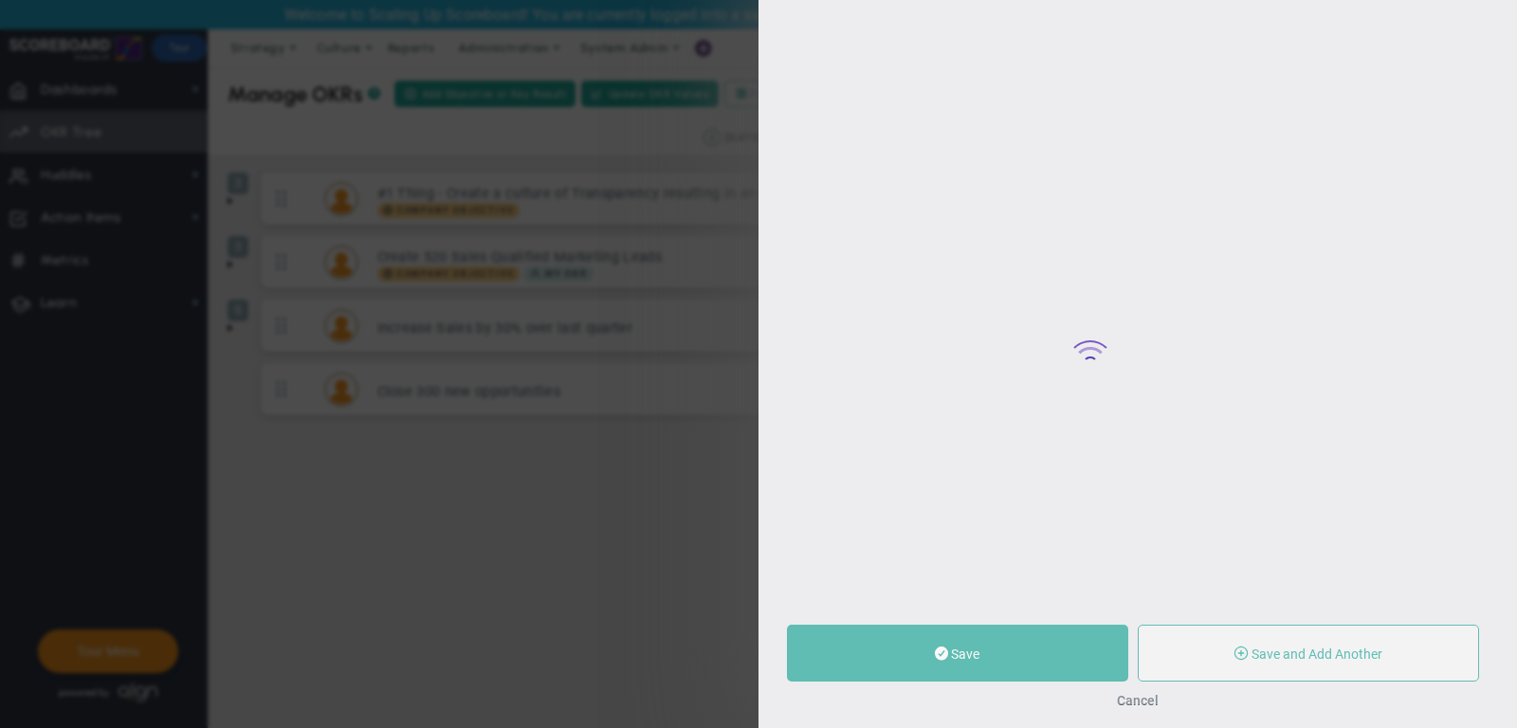
type input "0"
radio input "true"
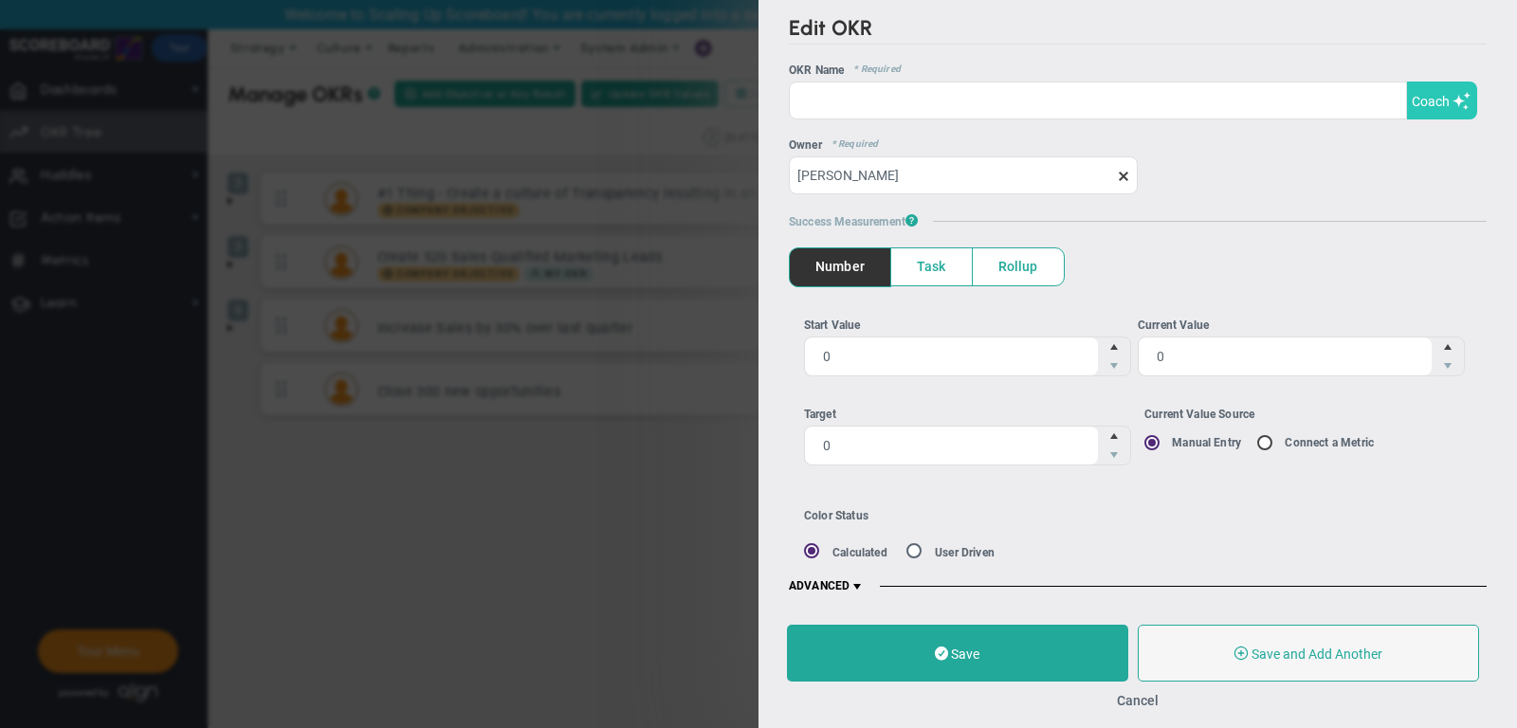
click at [1458, 92] on span at bounding box center [1462, 101] width 19 height 18
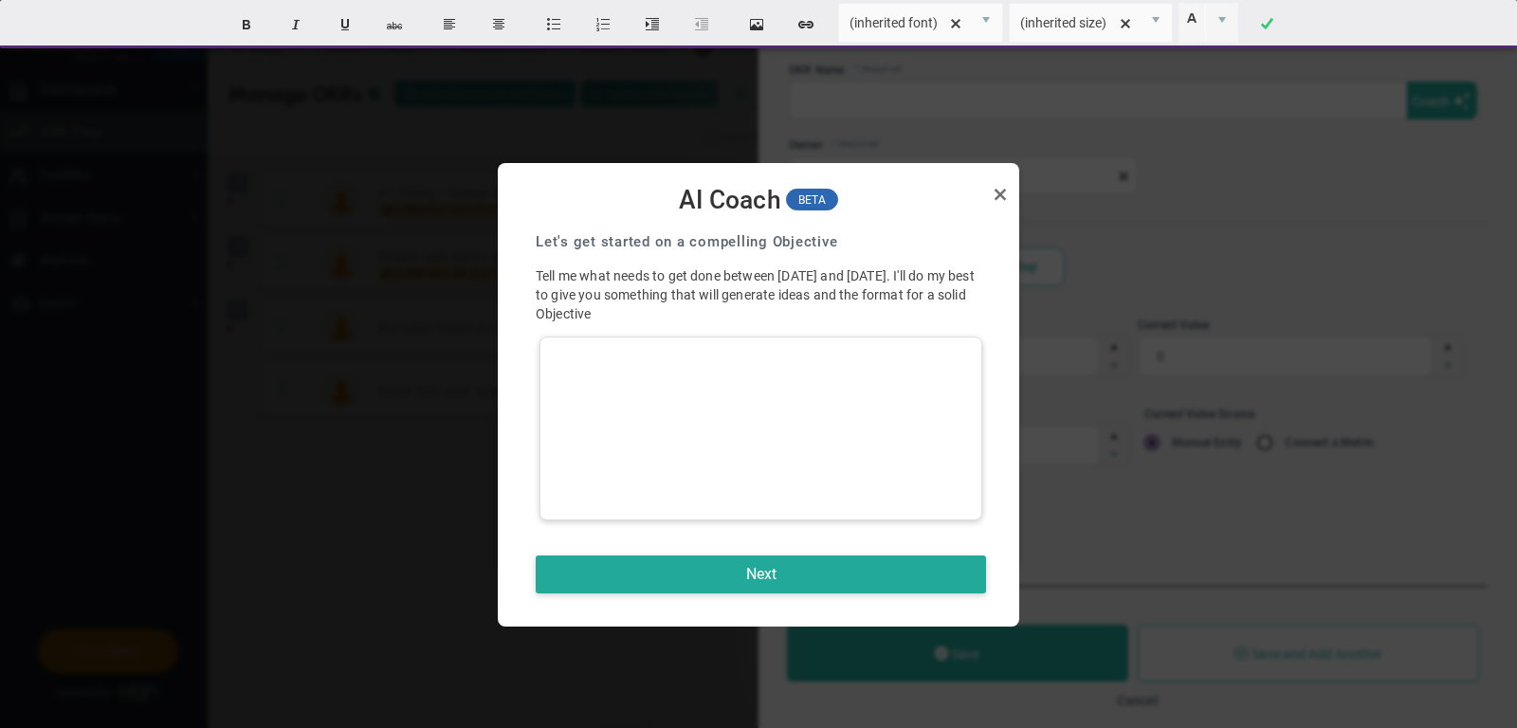
click at [901, 370] on div at bounding box center [761, 429] width 443 height 184
click at [784, 595] on div "Next" at bounding box center [761, 574] width 488 height 47
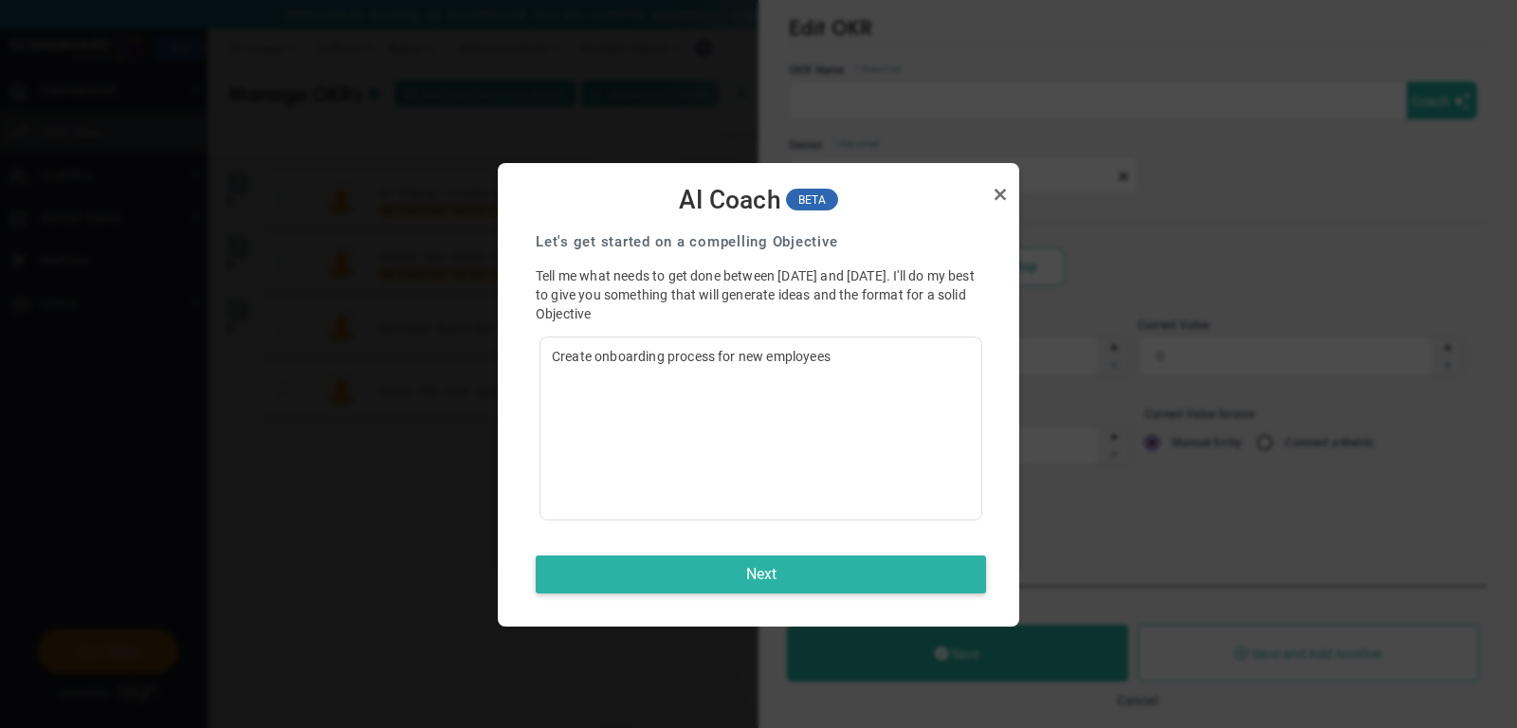
click at [763, 578] on button "Next" at bounding box center [761, 575] width 450 height 38
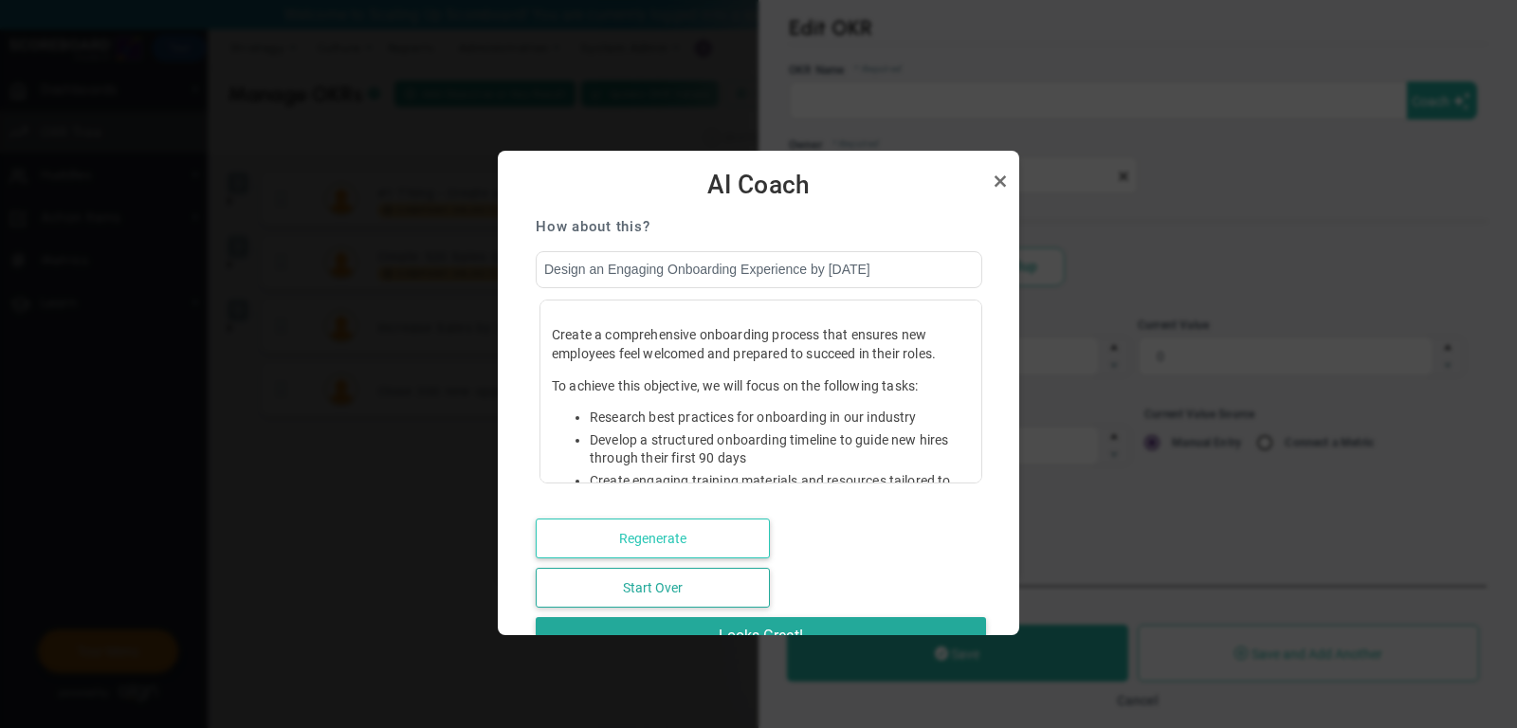
click at [686, 532] on button "Regenerate" at bounding box center [653, 539] width 234 height 40
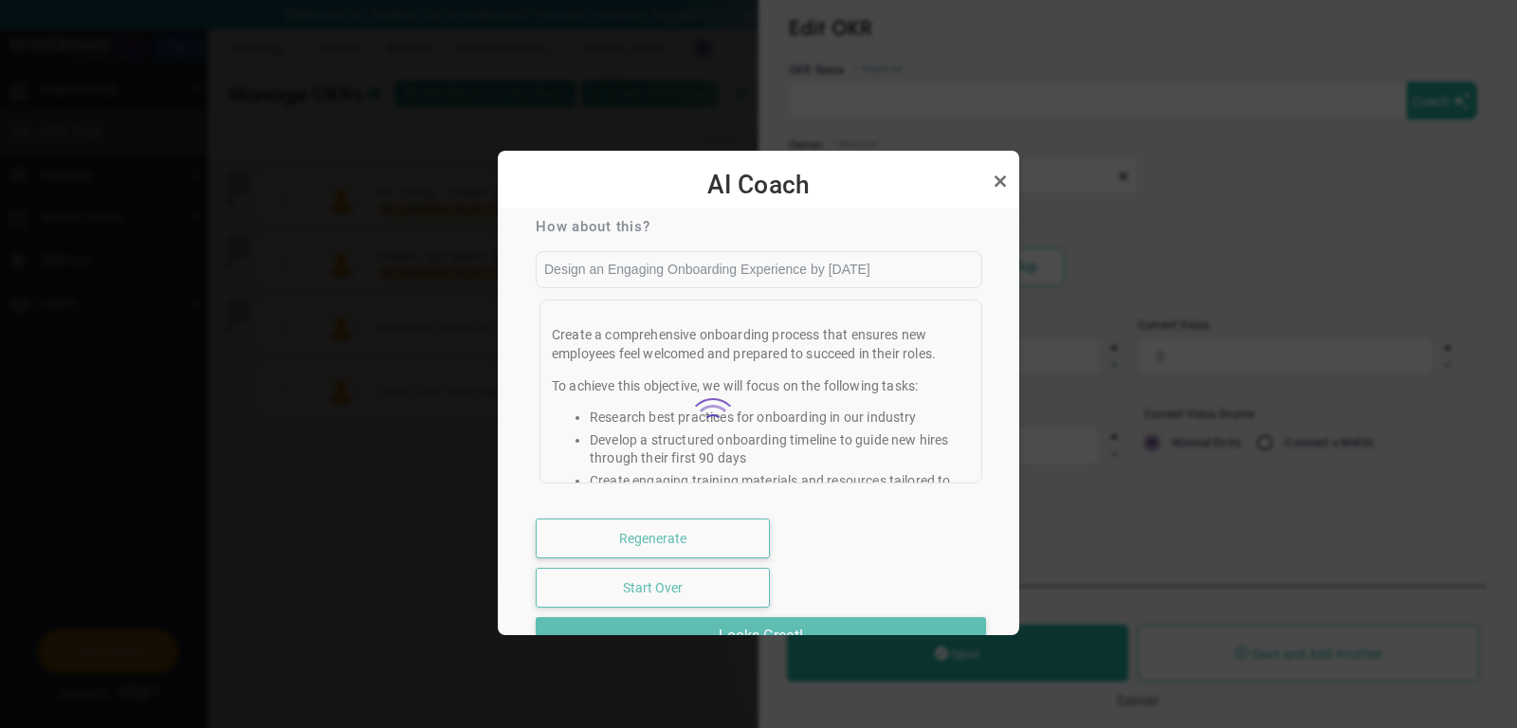
type input "Launch a Comprehensive Onboarding Process for 100% New Employees by October 29"
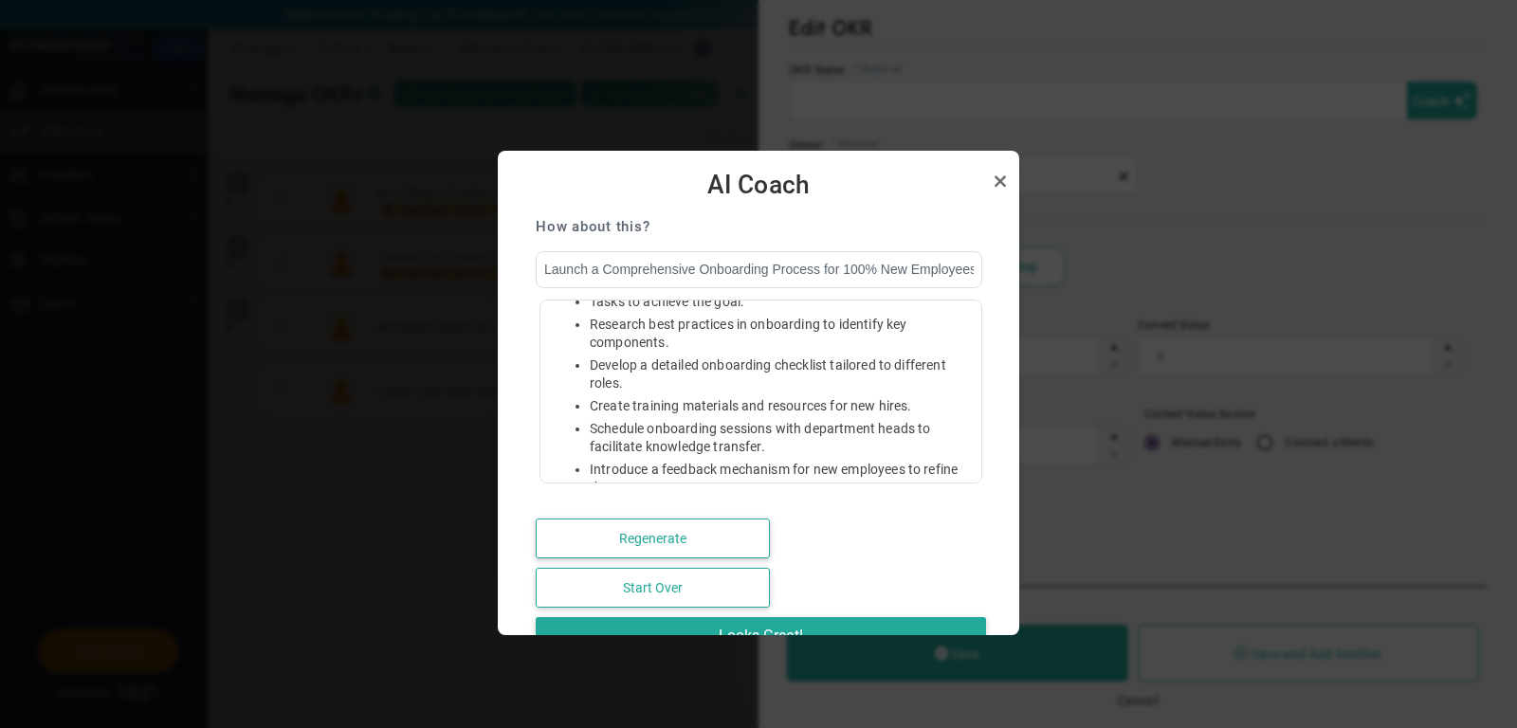
scroll to position [209, 0]
click at [997, 185] on link "Close" at bounding box center [1000, 181] width 23 height 23
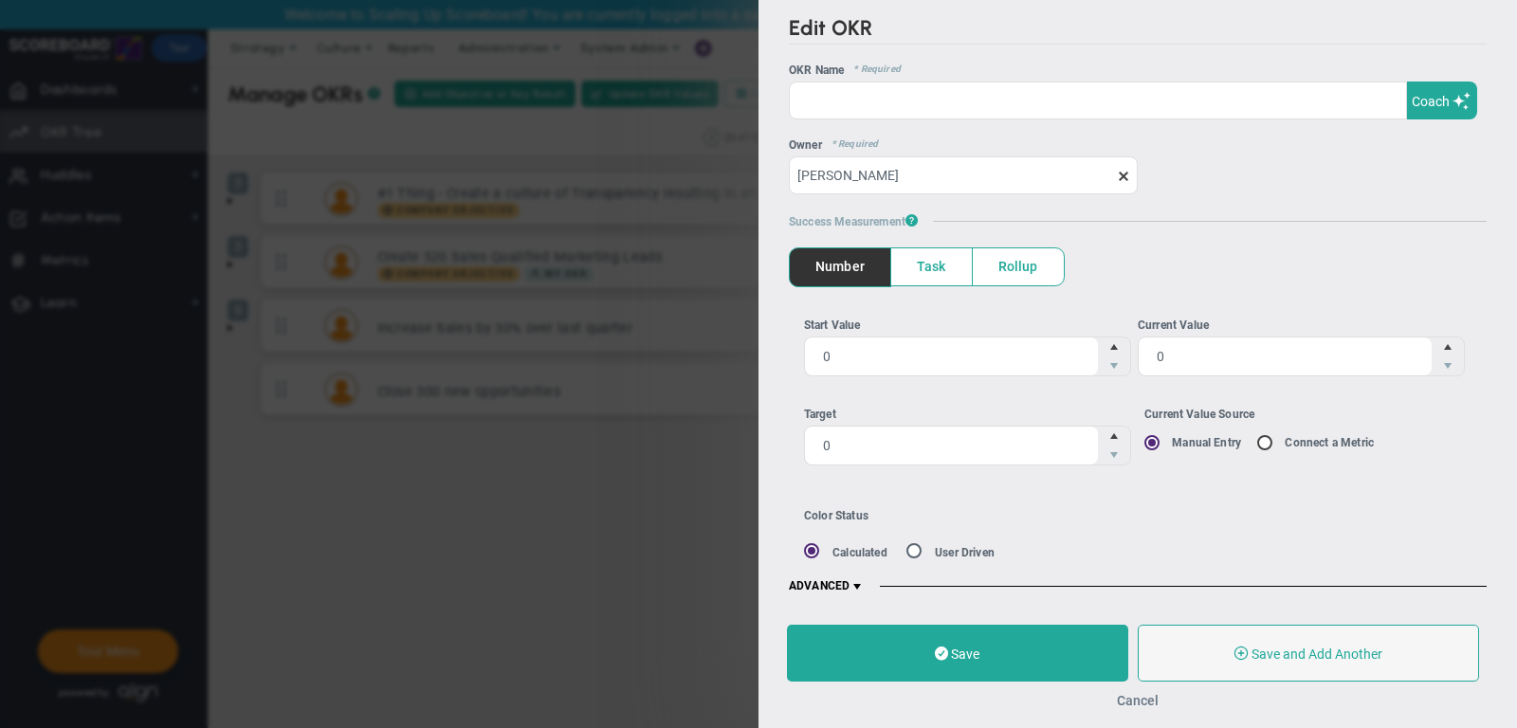
click at [1133, 702] on button "Cancel" at bounding box center [1138, 700] width 42 height 15
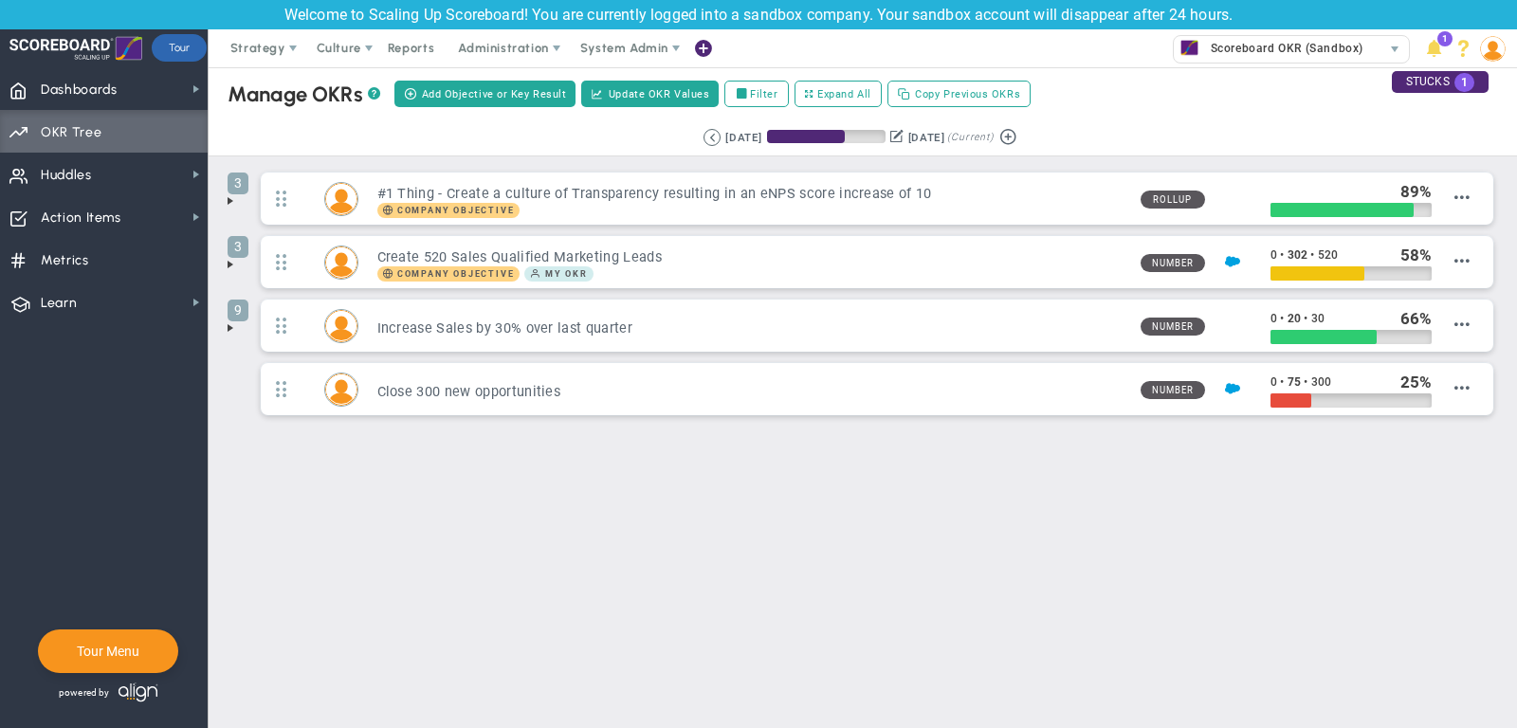
click at [227, 321] on span at bounding box center [230, 327] width 15 height 15
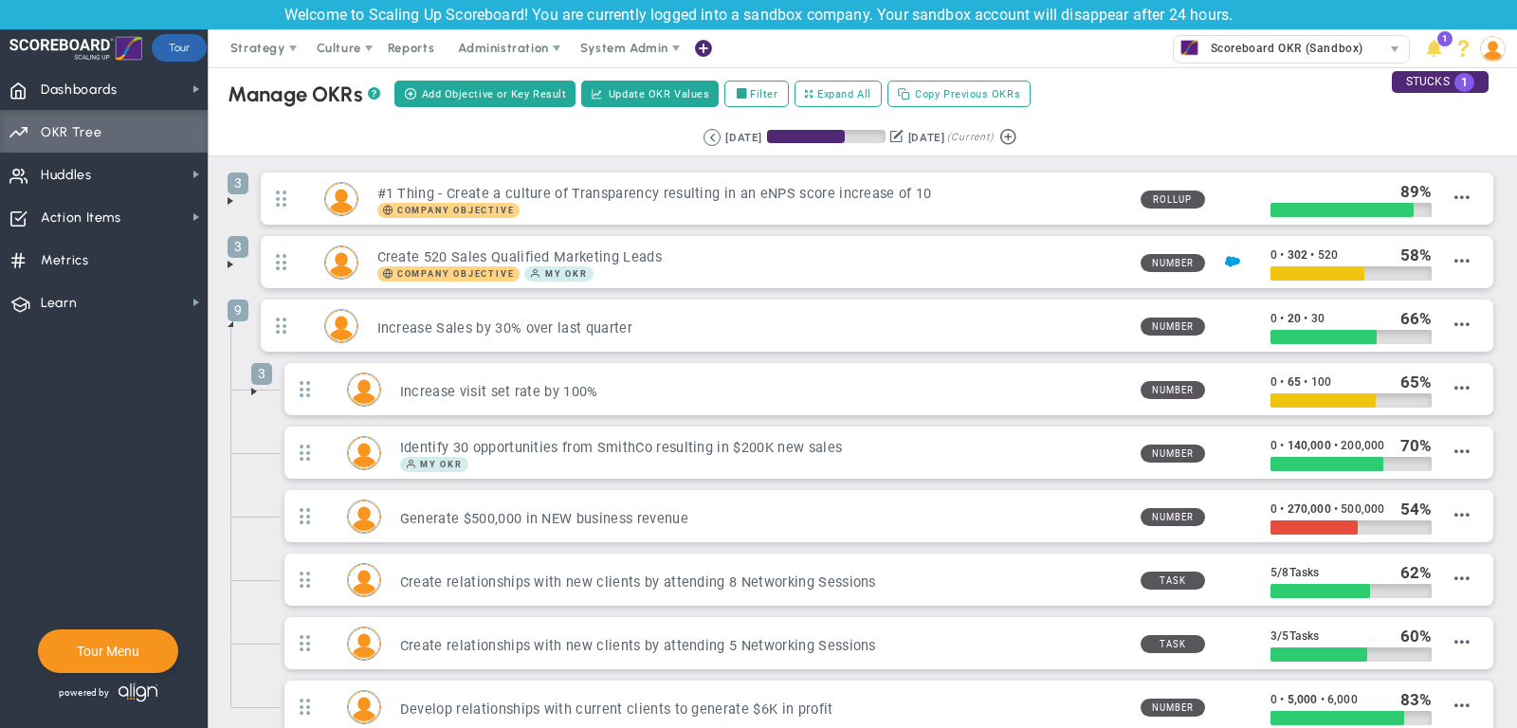
click at [233, 324] on span at bounding box center [230, 324] width 15 height 15
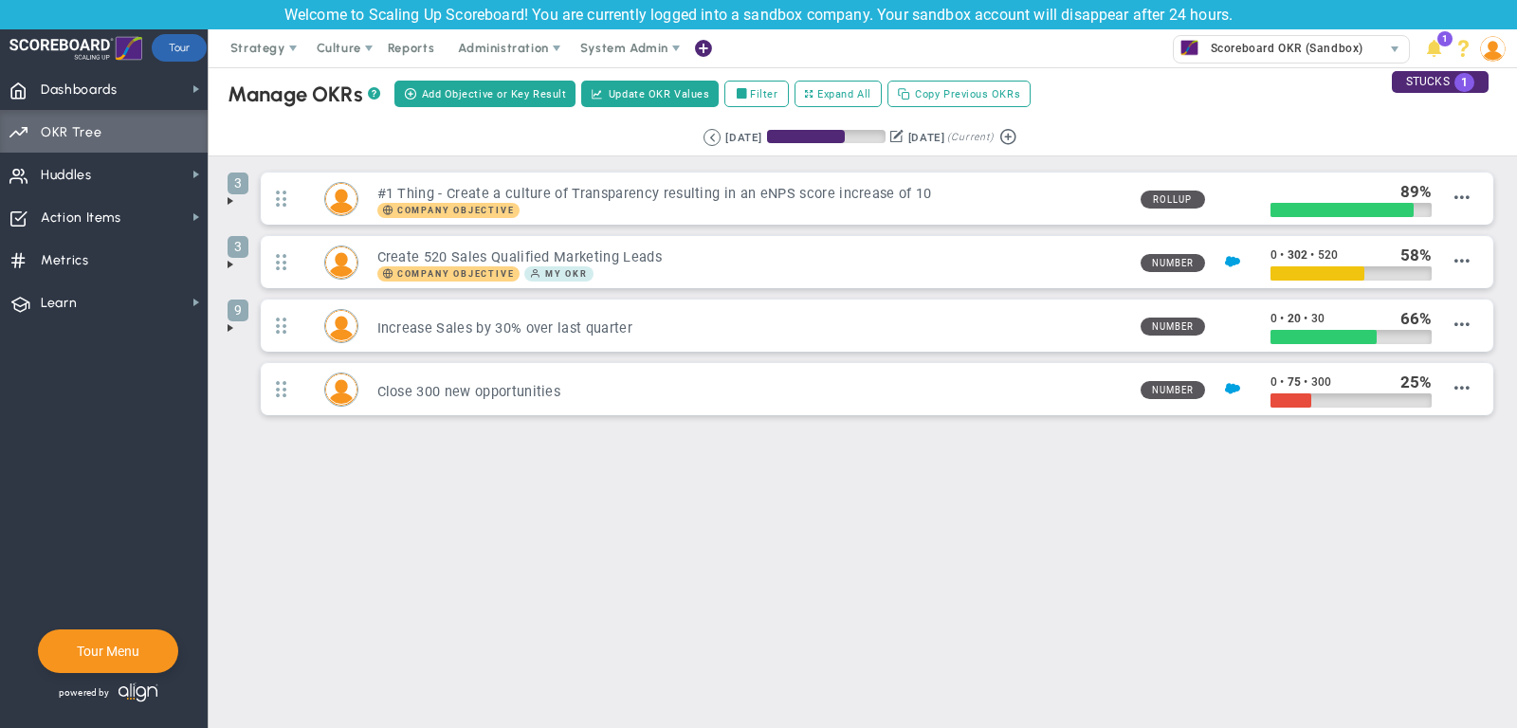
click at [1500, 46] on img at bounding box center [1493, 49] width 26 height 26
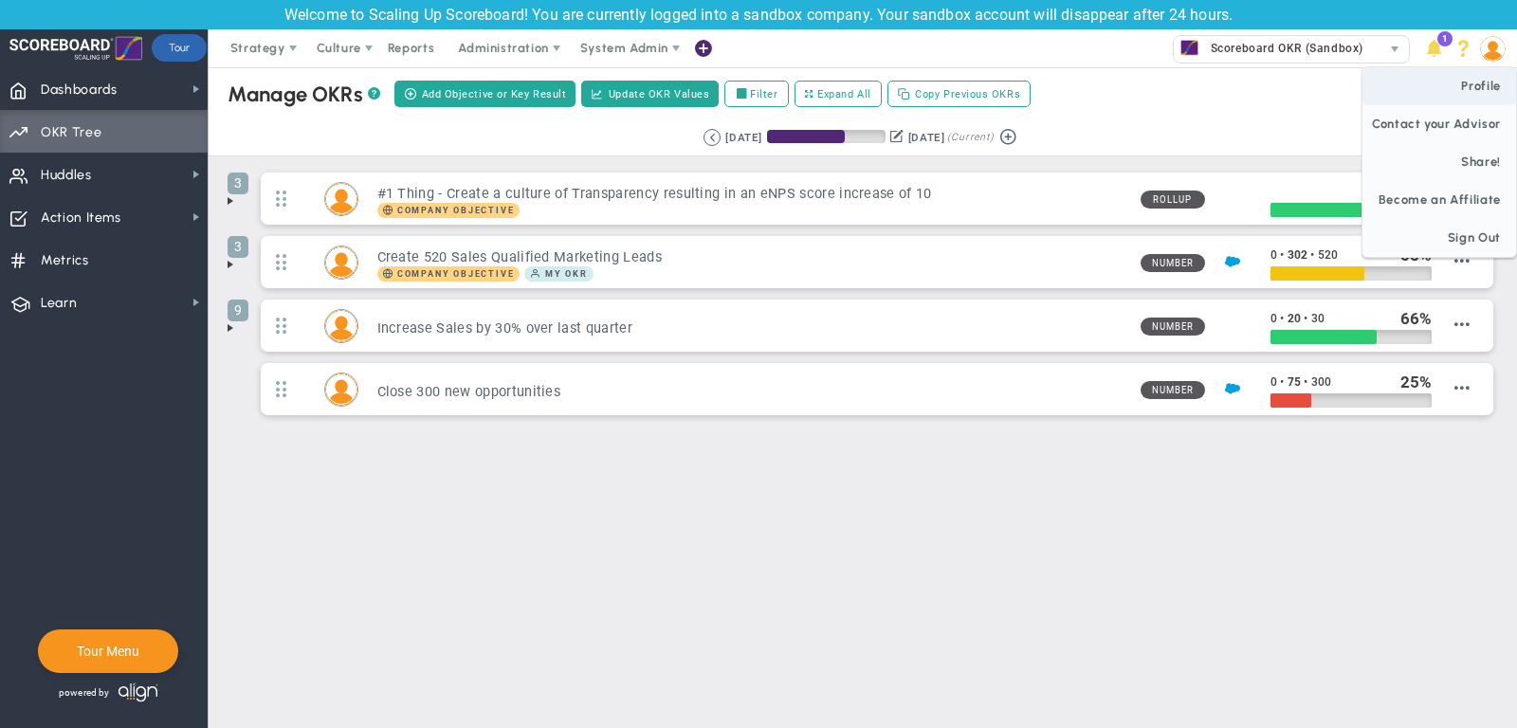
click at [1487, 83] on span "Profile" at bounding box center [1440, 86] width 154 height 38
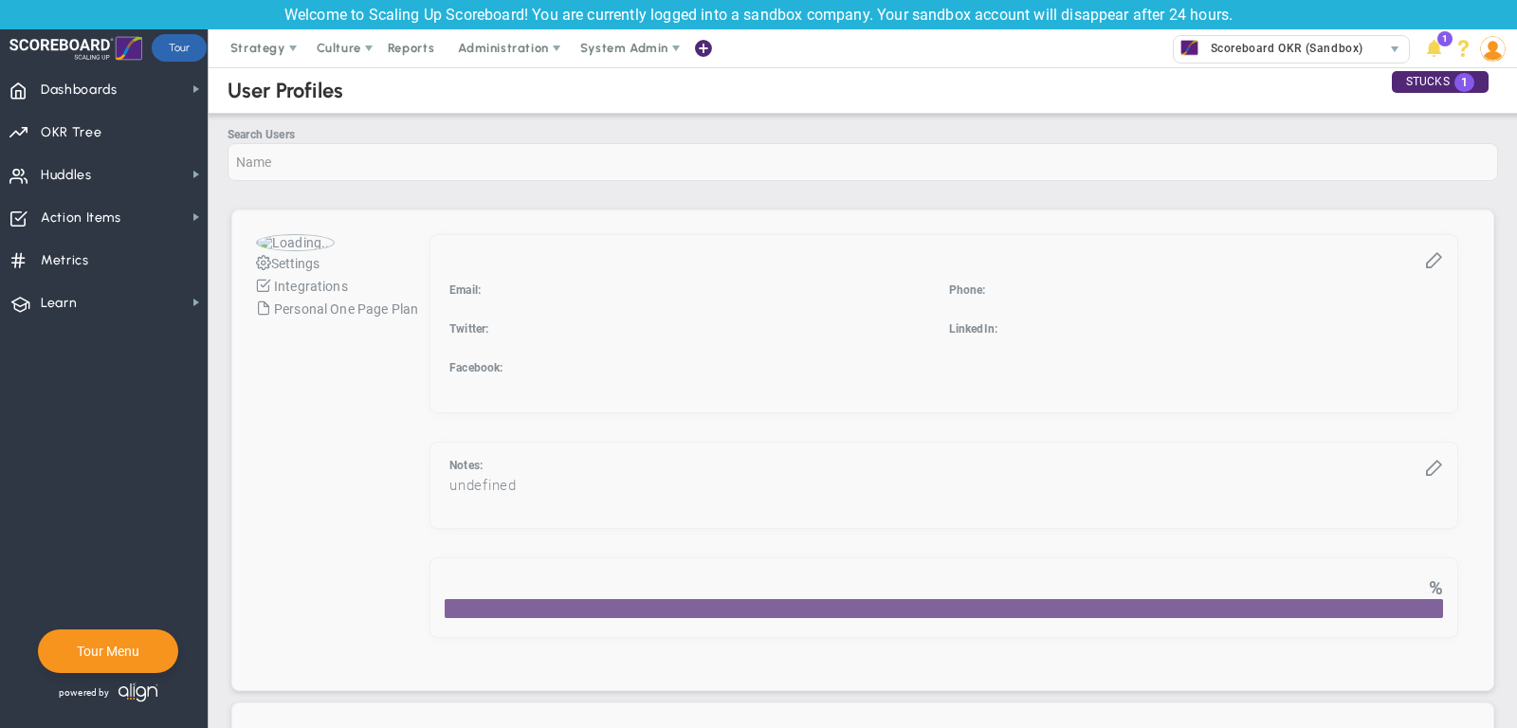
checkbox input "true"
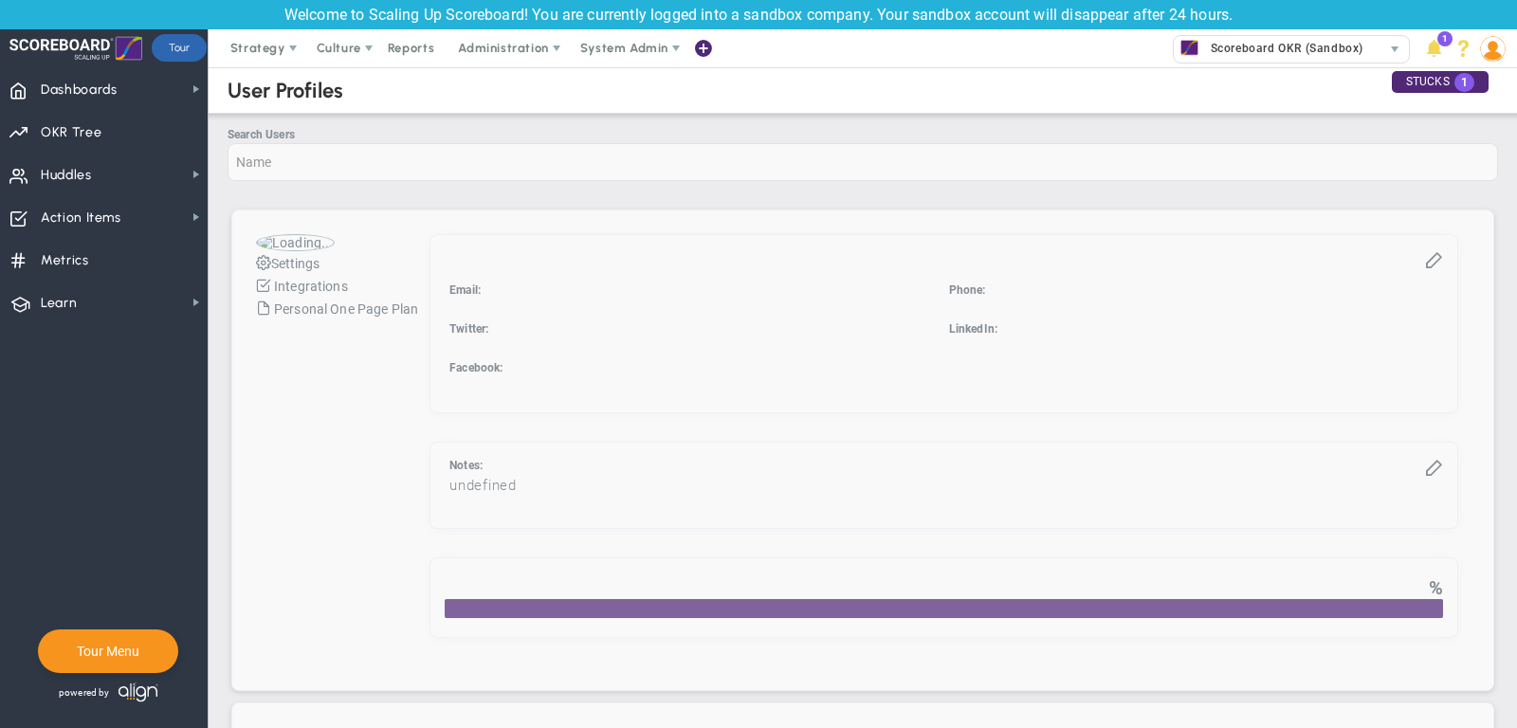
checkbox input "true"
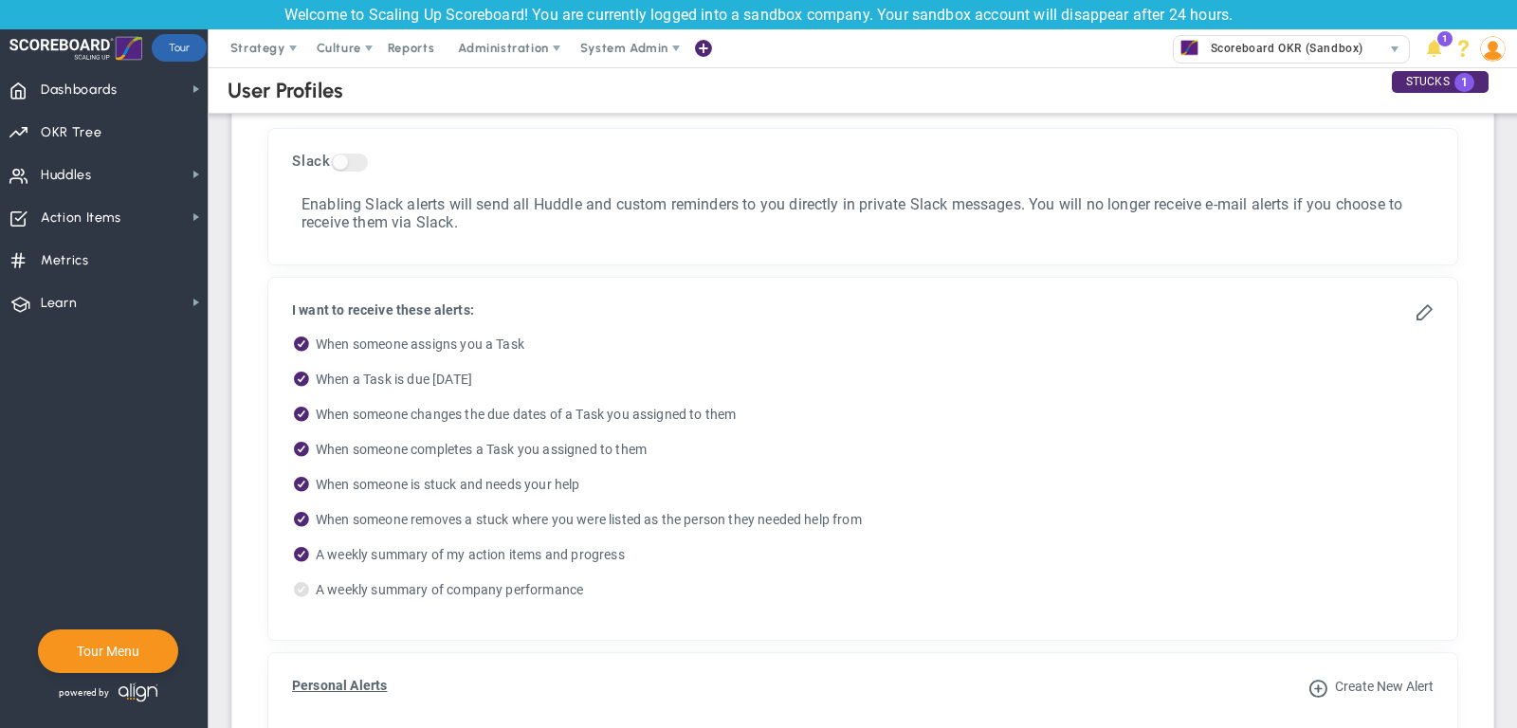
scroll to position [934, 0]
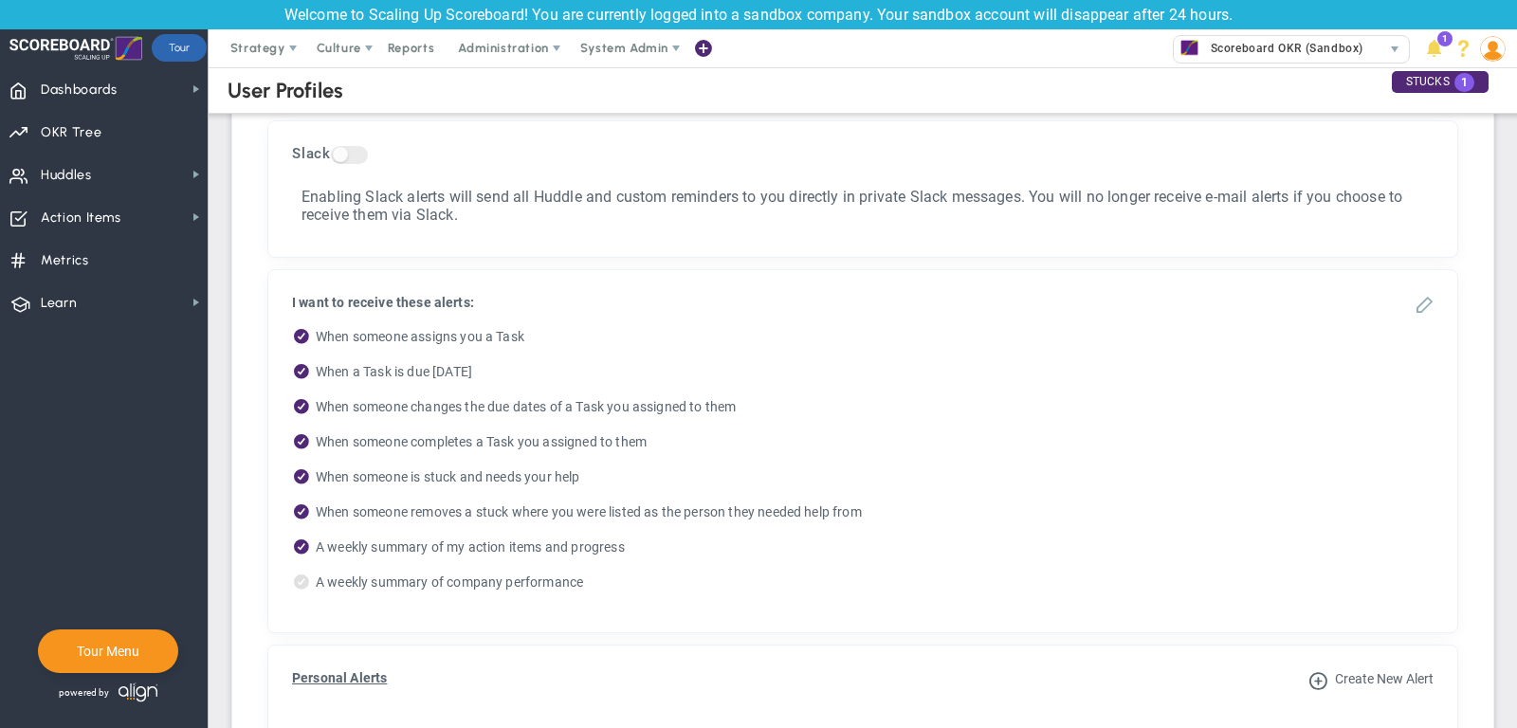
click at [1425, 294] on span at bounding box center [1424, 303] width 19 height 19
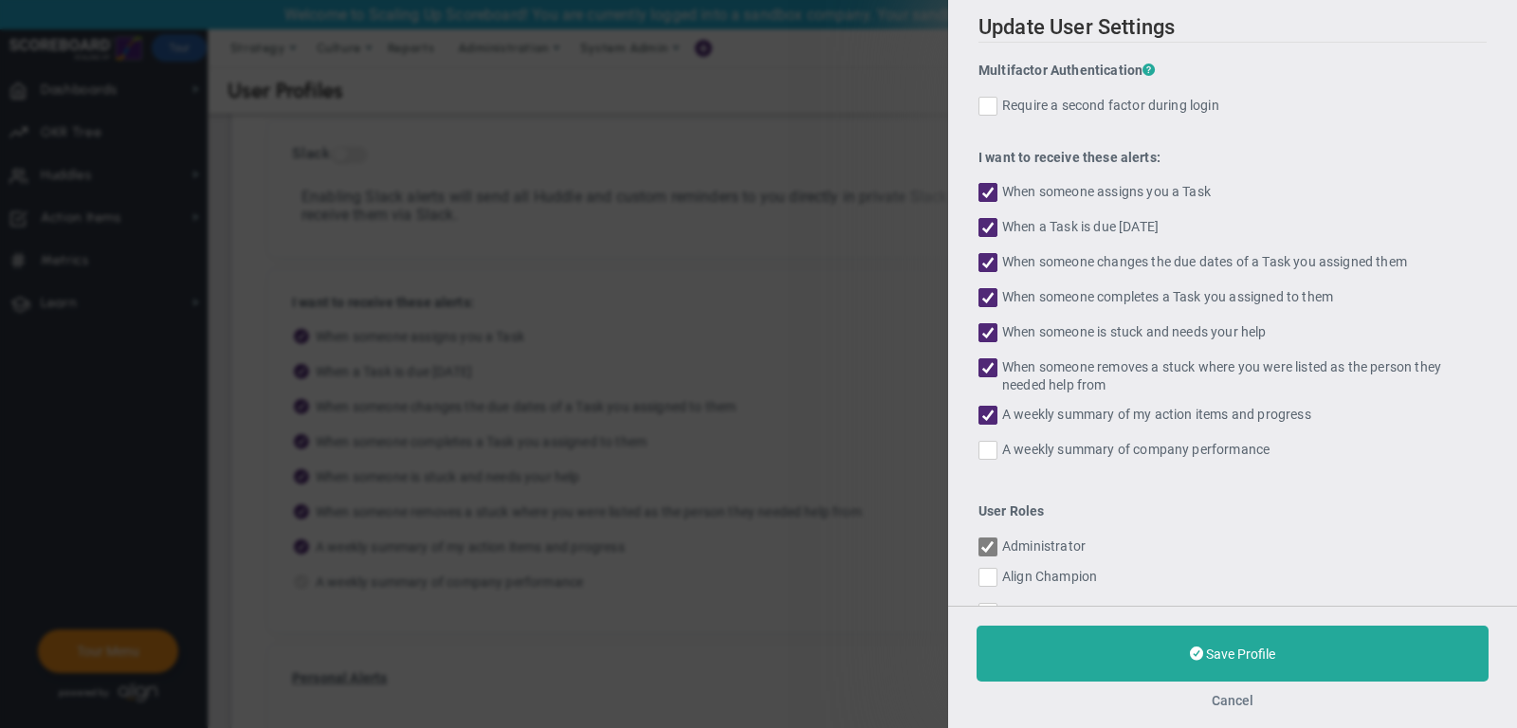
click at [1230, 701] on button "Cancel" at bounding box center [1233, 700] width 42 height 15
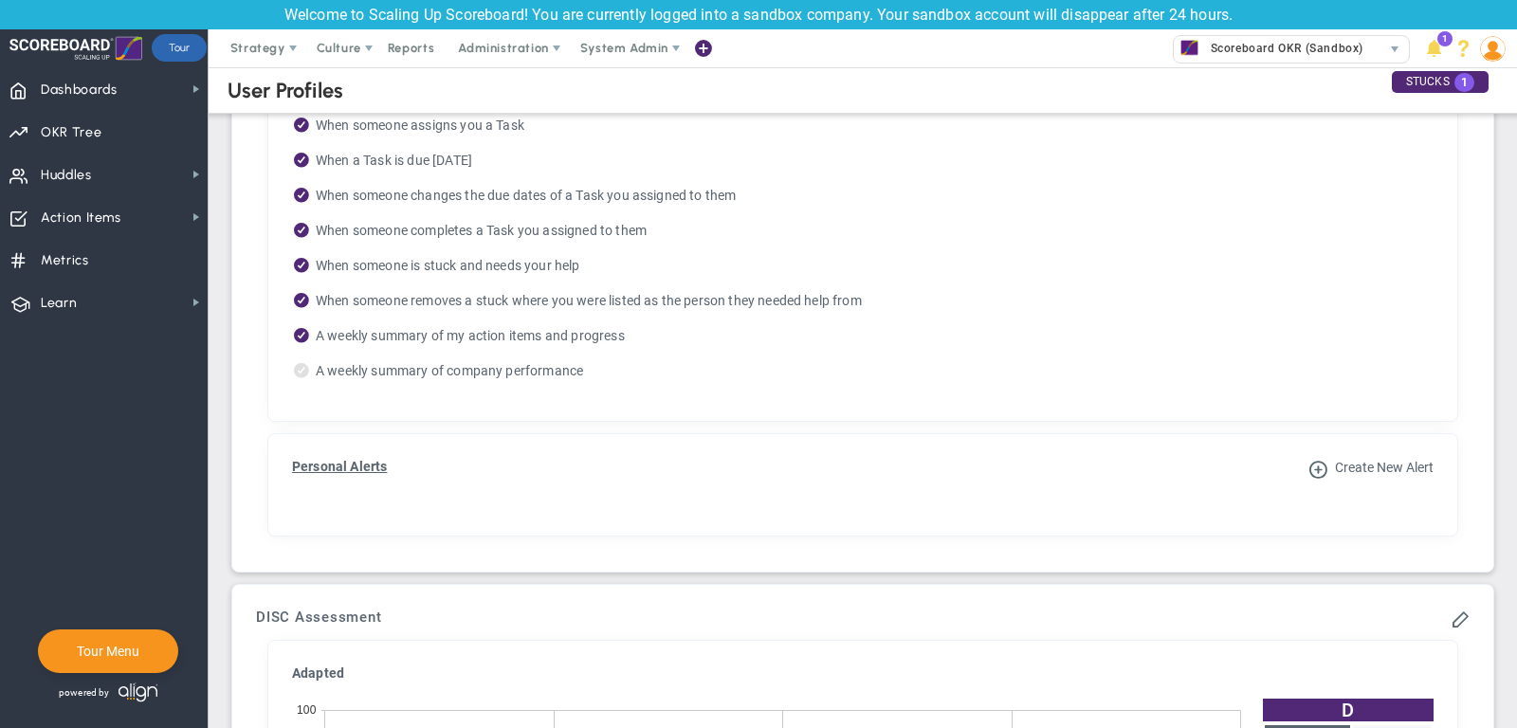
scroll to position [1152, 0]
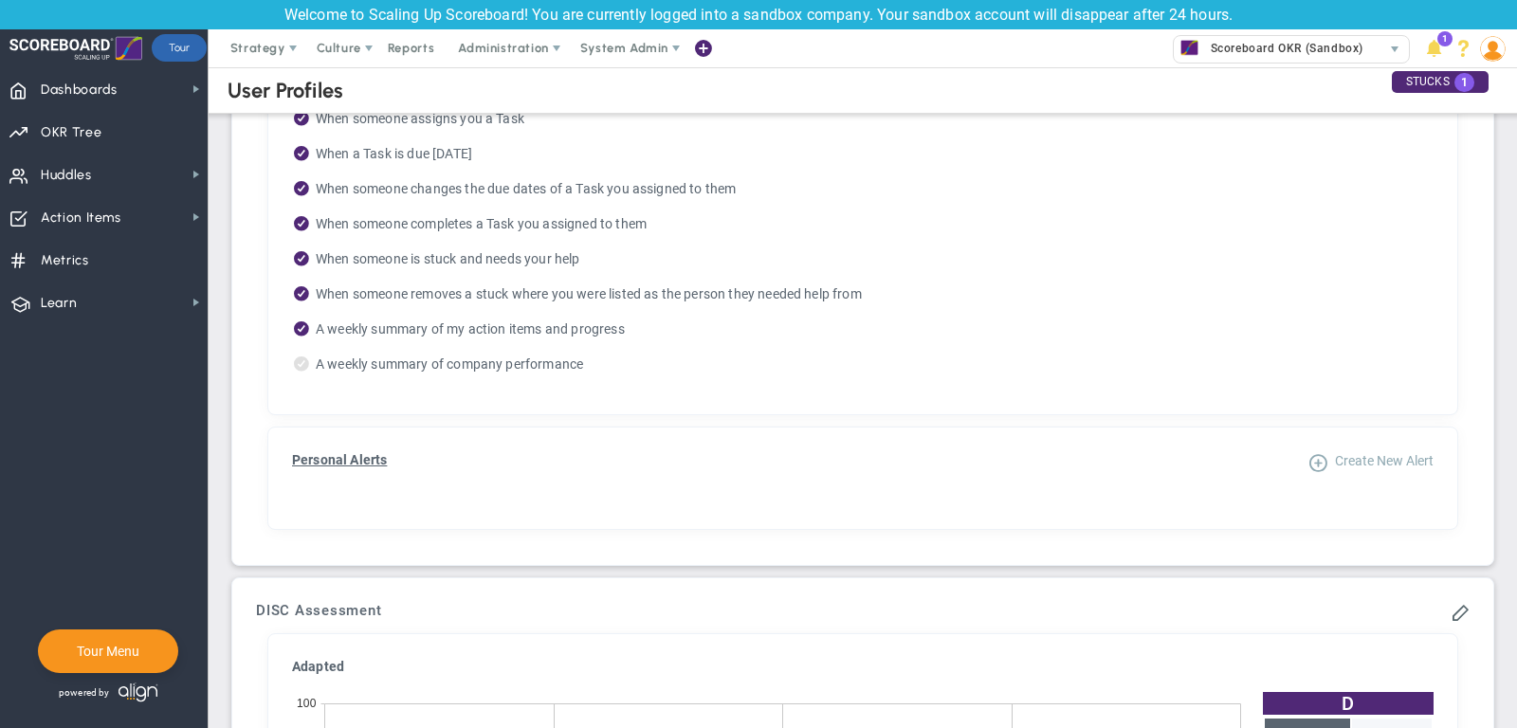
click at [1386, 453] on span "Create New Alert" at bounding box center [1384, 460] width 99 height 15
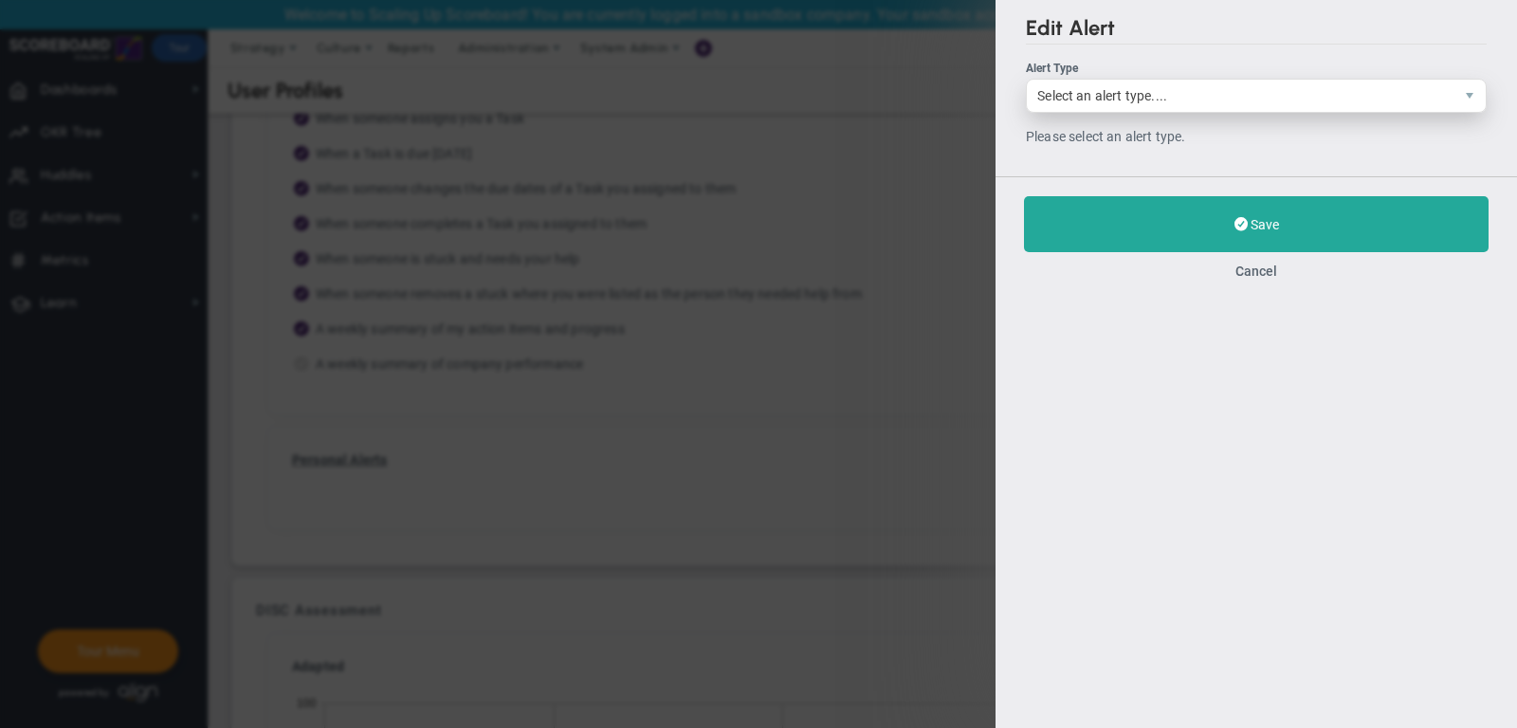
click at [1296, 96] on span "Select an alert type...." at bounding box center [1240, 96] width 427 height 32
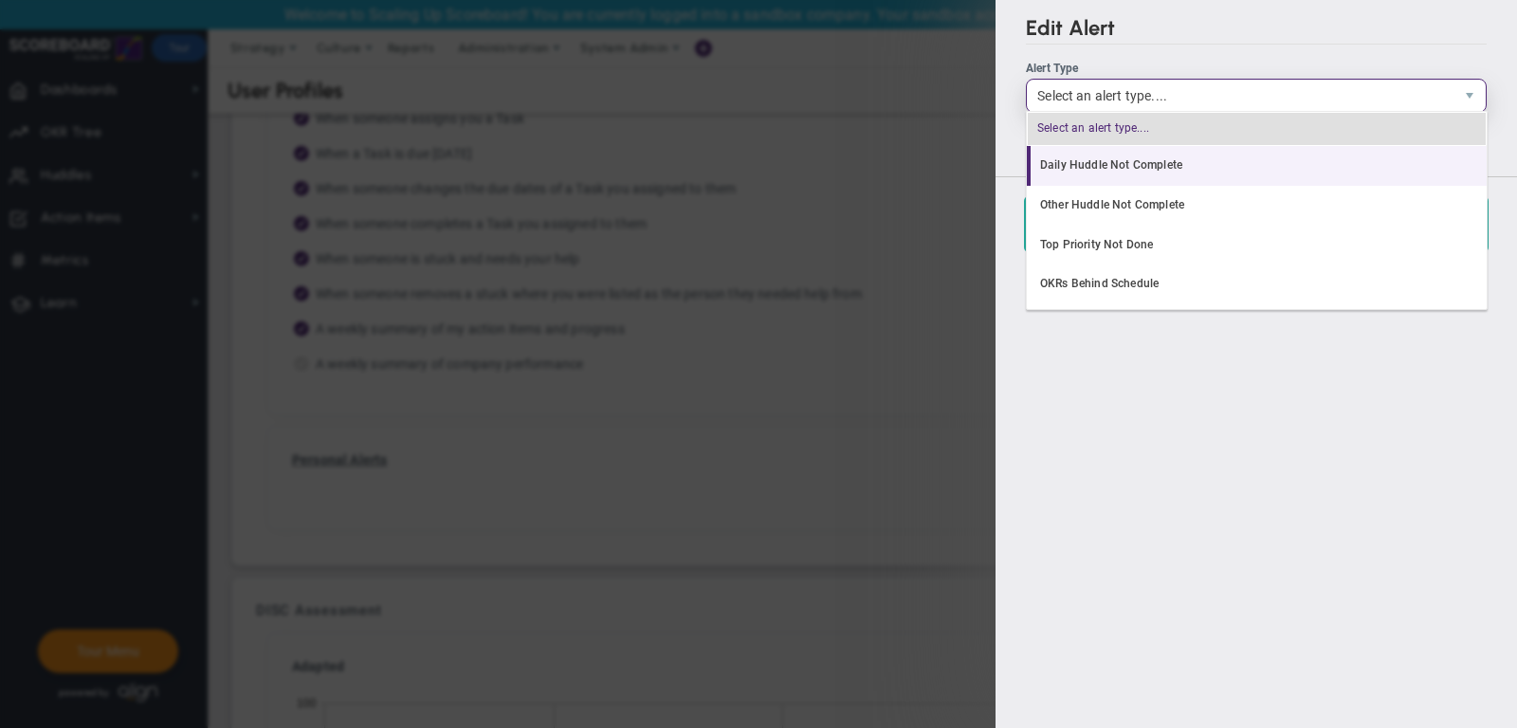
click at [1256, 172] on li "Daily Huddle Not Complete" at bounding box center [1257, 166] width 460 height 40
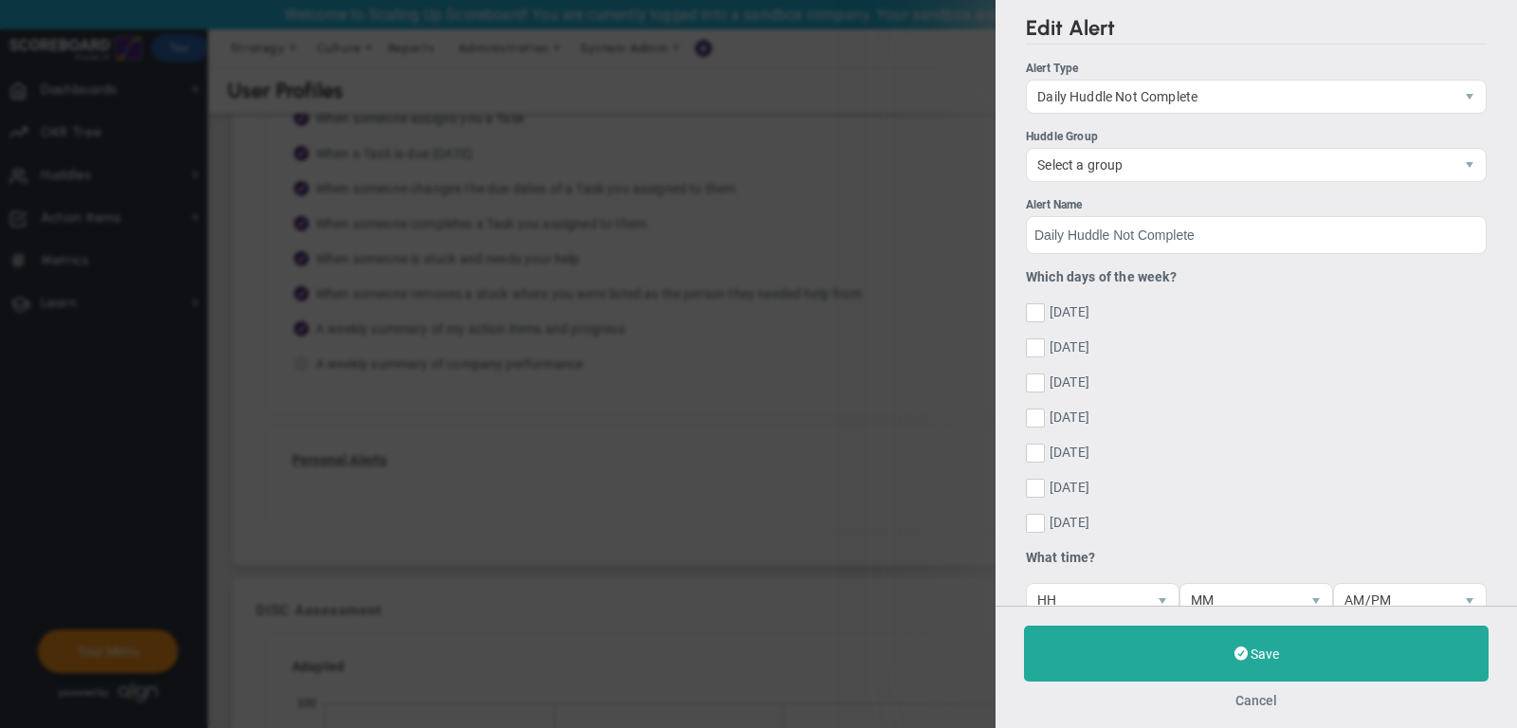
click at [1253, 703] on button "Cancel" at bounding box center [1256, 700] width 42 height 15
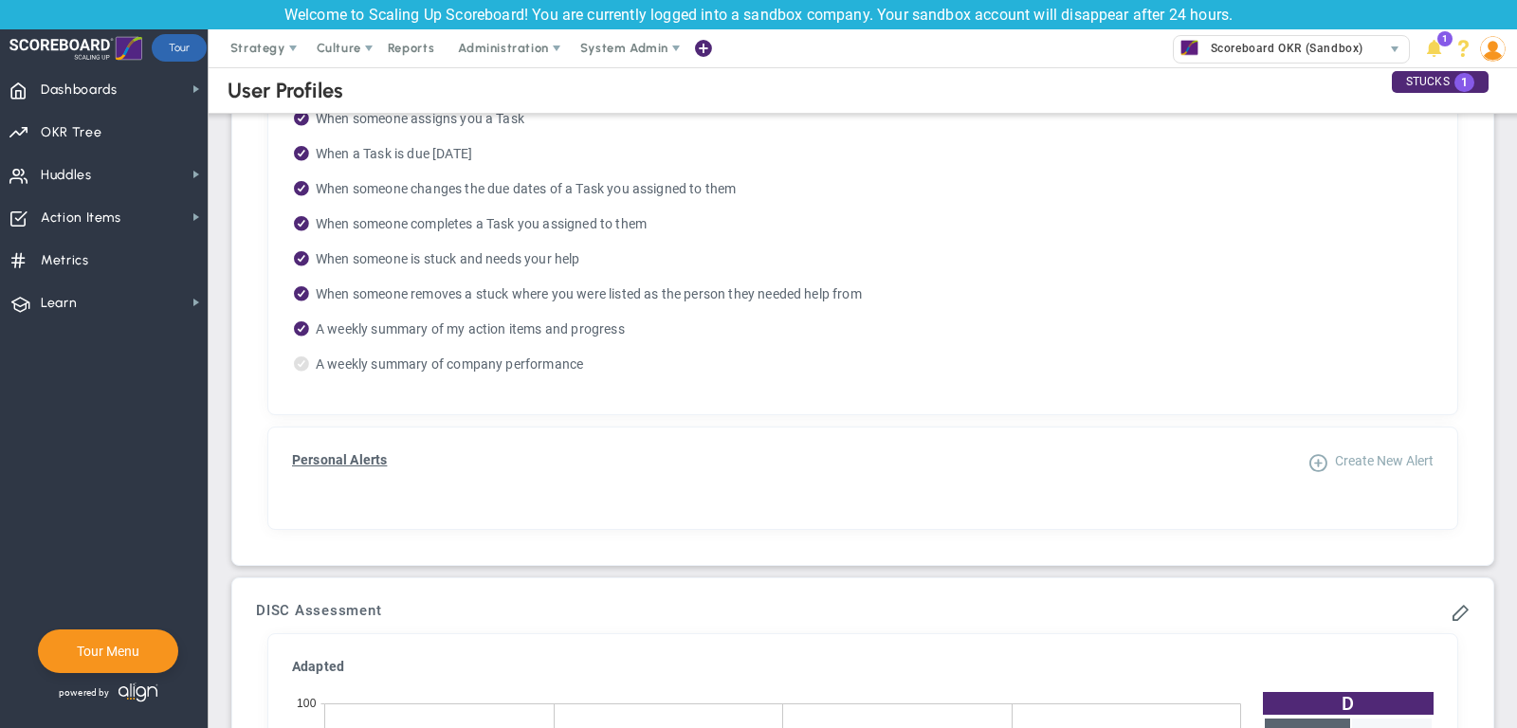
click at [1332, 453] on button "Create New Alert" at bounding box center [1370, 461] width 125 height 19
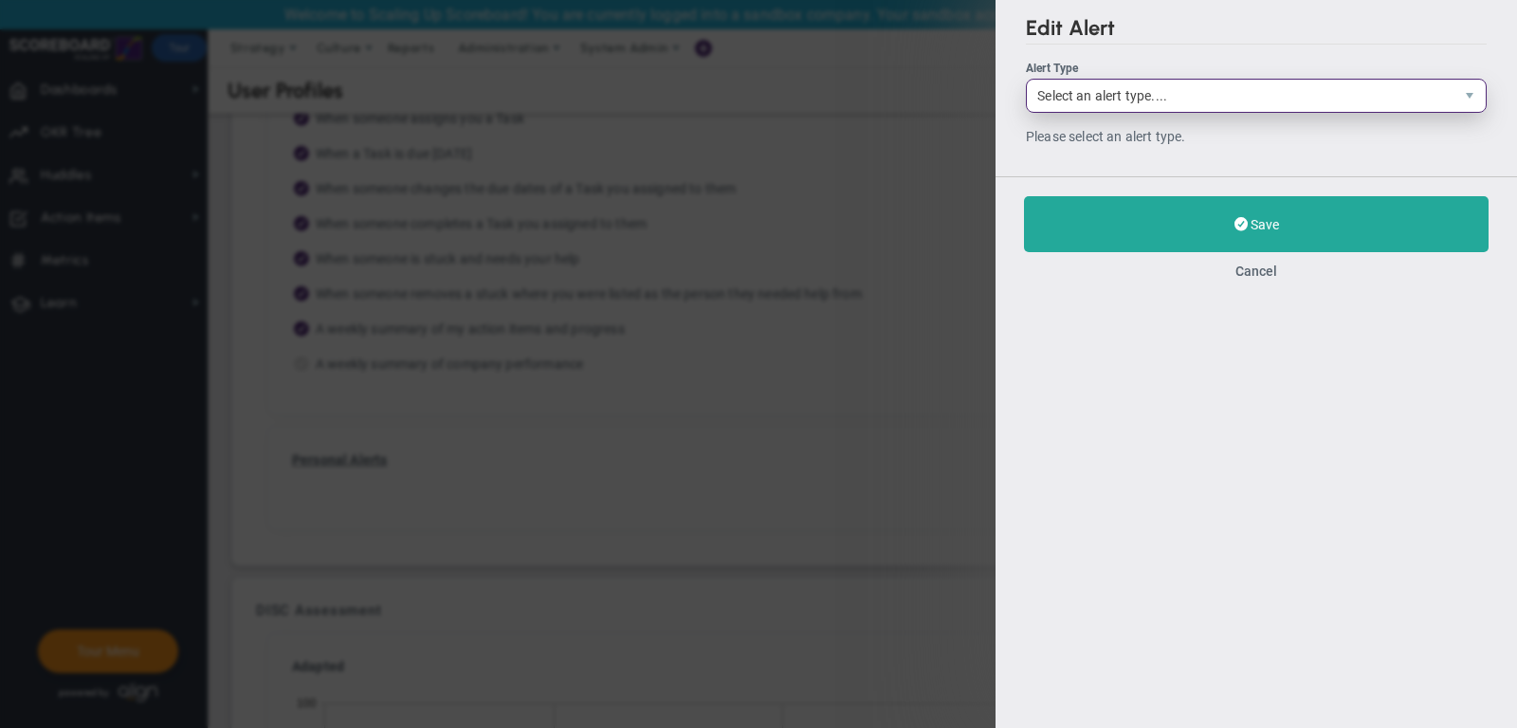
click at [1182, 94] on span "Select an alert type...." at bounding box center [1240, 96] width 427 height 32
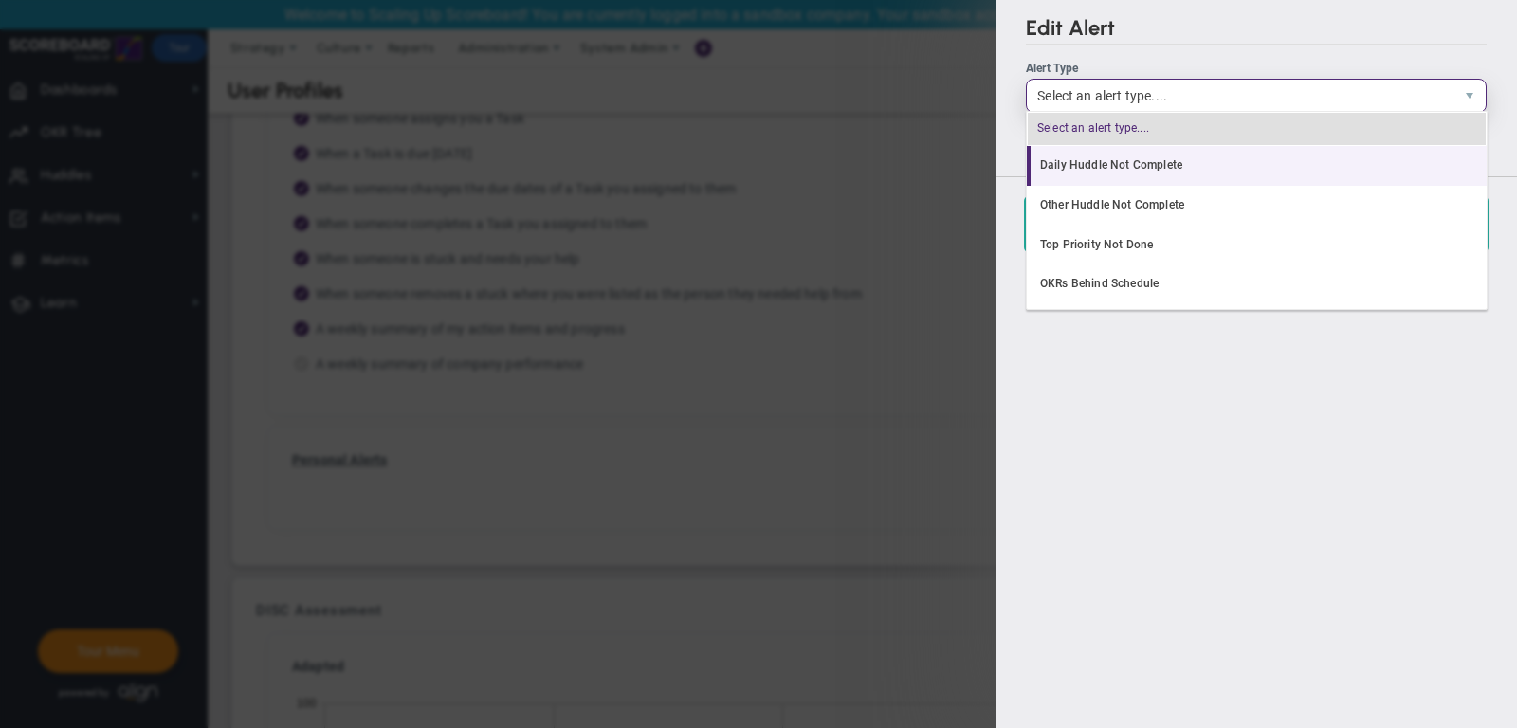
click at [1180, 157] on li "Daily Huddle Not Complete" at bounding box center [1257, 166] width 460 height 40
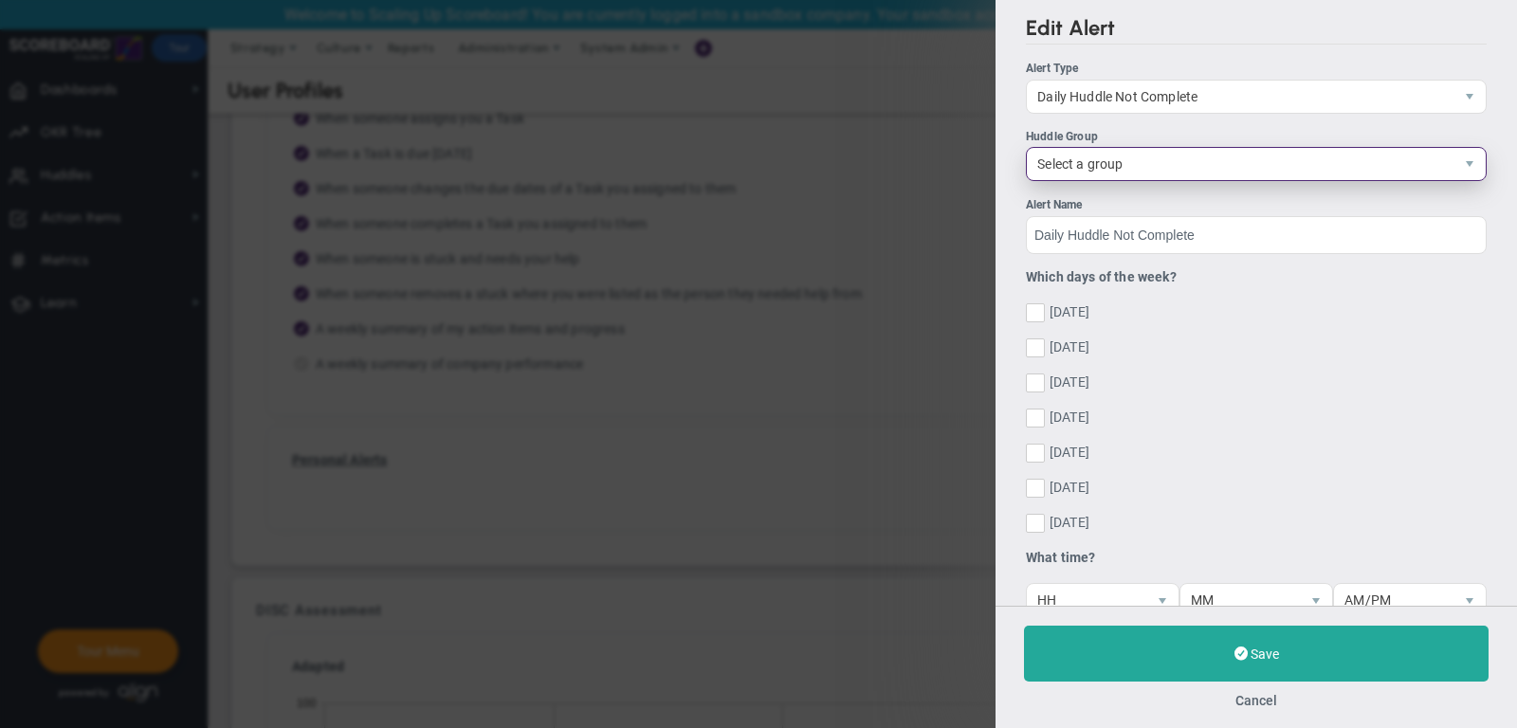
click at [1180, 157] on span "Select a group" at bounding box center [1240, 164] width 427 height 32
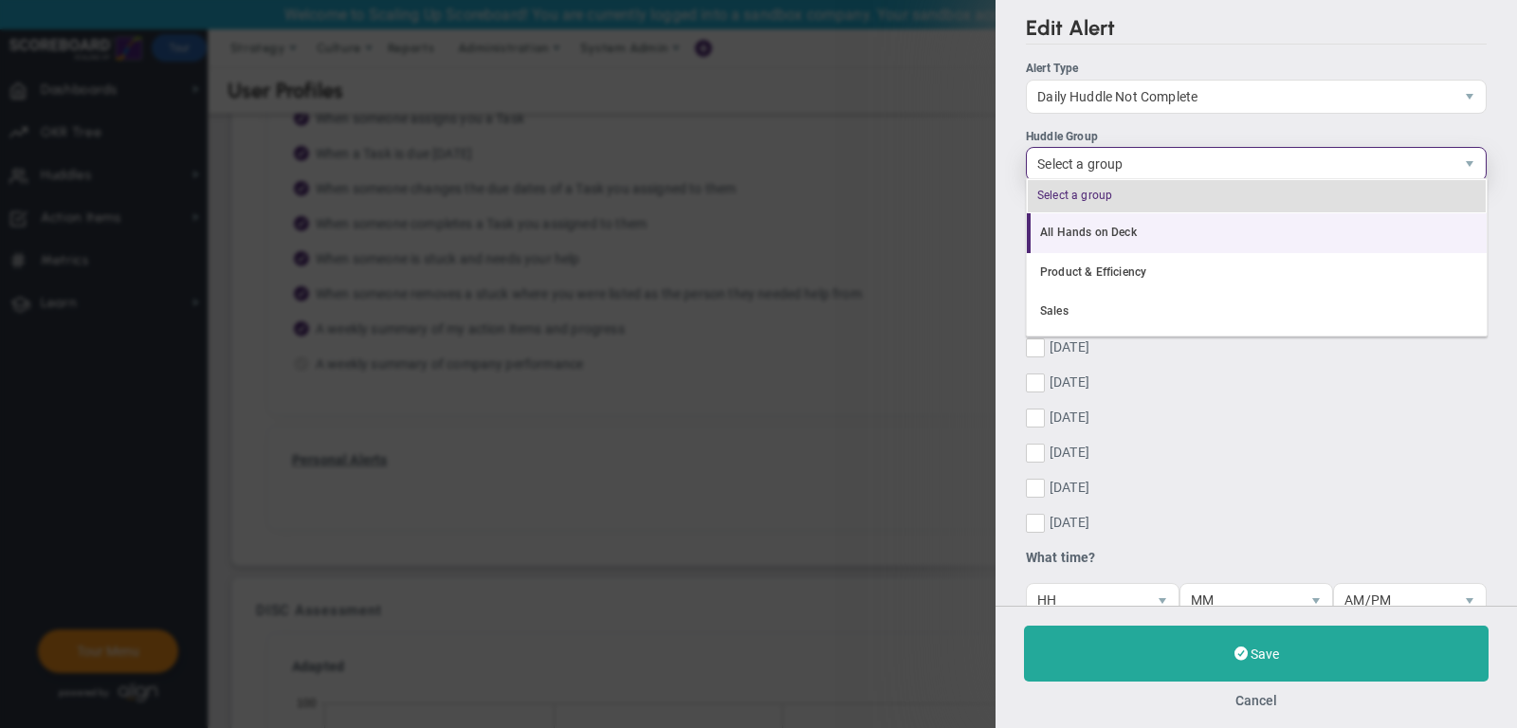
click at [1182, 222] on li "All Hands on Deck" at bounding box center [1257, 233] width 460 height 40
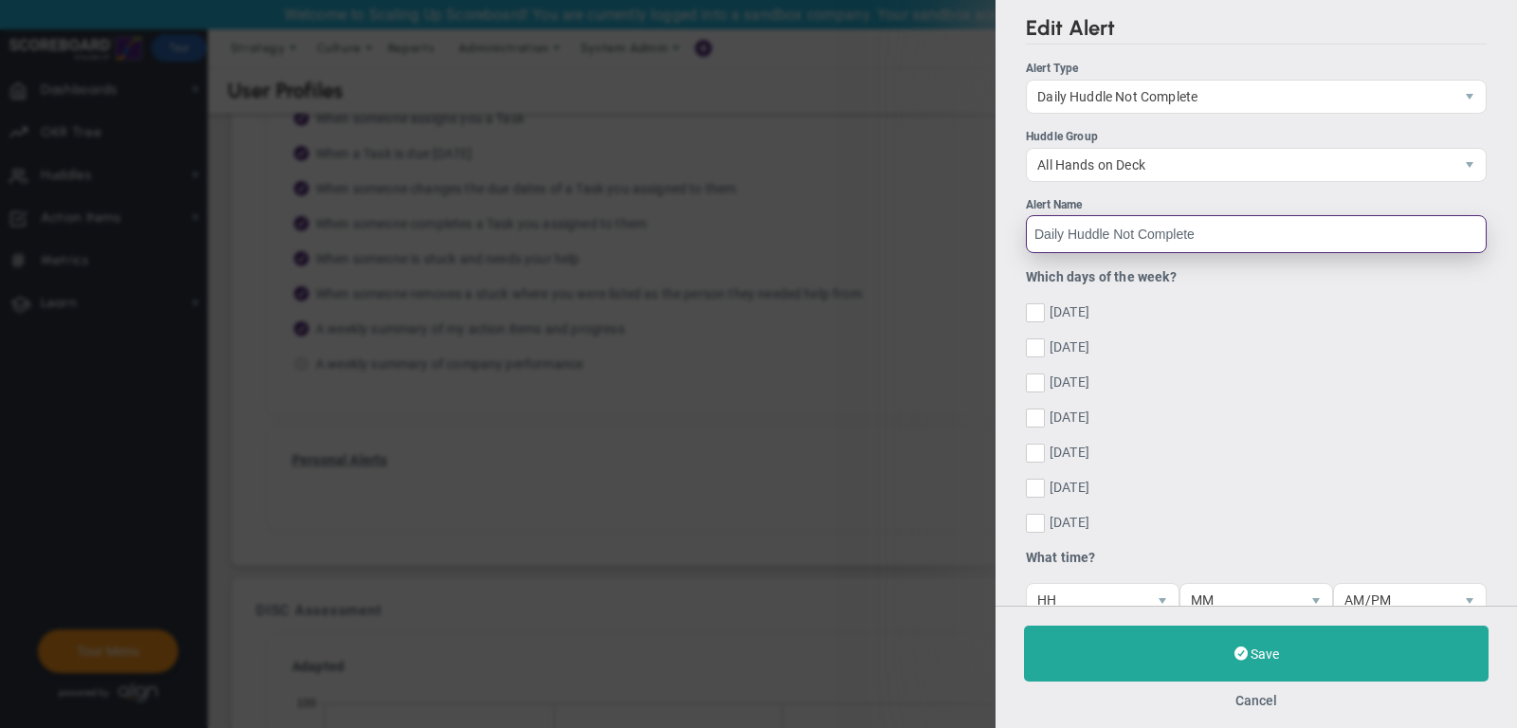
click at [1143, 240] on input "Daily Huddle Not Complete" at bounding box center [1256, 234] width 461 height 38
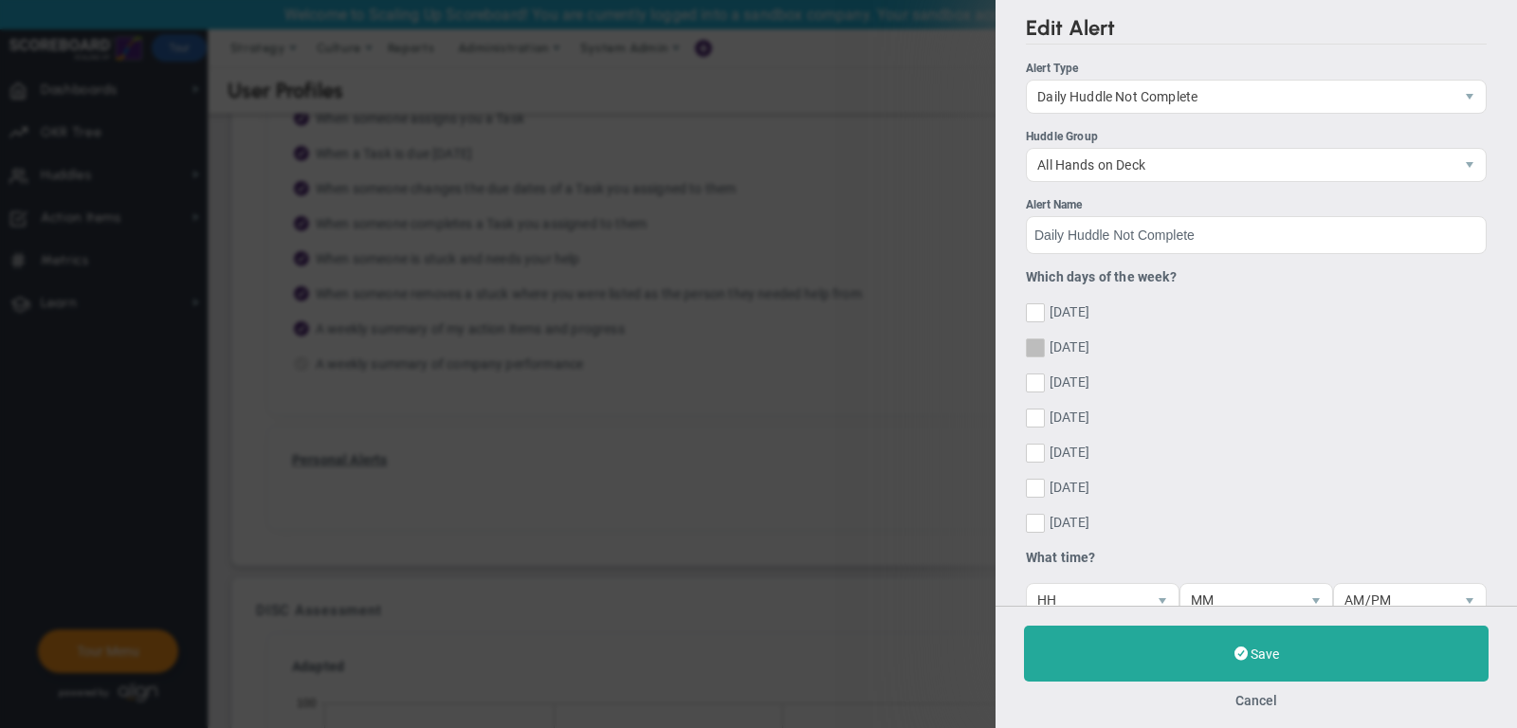
click at [1081, 342] on span "Monday" at bounding box center [1070, 350] width 40 height 24
click at [1043, 342] on input "Monday" at bounding box center [1037, 351] width 12 height 19
checkbox input "true"
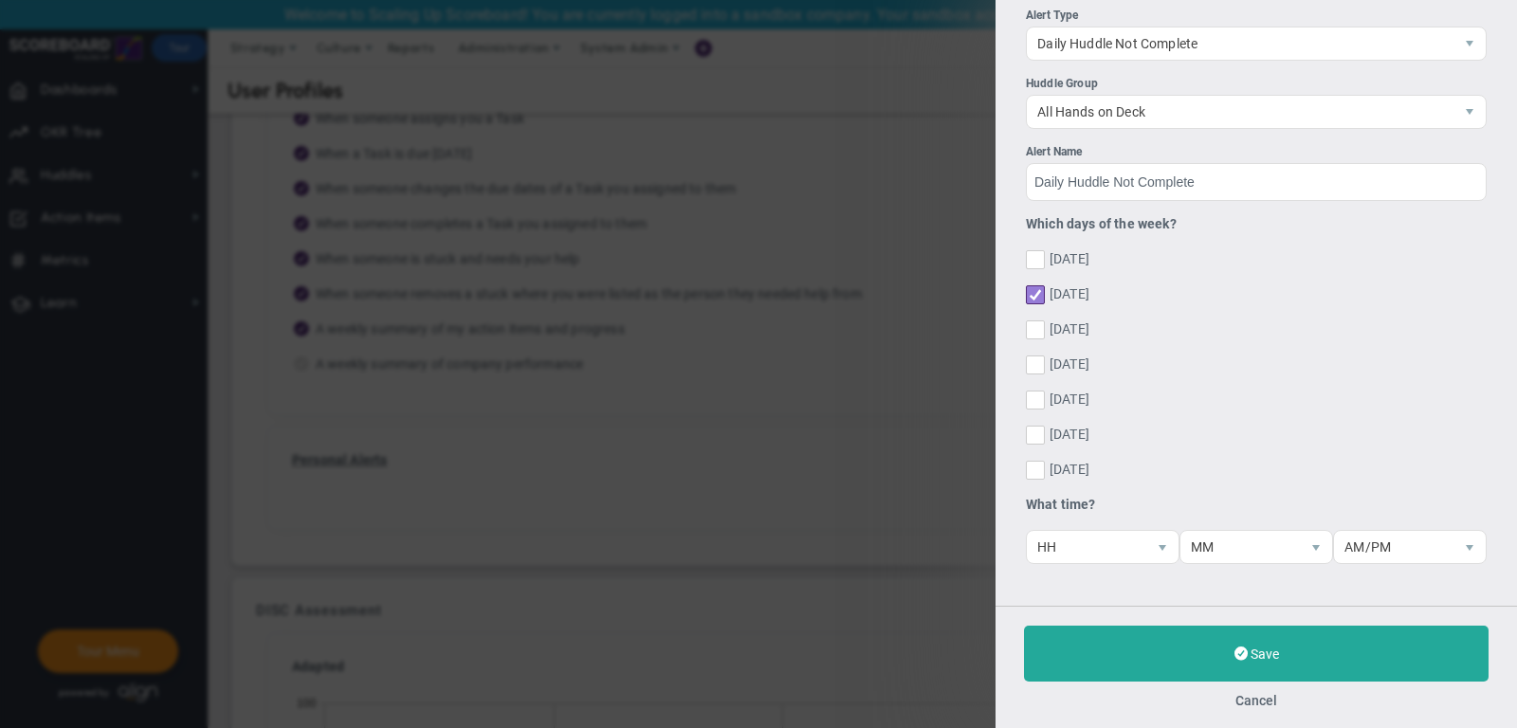
scroll to position [52, 0]
click at [1132, 546] on span "HH" at bounding box center [1086, 547] width 119 height 32
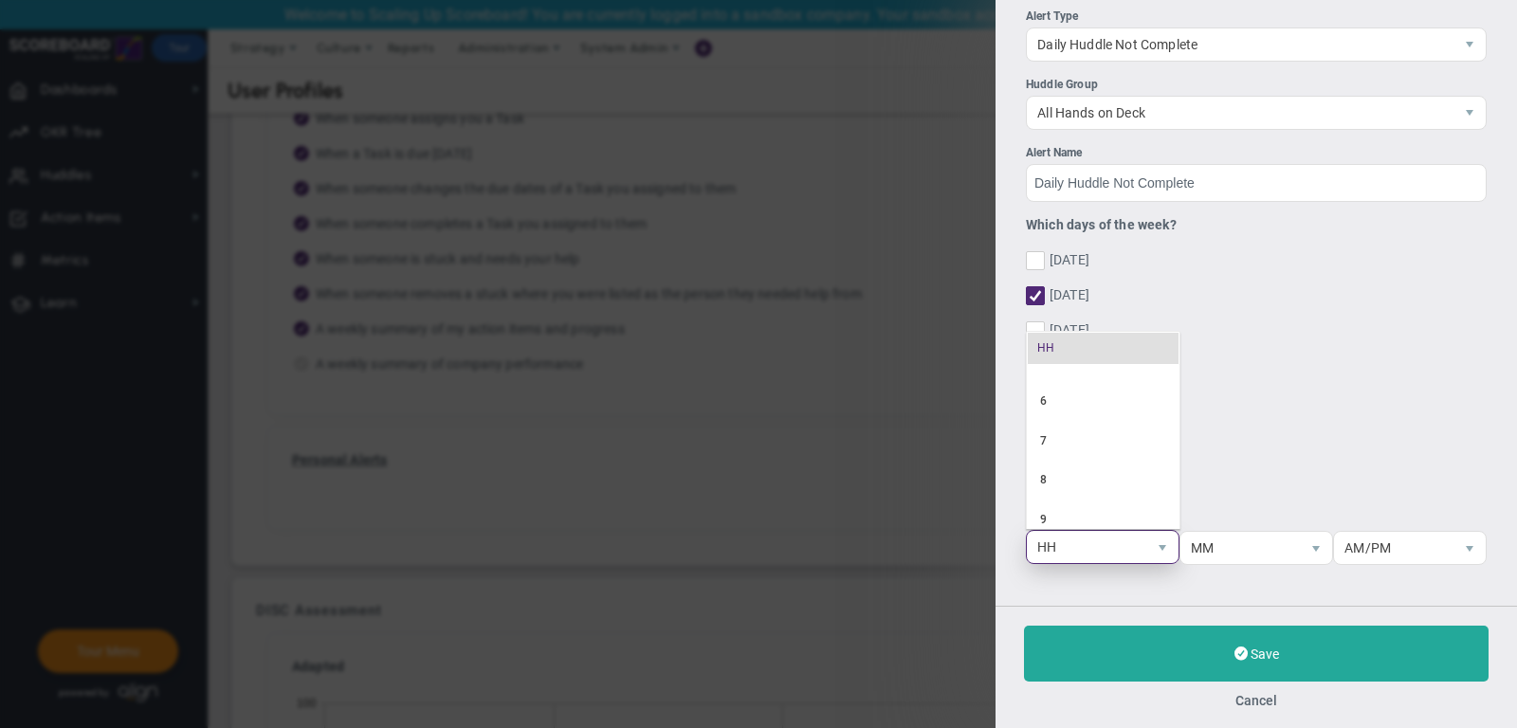
scroll to position [314, 0]
click at [1108, 456] on li "11" at bounding box center [1103, 467] width 153 height 40
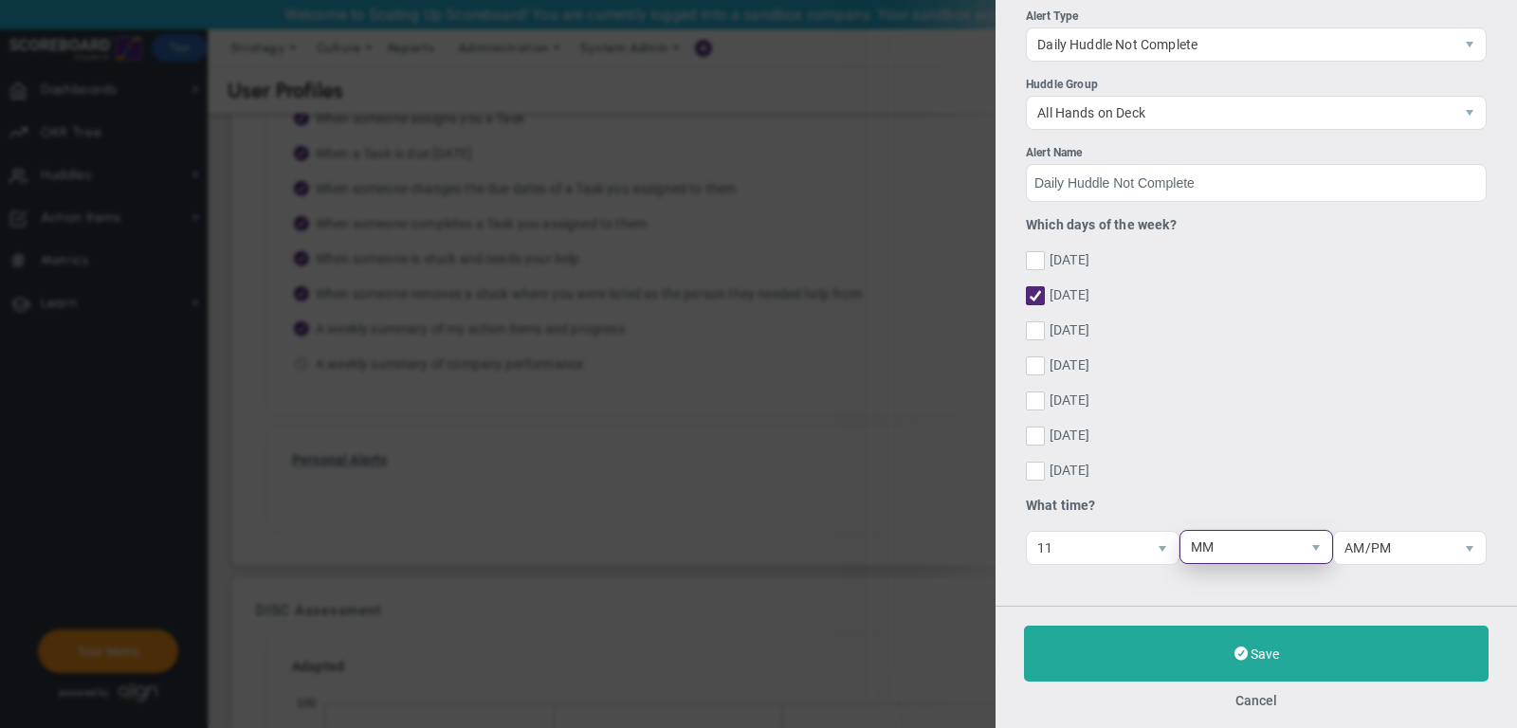
click at [1265, 558] on span "MM" at bounding box center [1239, 547] width 119 height 32
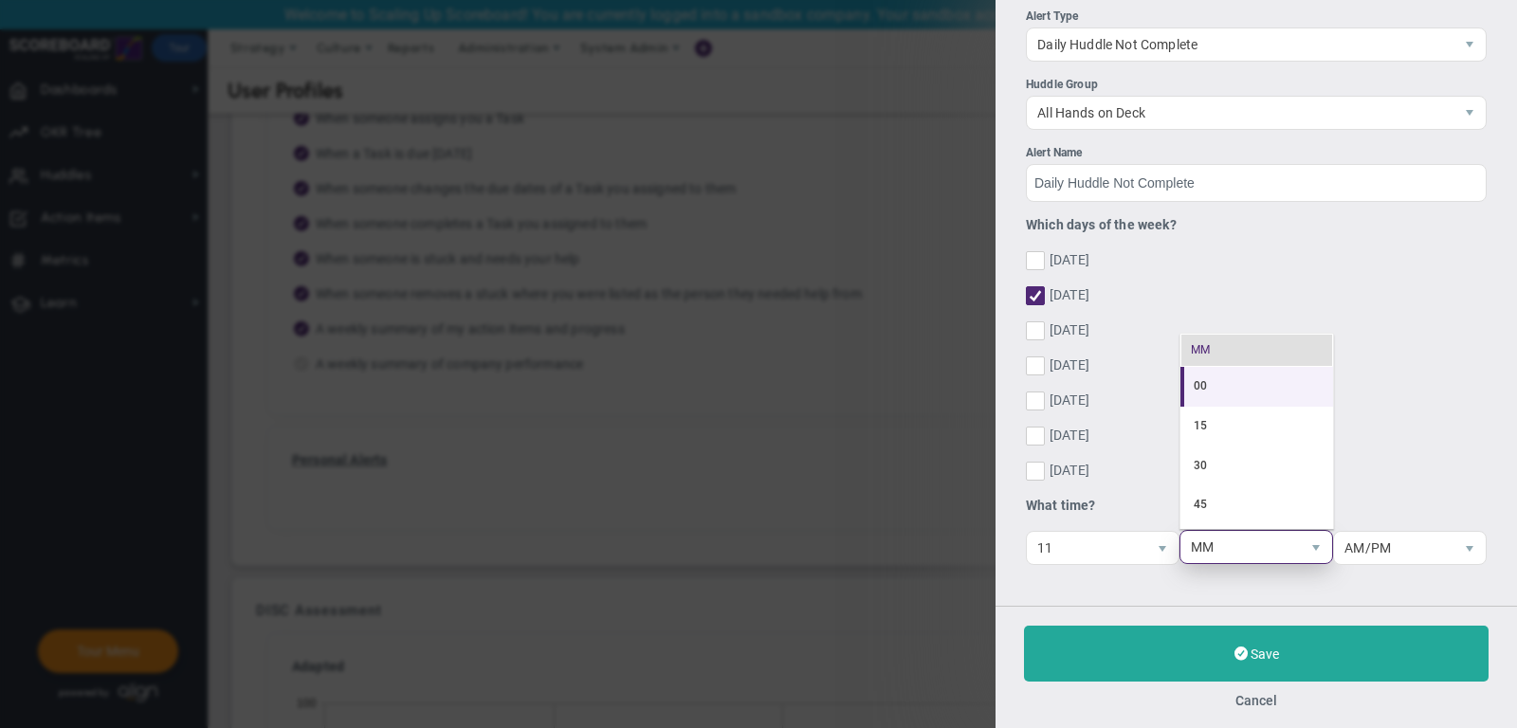
click at [1235, 393] on li "00" at bounding box center [1256, 387] width 153 height 40
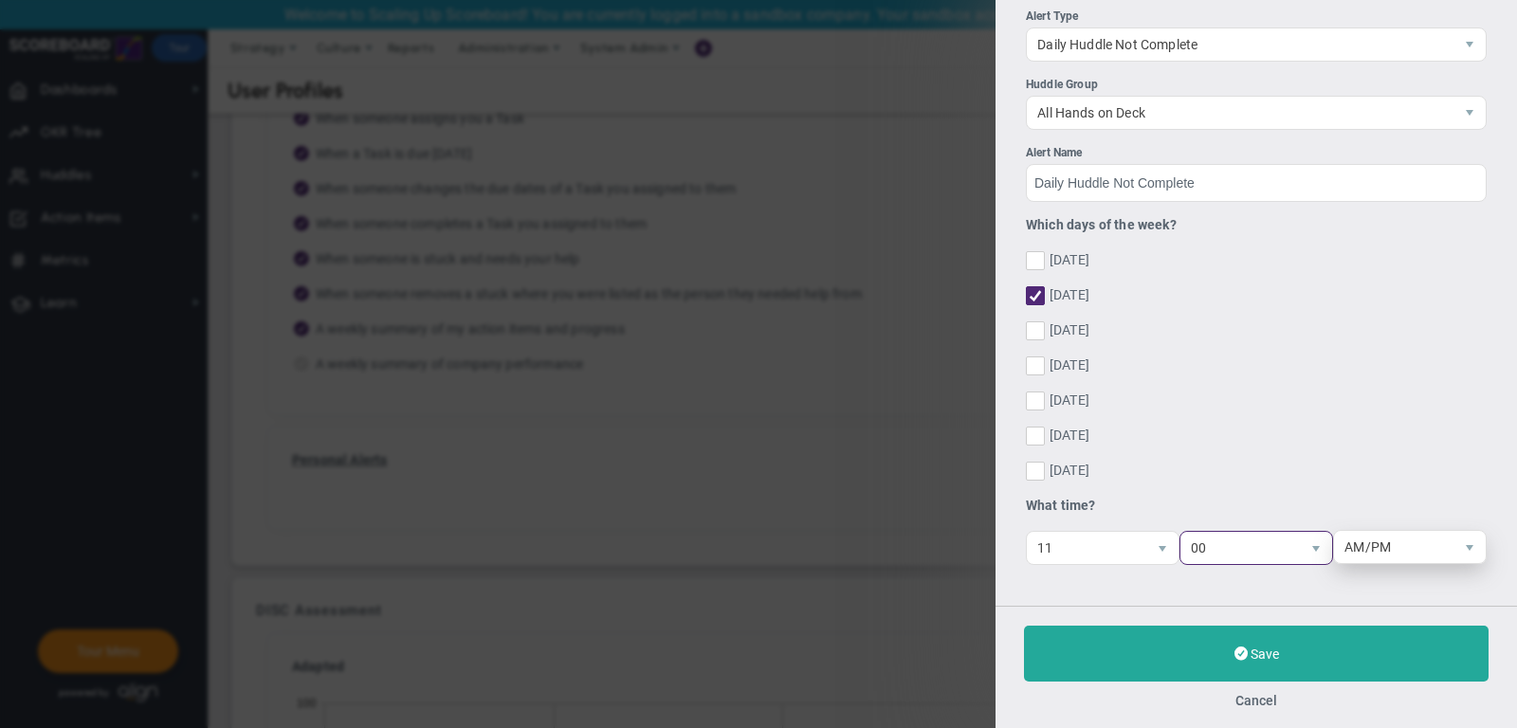
click at [1406, 548] on span "AM/PM" at bounding box center [1393, 547] width 119 height 32
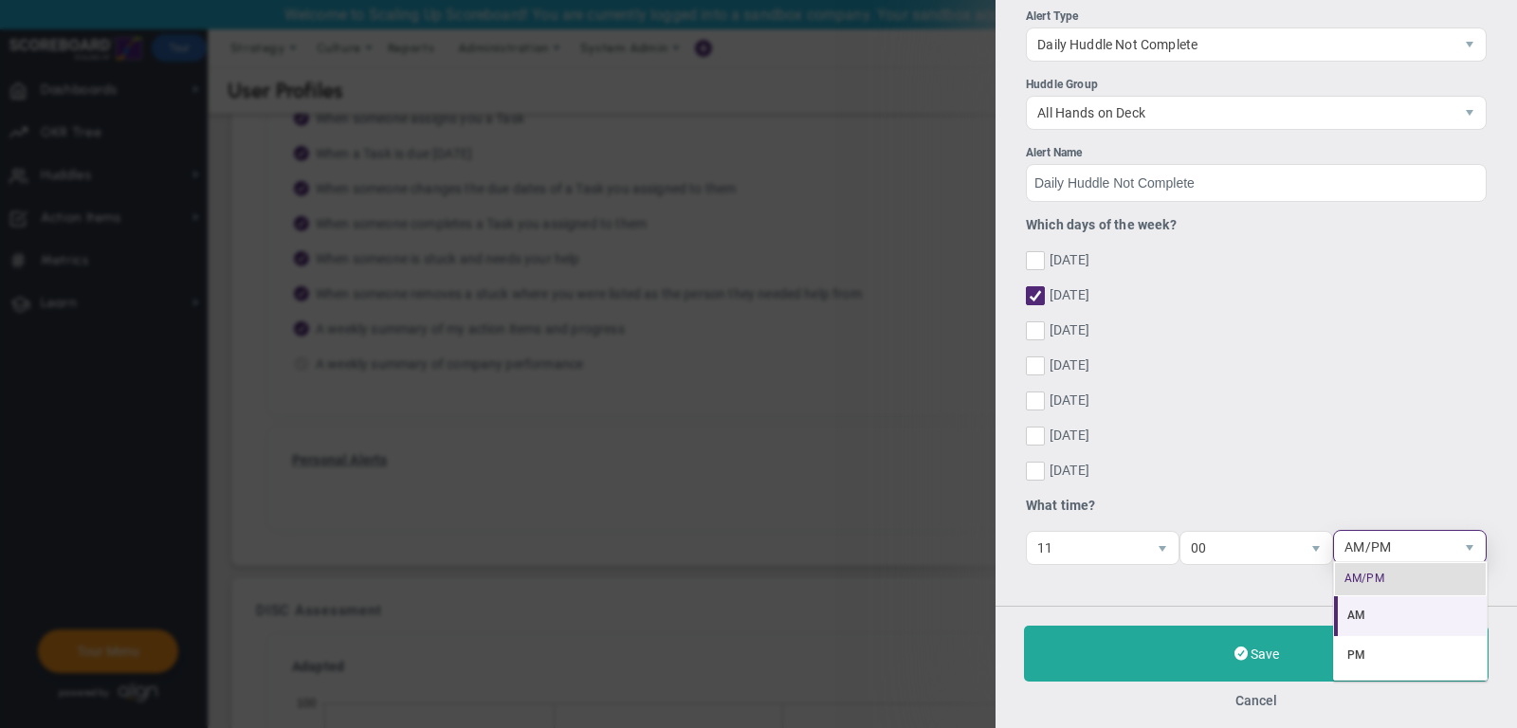
click at [1377, 626] on li "AM" at bounding box center [1410, 616] width 153 height 40
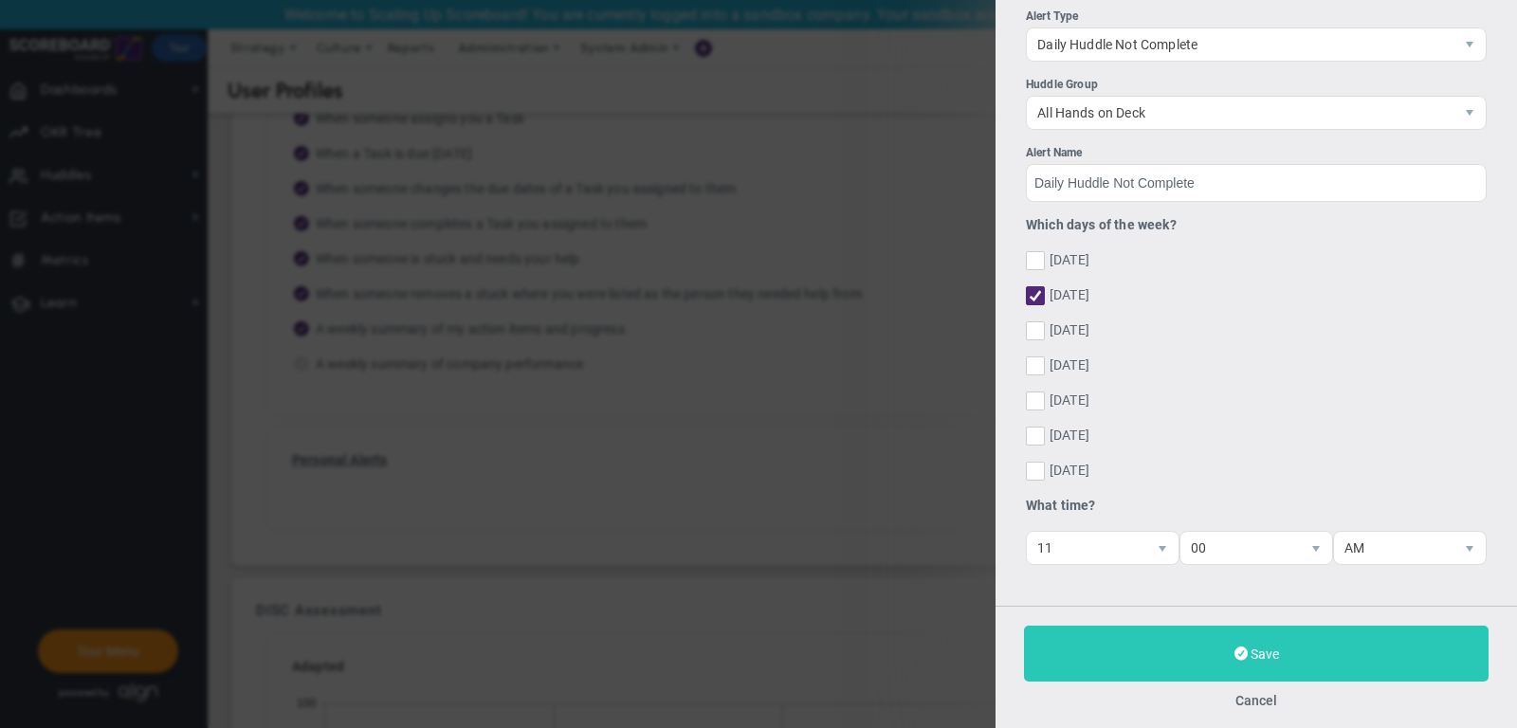
click at [1284, 663] on button "Save" at bounding box center [1256, 654] width 465 height 56
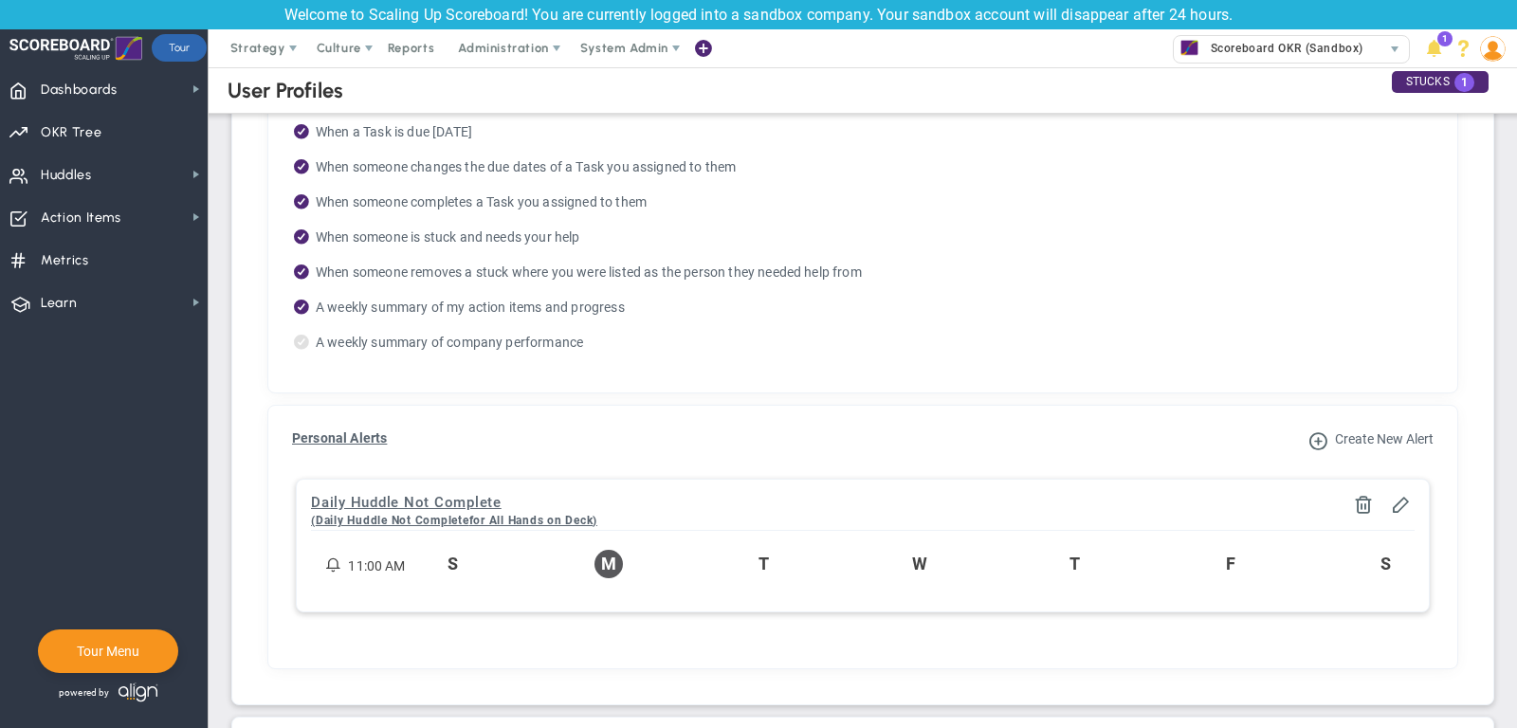
scroll to position [1180, 0]
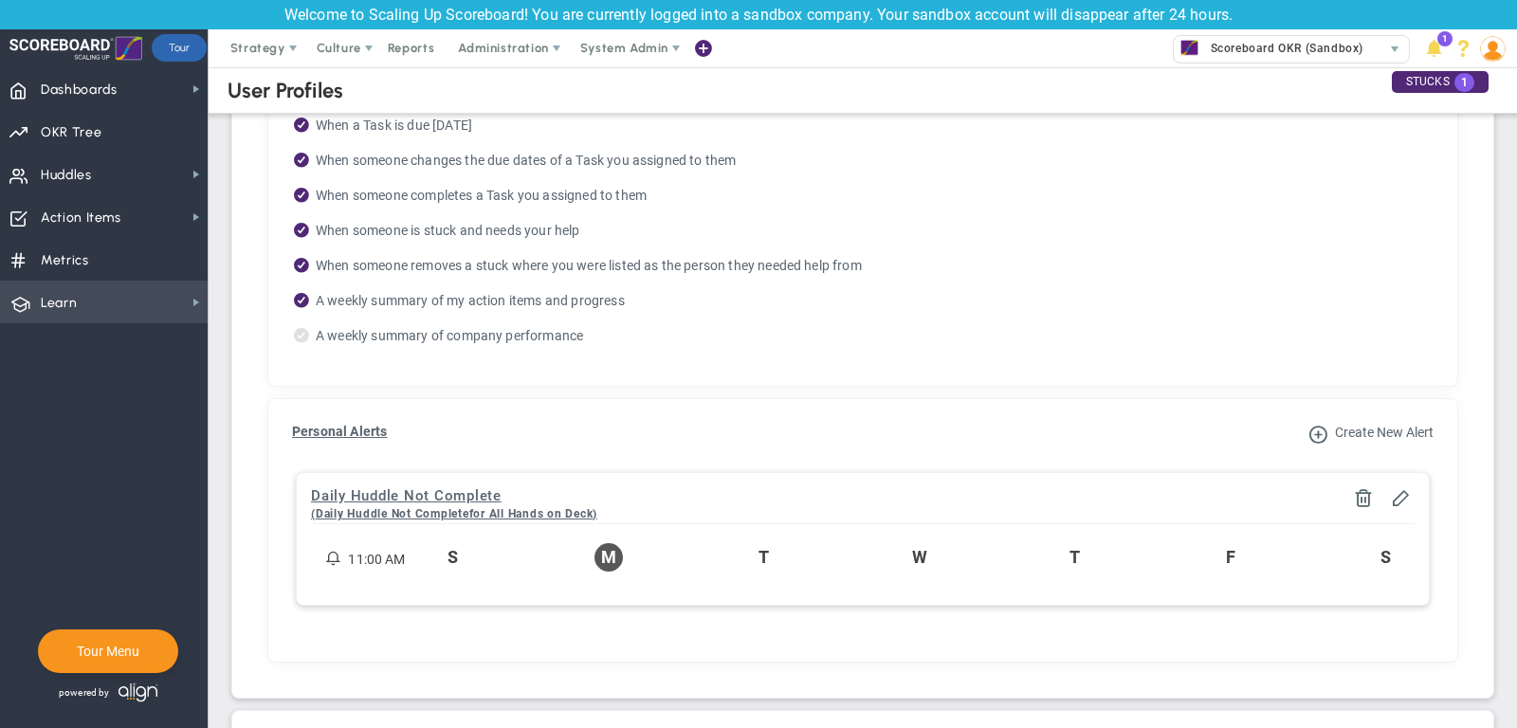
click at [38, 295] on span "Learn Learn" at bounding box center [104, 302] width 208 height 43
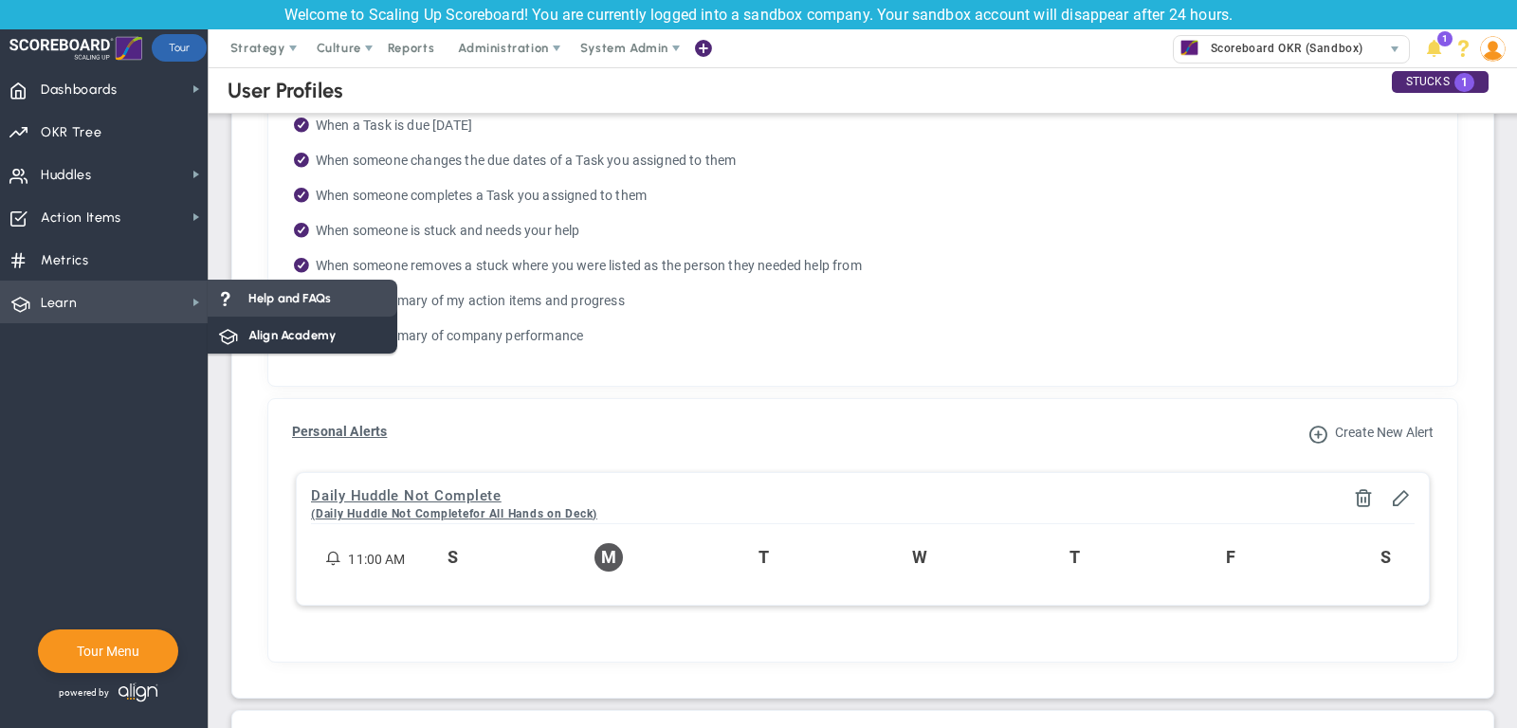
click at [314, 302] on span "Help and FAQs" at bounding box center [289, 298] width 82 height 18
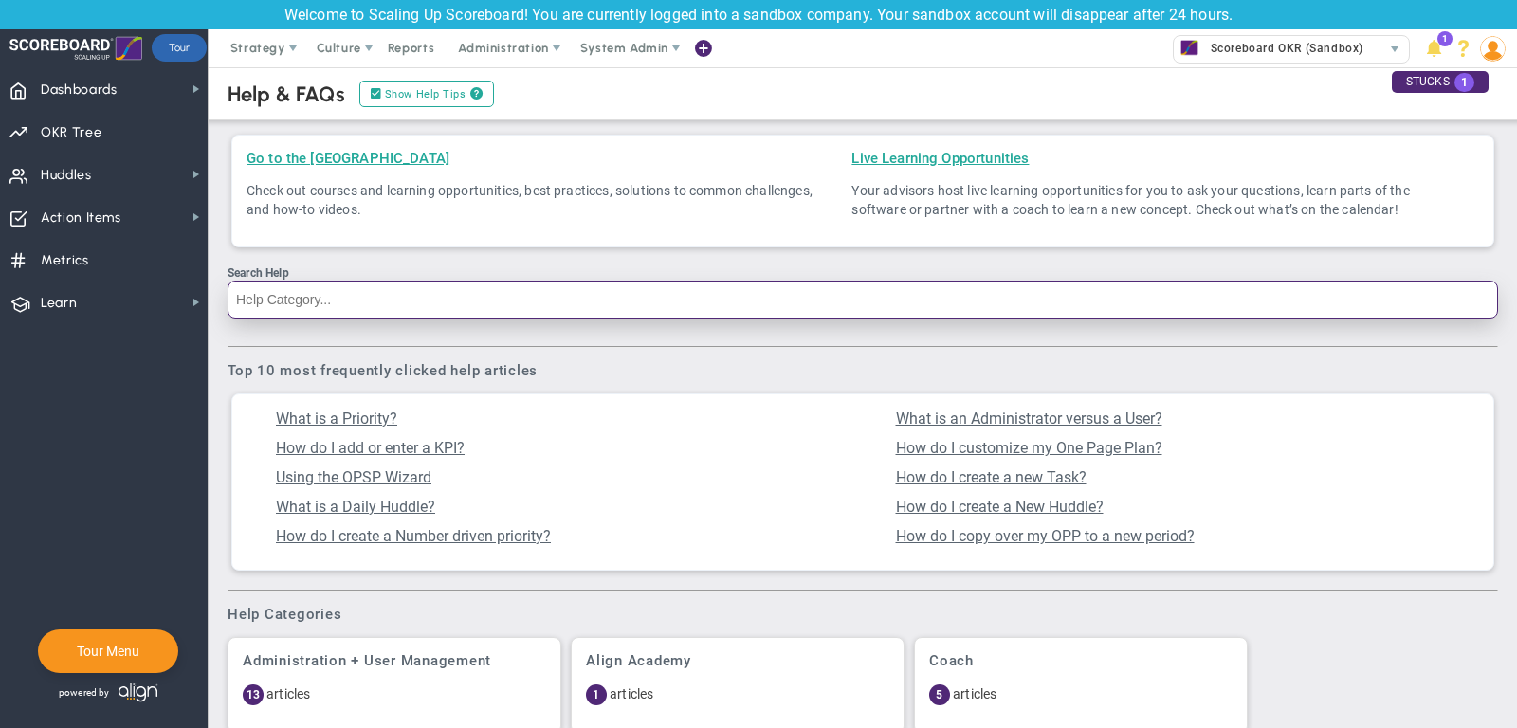
click at [501, 284] on input "Search Help" at bounding box center [863, 300] width 1271 height 38
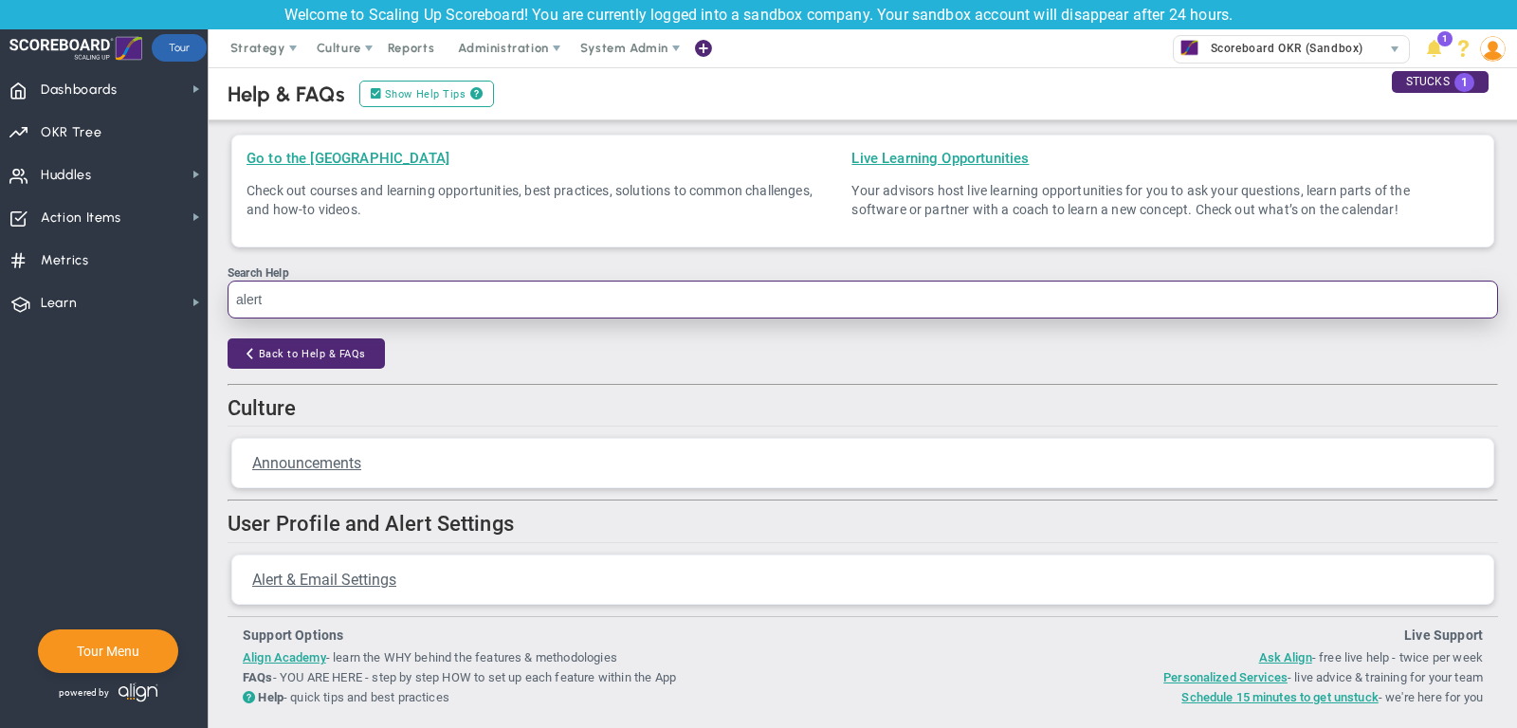
type input "alert"
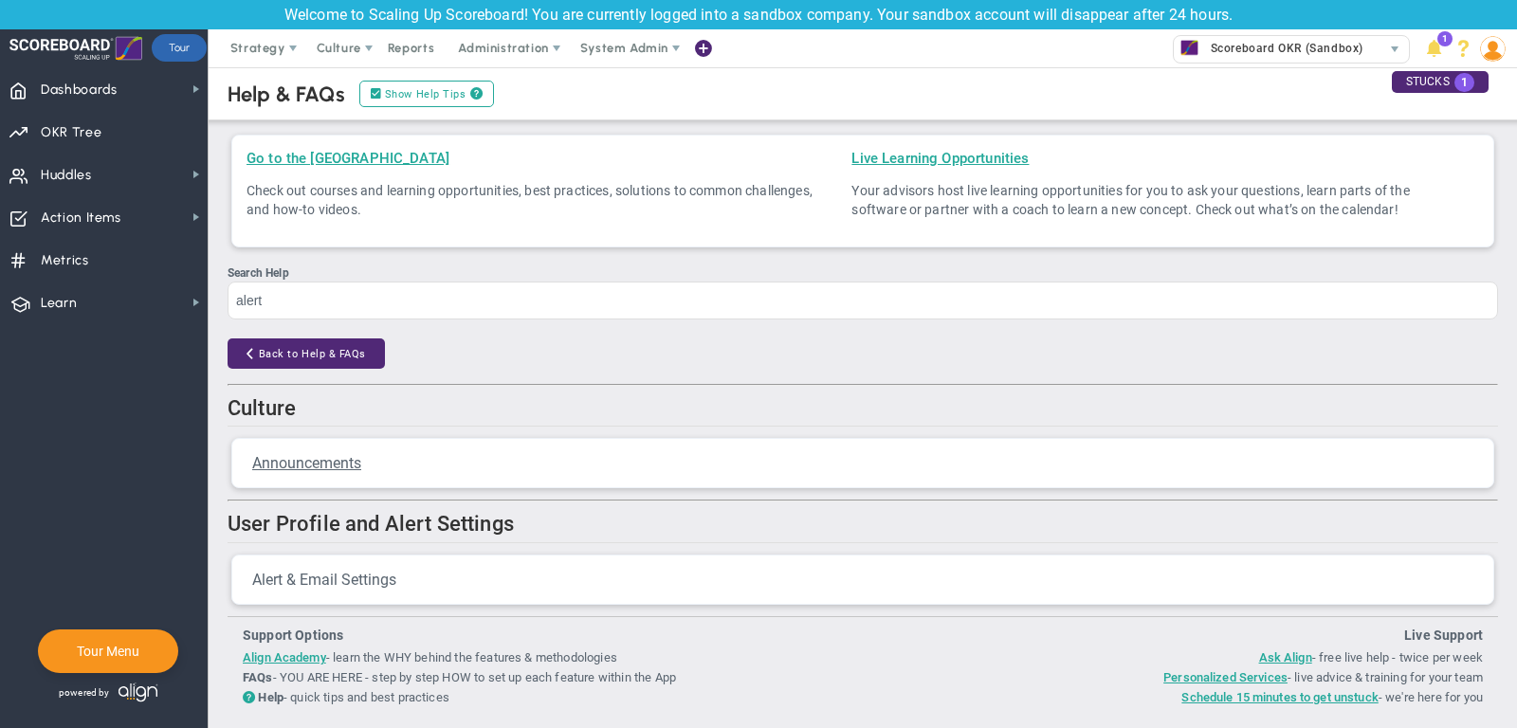
click at [320, 573] on span "Alert & Email Settings" at bounding box center [324, 580] width 144 height 18
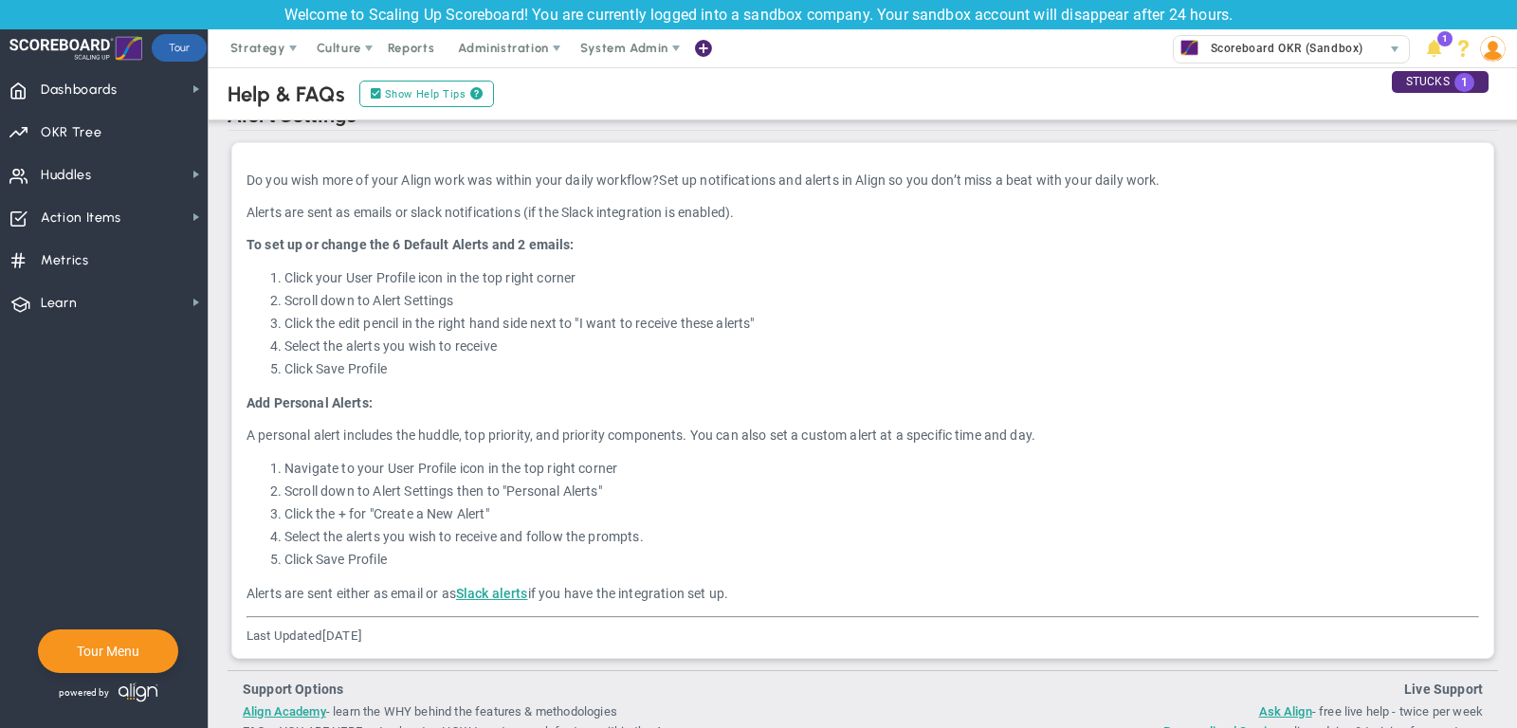
scroll to position [277, 0]
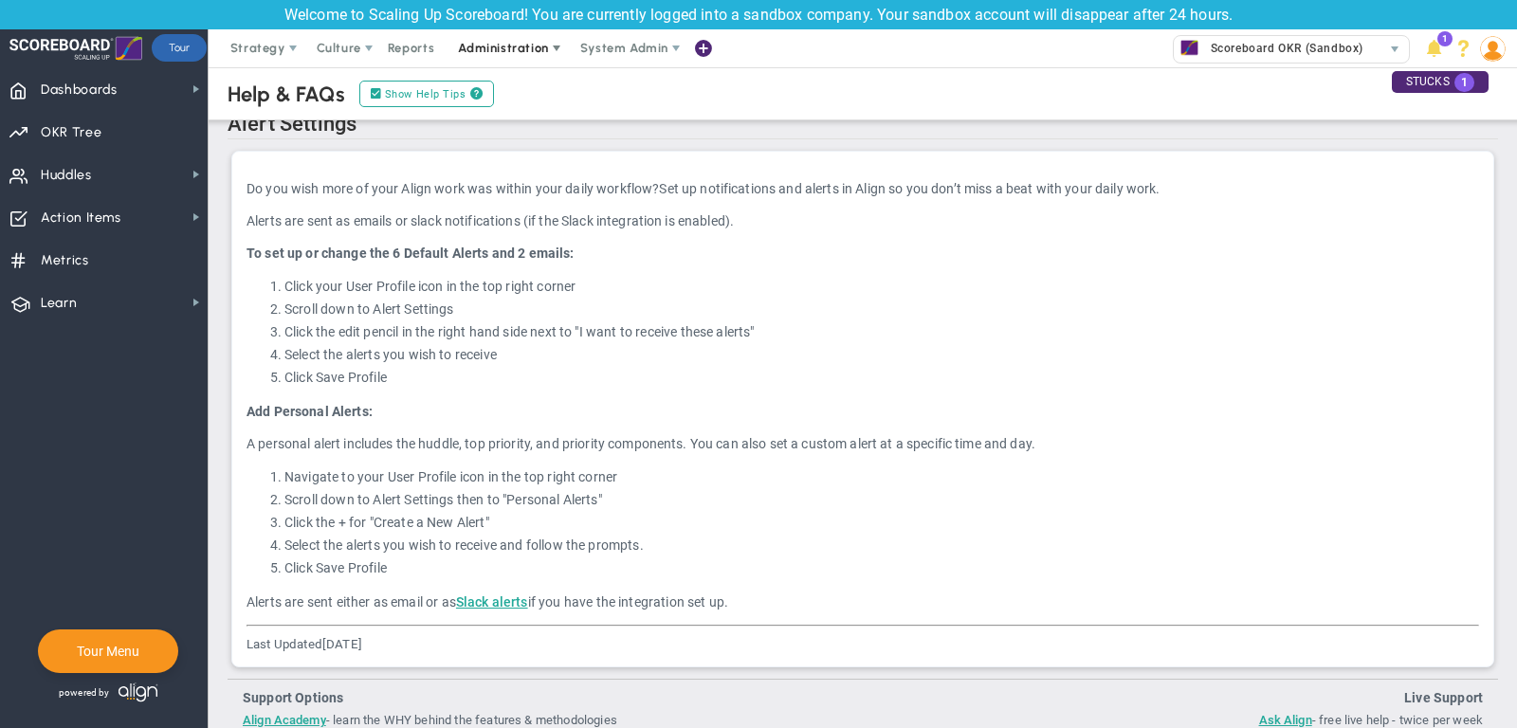
click at [533, 49] on span "Administration" at bounding box center [503, 48] width 90 height 14
click at [397, 49] on span "Reports" at bounding box center [411, 48] width 66 height 38
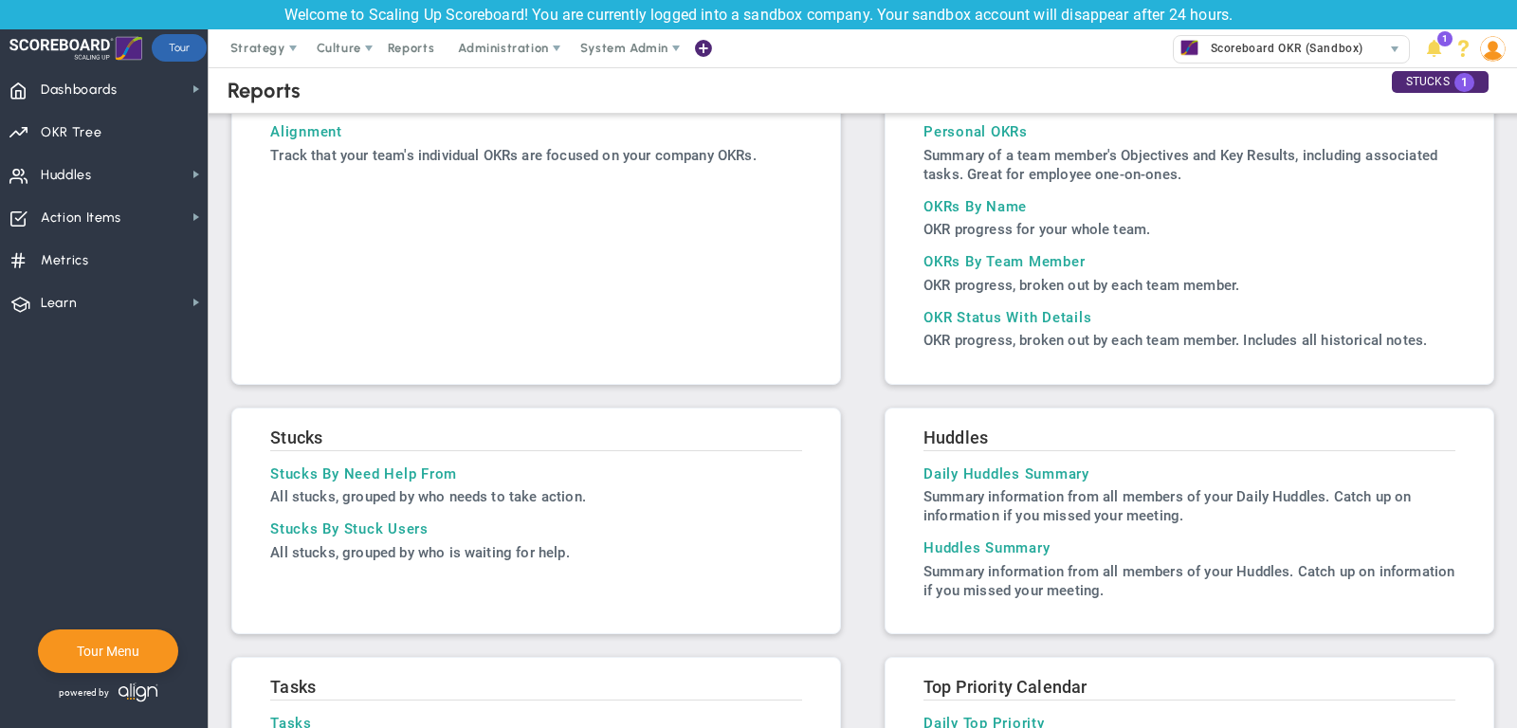
scroll to position [81, 0]
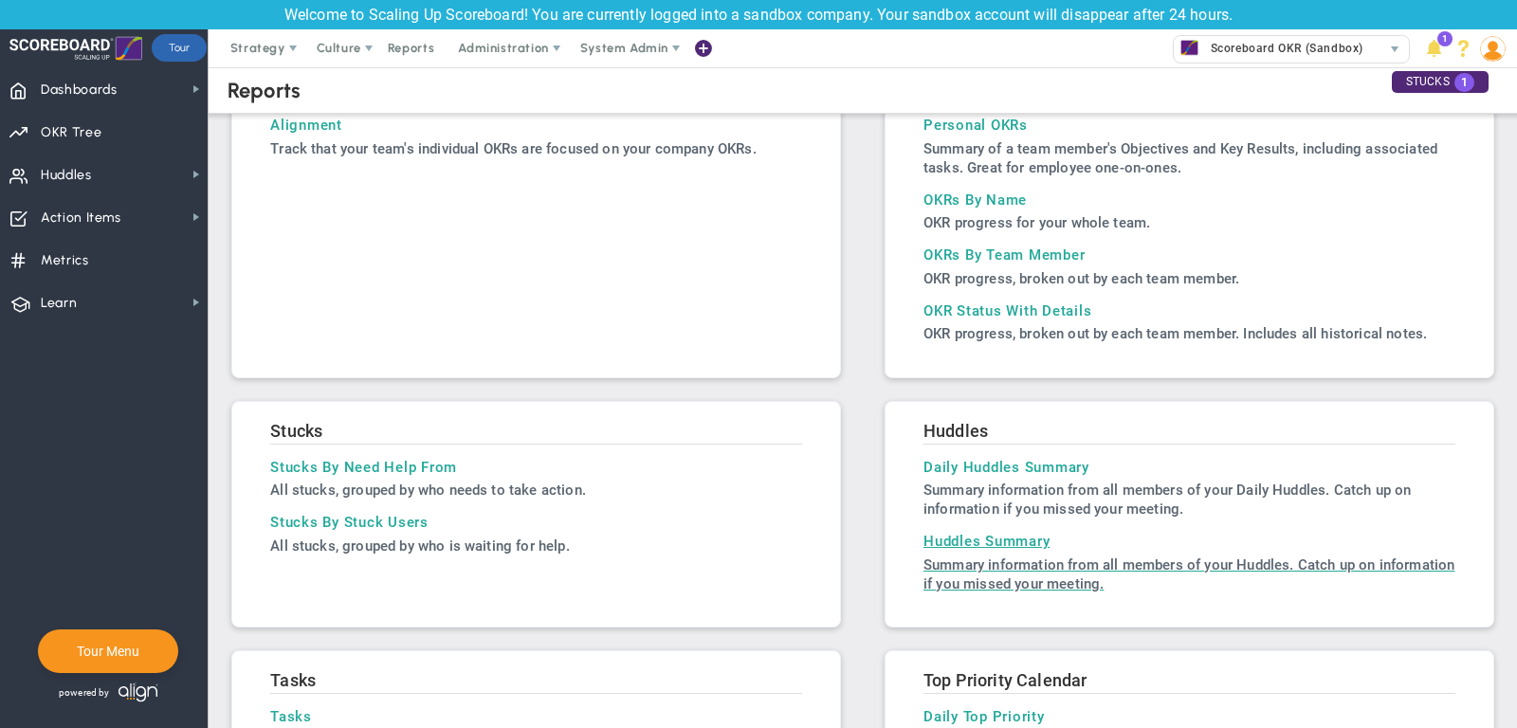
click at [992, 564] on p "Summary information from all members of your Huddles. Catch up on information i…" at bounding box center [1190, 575] width 532 height 38
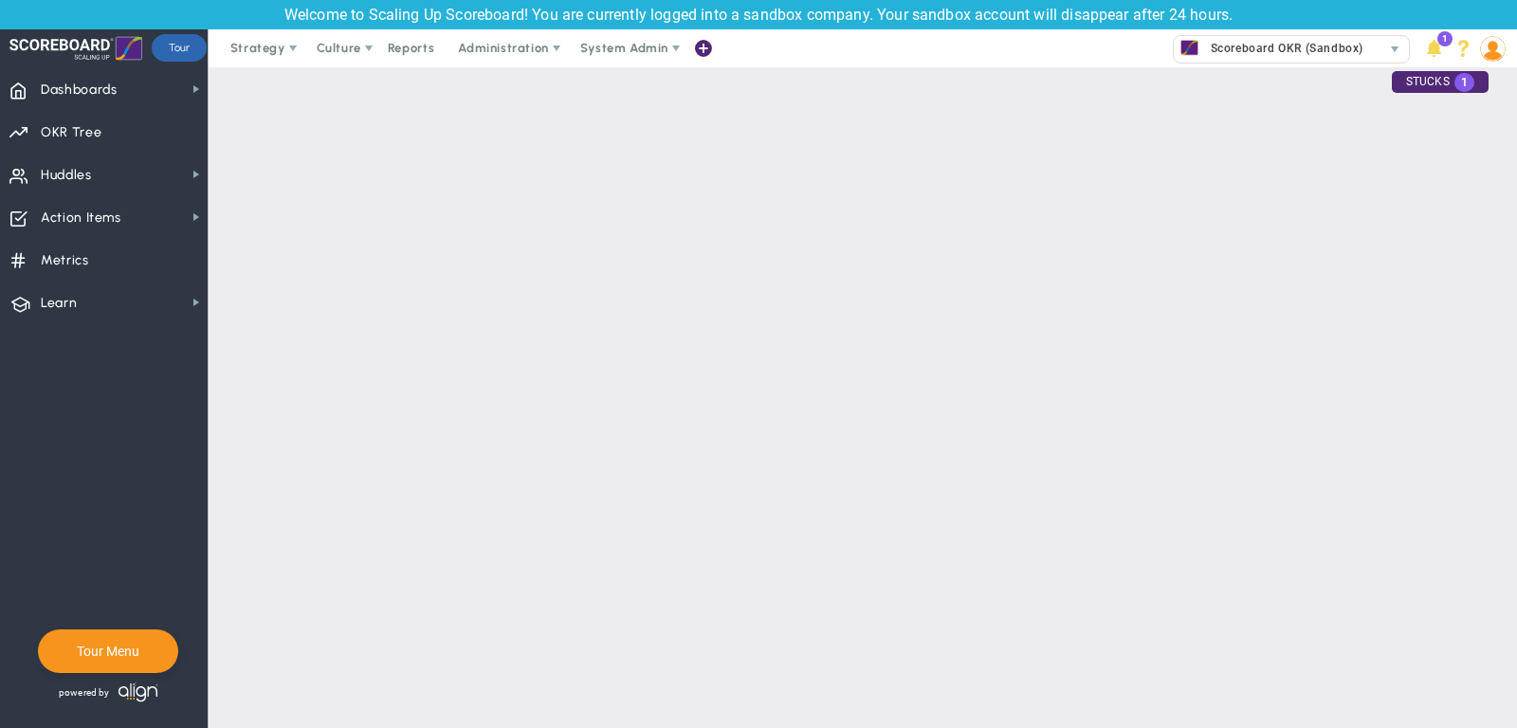
type input "9/22/2025"
type input "9/29/2025"
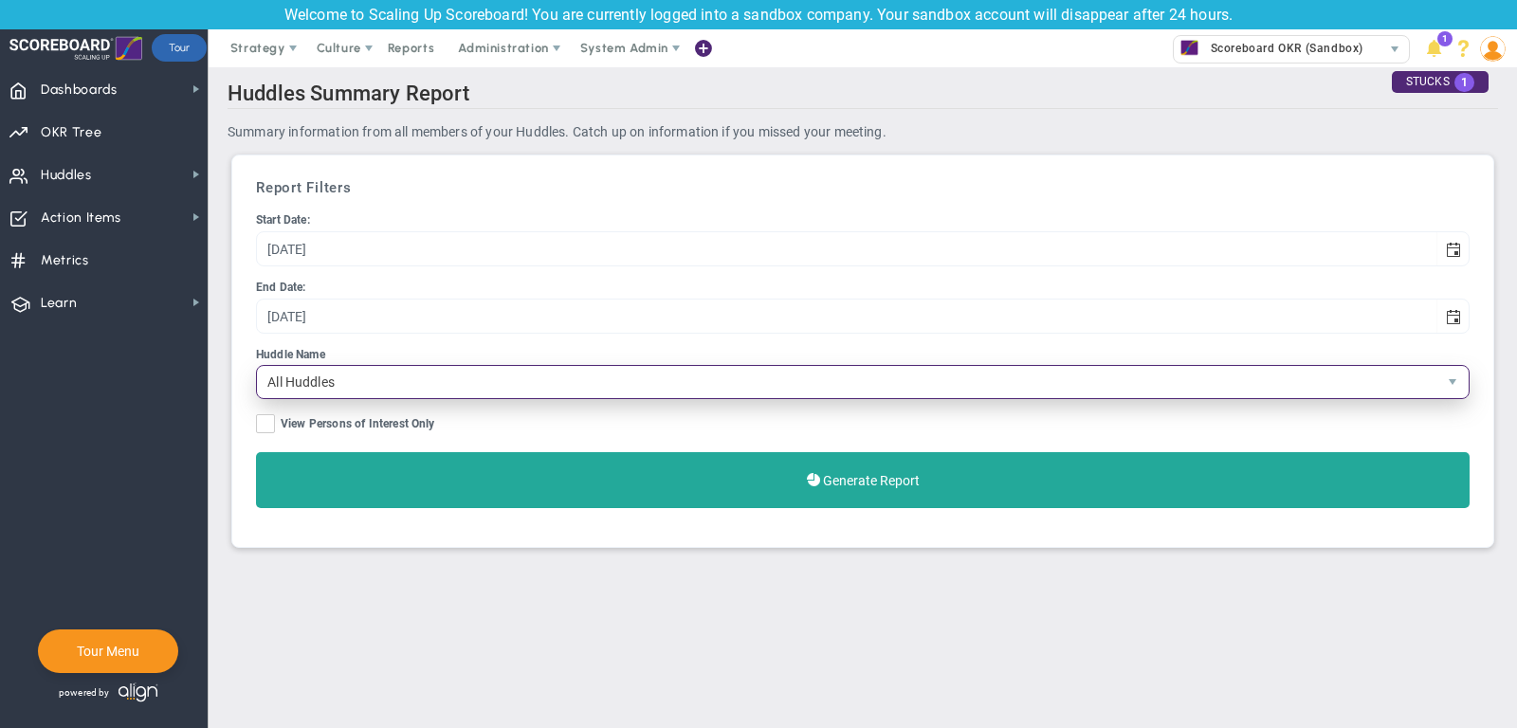
click at [511, 366] on span "All Huddles" at bounding box center [847, 382] width 1180 height 32
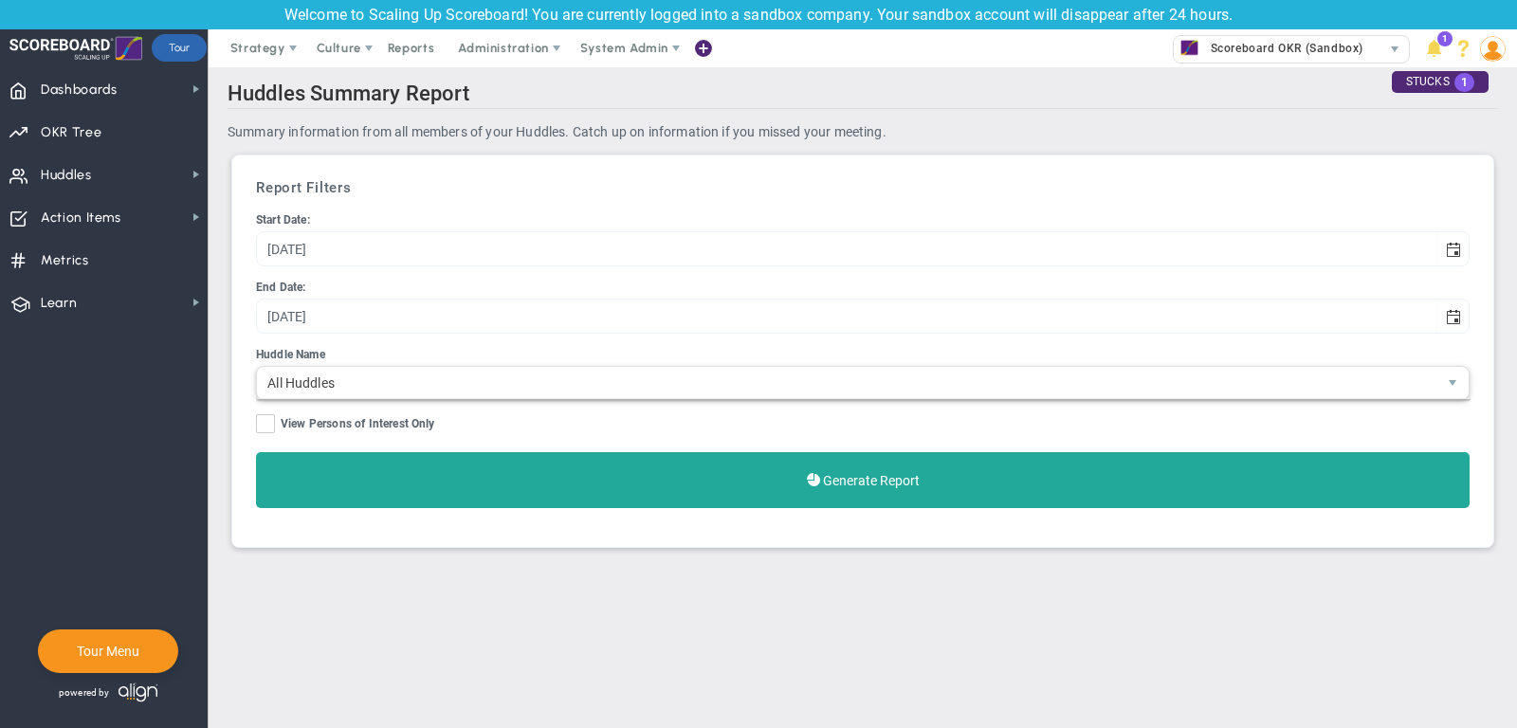
click at [218, 382] on div "Huddles Summary Report Summary information from all members of your Huddles. Ca…" at bounding box center [863, 320] width 1308 height 506
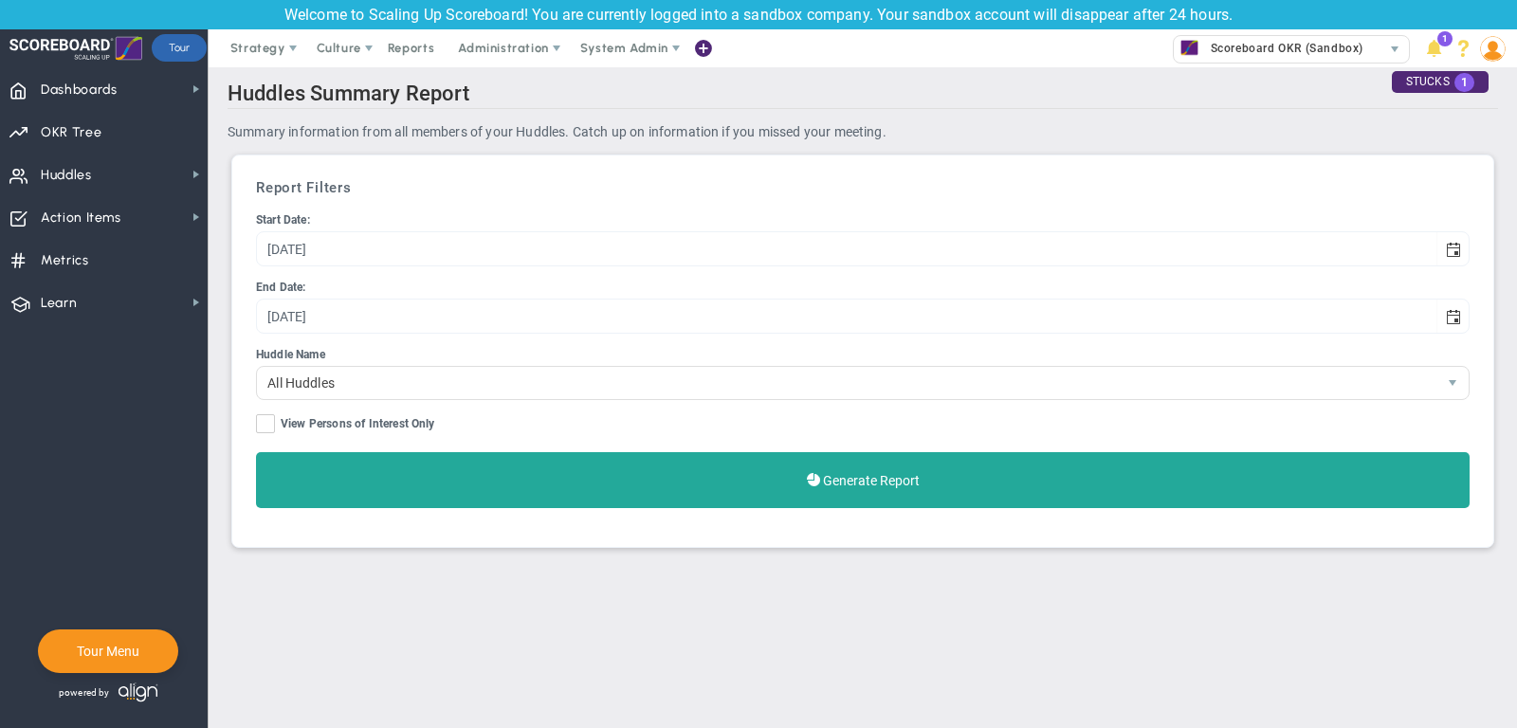
click at [268, 429] on input "View Persons of Interest Only" at bounding box center [267, 427] width 12 height 19
checkbox input "true"
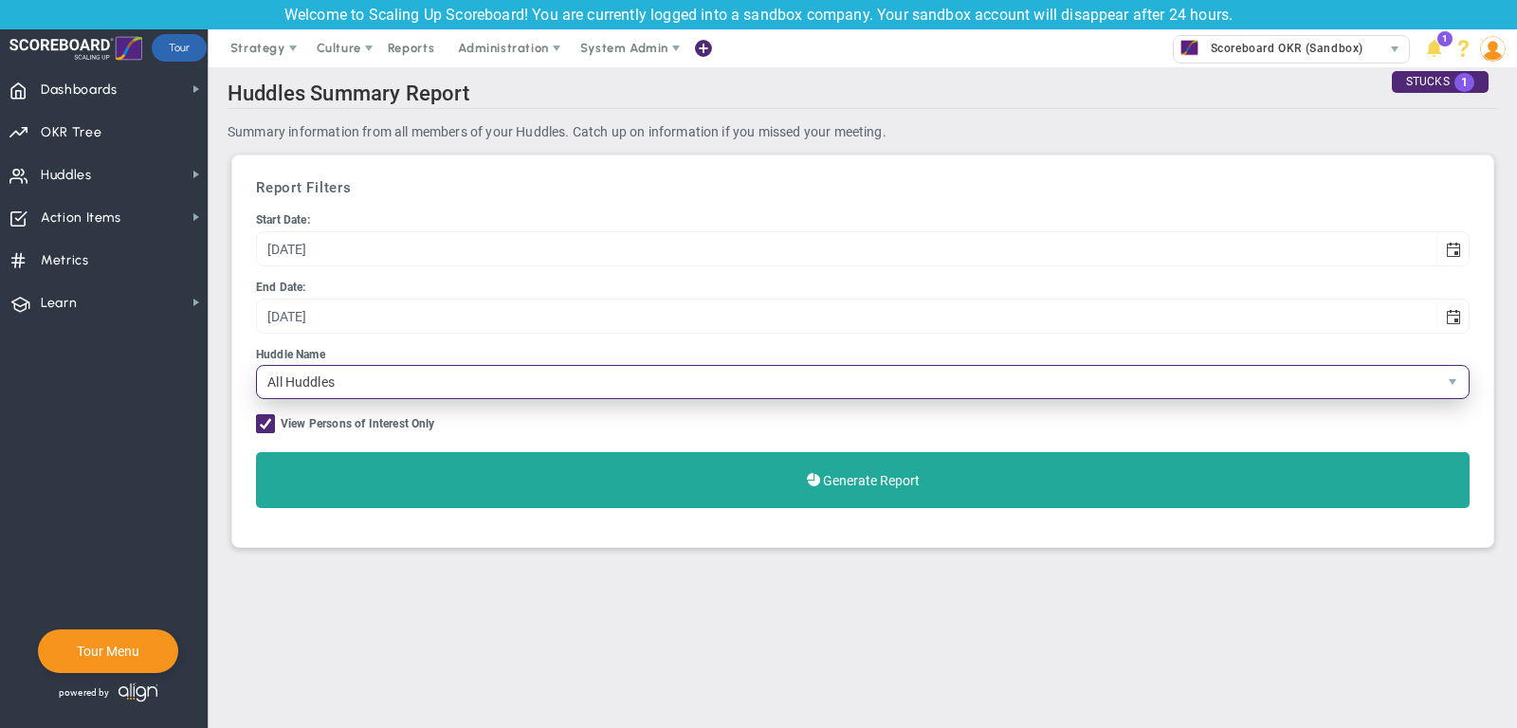
click at [363, 395] on span "All Huddles" at bounding box center [847, 382] width 1180 height 32
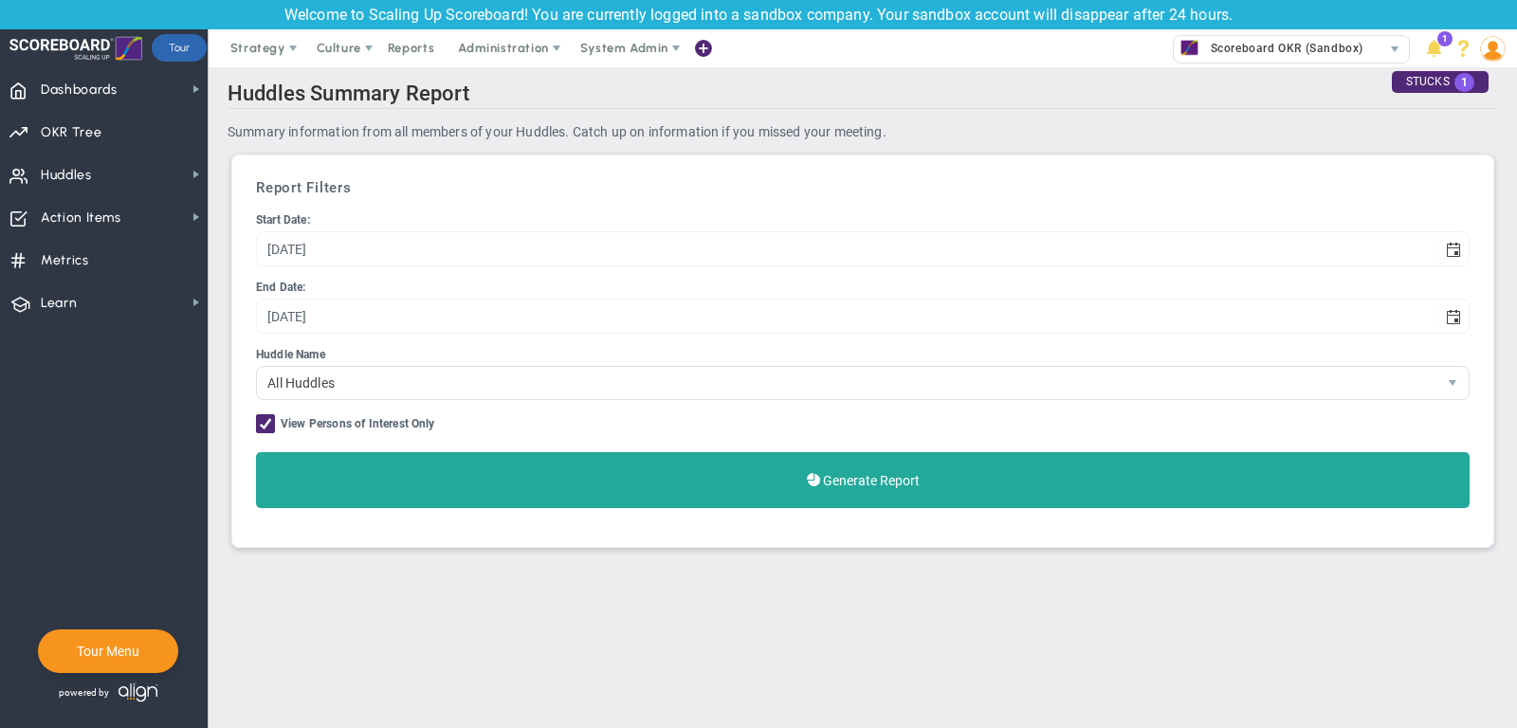
click at [220, 392] on div "Huddles Summary Report Summary information from all members of your Huddles. Ca…" at bounding box center [863, 320] width 1308 height 506
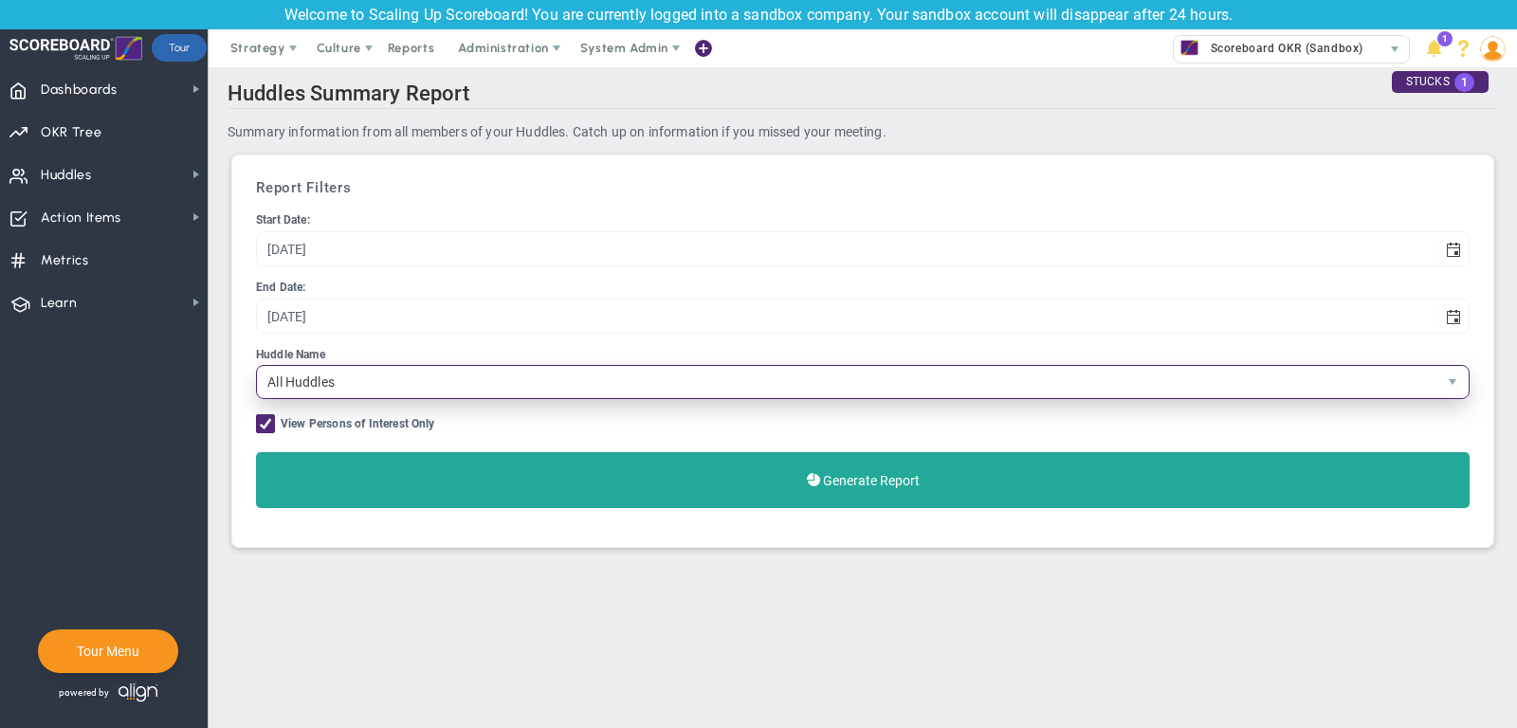
click at [310, 372] on span "All Huddles" at bounding box center [847, 382] width 1180 height 32
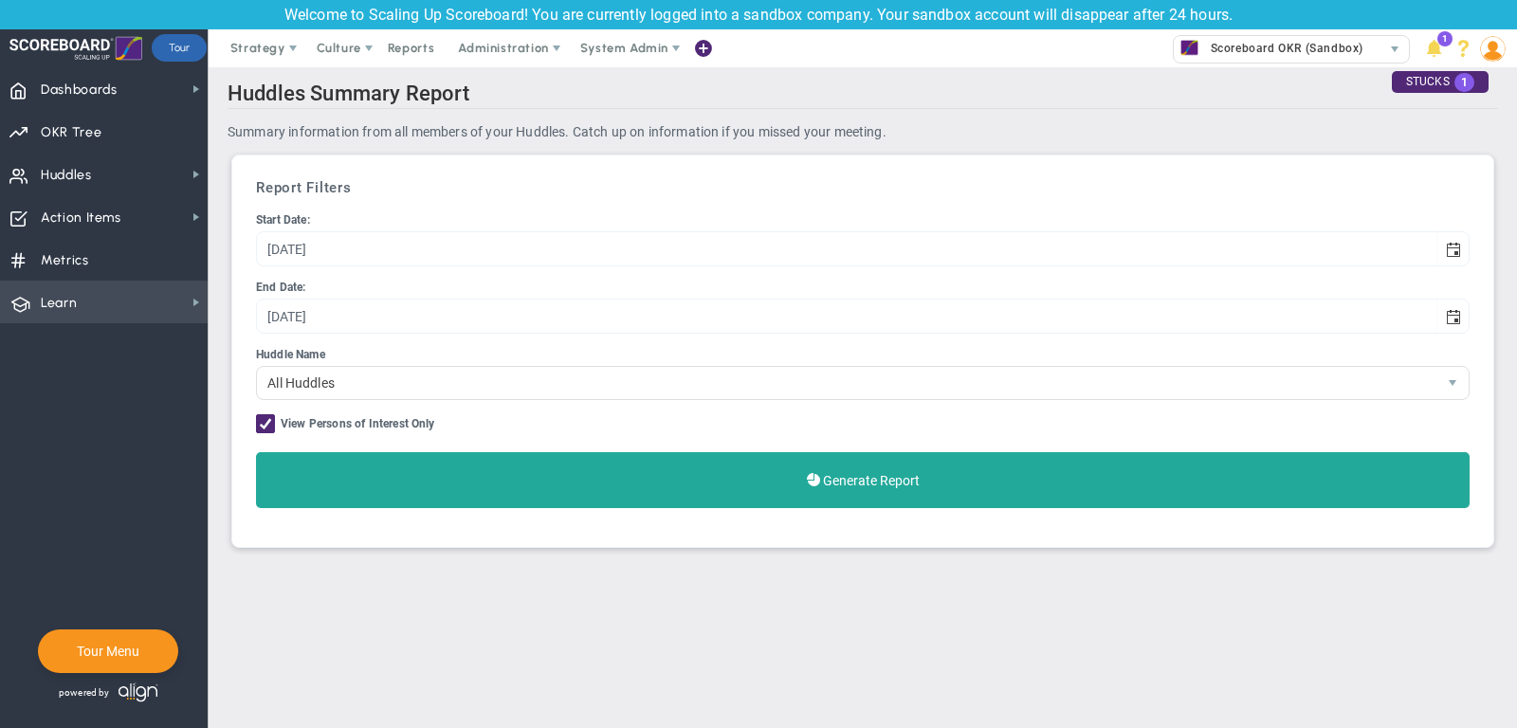
click at [153, 297] on span "Learn Learn" at bounding box center [104, 302] width 208 height 43
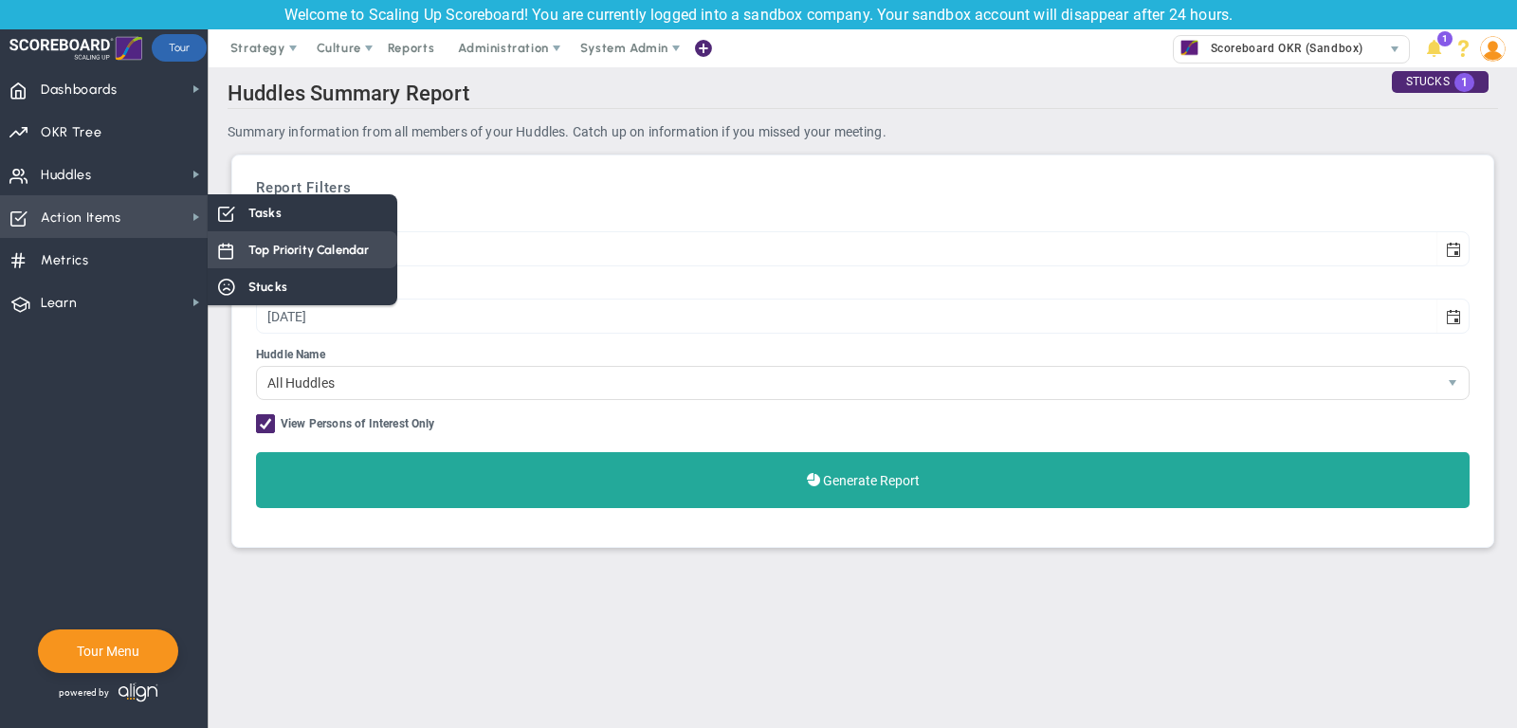
click at [256, 261] on div "Top Priority Calendar" at bounding box center [303, 249] width 190 height 37
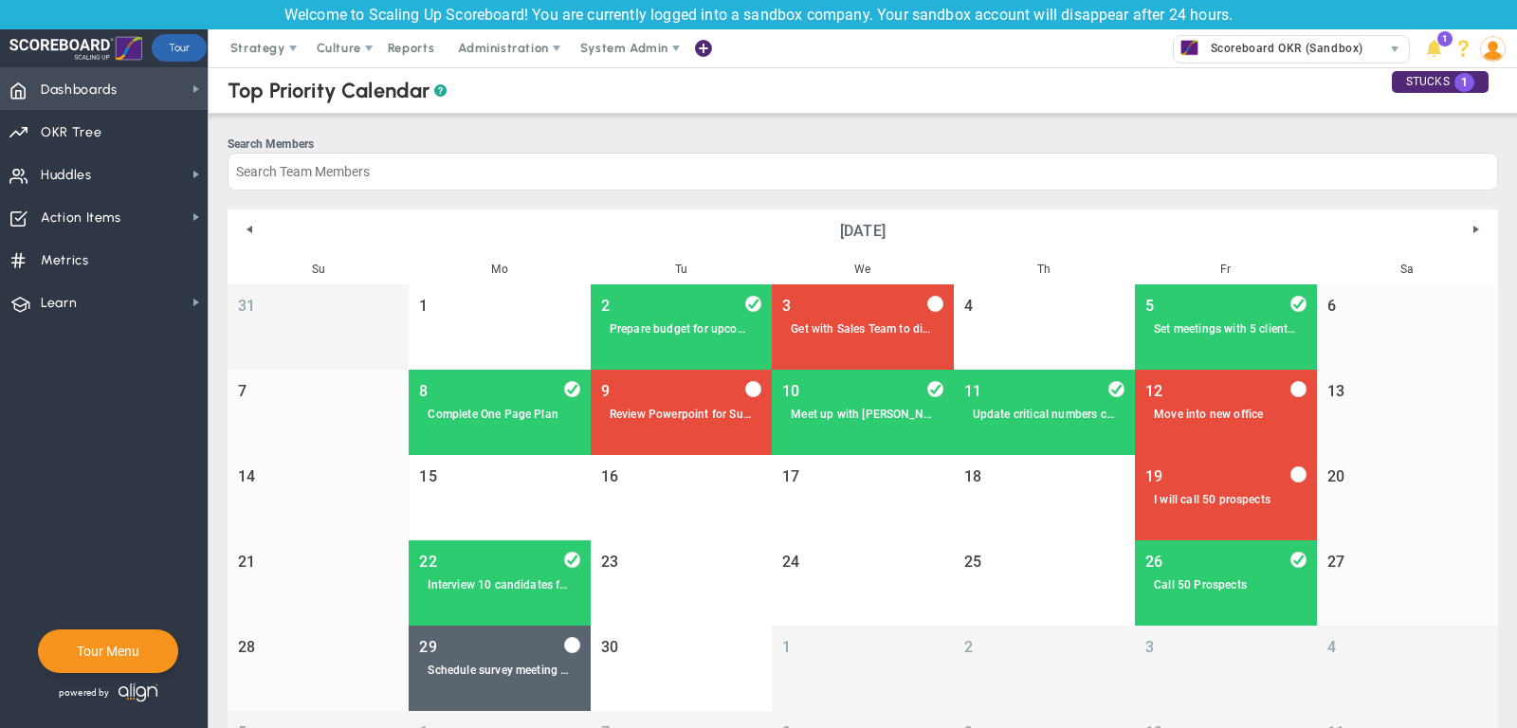
click at [150, 85] on span "Dashboards Dashboards" at bounding box center [104, 88] width 208 height 43
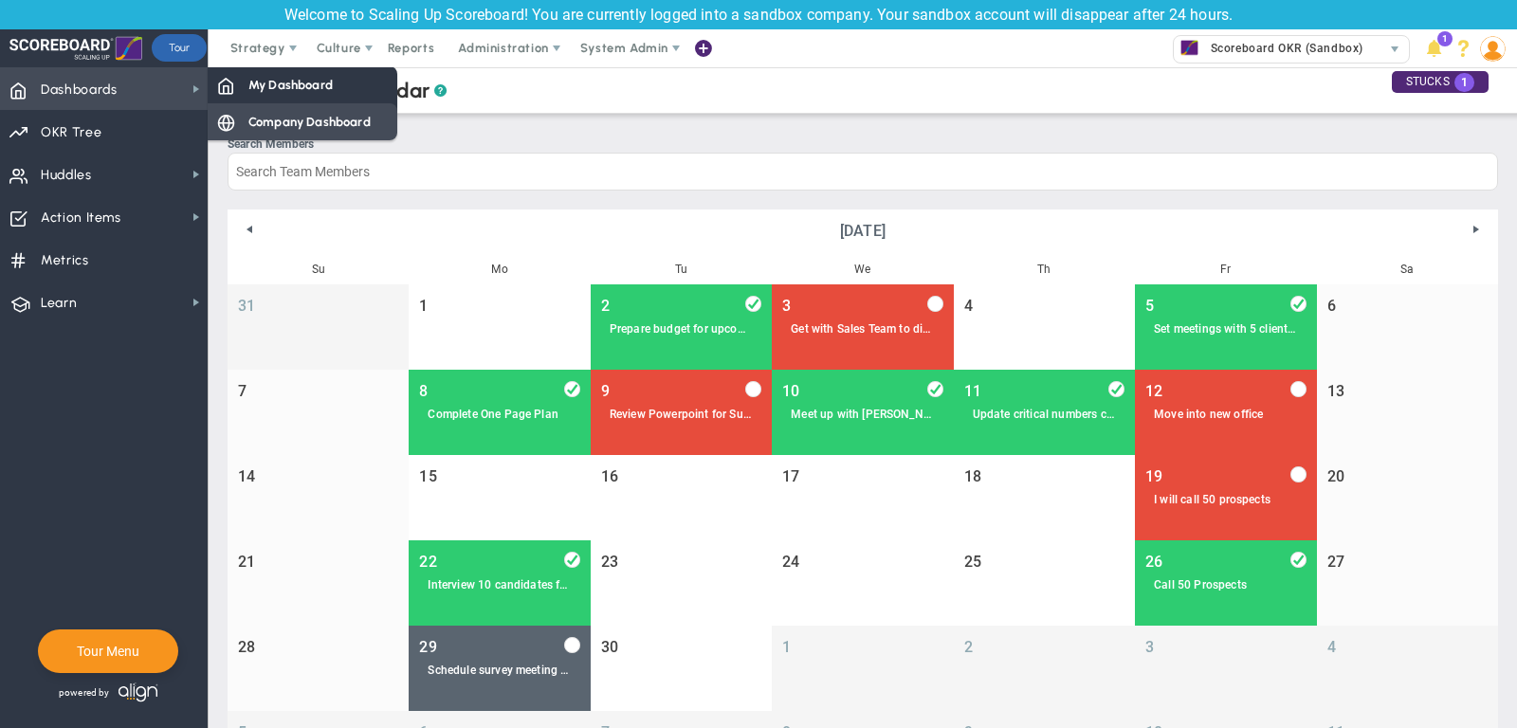
click at [319, 120] on span "Company Dashboard" at bounding box center [309, 122] width 122 height 18
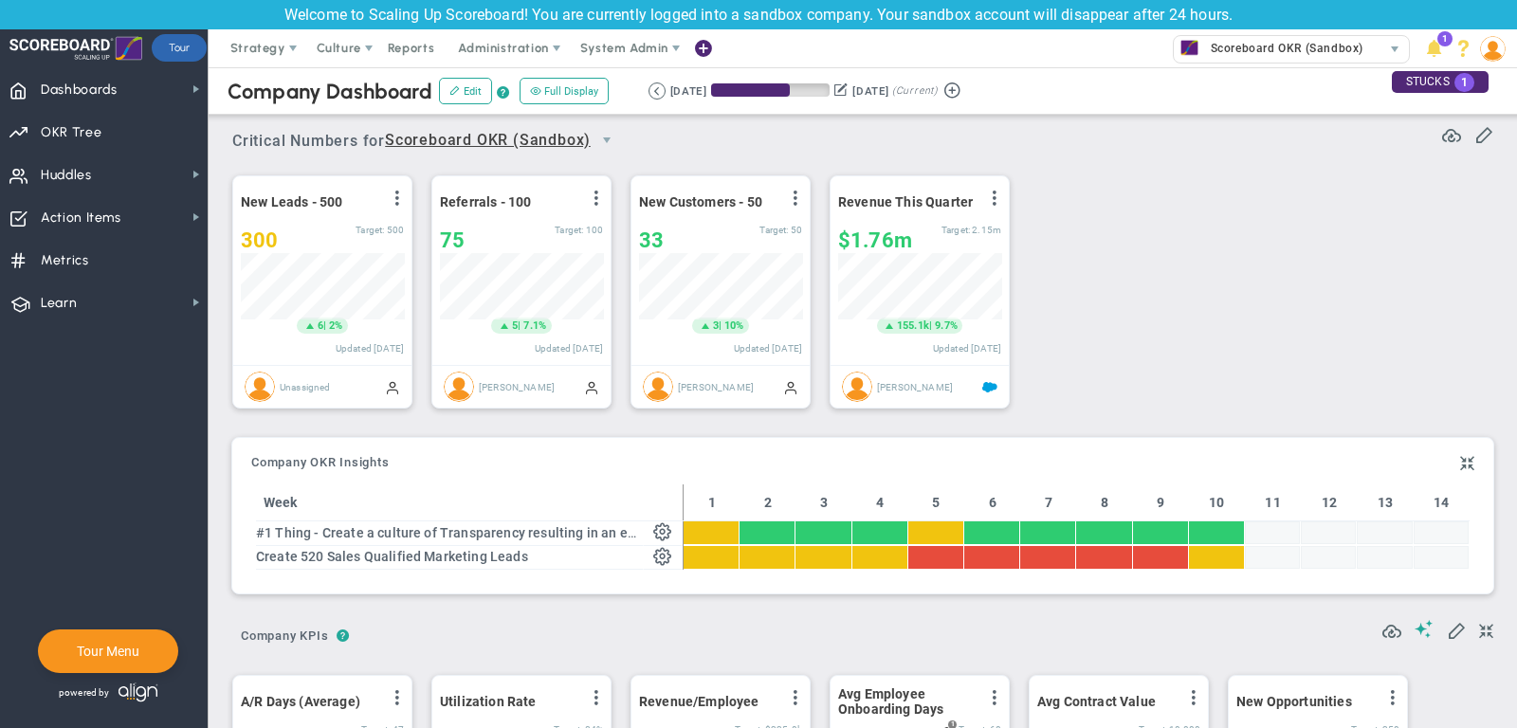
scroll to position [66, 163]
